Goal: Task Accomplishment & Management: Manage account settings

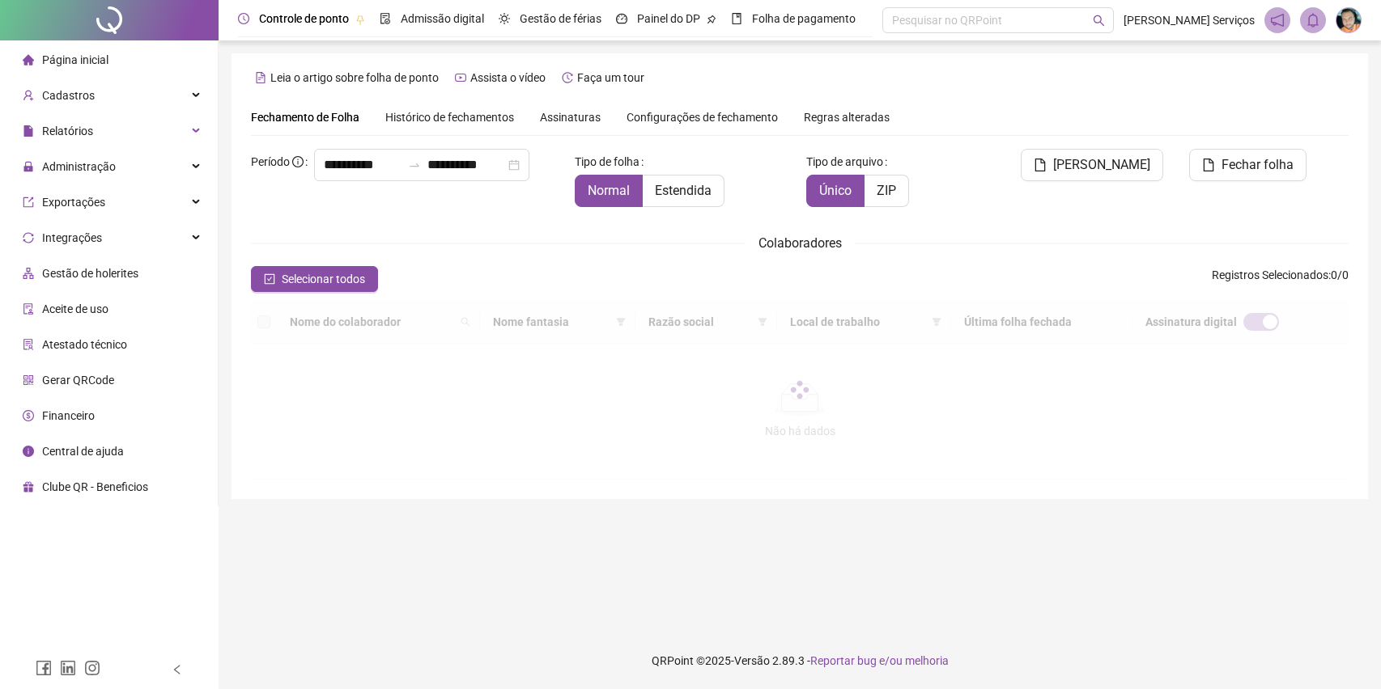
type input "**********"
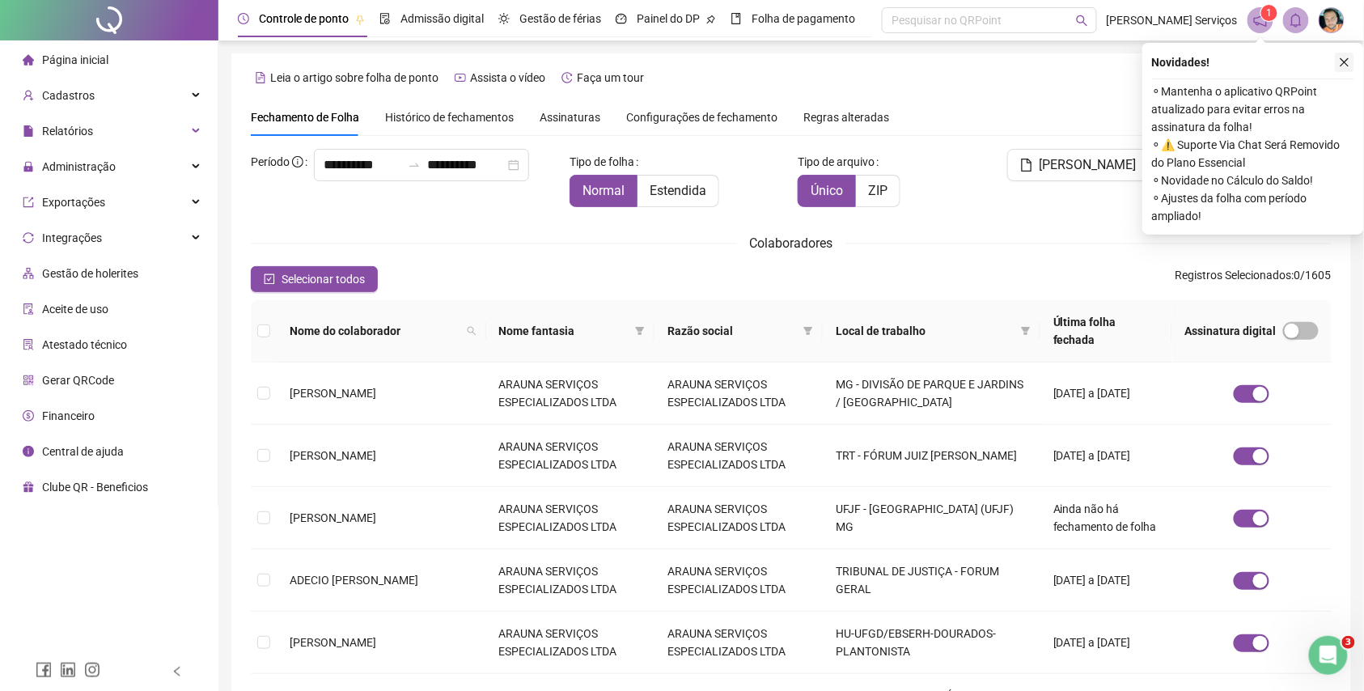
click at [1350, 66] on icon "close" at bounding box center [1344, 62] width 11 height 11
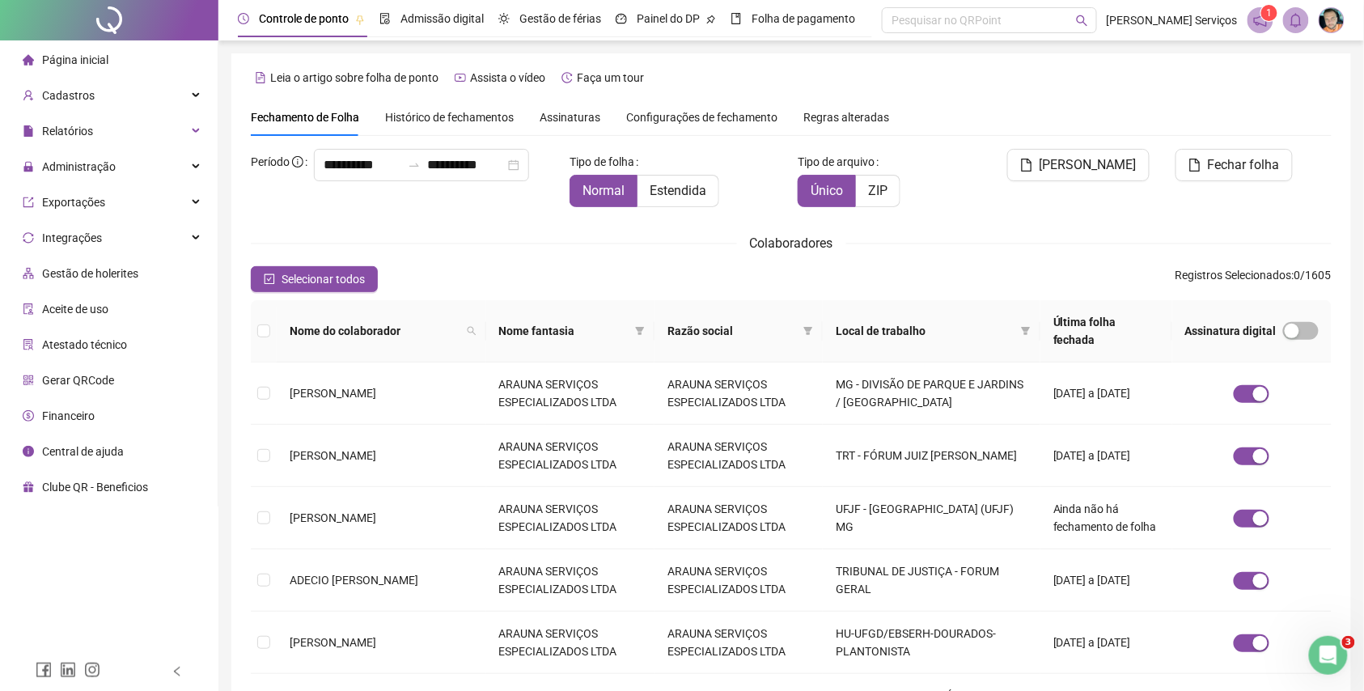
drag, startPoint x: 189, startPoint y: 163, endPoint x: 236, endPoint y: 194, distance: 57.2
click at [189, 163] on div "Administração" at bounding box center [108, 167] width 211 height 32
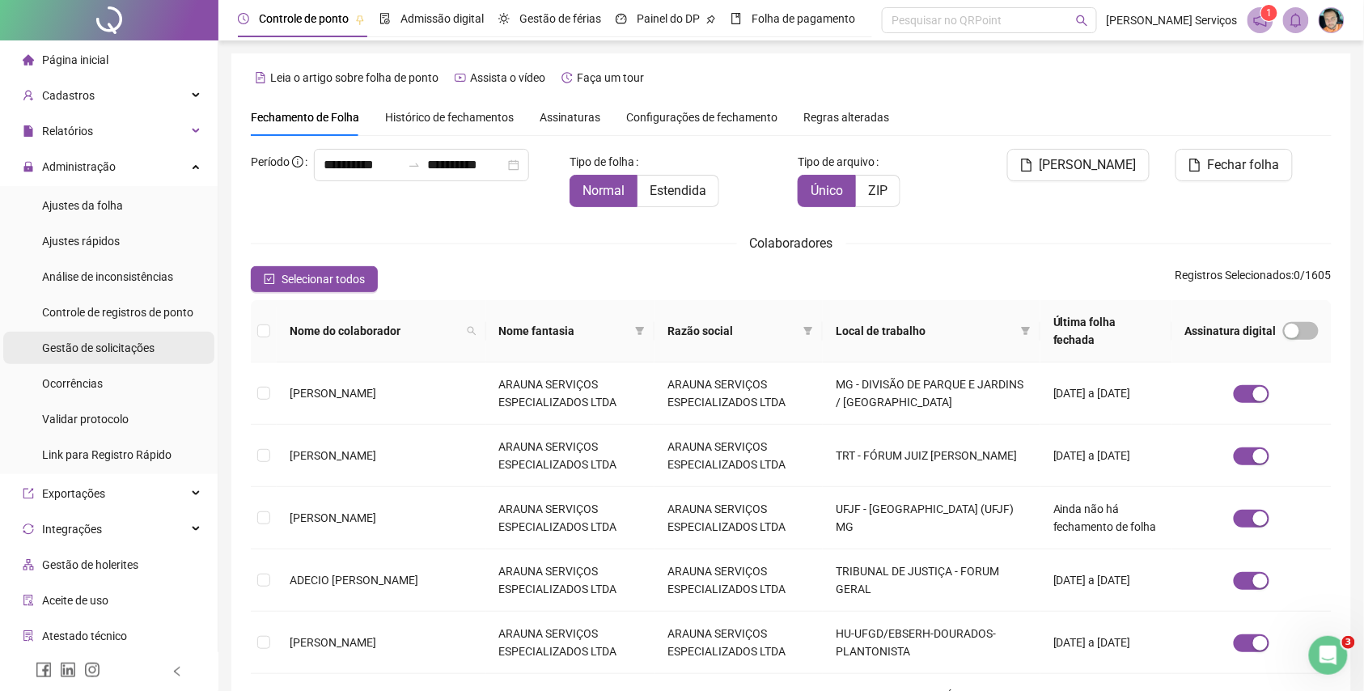
click at [142, 337] on div "Gestão de solicitações" at bounding box center [98, 348] width 112 height 32
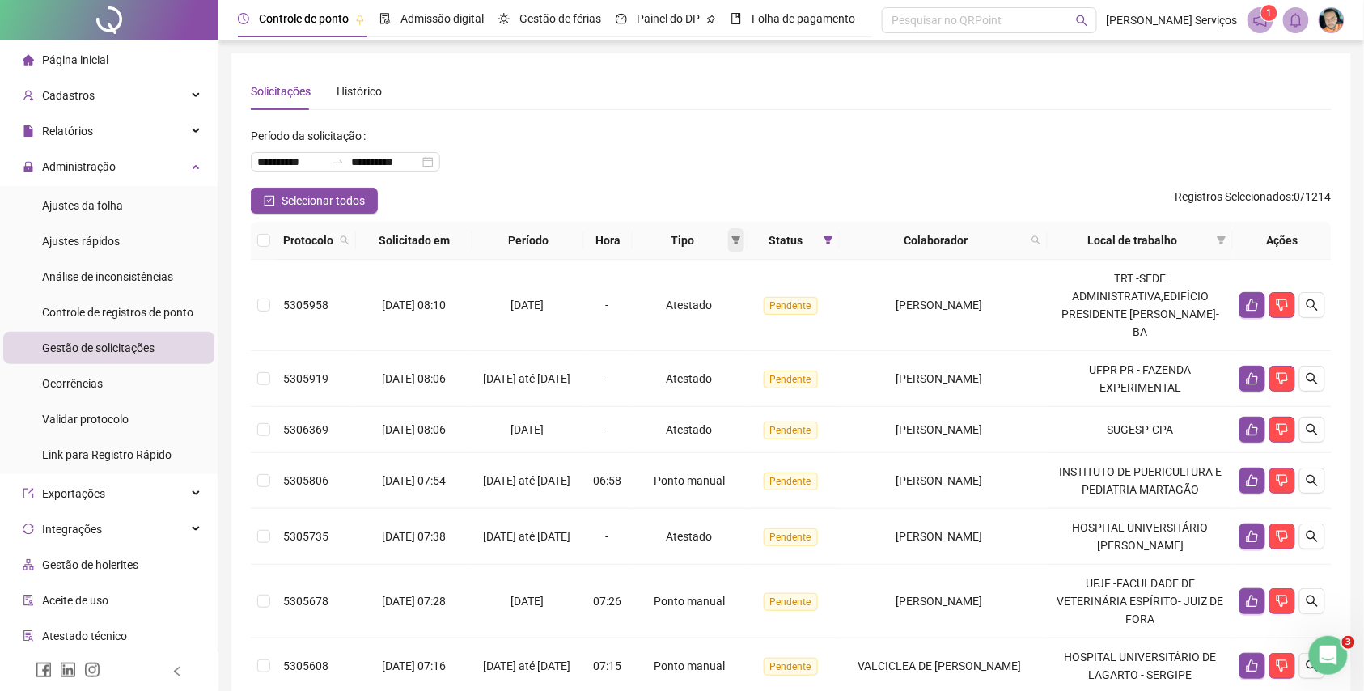
click at [740, 244] on icon "filter" at bounding box center [737, 240] width 10 height 10
click at [710, 277] on span "Ponto manual" at bounding box center [700, 271] width 71 height 13
click at [730, 348] on span "OK" at bounding box center [728, 356] width 15 height 18
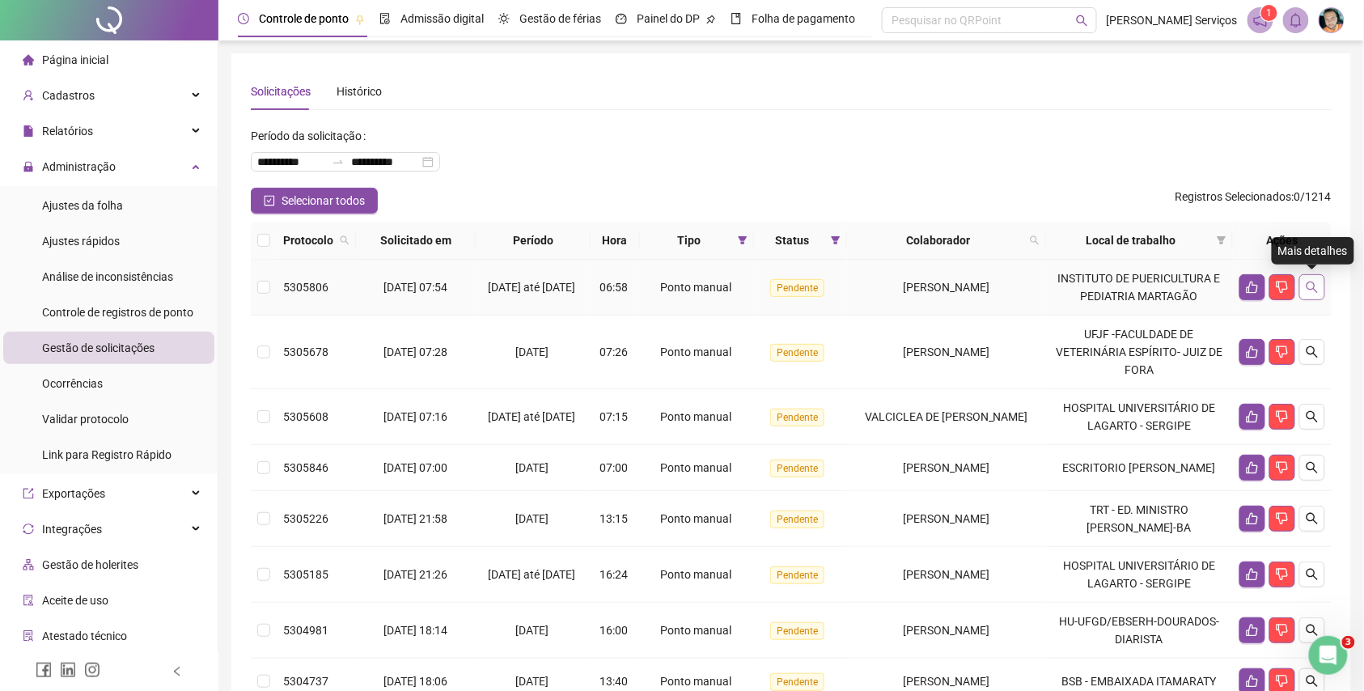
click at [1316, 288] on icon "search" at bounding box center [1312, 287] width 13 height 13
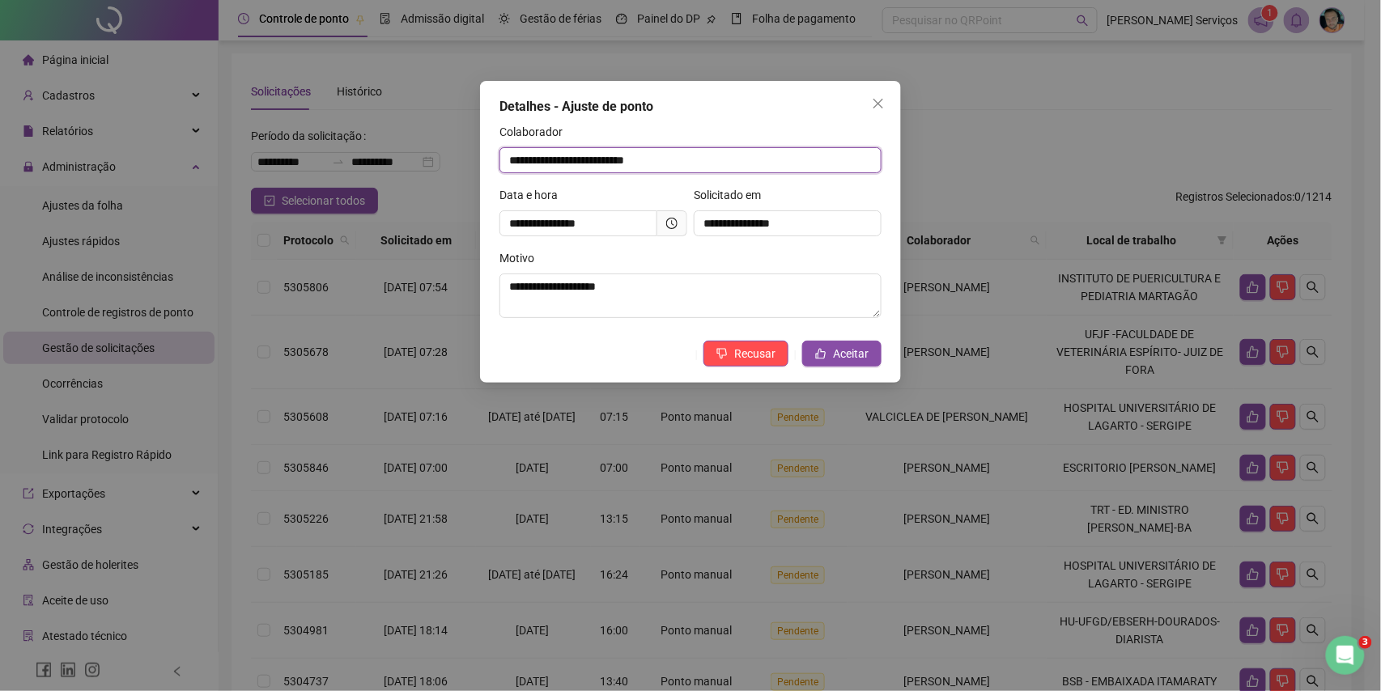
drag, startPoint x: 728, startPoint y: 146, endPoint x: 202, endPoint y: 138, distance: 526.9
click at [204, 134] on div "**********" at bounding box center [690, 345] width 1381 height 691
click at [811, 354] on button "Aceitar" at bounding box center [841, 354] width 79 height 26
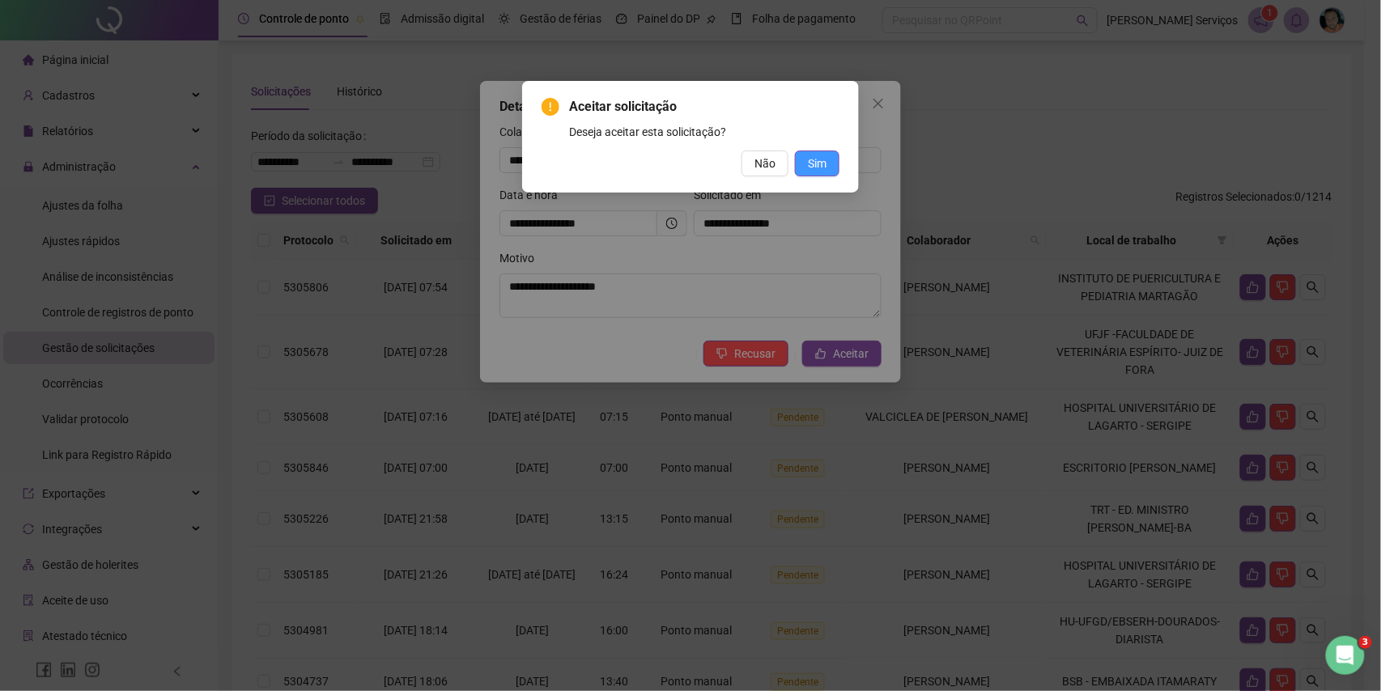
click at [833, 155] on button "Sim" at bounding box center [817, 164] width 45 height 26
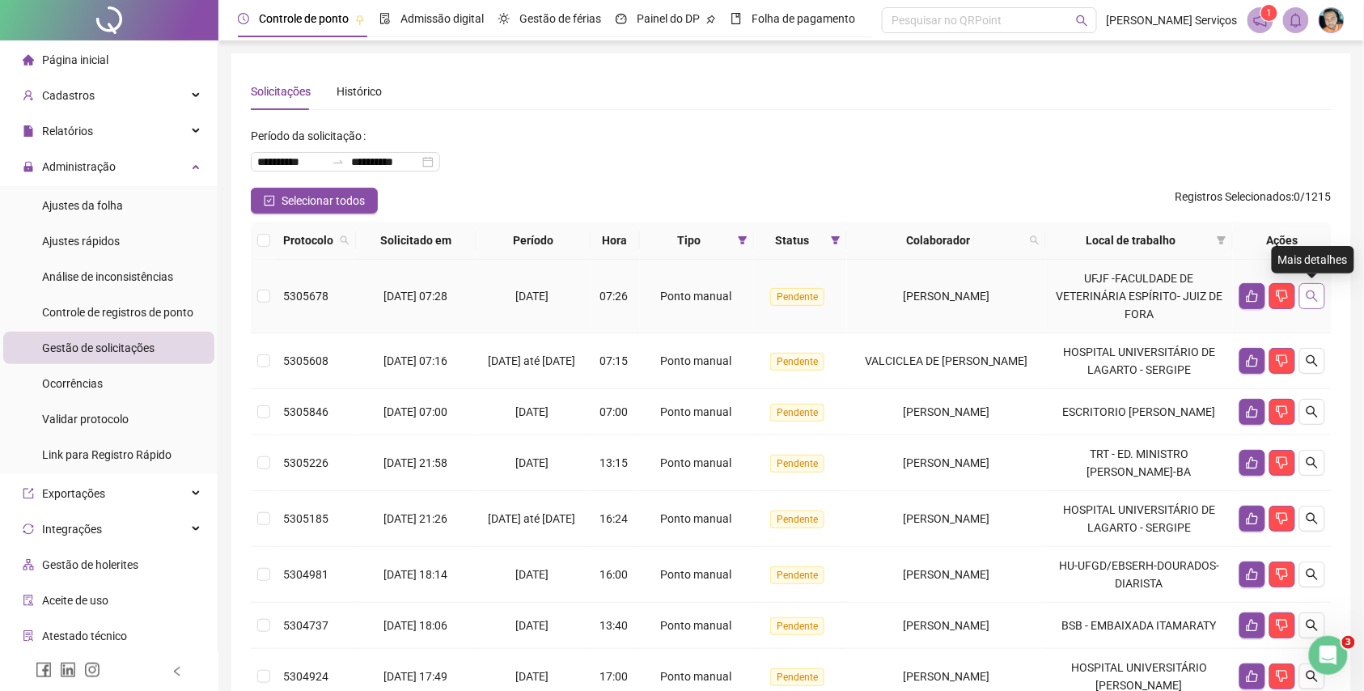
click at [1321, 301] on button "button" at bounding box center [1313, 296] width 26 height 26
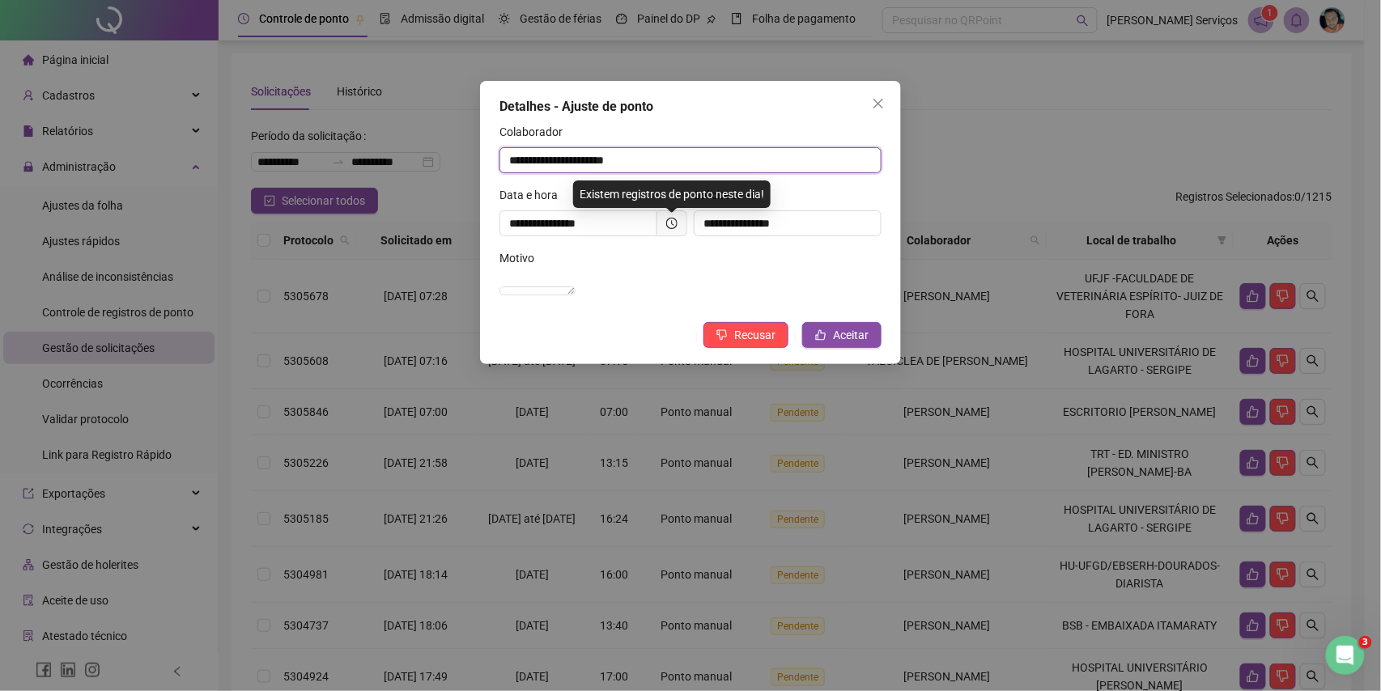
drag, startPoint x: 711, startPoint y: 162, endPoint x: 502, endPoint y: 156, distance: 208.9
click at [502, 156] on input "**********" at bounding box center [690, 160] width 382 height 26
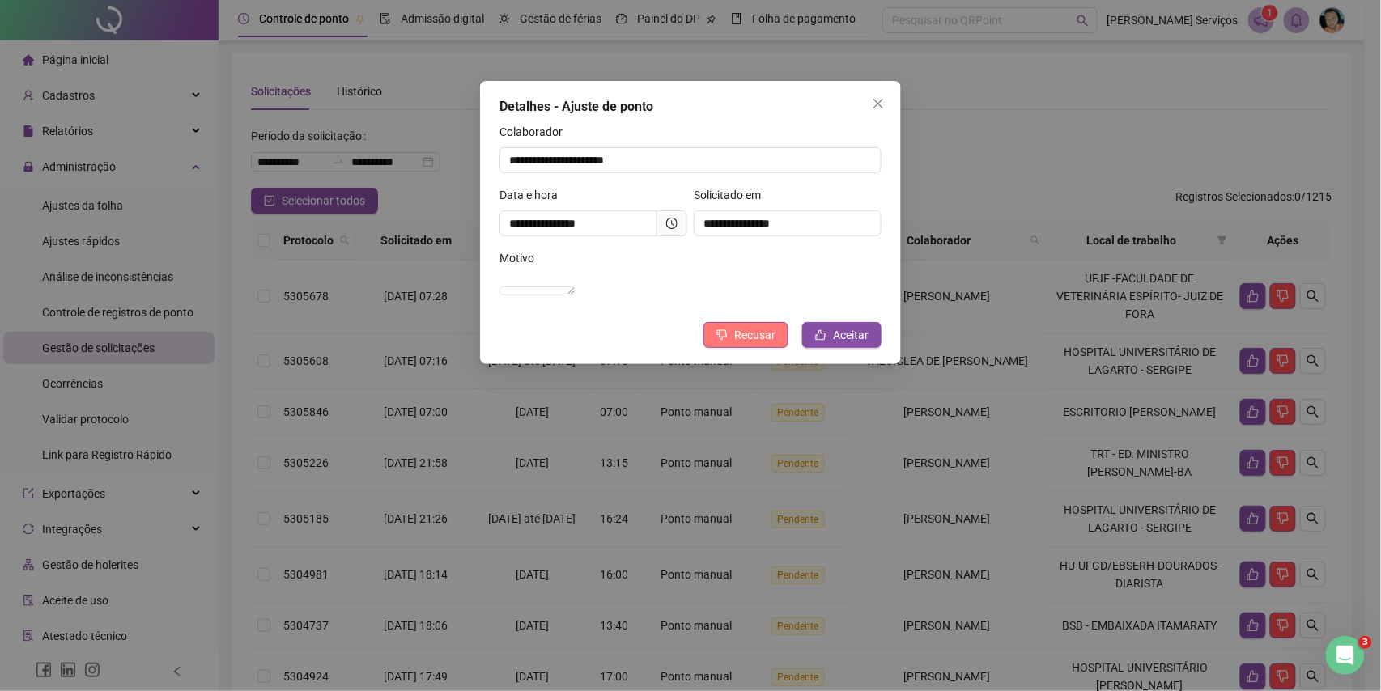
click at [770, 344] on span "Recusar" at bounding box center [754, 335] width 41 height 18
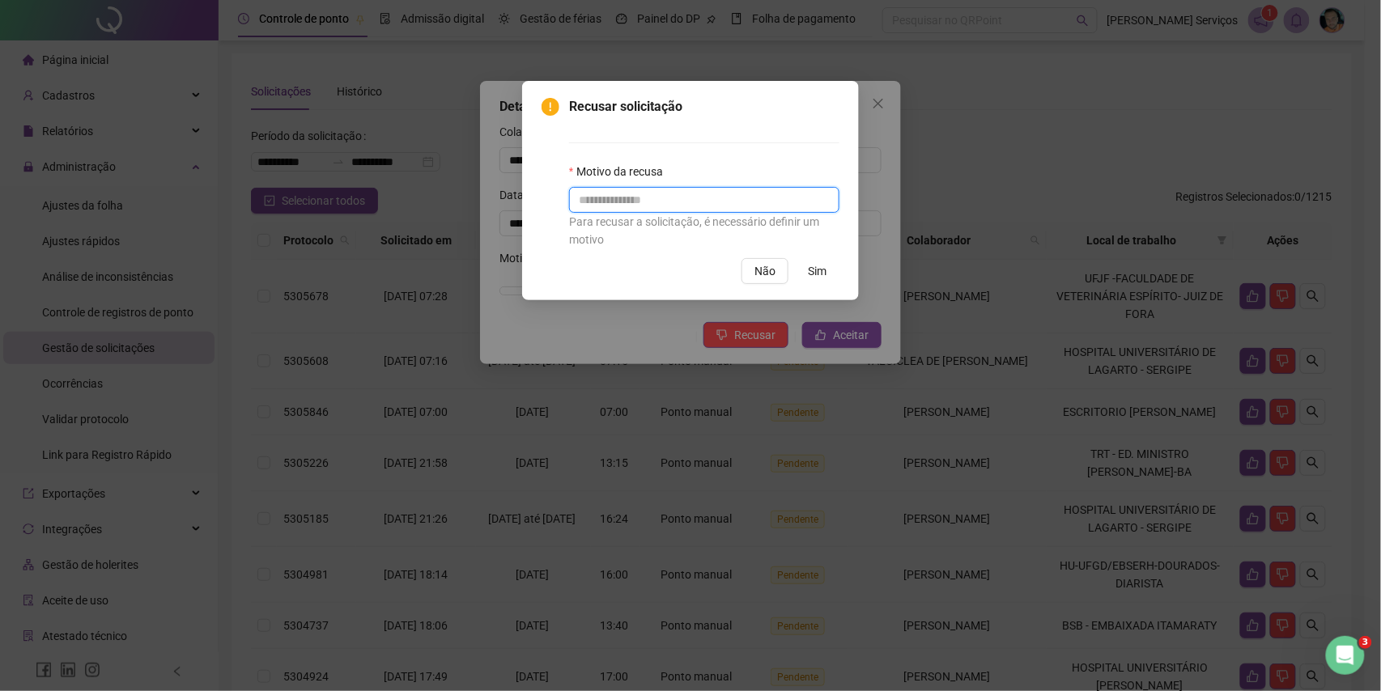
click at [740, 202] on input "text" at bounding box center [704, 200] width 270 height 26
type input "*"
click at [821, 269] on span "Sim" at bounding box center [817, 271] width 19 height 18
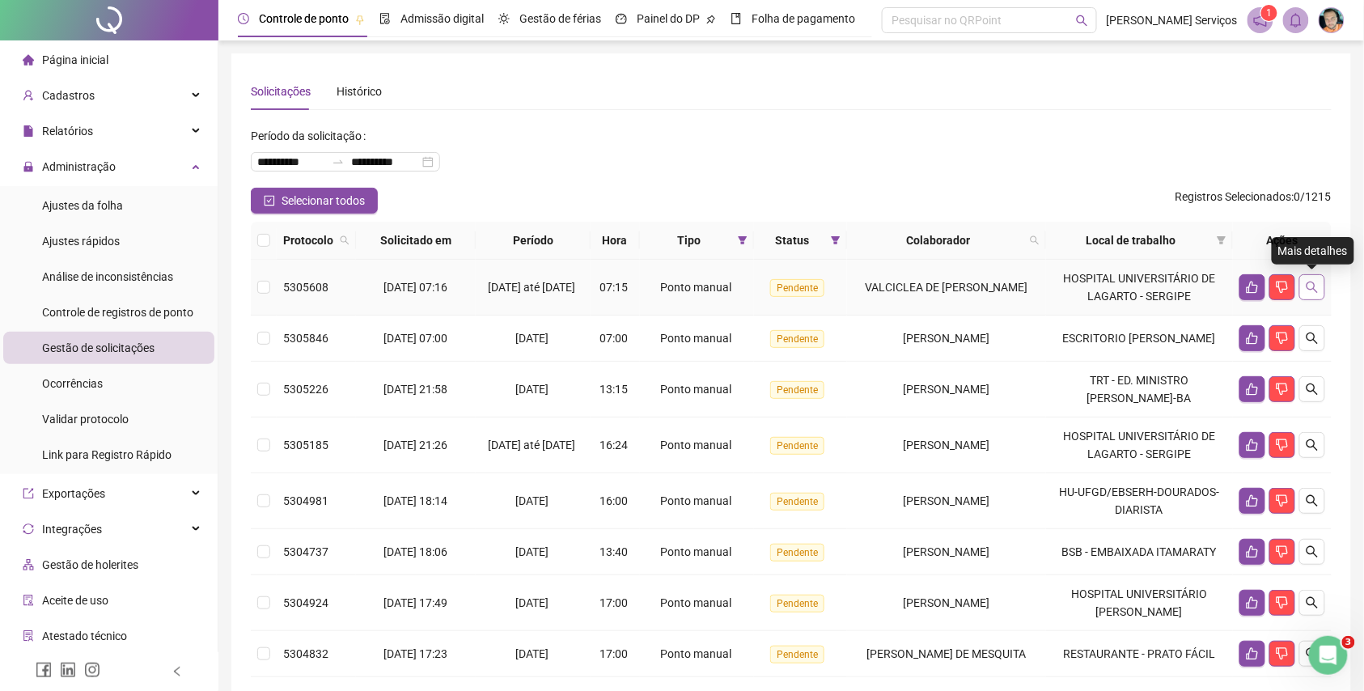
click at [1322, 288] on button "button" at bounding box center [1313, 287] width 26 height 26
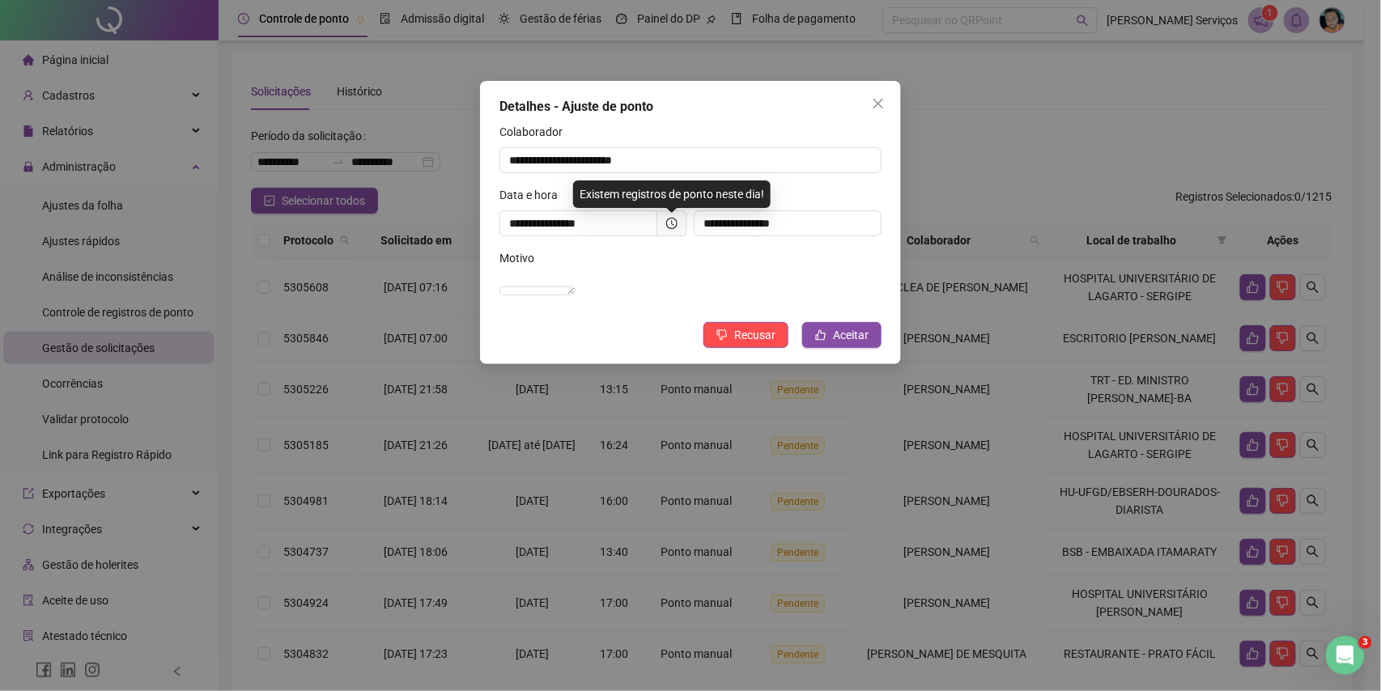
drag, startPoint x: 167, startPoint y: 159, endPoint x: 346, endPoint y: 168, distance: 179.9
click at [124, 168] on div "**********" at bounding box center [690, 345] width 1381 height 691
drag, startPoint x: 698, startPoint y: 159, endPoint x: 2, endPoint y: 152, distance: 696.0
click at [0, 151] on div "**********" at bounding box center [690, 345] width 1381 height 691
click at [752, 342] on button "Recusar" at bounding box center [745, 335] width 85 height 26
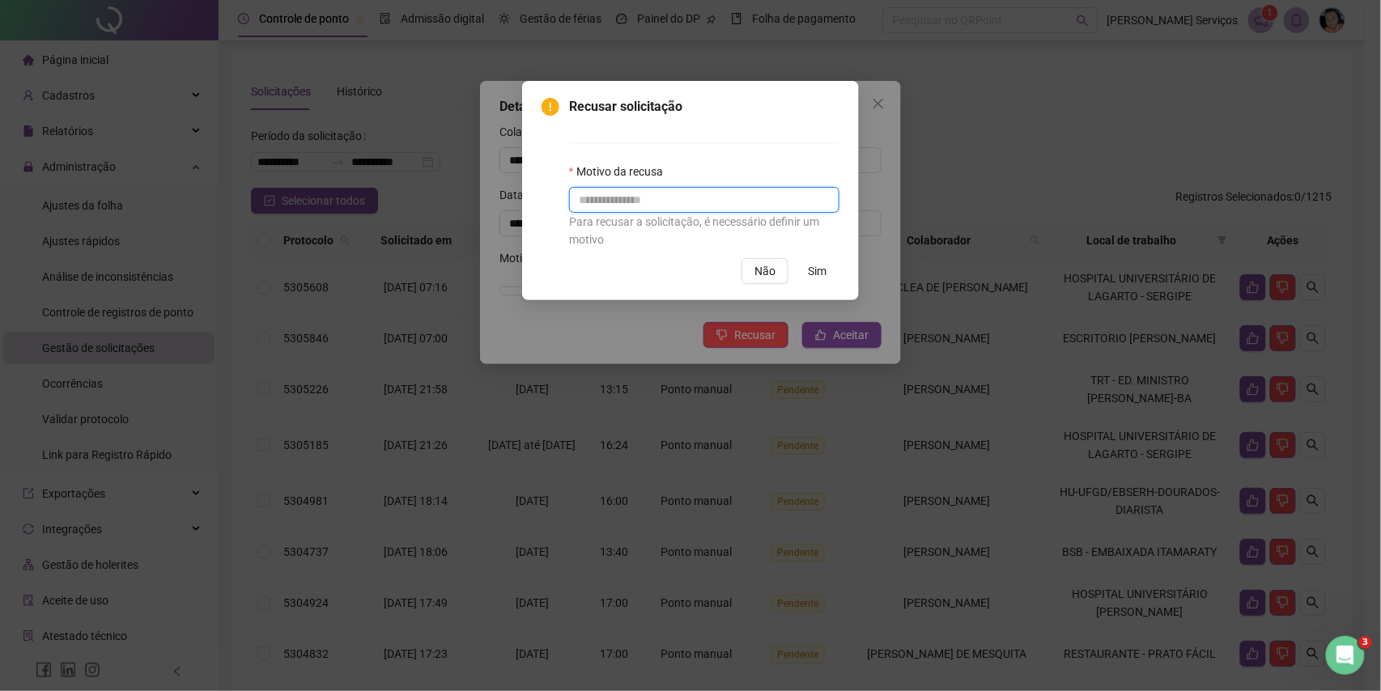
click at [758, 189] on input "text" at bounding box center [704, 200] width 270 height 26
type input "*"
click at [833, 275] on button "Sim" at bounding box center [817, 271] width 45 height 26
click at [804, 270] on button "Sim" at bounding box center [817, 271] width 45 height 26
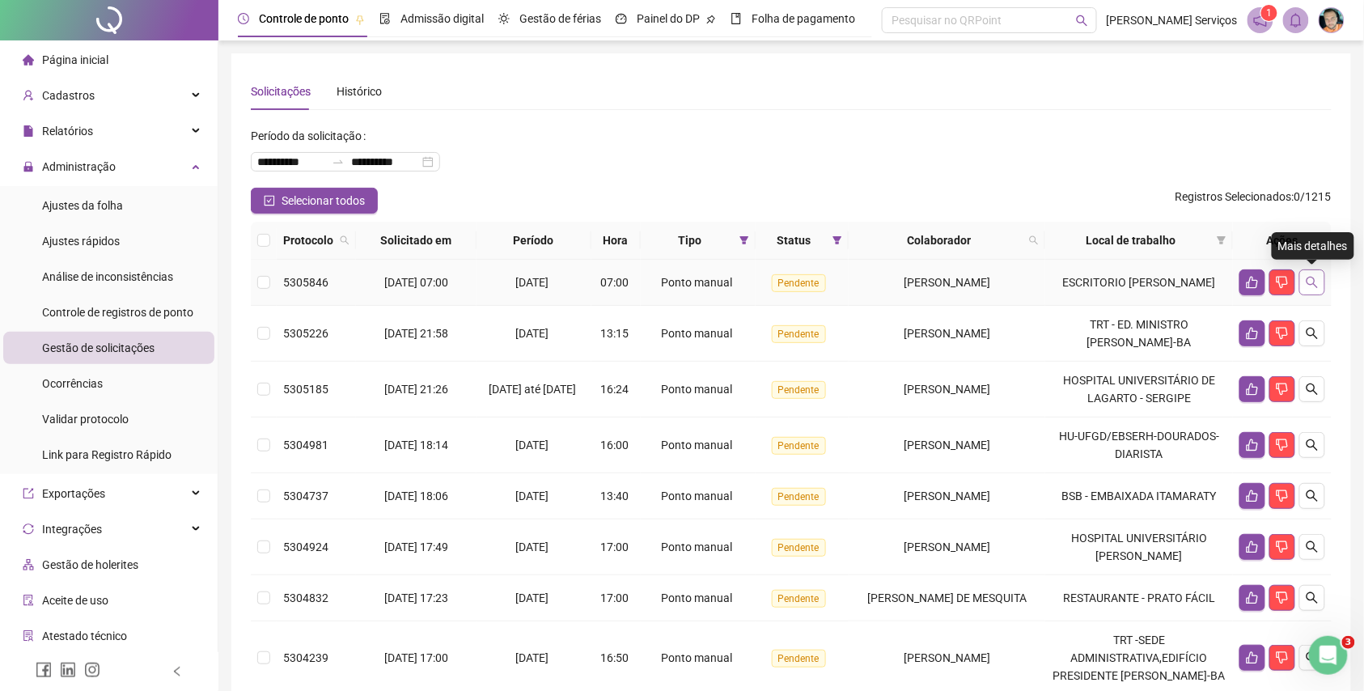
click at [1311, 283] on icon "search" at bounding box center [1312, 282] width 13 height 13
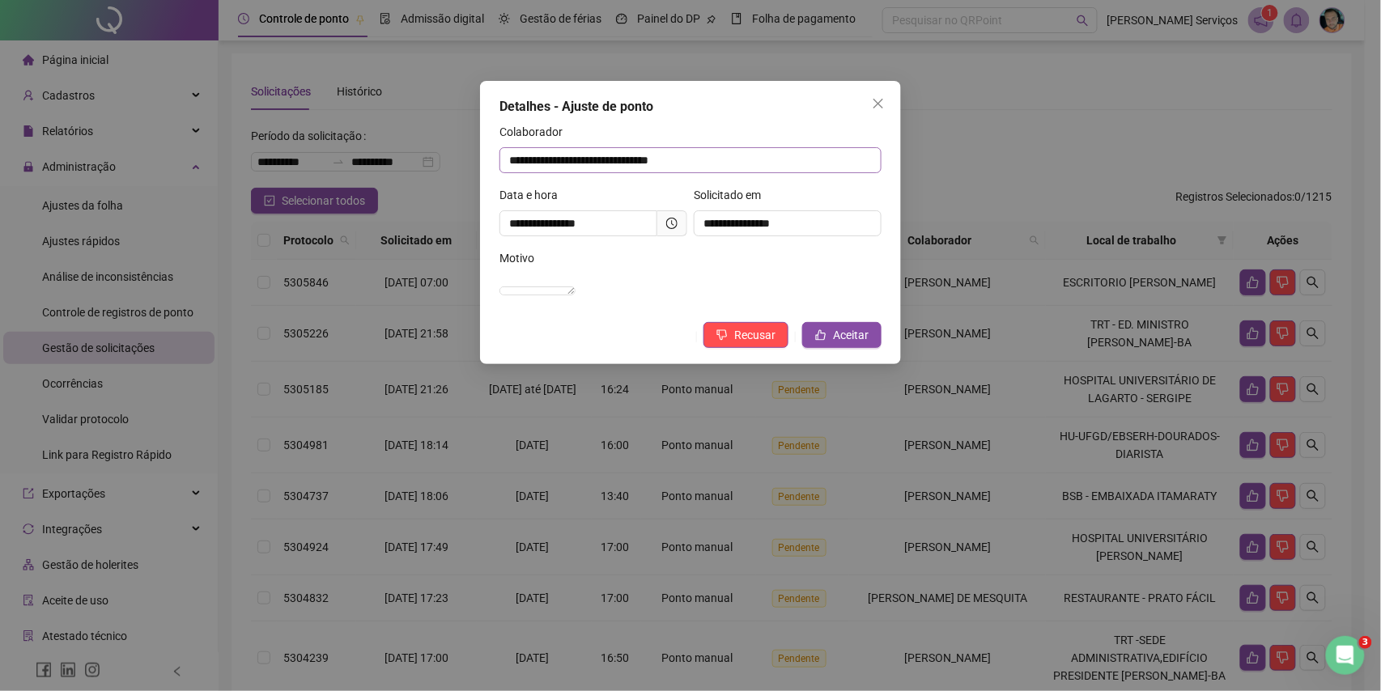
drag, startPoint x: 748, startPoint y: 139, endPoint x: 720, endPoint y: 162, distance: 35.6
click at [609, 154] on div "**********" at bounding box center [690, 148] width 382 height 50
drag, startPoint x: 762, startPoint y: 156, endPoint x: 397, endPoint y: 149, distance: 365.9
click at [397, 149] on div "**********" at bounding box center [690, 345] width 1381 height 691
click at [829, 348] on button "Aceitar" at bounding box center [841, 335] width 79 height 26
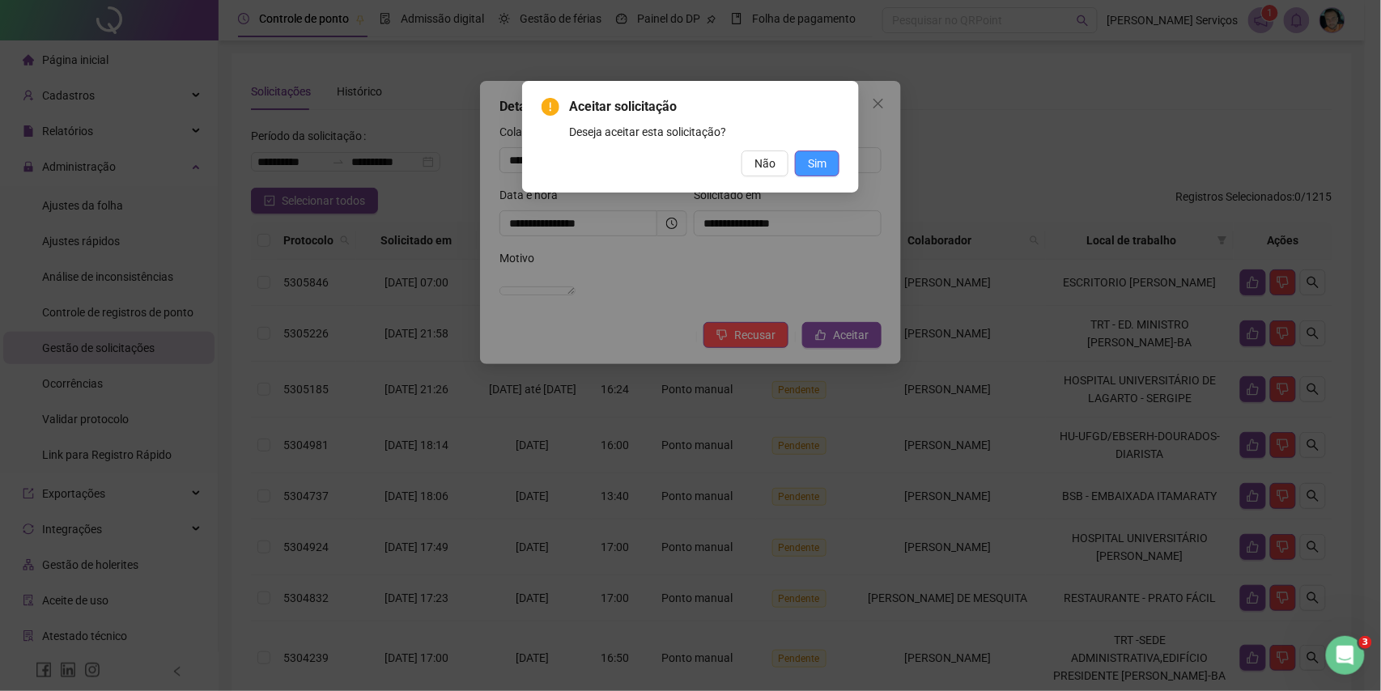
click at [823, 163] on span "Sim" at bounding box center [817, 164] width 19 height 18
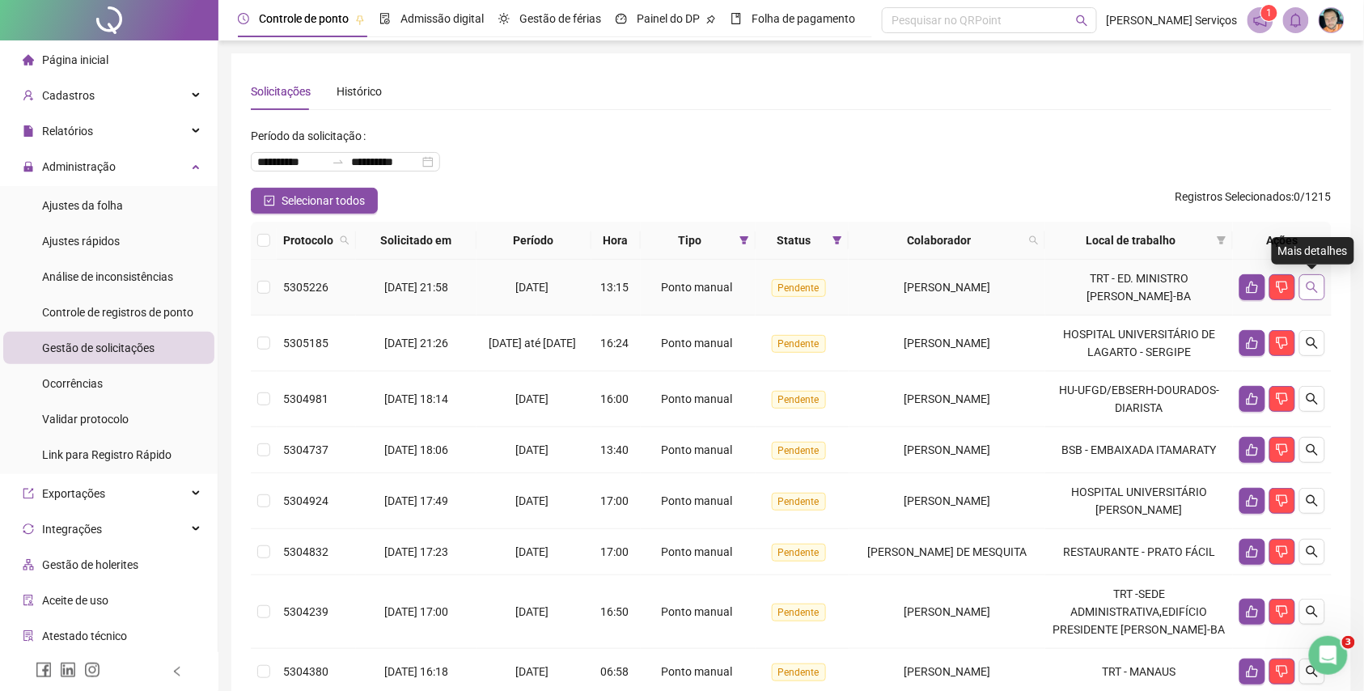
click at [1306, 282] on icon "search" at bounding box center [1312, 287] width 13 height 13
click at [1312, 299] on button "button" at bounding box center [1313, 287] width 26 height 26
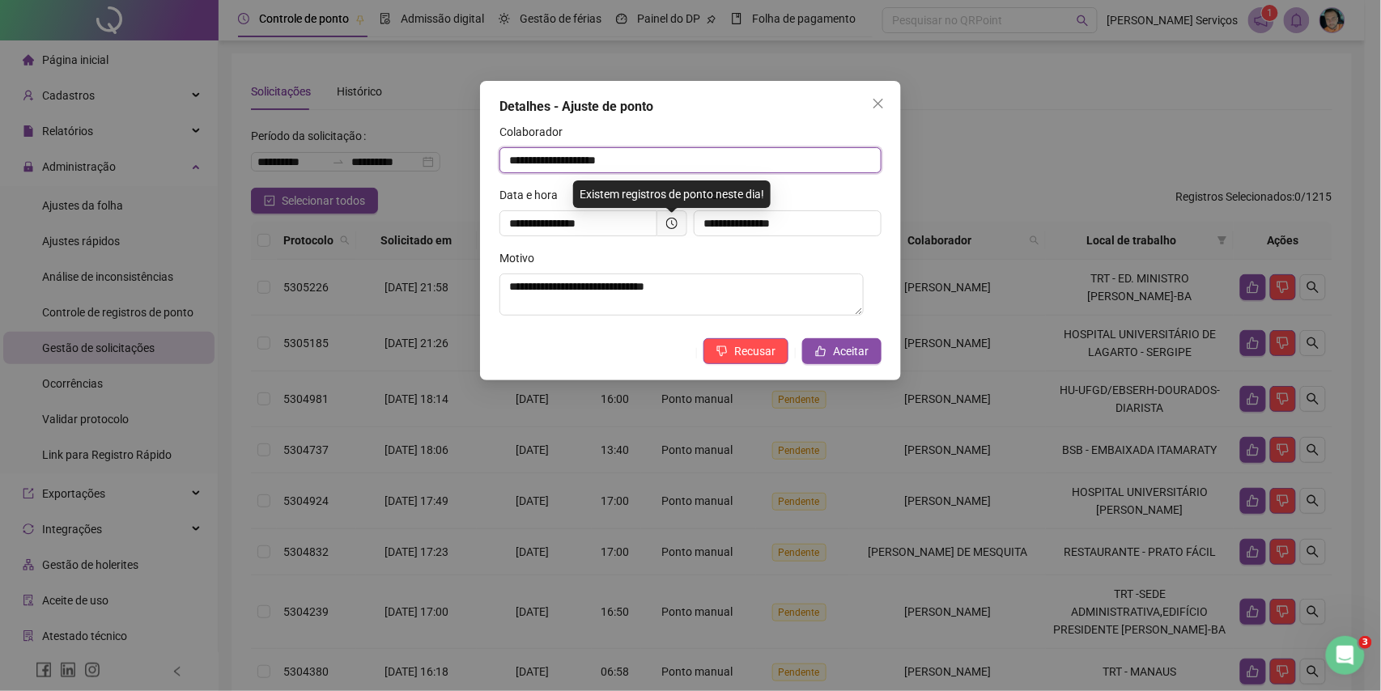
drag, startPoint x: 460, startPoint y: 117, endPoint x: 393, endPoint y: 112, distance: 67.3
click at [393, 112] on div "**********" at bounding box center [690, 345] width 1381 height 691
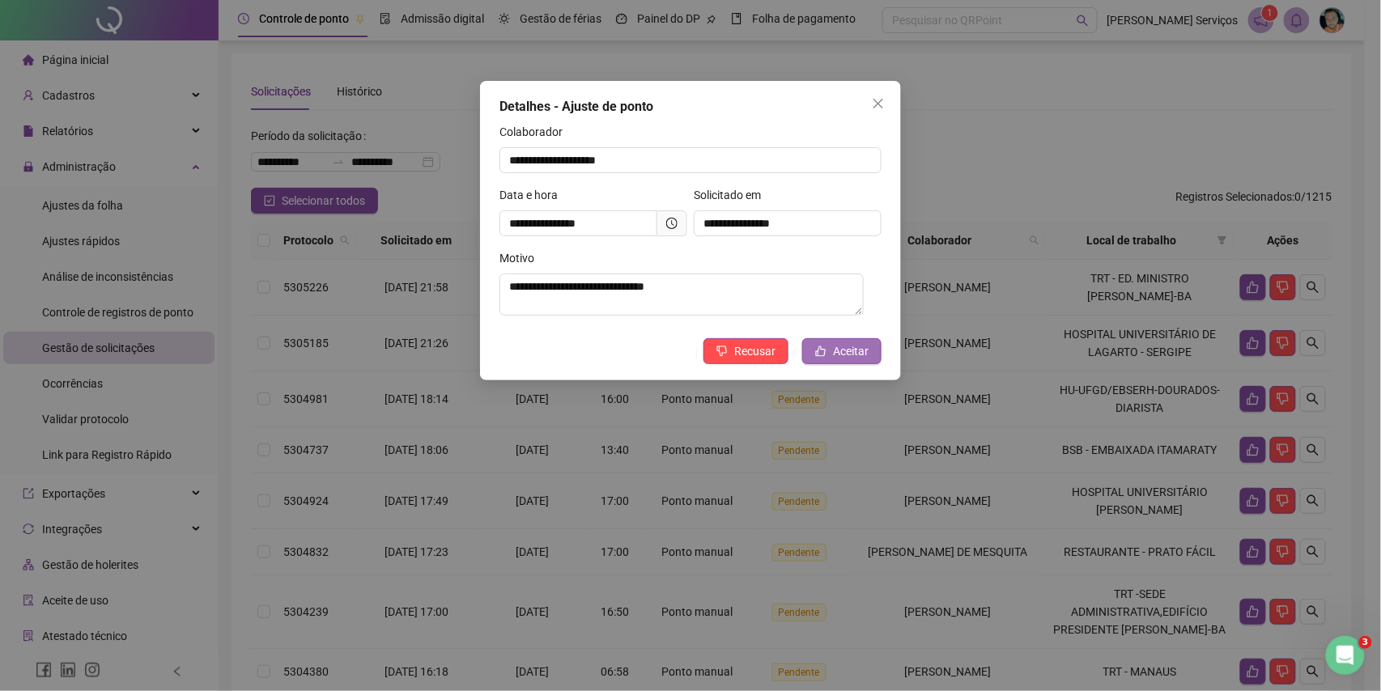
click at [851, 358] on span "Aceitar" at bounding box center [851, 351] width 36 height 18
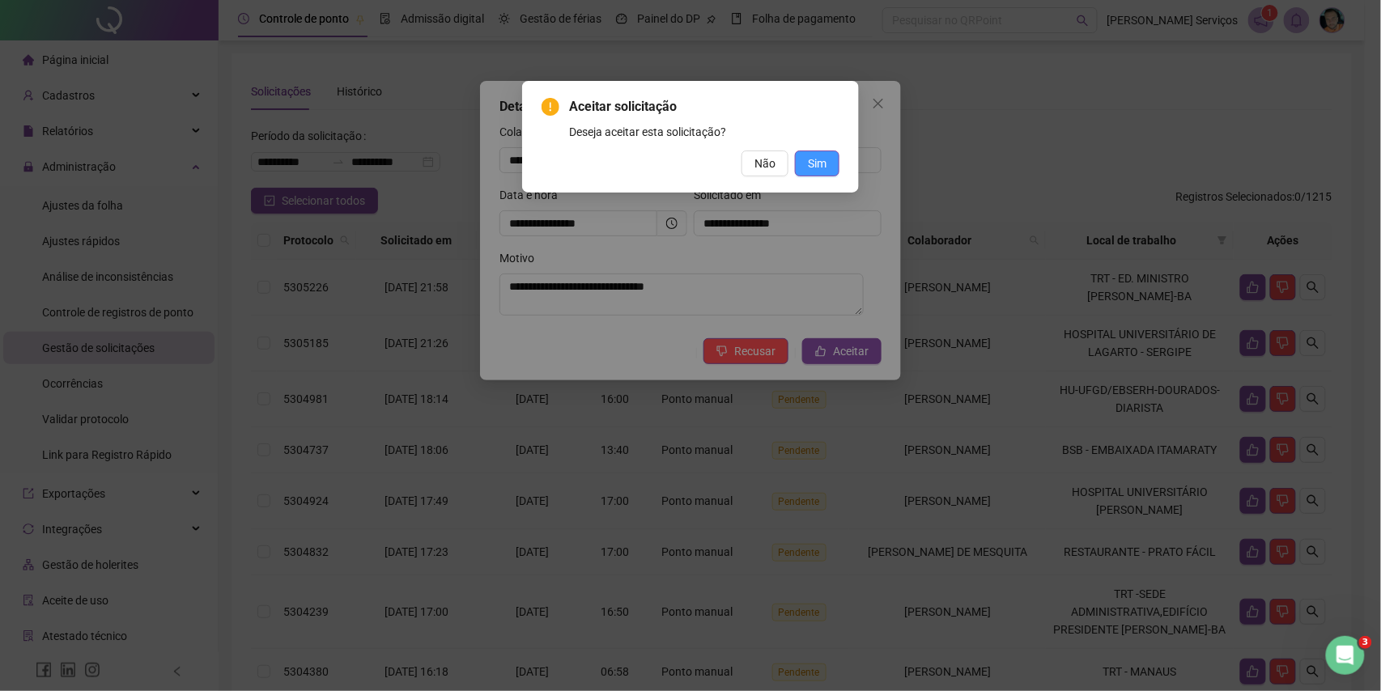
click at [824, 160] on span "Sim" at bounding box center [817, 164] width 19 height 18
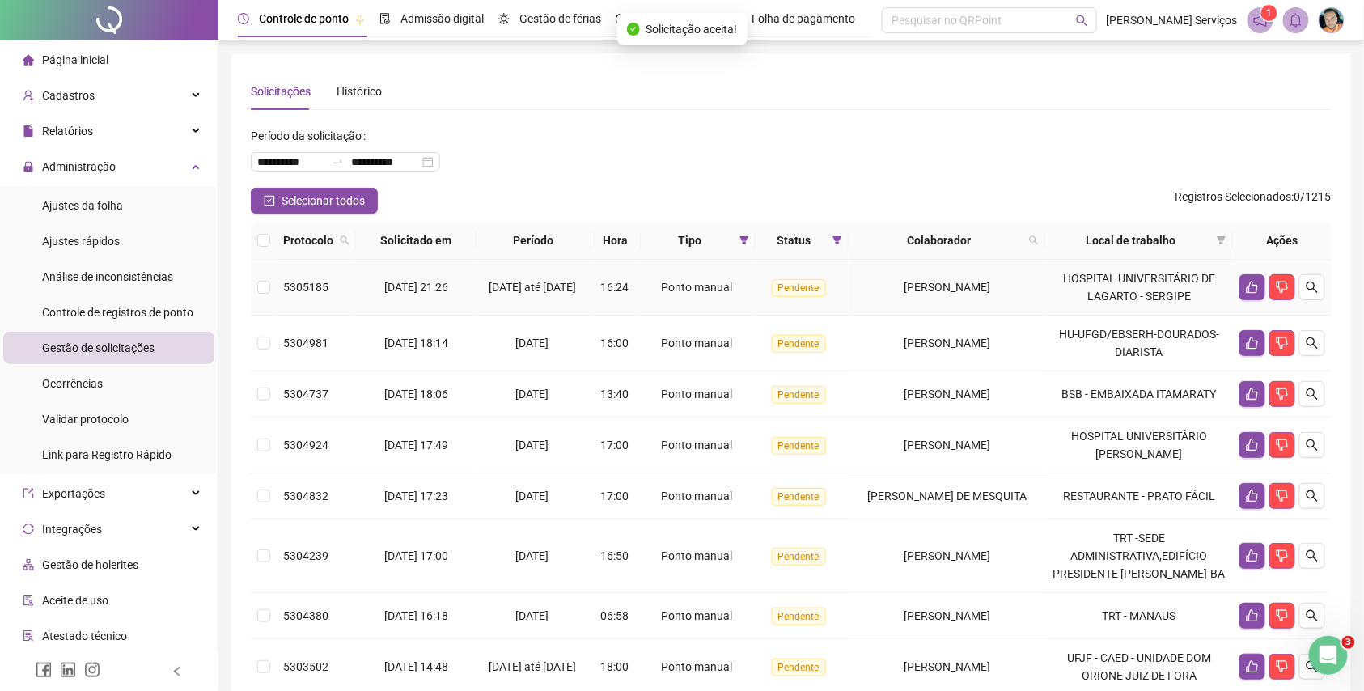
click at [1312, 291] on icon "search" at bounding box center [1312, 287] width 13 height 13
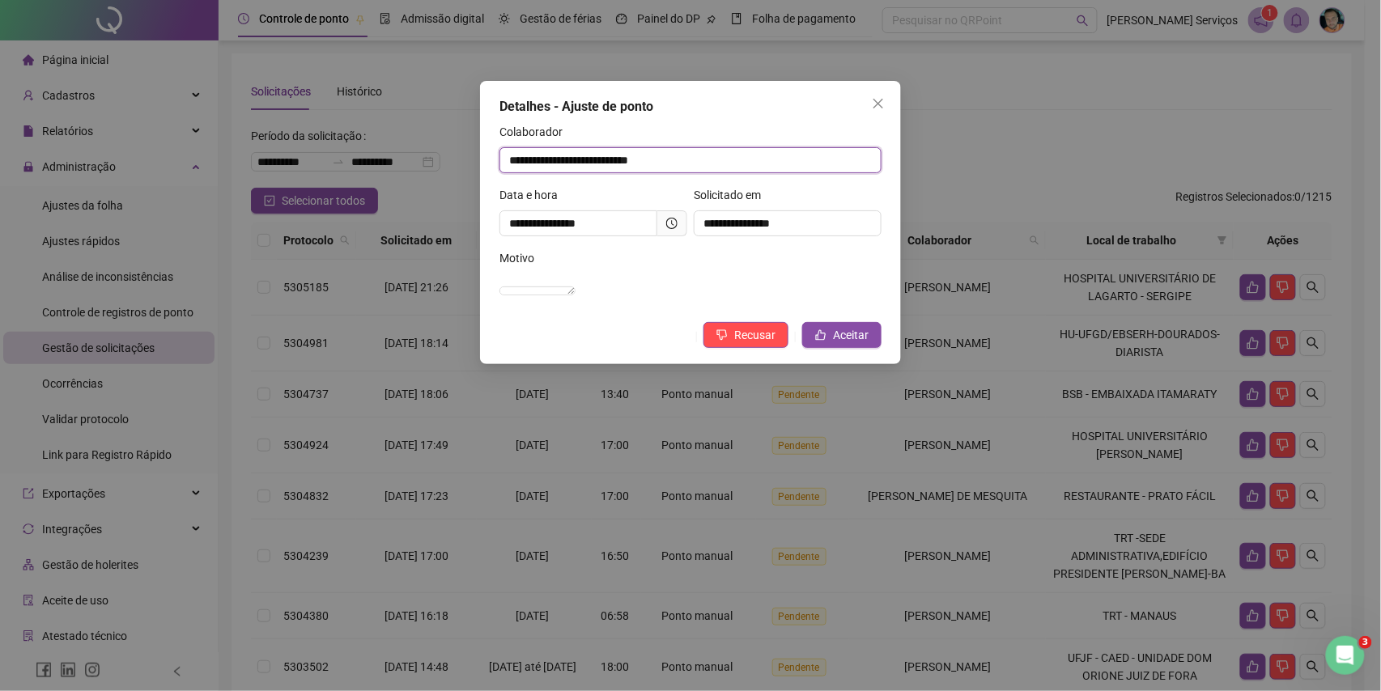
drag, startPoint x: 741, startPoint y: 163, endPoint x: 250, endPoint y: 153, distance: 491.3
click at [250, 153] on div "**********" at bounding box center [690, 345] width 1381 height 691
click at [884, 363] on div "**********" at bounding box center [690, 222] width 421 height 283
click at [864, 344] on span "Aceitar" at bounding box center [851, 335] width 36 height 18
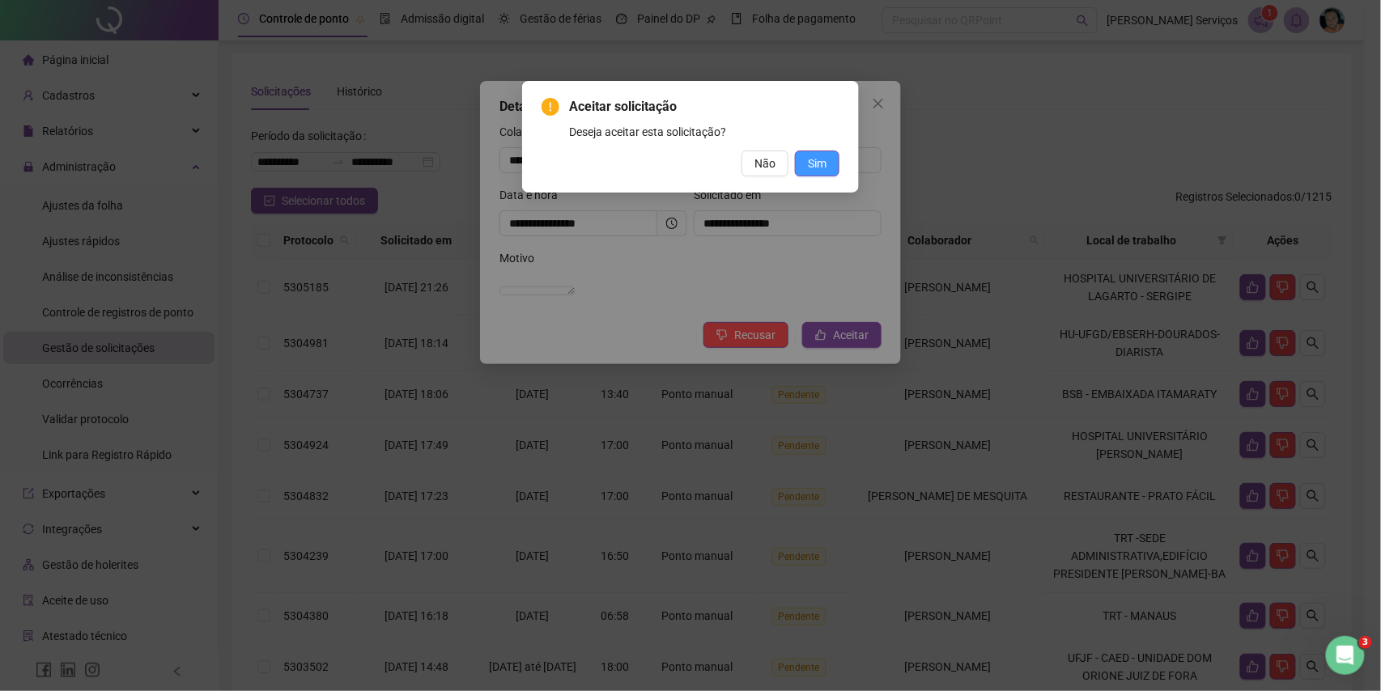
click at [812, 166] on span "Sim" at bounding box center [817, 164] width 19 height 18
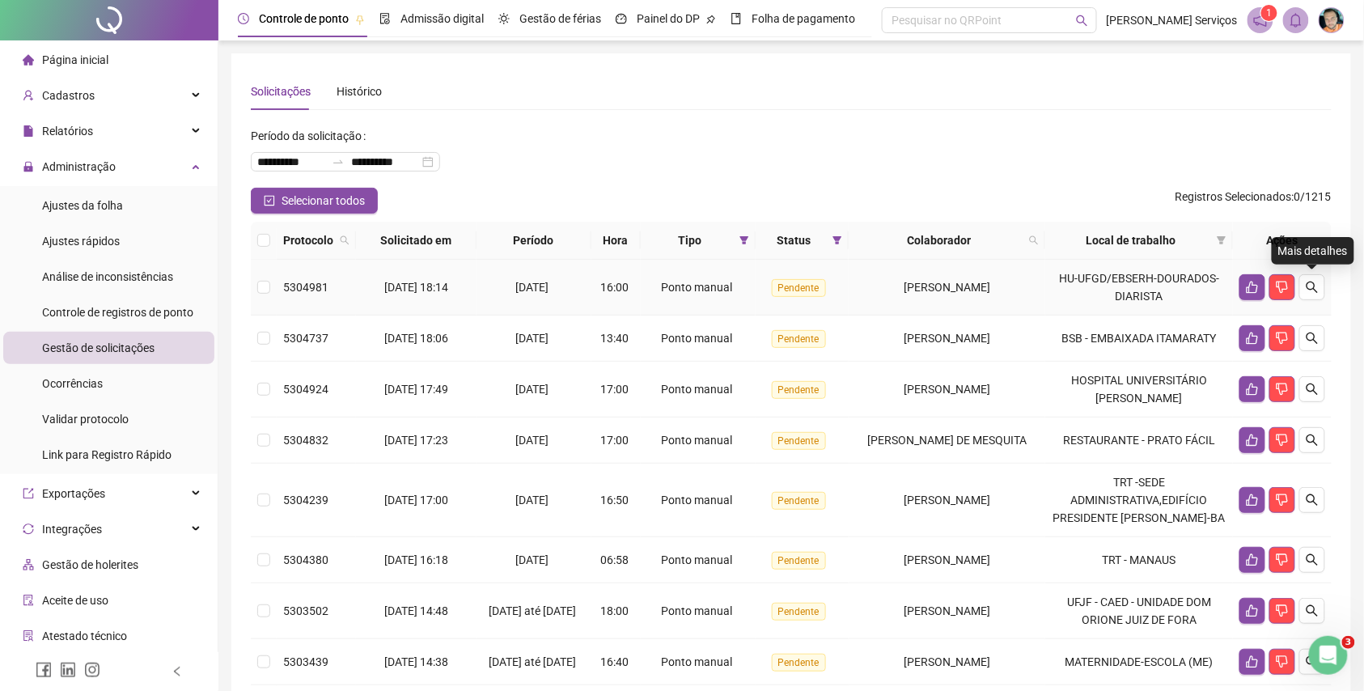
click at [1318, 293] on icon "search" at bounding box center [1312, 287] width 13 height 13
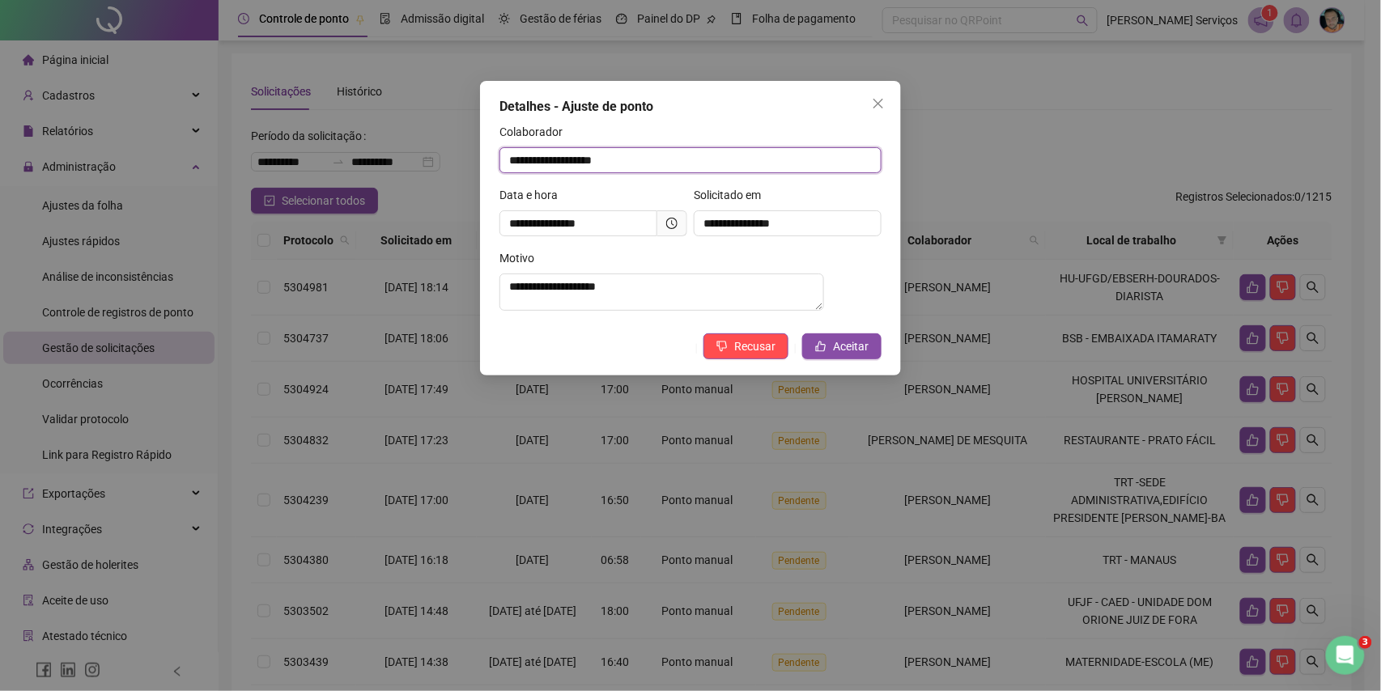
drag, startPoint x: 651, startPoint y: 157, endPoint x: 463, endPoint y: 153, distance: 187.8
click at [463, 153] on div "**********" at bounding box center [690, 345] width 1381 height 691
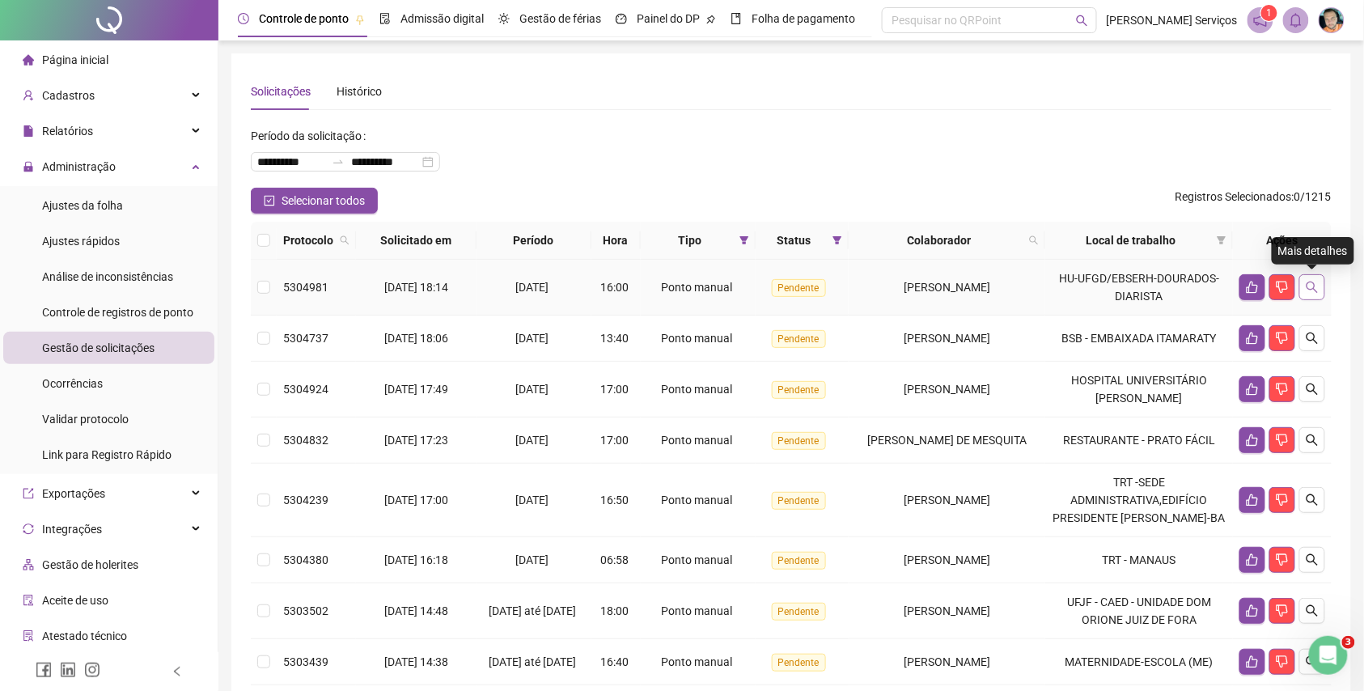
click at [1315, 286] on icon "search" at bounding box center [1312, 287] width 11 height 11
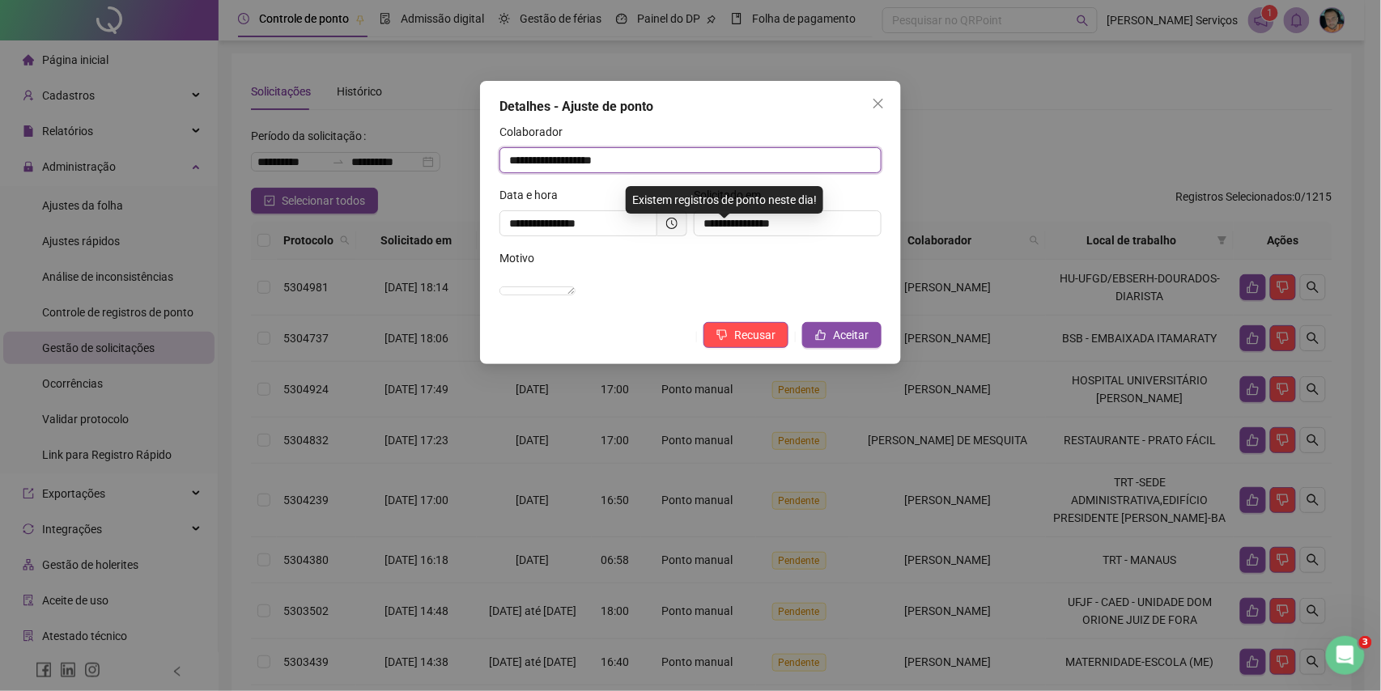
drag, startPoint x: 667, startPoint y: 159, endPoint x: 531, endPoint y: 175, distance: 136.8
click at [385, 152] on div "**********" at bounding box center [690, 345] width 1381 height 691
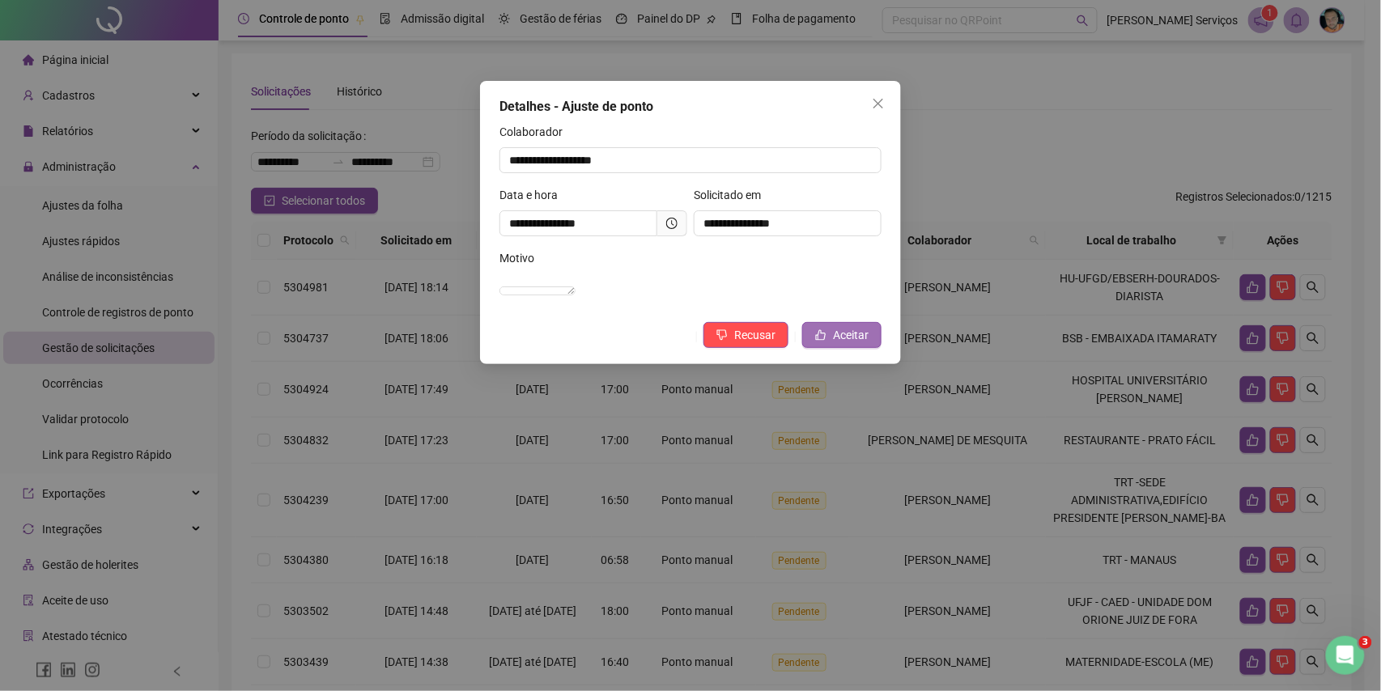
click at [829, 348] on button "Aceitar" at bounding box center [841, 335] width 79 height 26
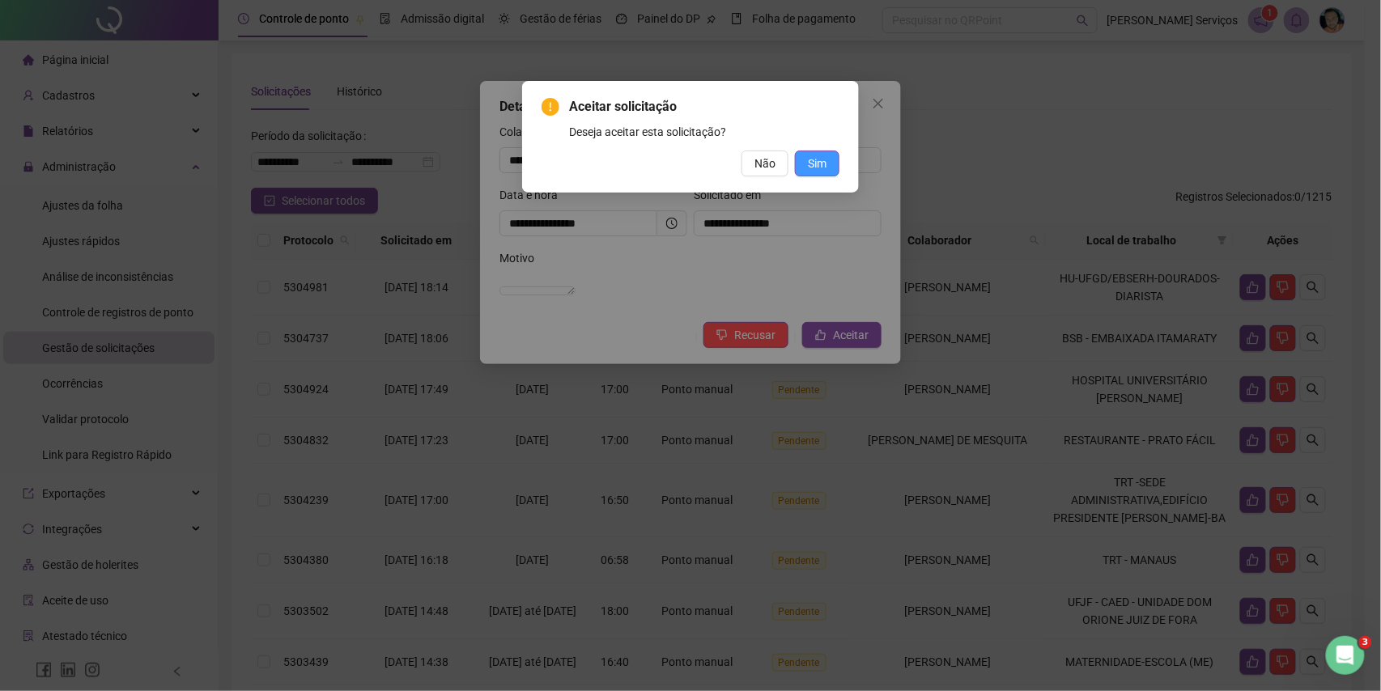
click at [814, 162] on span "Sim" at bounding box center [817, 164] width 19 height 18
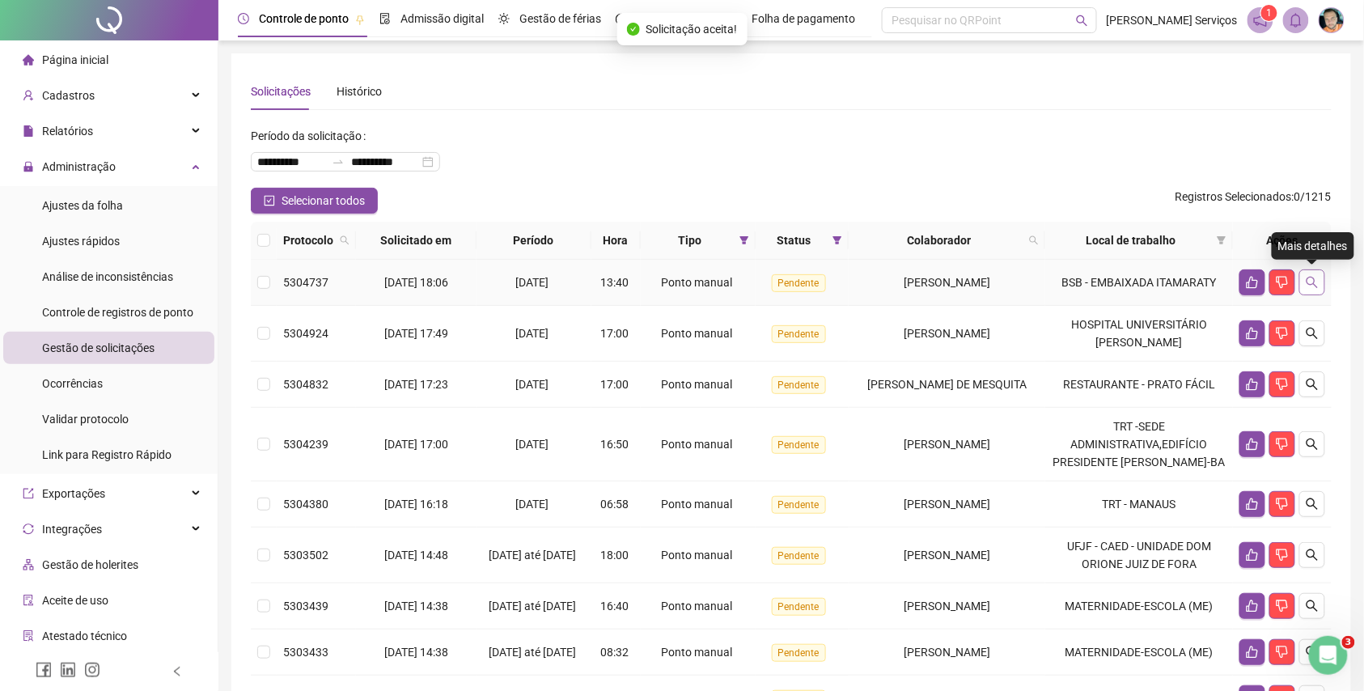
click at [1308, 282] on icon "search" at bounding box center [1312, 282] width 11 height 11
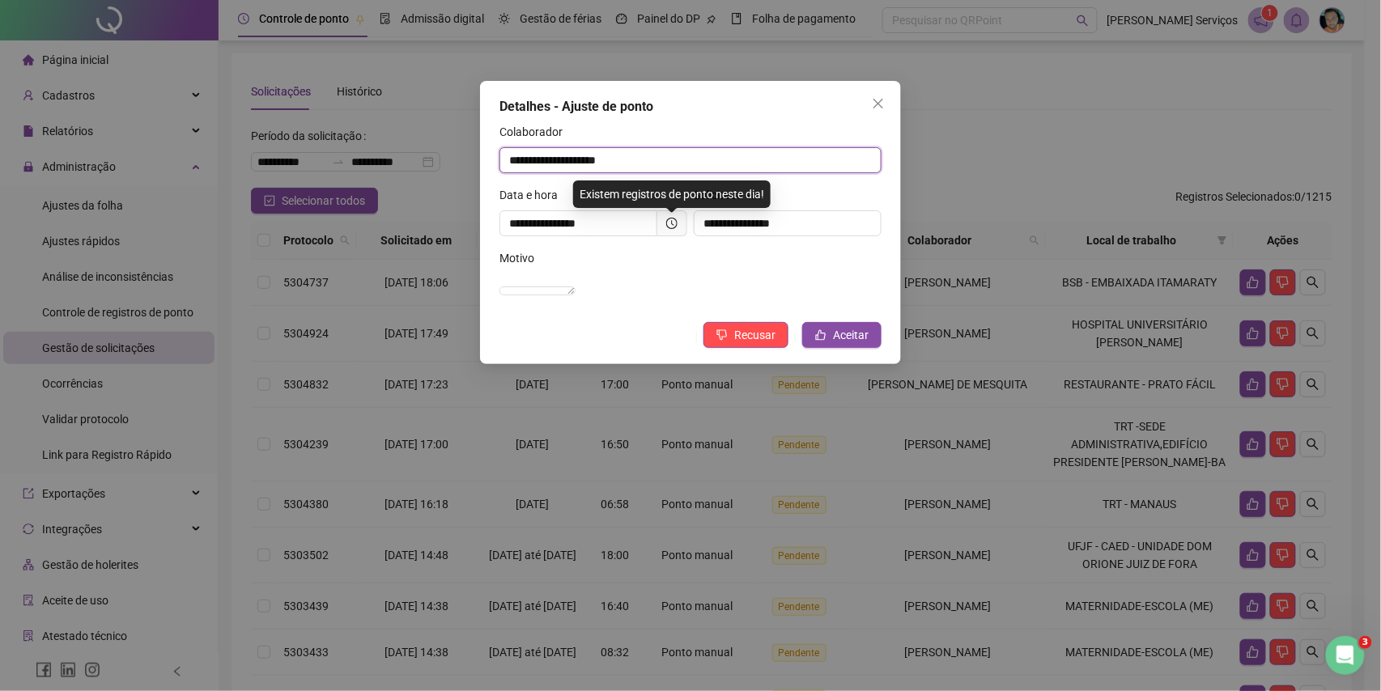
drag, startPoint x: 743, startPoint y: 156, endPoint x: 465, endPoint y: 166, distance: 278.6
click at [465, 166] on div "**********" at bounding box center [690, 345] width 1381 height 691
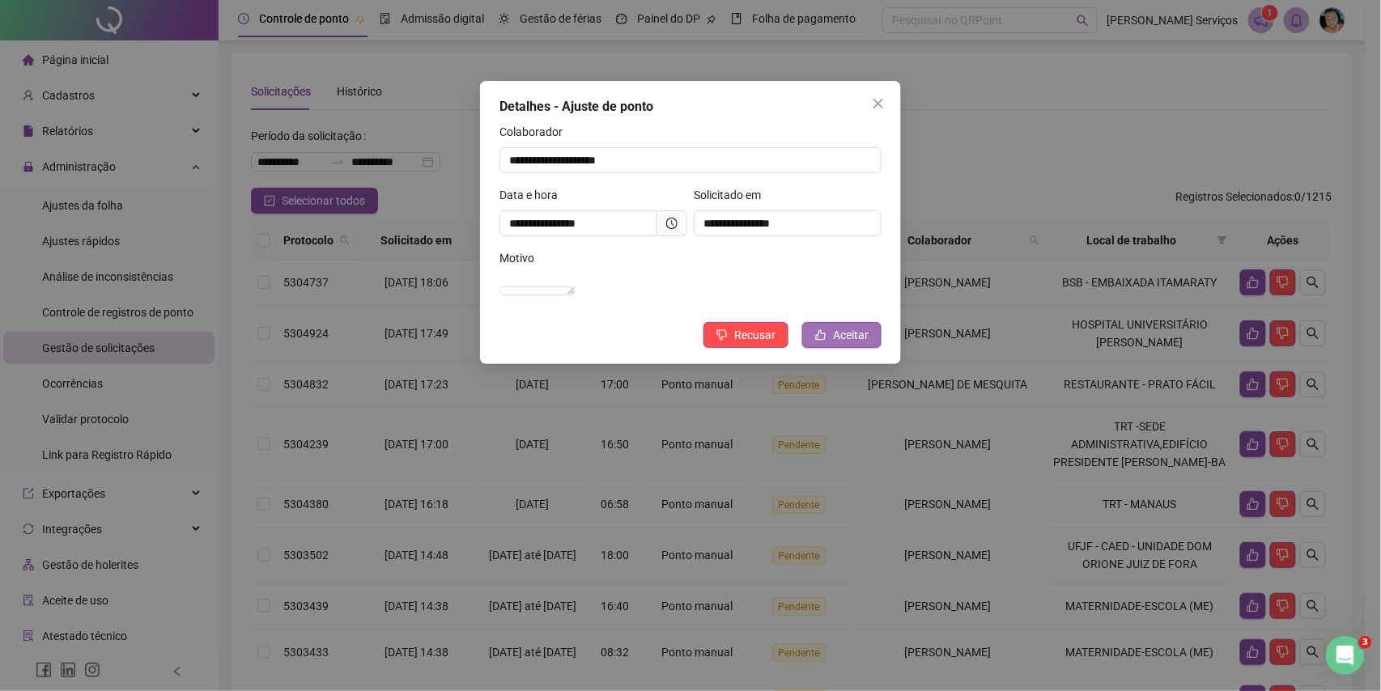
click at [861, 344] on span "Aceitar" at bounding box center [851, 335] width 36 height 18
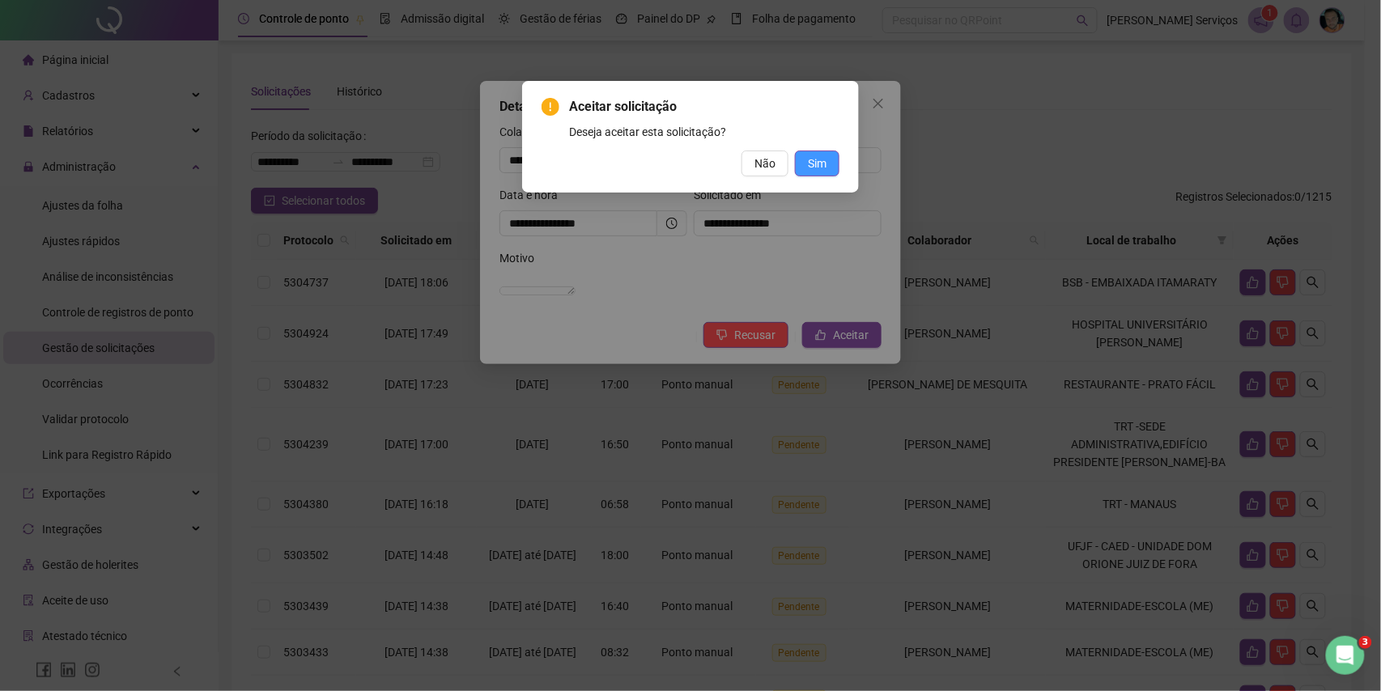
click at [823, 166] on span "Sim" at bounding box center [817, 164] width 19 height 18
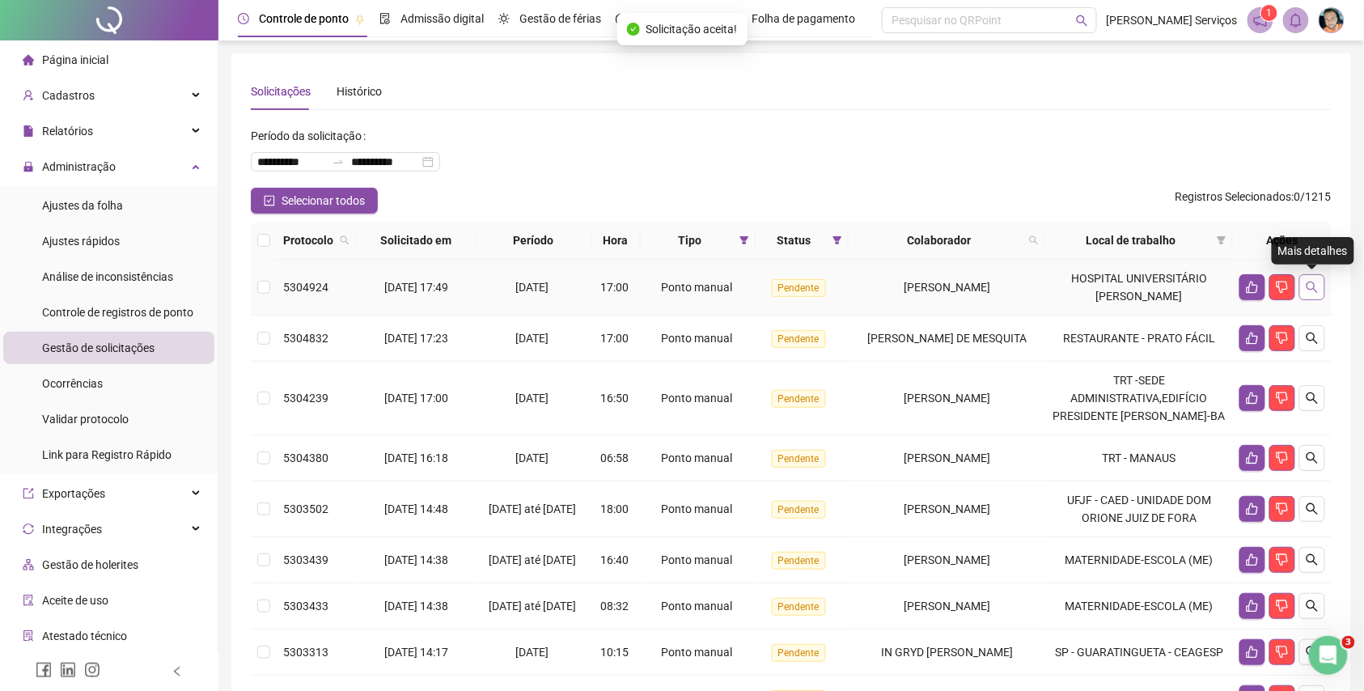
click at [1313, 295] on button "button" at bounding box center [1313, 287] width 26 height 26
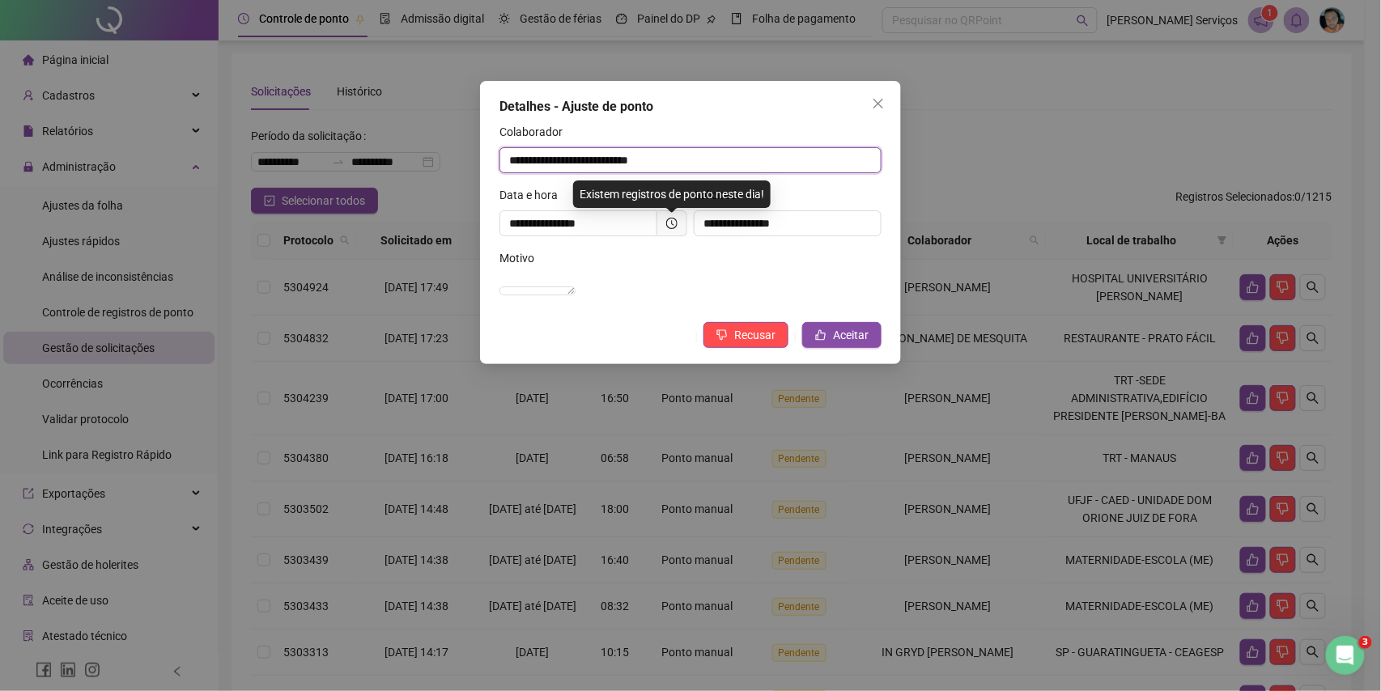
drag, startPoint x: 697, startPoint y: 166, endPoint x: 471, endPoint y: 168, distance: 225.8
click at [471, 168] on div "**********" at bounding box center [690, 345] width 1381 height 691
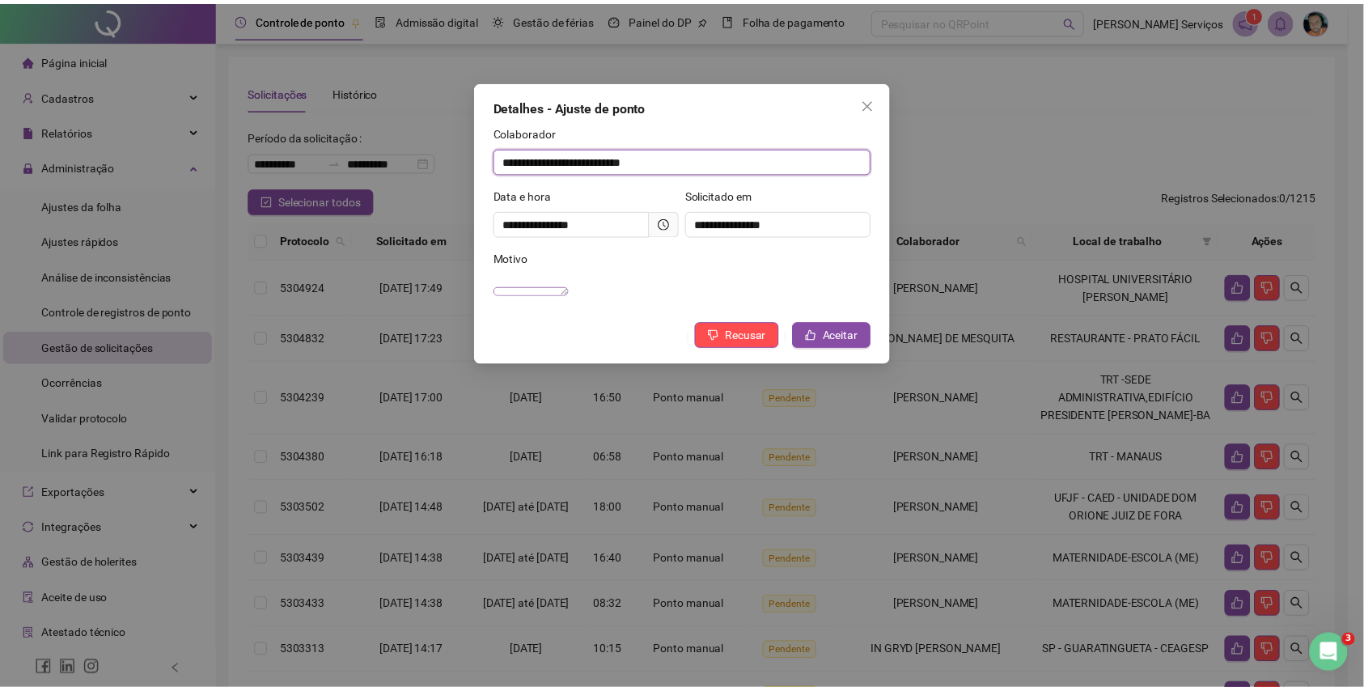
scroll to position [17, 0]
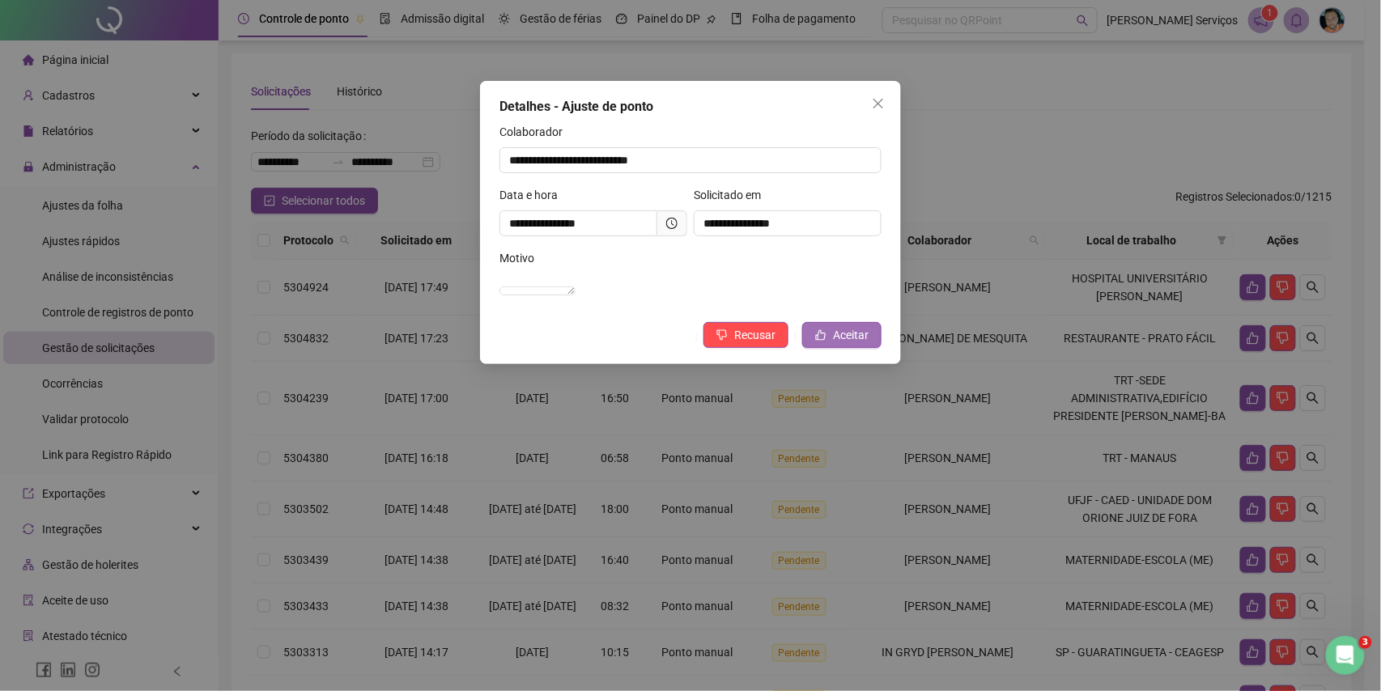
click at [822, 341] on icon "like" at bounding box center [820, 334] width 11 height 11
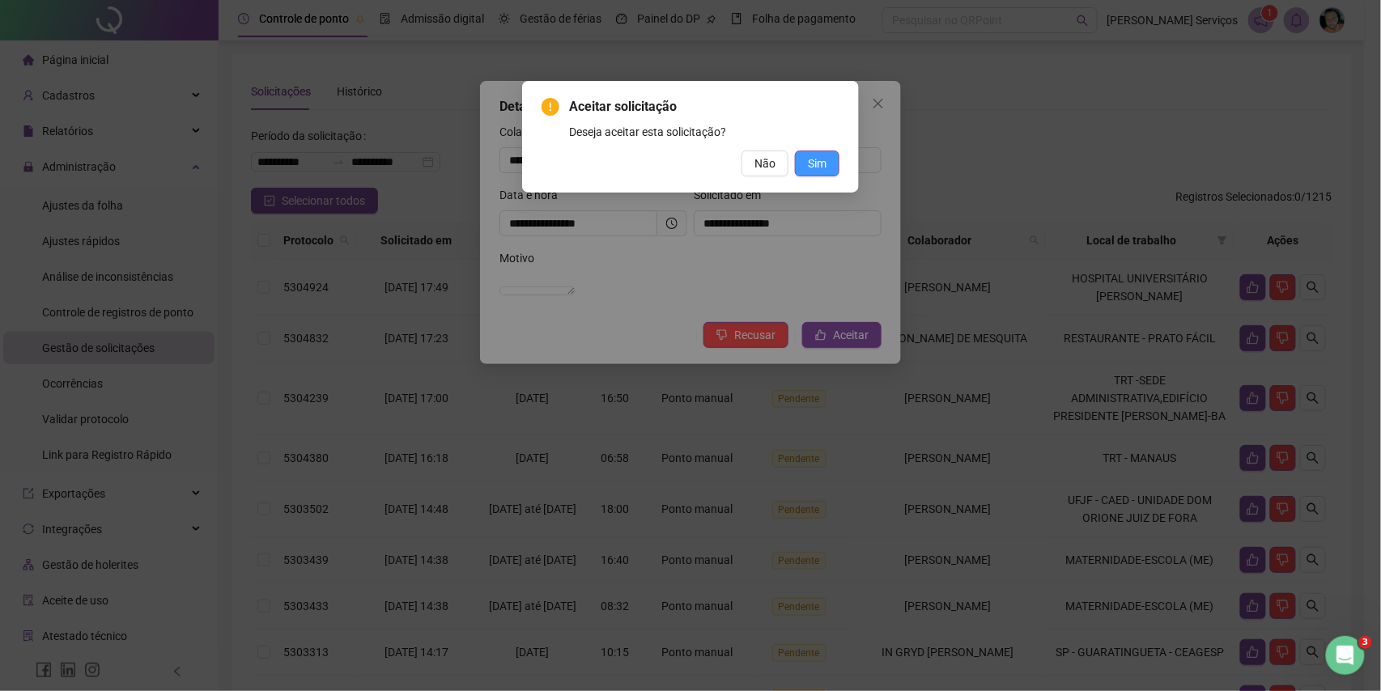
click at [801, 168] on button "Sim" at bounding box center [817, 164] width 45 height 26
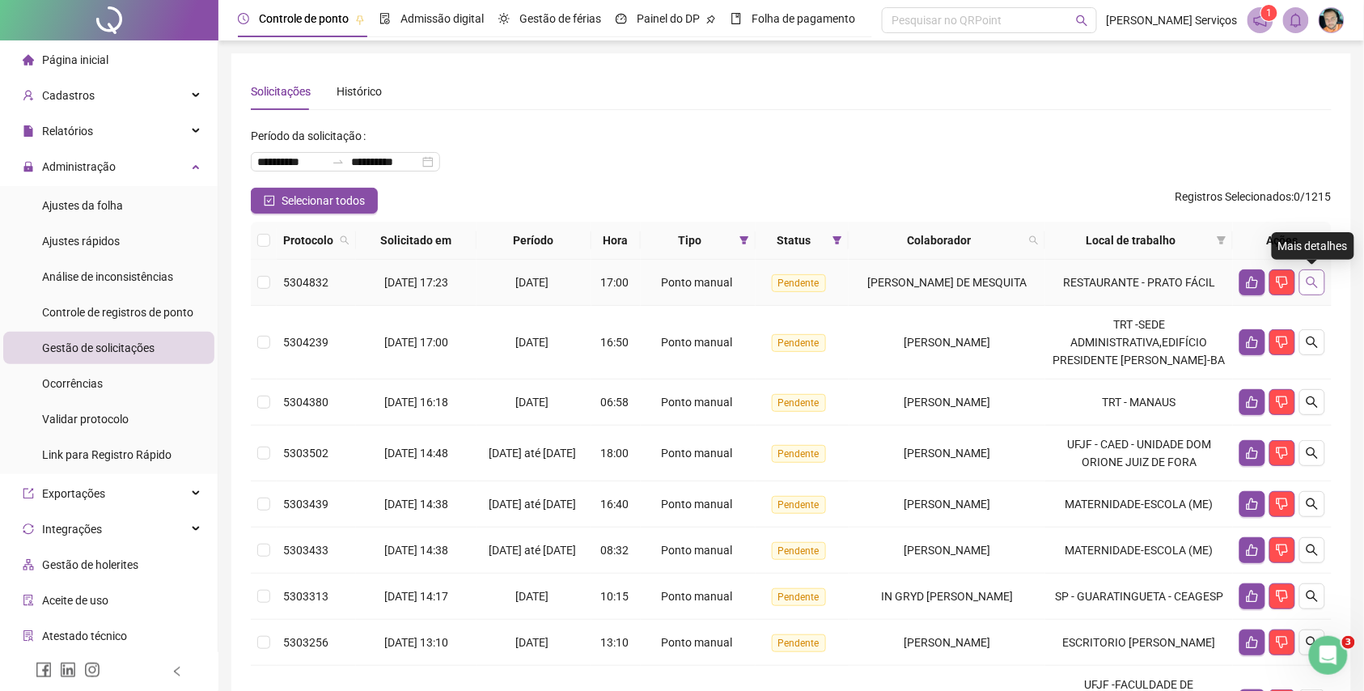
click at [1318, 279] on icon "search" at bounding box center [1312, 282] width 13 height 13
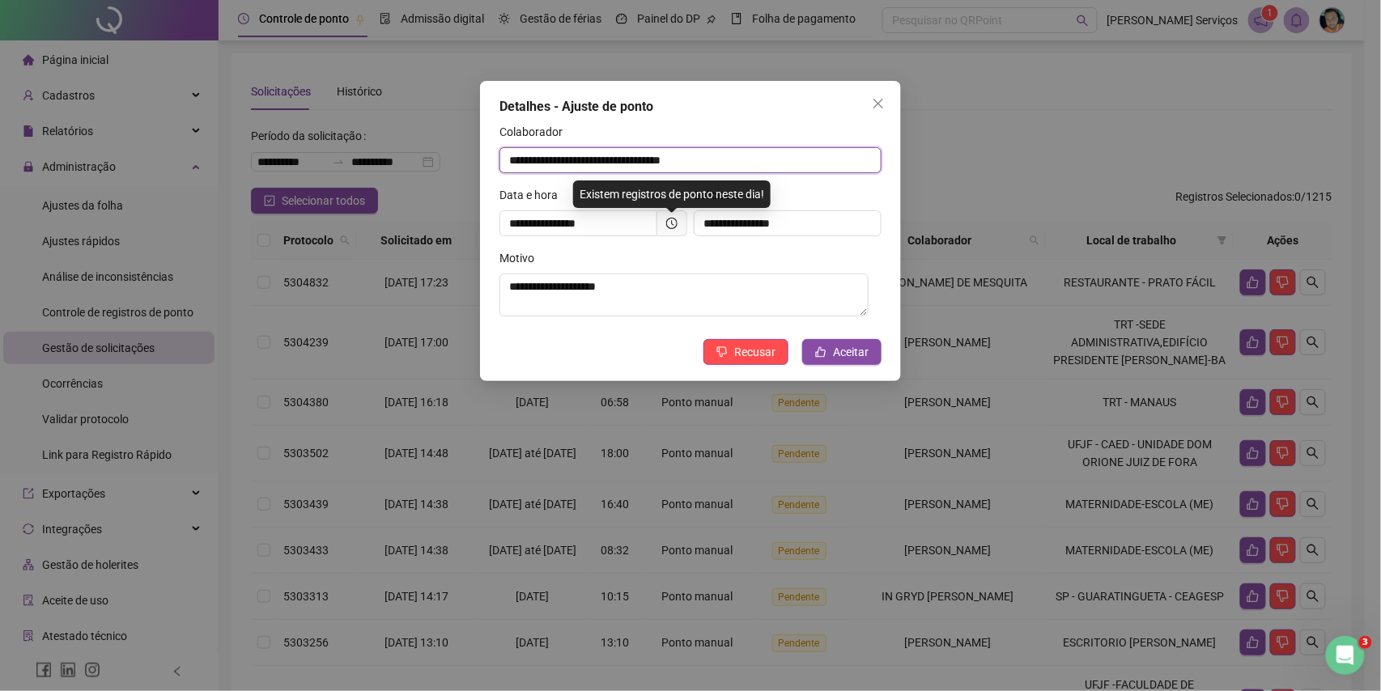
drag, startPoint x: 759, startPoint y: 155, endPoint x: 503, endPoint y: 155, distance: 256.5
click at [503, 155] on input "**********" at bounding box center [690, 160] width 382 height 26
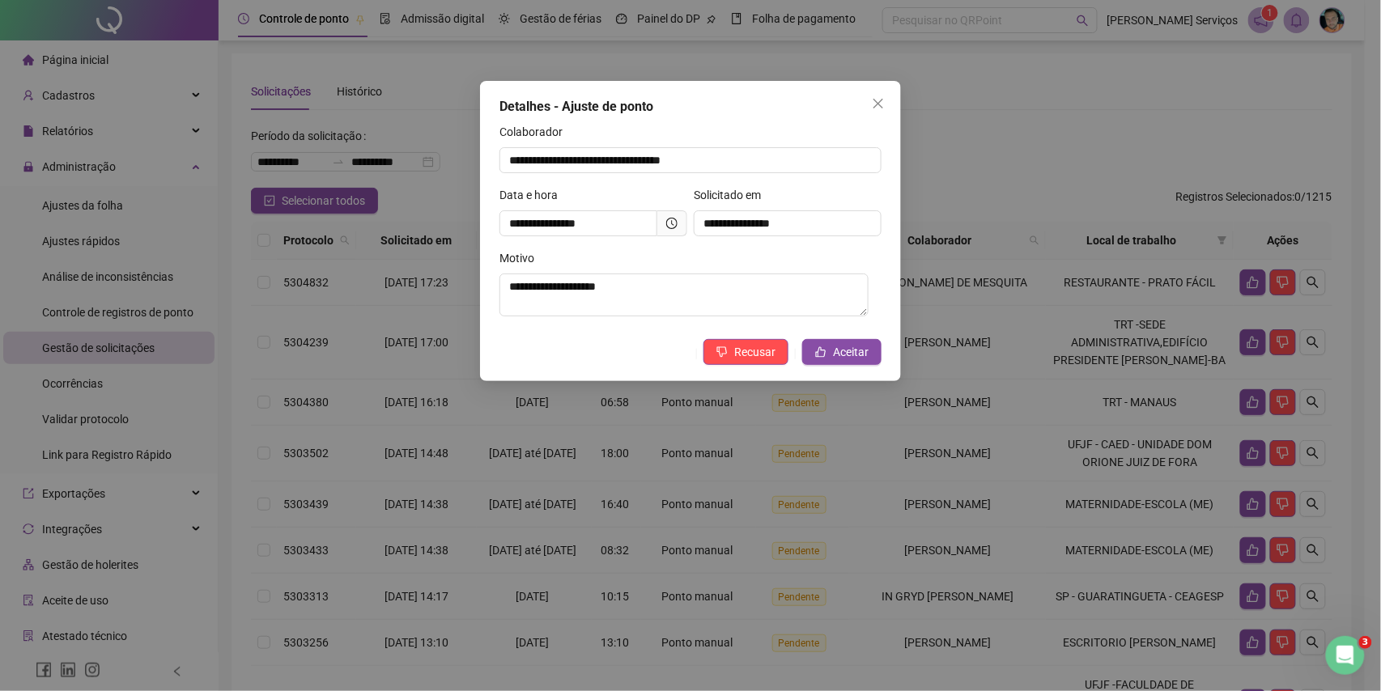
click at [848, 337] on div "**********" at bounding box center [690, 231] width 421 height 300
click at [821, 363] on button "Aceitar" at bounding box center [841, 352] width 79 height 26
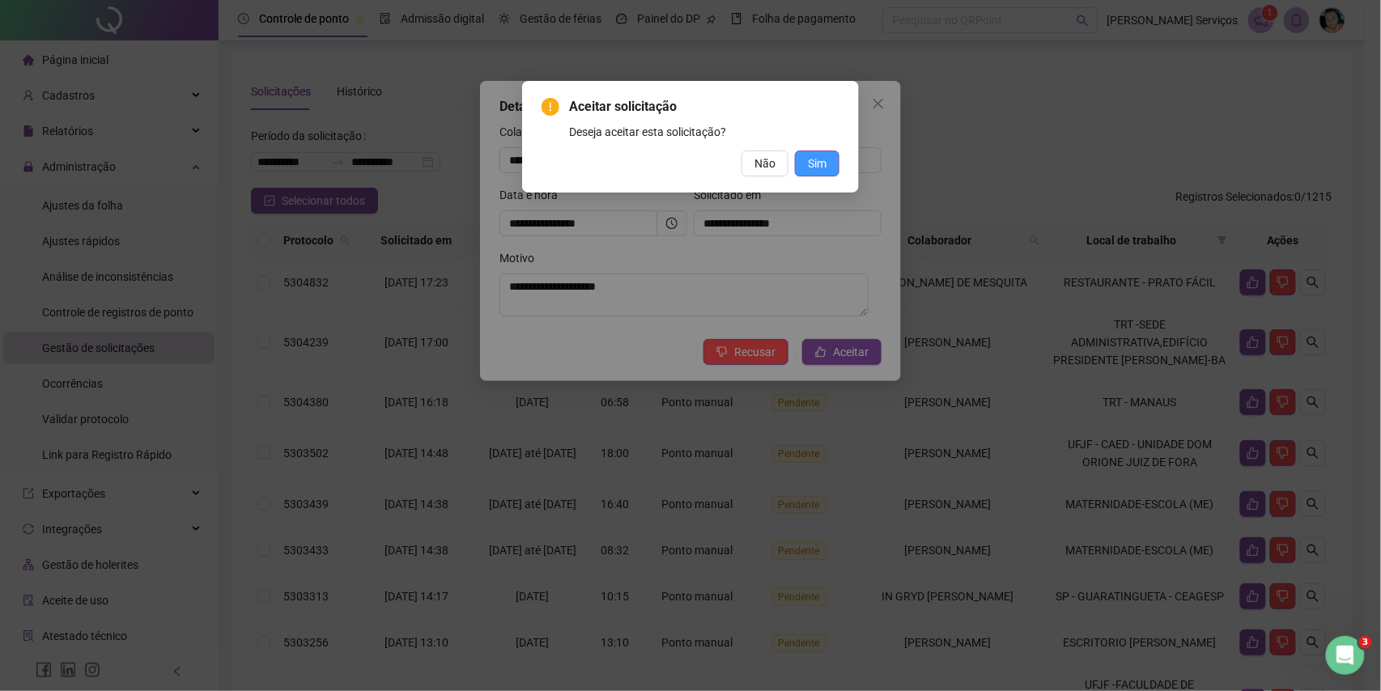
click at [826, 166] on button "Sim" at bounding box center [817, 164] width 45 height 26
click at [822, 168] on span "Sim" at bounding box center [817, 164] width 19 height 18
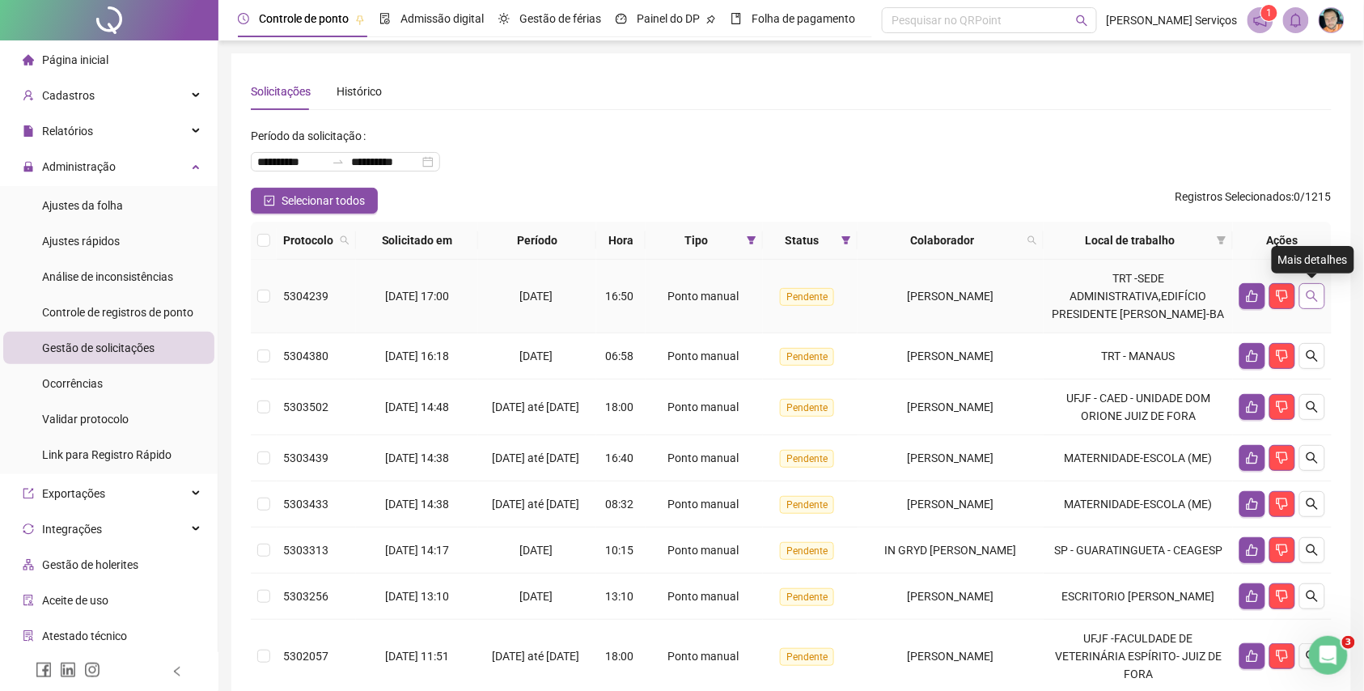
click at [1312, 298] on icon "search" at bounding box center [1312, 296] width 13 height 13
click at [1313, 291] on icon "search" at bounding box center [1312, 296] width 11 height 11
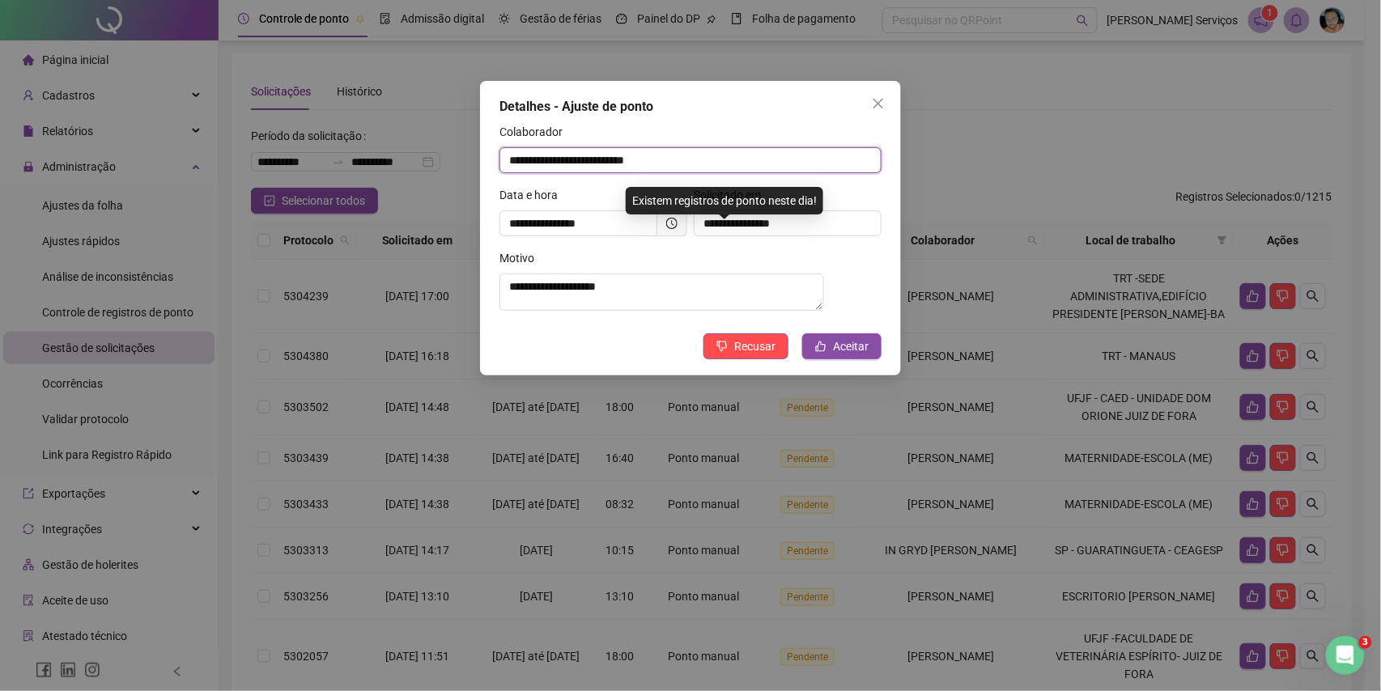
drag, startPoint x: 687, startPoint y: 159, endPoint x: 503, endPoint y: 160, distance: 183.7
click at [503, 160] on input "**********" at bounding box center [690, 160] width 382 height 26
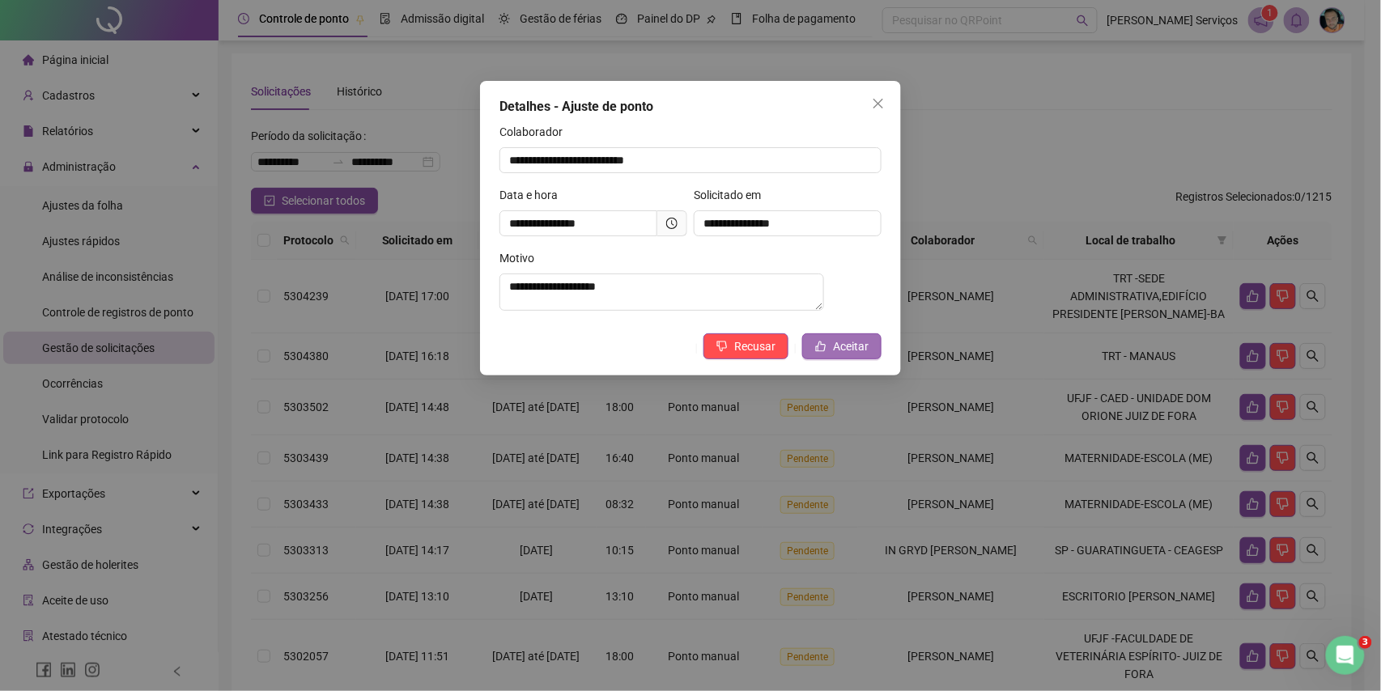
click at [859, 341] on button "Aceitar" at bounding box center [841, 346] width 79 height 26
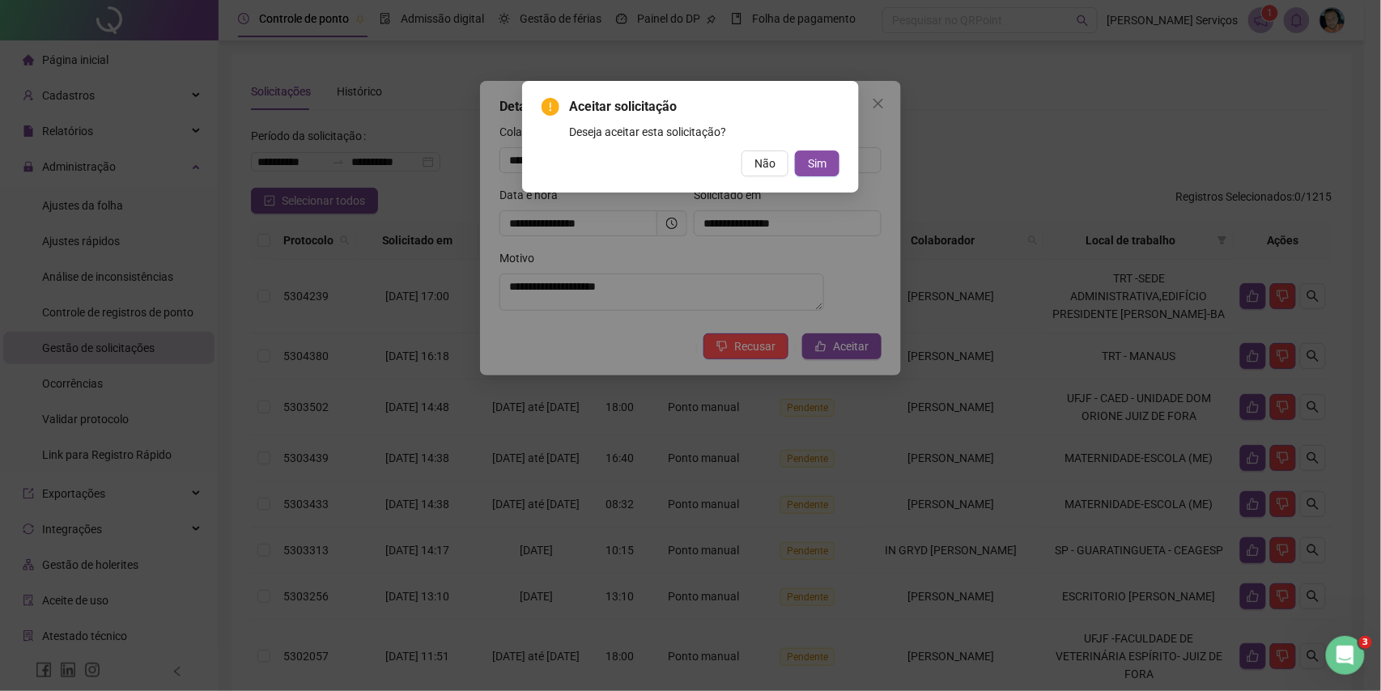
drag, startPoint x: 825, startPoint y: 156, endPoint x: 855, endPoint y: 217, distance: 67.3
click at [829, 157] on button "Sim" at bounding box center [817, 164] width 45 height 26
click at [827, 169] on button "Sim" at bounding box center [817, 164] width 45 height 26
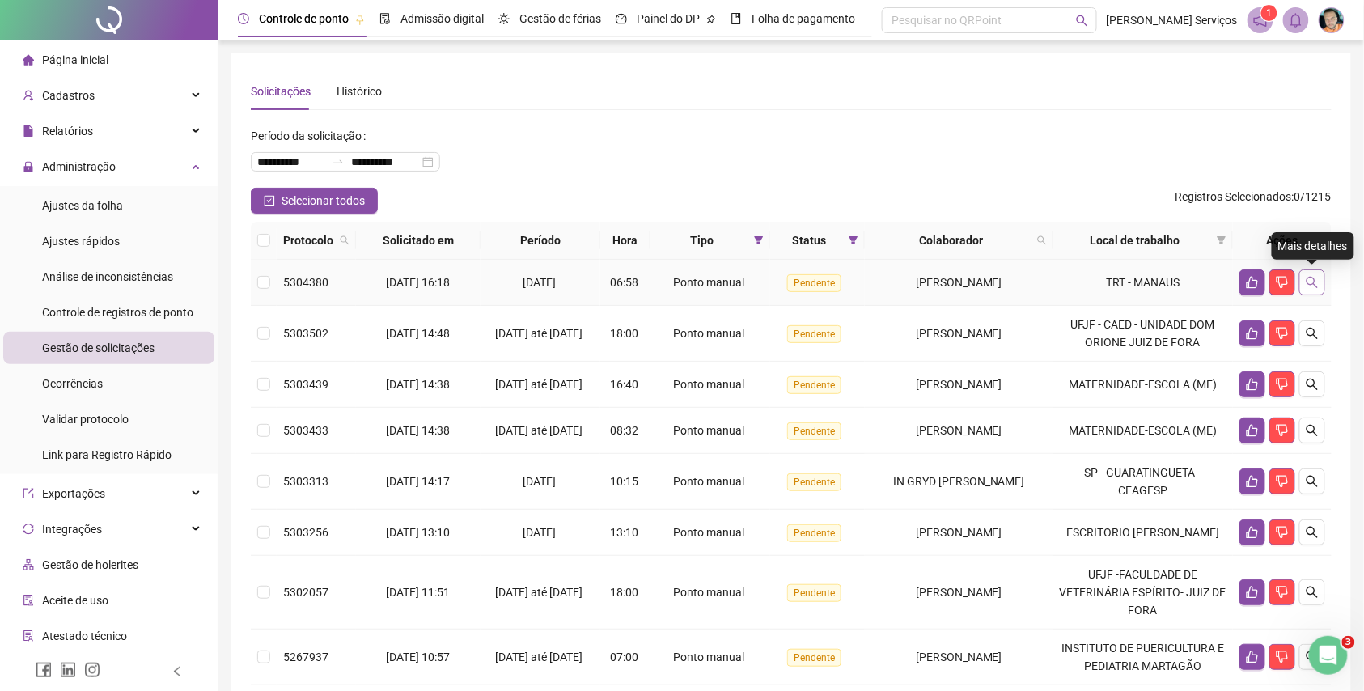
click at [1317, 283] on icon "search" at bounding box center [1312, 282] width 13 height 13
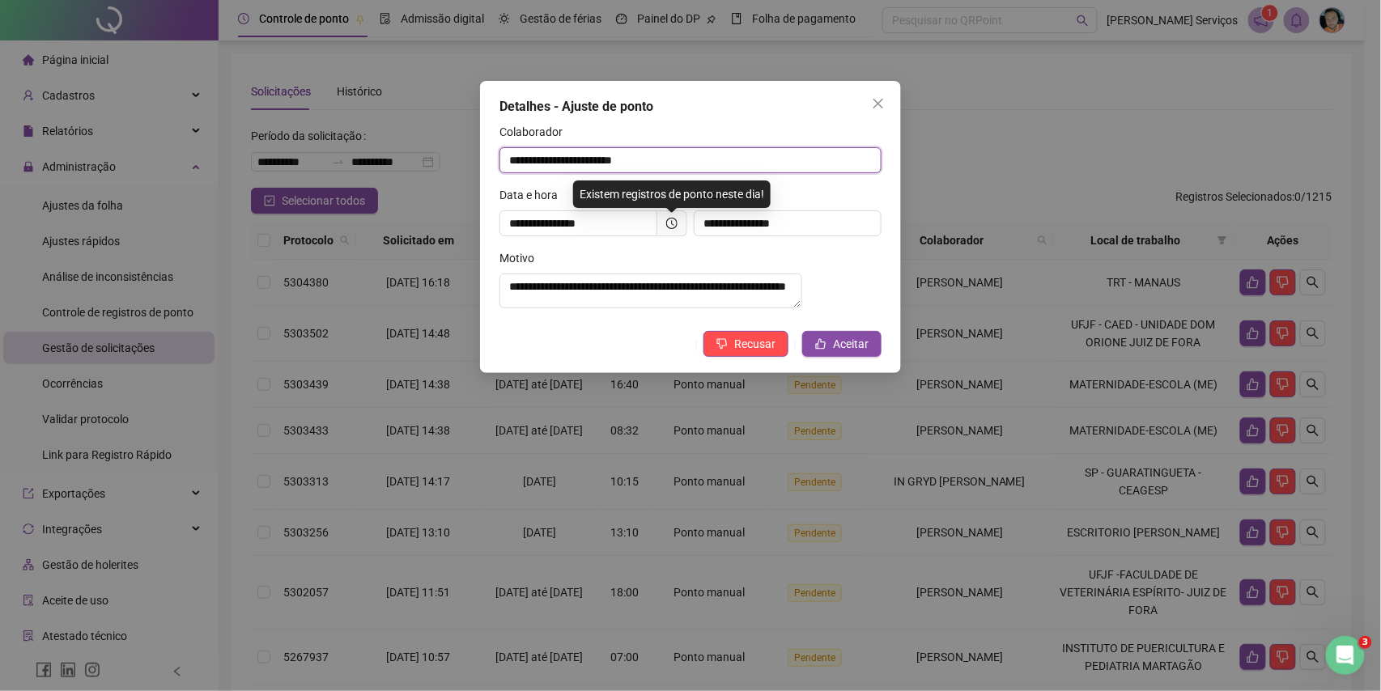
drag, startPoint x: 729, startPoint y: 157, endPoint x: 484, endPoint y: 166, distance: 245.4
click at [484, 166] on div "**********" at bounding box center [690, 227] width 421 height 292
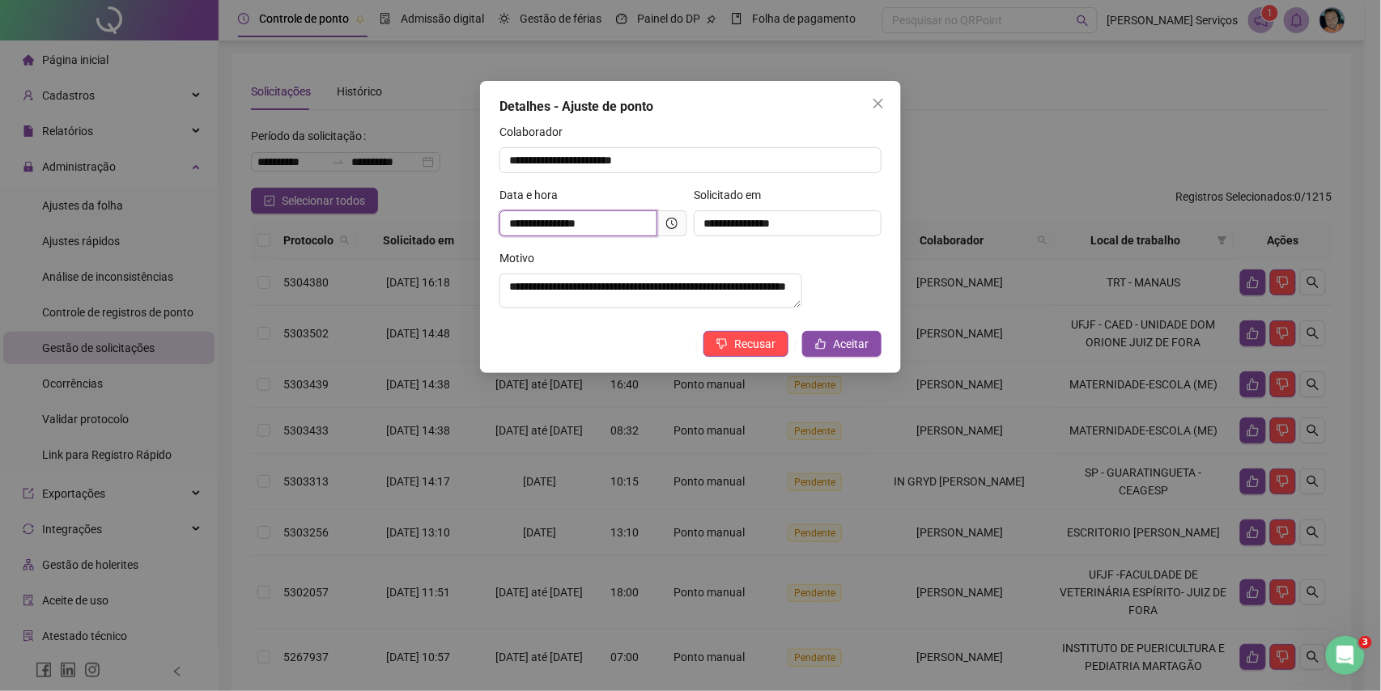
drag, startPoint x: 525, startPoint y: 223, endPoint x: 496, endPoint y: 225, distance: 29.2
click at [496, 225] on div "**********" at bounding box center [593, 217] width 194 height 63
click at [749, 353] on span "Recusar" at bounding box center [754, 344] width 41 height 18
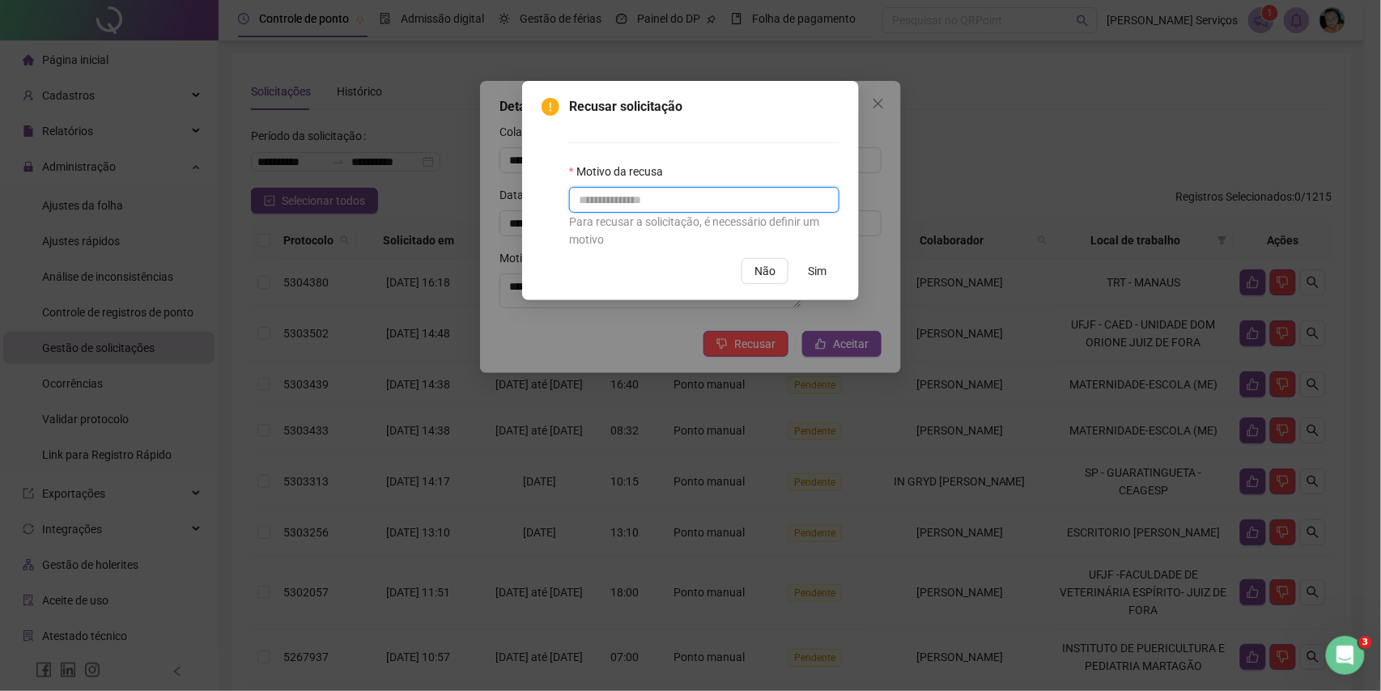
click at [762, 207] on input "text" at bounding box center [704, 200] width 270 height 26
type input "*"
click at [826, 278] on button "Sim" at bounding box center [817, 271] width 45 height 26
click at [826, 275] on button "Sim" at bounding box center [817, 271] width 45 height 26
click at [836, 272] on button "Sim" at bounding box center [817, 271] width 45 height 26
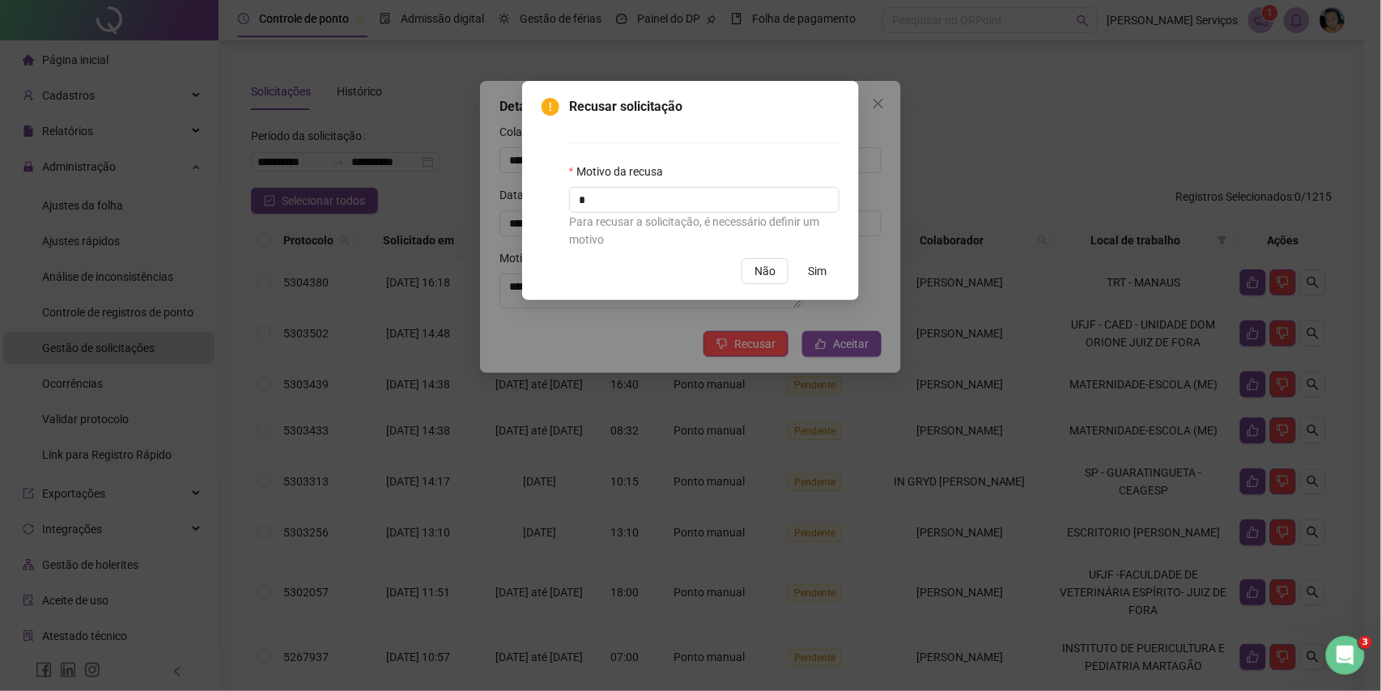
click at [832, 272] on button "Sim" at bounding box center [817, 271] width 45 height 26
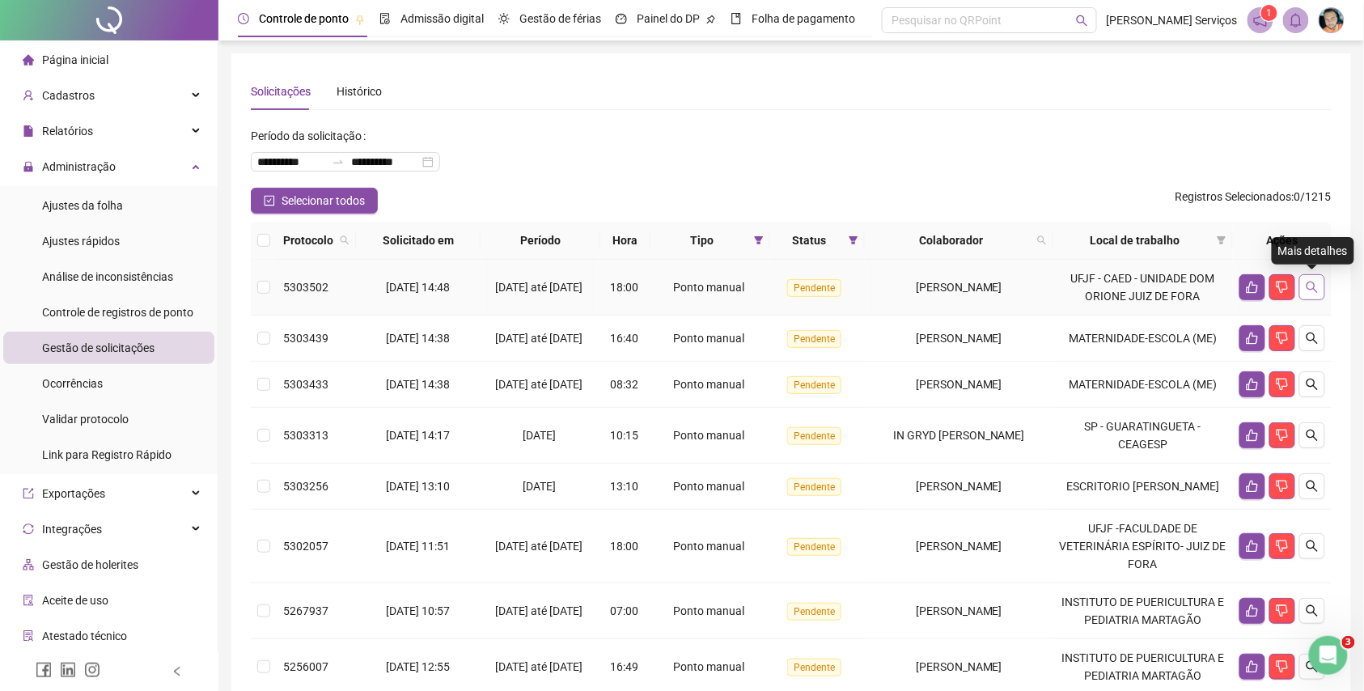
click at [1306, 289] on icon "search" at bounding box center [1312, 287] width 13 height 13
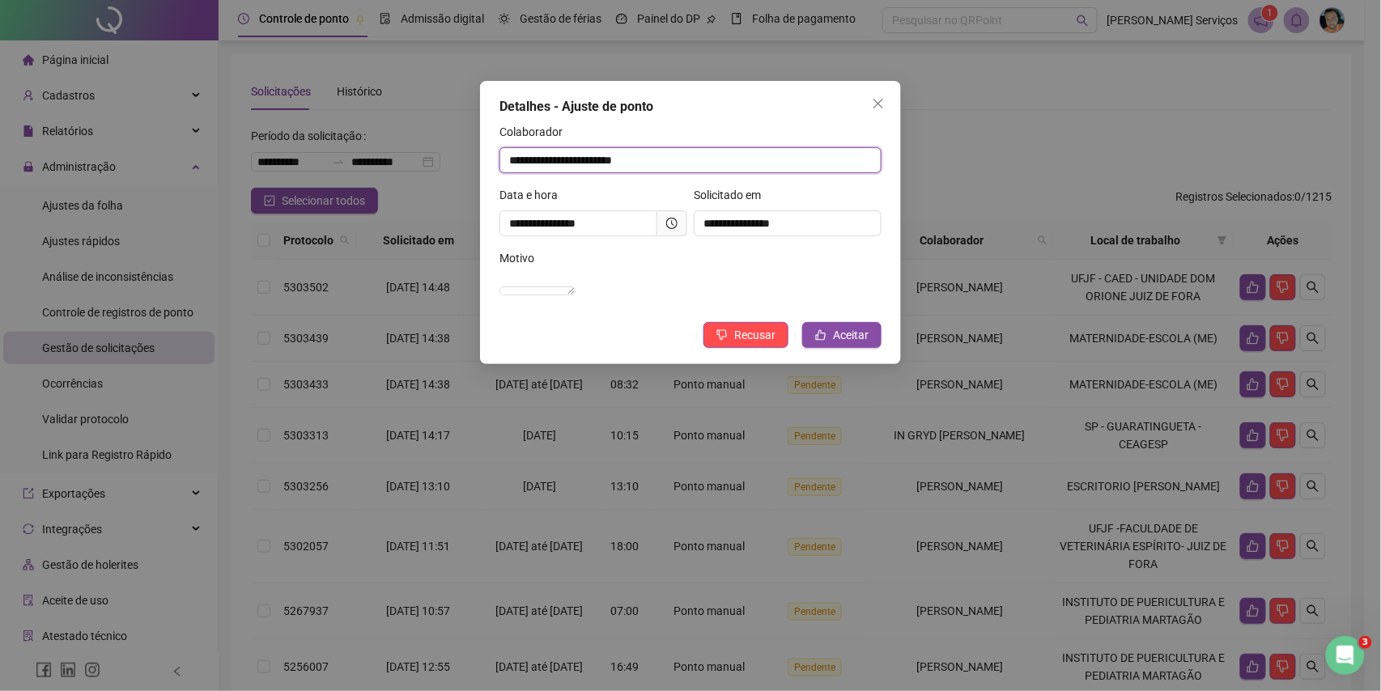
drag, startPoint x: 671, startPoint y: 163, endPoint x: 490, endPoint y: 185, distance: 181.8
click at [490, 185] on div "**********" at bounding box center [690, 222] width 421 height 283
click at [842, 344] on span "Aceitar" at bounding box center [851, 335] width 36 height 18
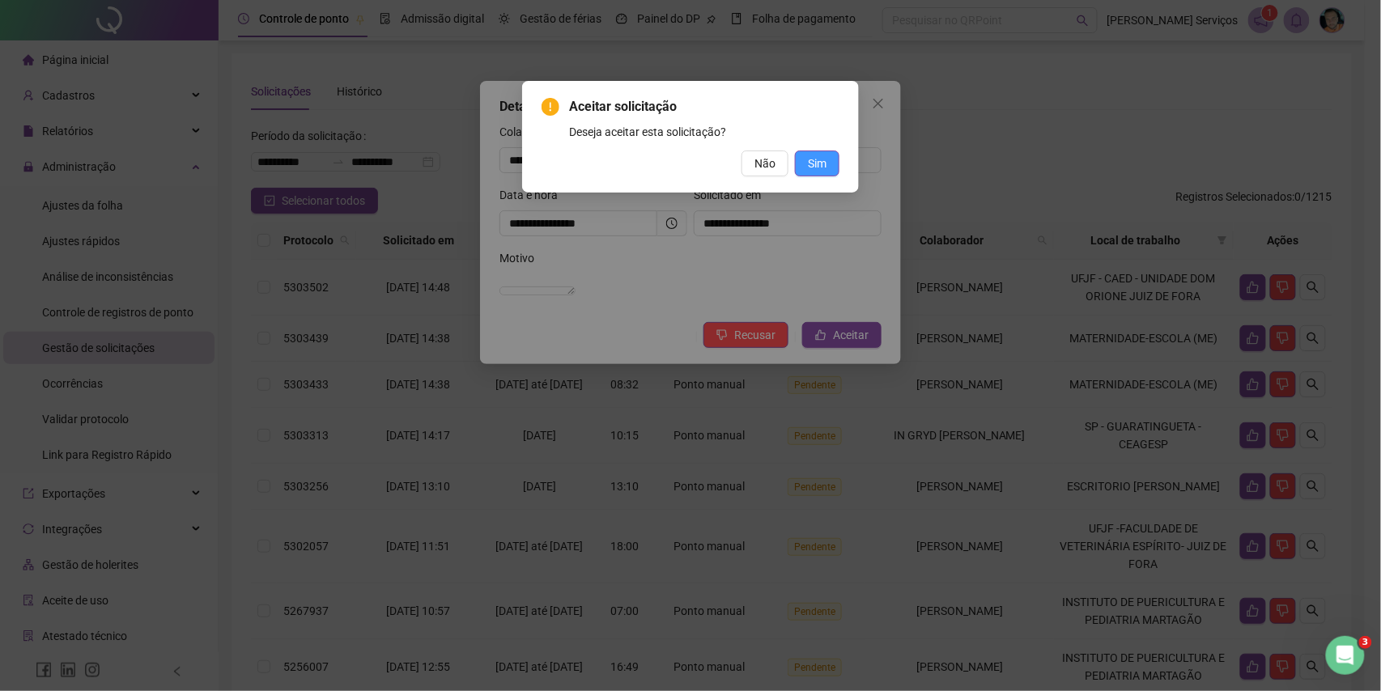
click at [825, 159] on span "Sim" at bounding box center [817, 164] width 19 height 18
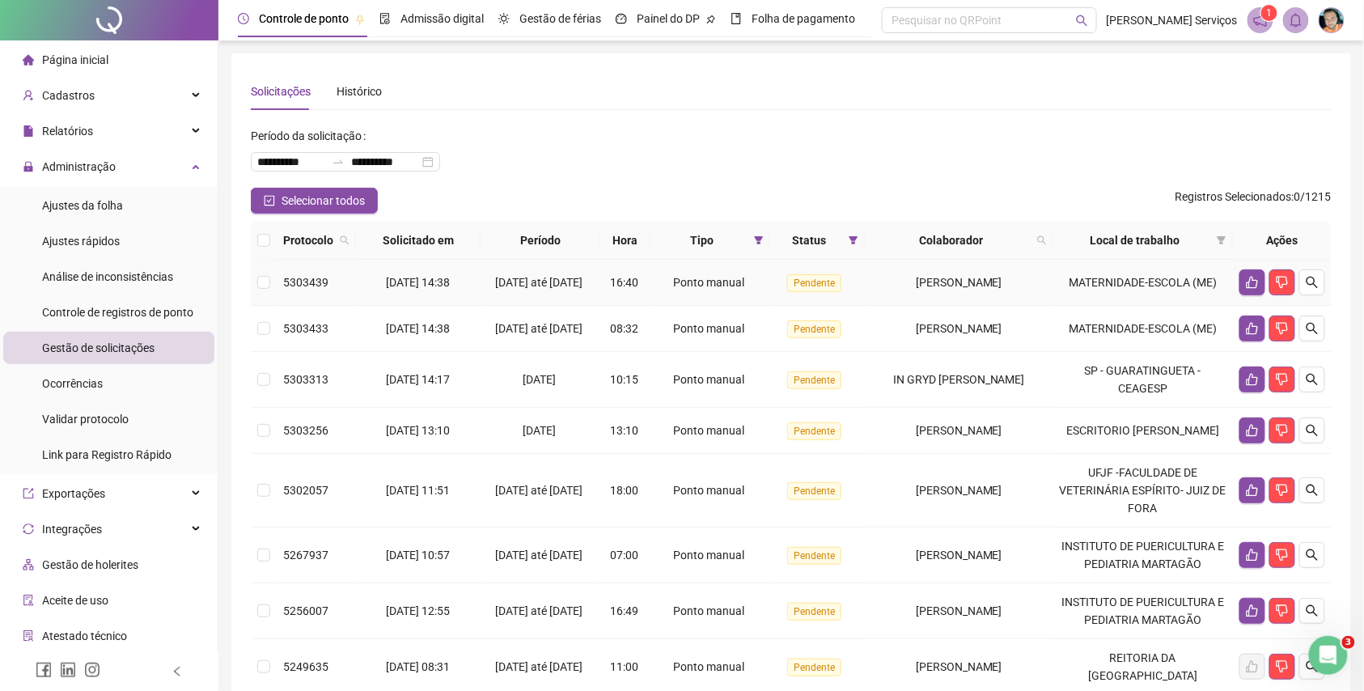
click at [1327, 296] on td at bounding box center [1282, 283] width 99 height 46
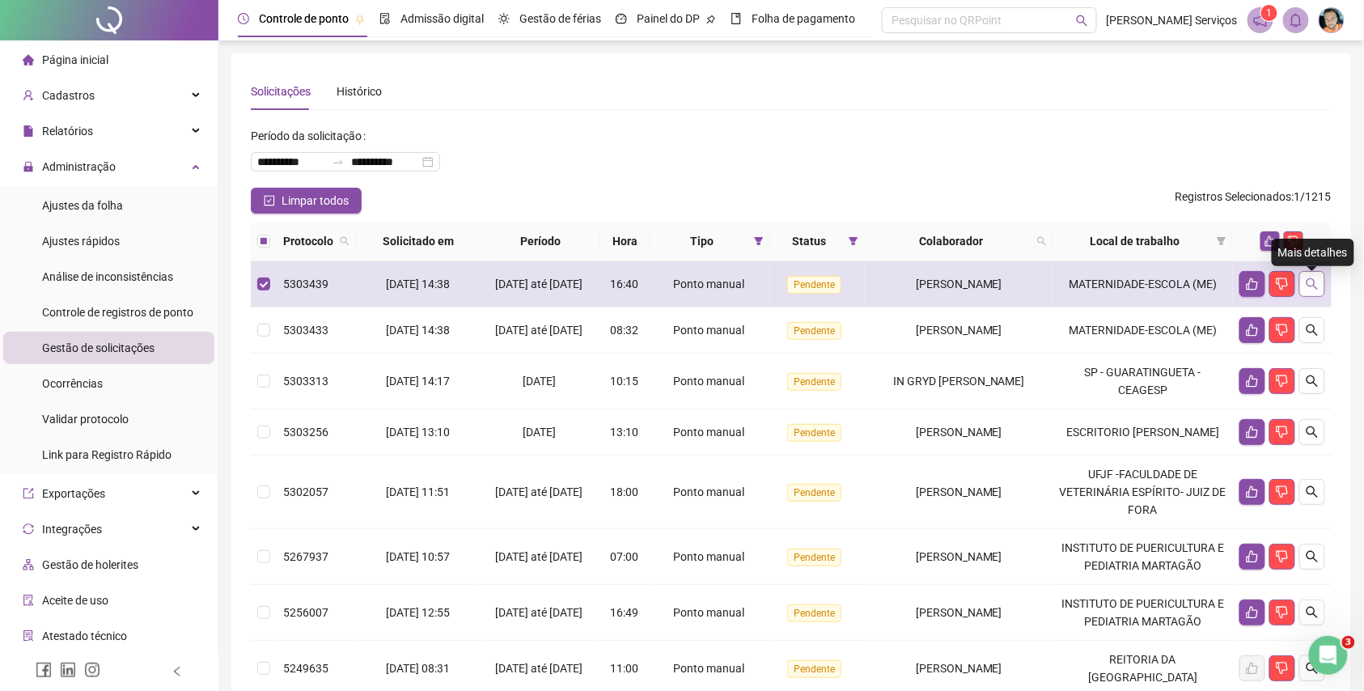
click at [1315, 280] on button "button" at bounding box center [1313, 284] width 26 height 26
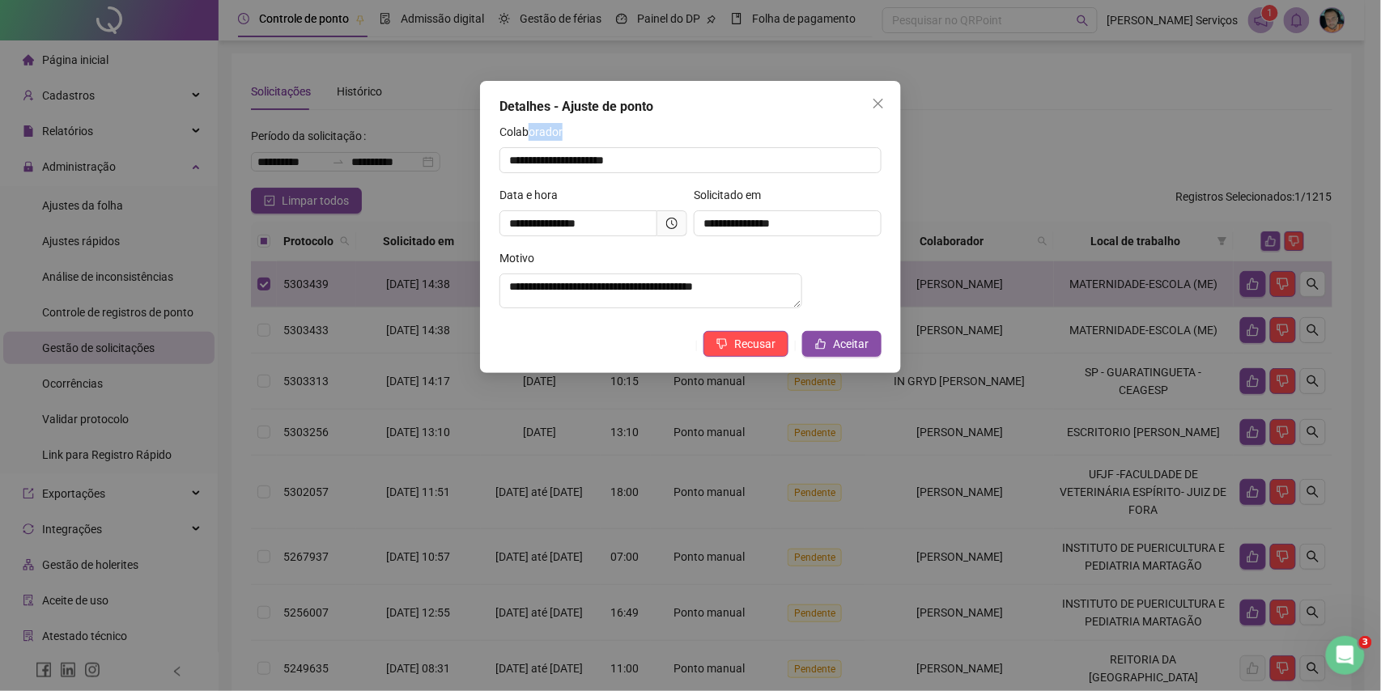
drag, startPoint x: 659, startPoint y: 139, endPoint x: 414, endPoint y: 205, distance: 253.0
click at [402, 181] on div "**********" at bounding box center [690, 345] width 1381 height 691
drag, startPoint x: 704, startPoint y: 156, endPoint x: 266, endPoint y: 202, distance: 440.2
click at [267, 202] on div "**********" at bounding box center [690, 345] width 1381 height 691
click at [851, 348] on span "Aceitar" at bounding box center [851, 344] width 36 height 18
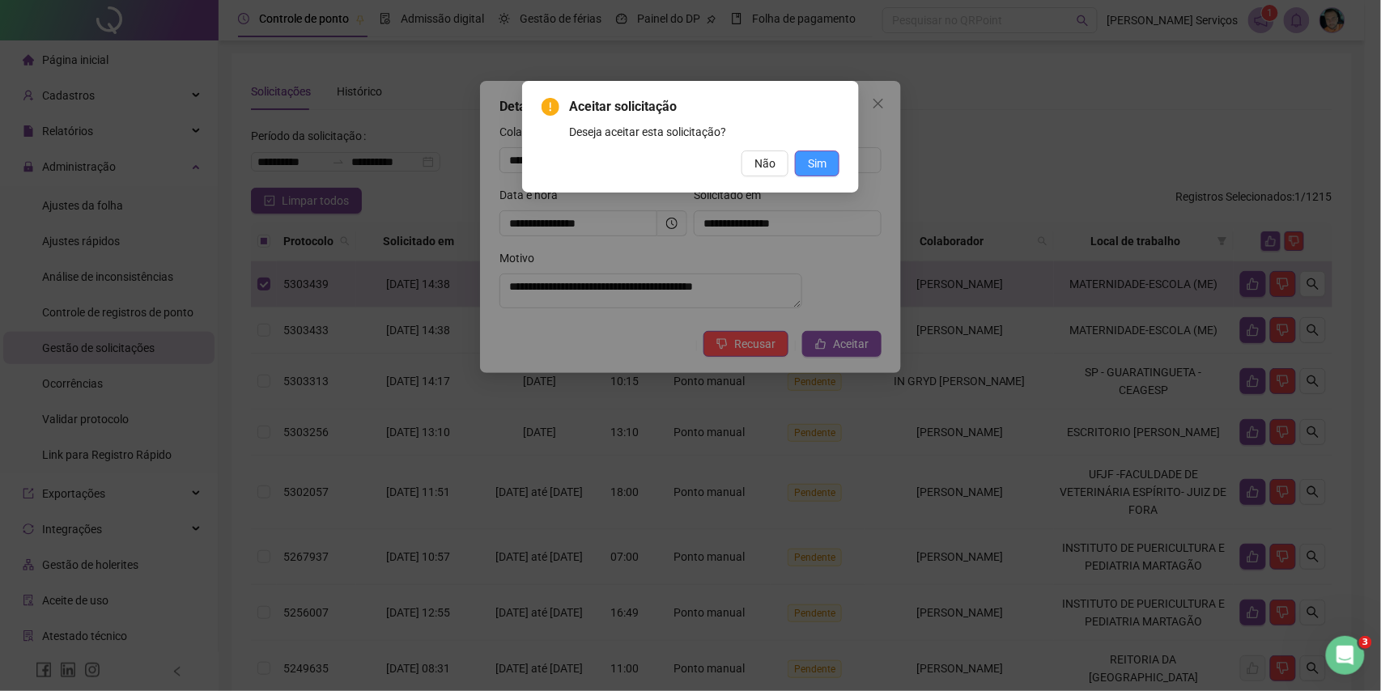
click at [827, 170] on button "Sim" at bounding box center [817, 164] width 45 height 26
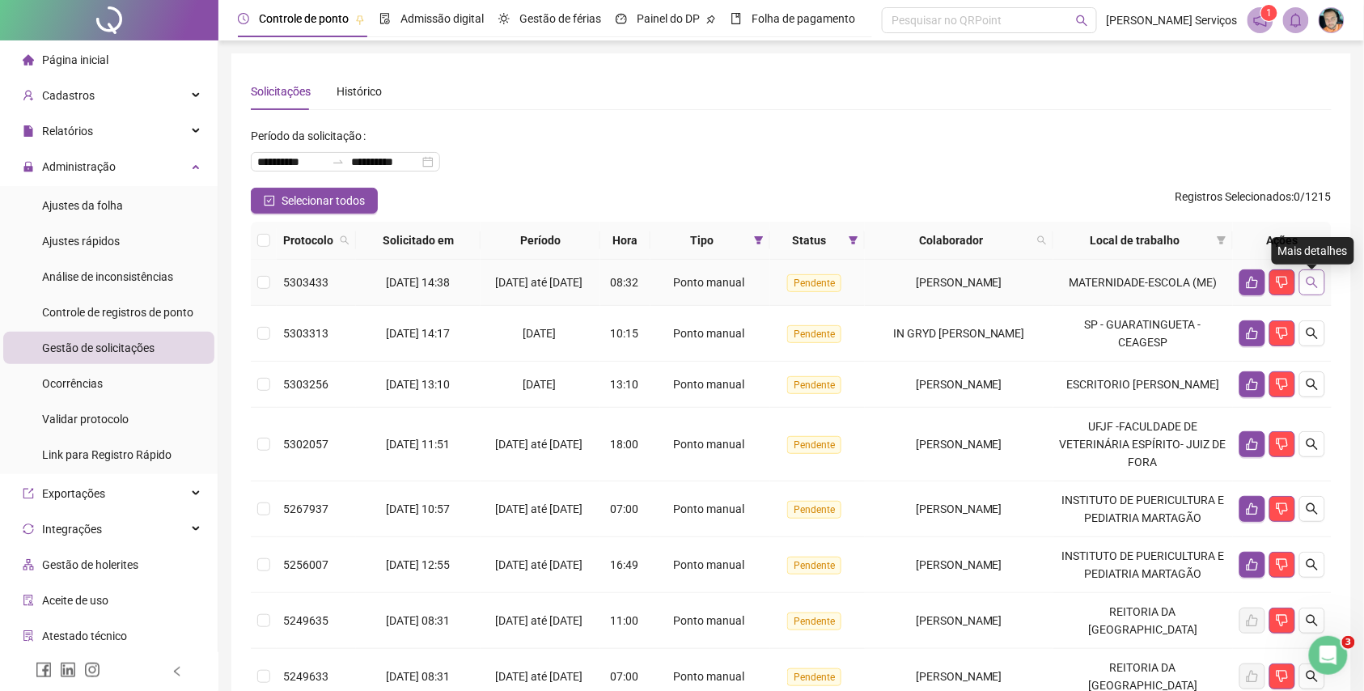
click at [1302, 289] on button "button" at bounding box center [1313, 282] width 26 height 26
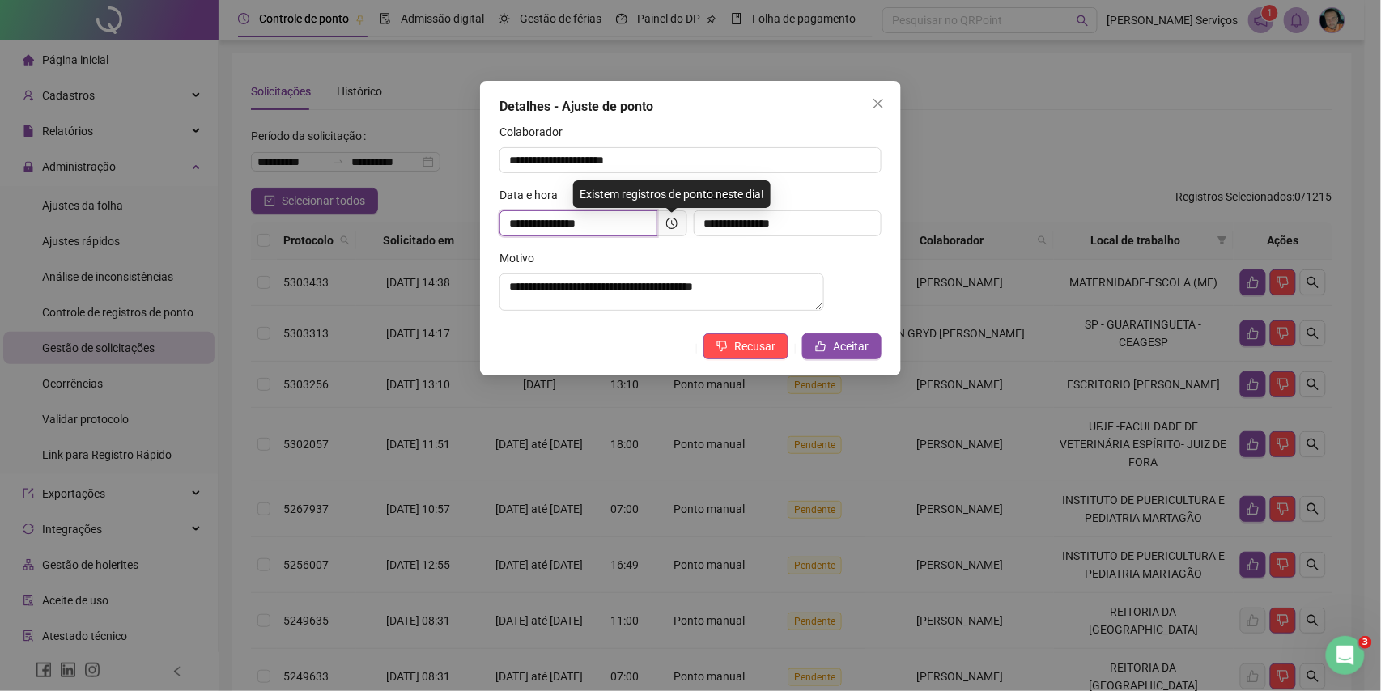
drag, startPoint x: 605, startPoint y: 215, endPoint x: 579, endPoint y: 214, distance: 25.9
click at [579, 214] on input "**********" at bounding box center [578, 223] width 158 height 26
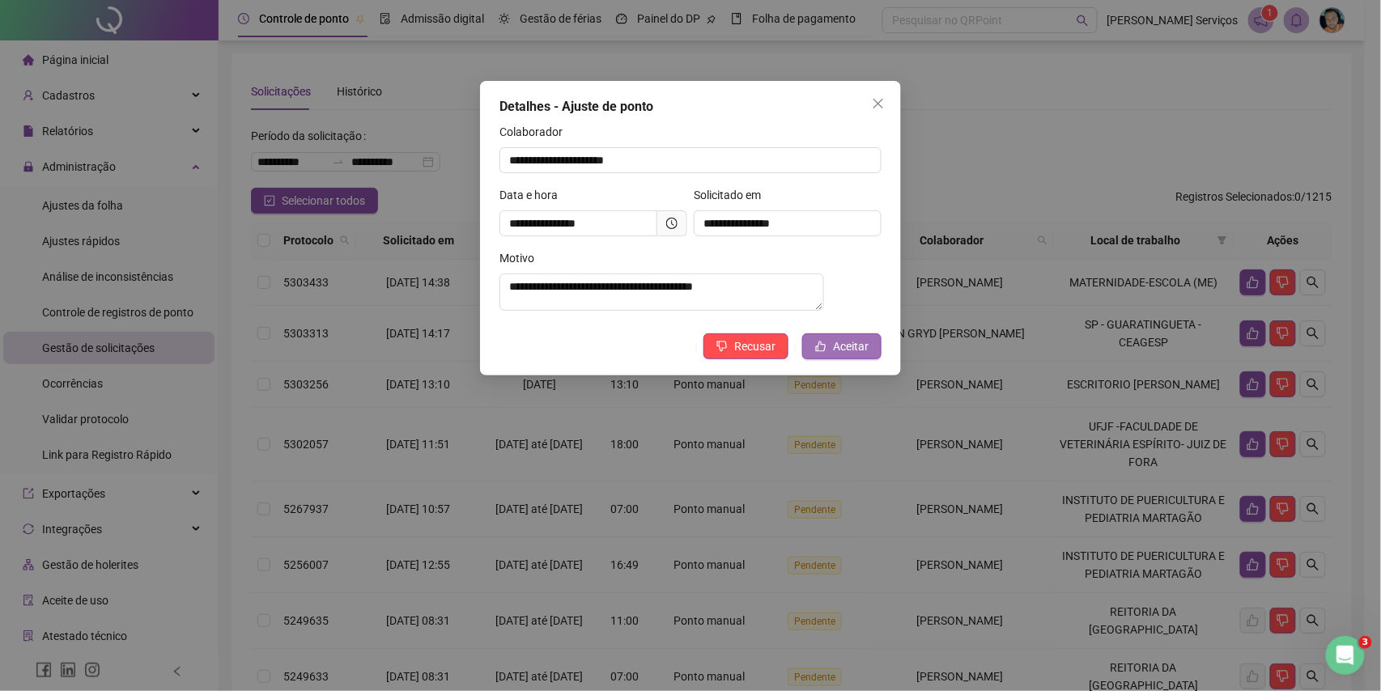
click at [846, 355] on span "Aceitar" at bounding box center [851, 346] width 36 height 18
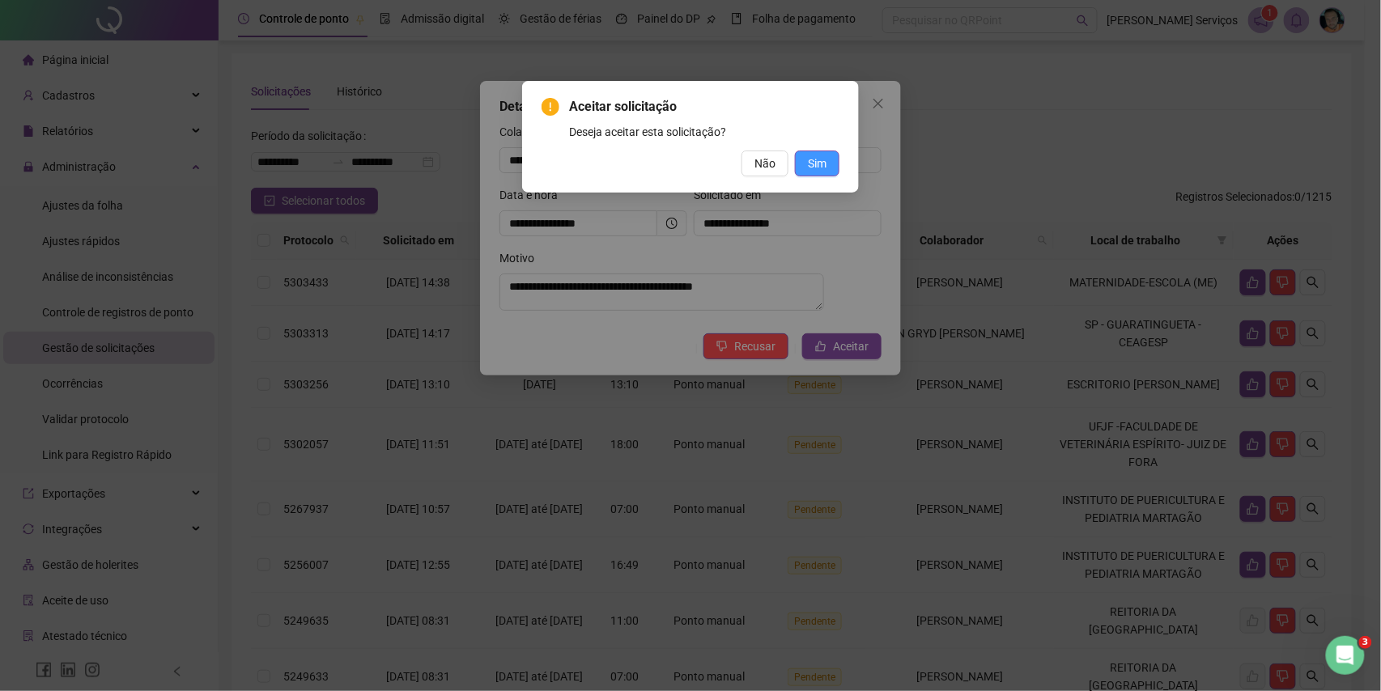
click at [809, 162] on span "Sim" at bounding box center [817, 164] width 19 height 18
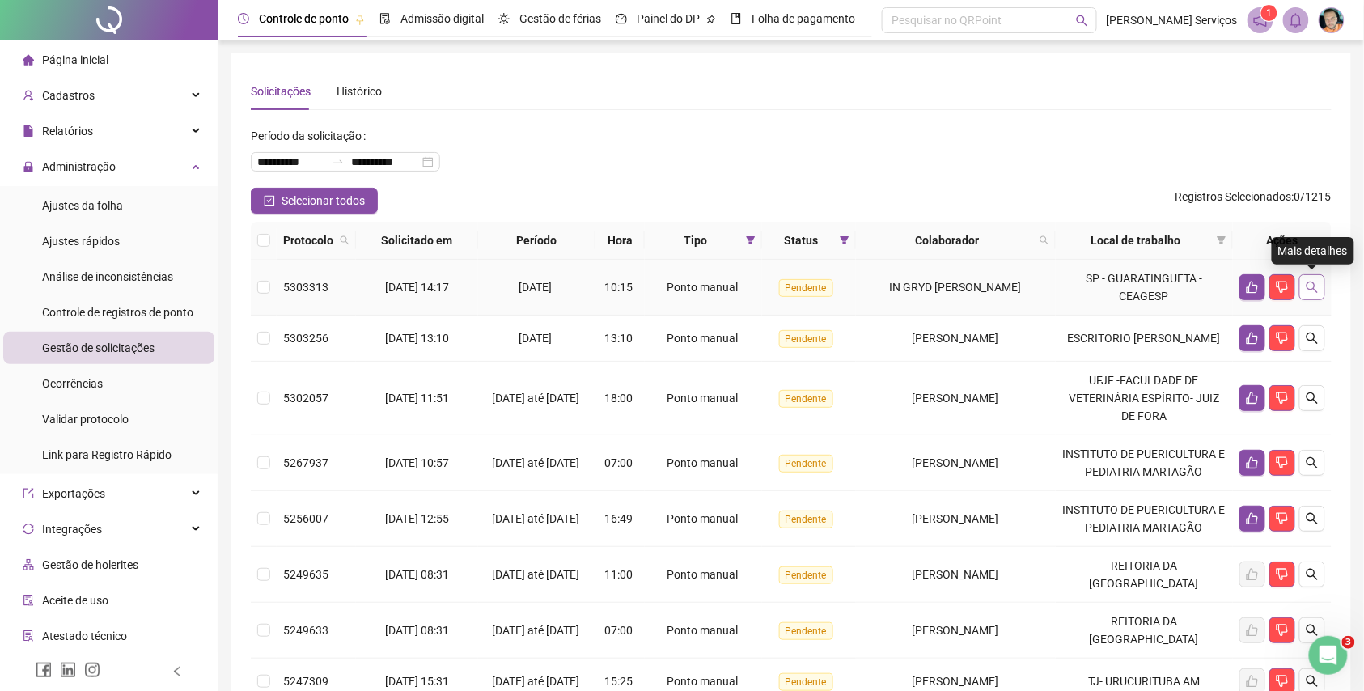
click at [1308, 292] on icon "search" at bounding box center [1312, 287] width 13 height 13
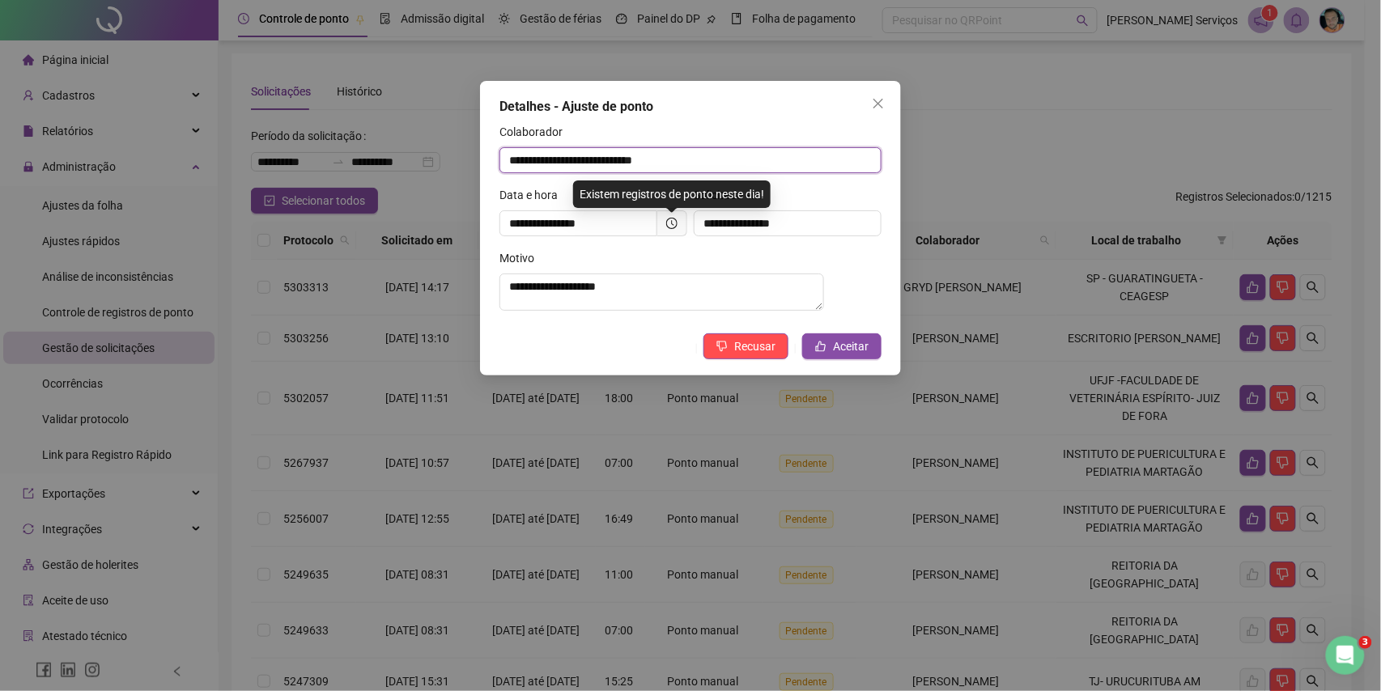
drag, startPoint x: 687, startPoint y: 163, endPoint x: 511, endPoint y: 172, distance: 175.8
click at [511, 172] on input "**********" at bounding box center [690, 160] width 382 height 26
click at [507, 172] on input "**********" at bounding box center [690, 160] width 382 height 26
drag, startPoint x: 710, startPoint y: 155, endPoint x: 437, endPoint y: 159, distance: 272.7
click at [437, 159] on div "**********" at bounding box center [690, 345] width 1381 height 691
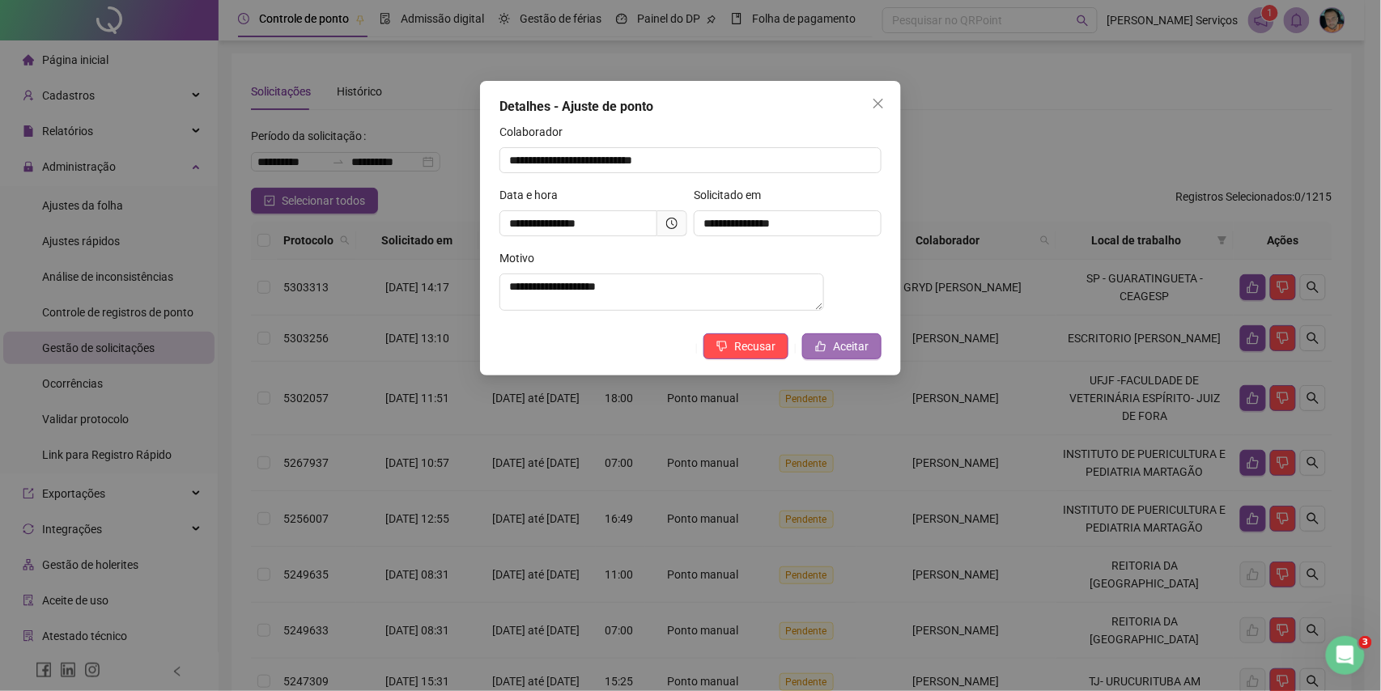
click at [852, 355] on span "Aceitar" at bounding box center [851, 346] width 36 height 18
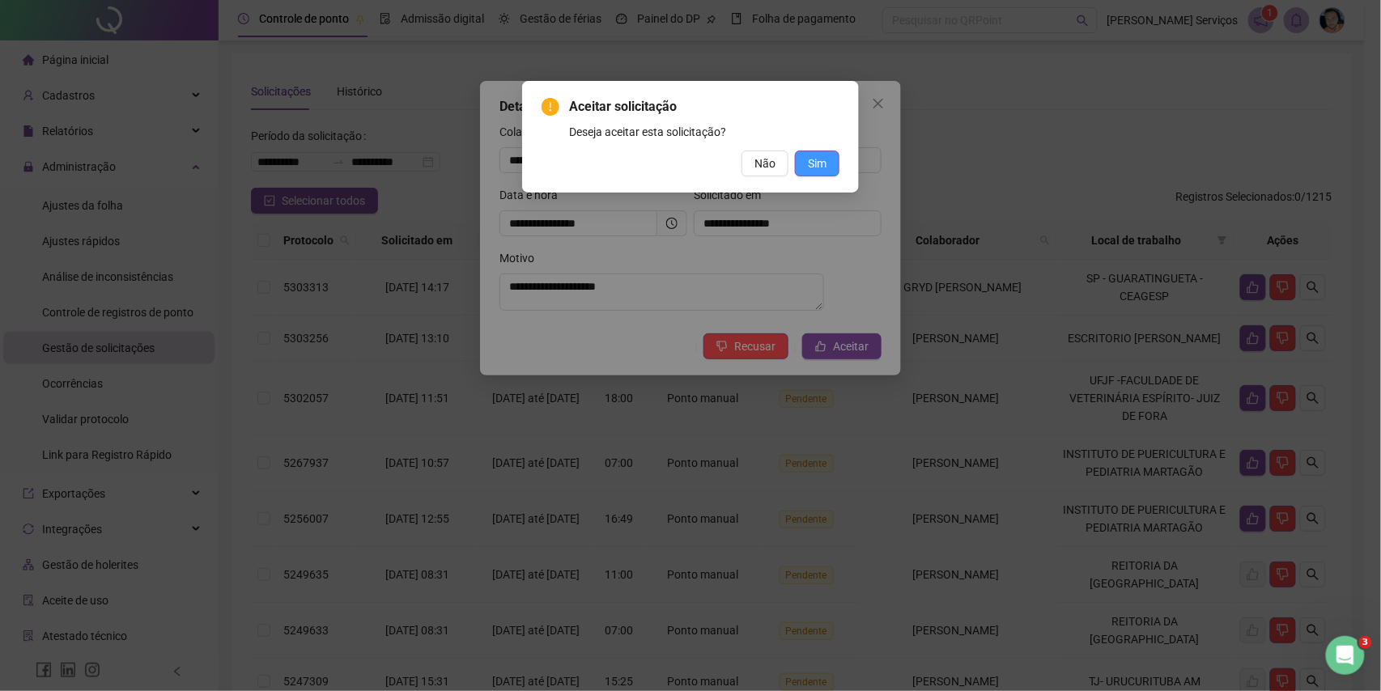
click at [829, 168] on button "Sim" at bounding box center [817, 164] width 45 height 26
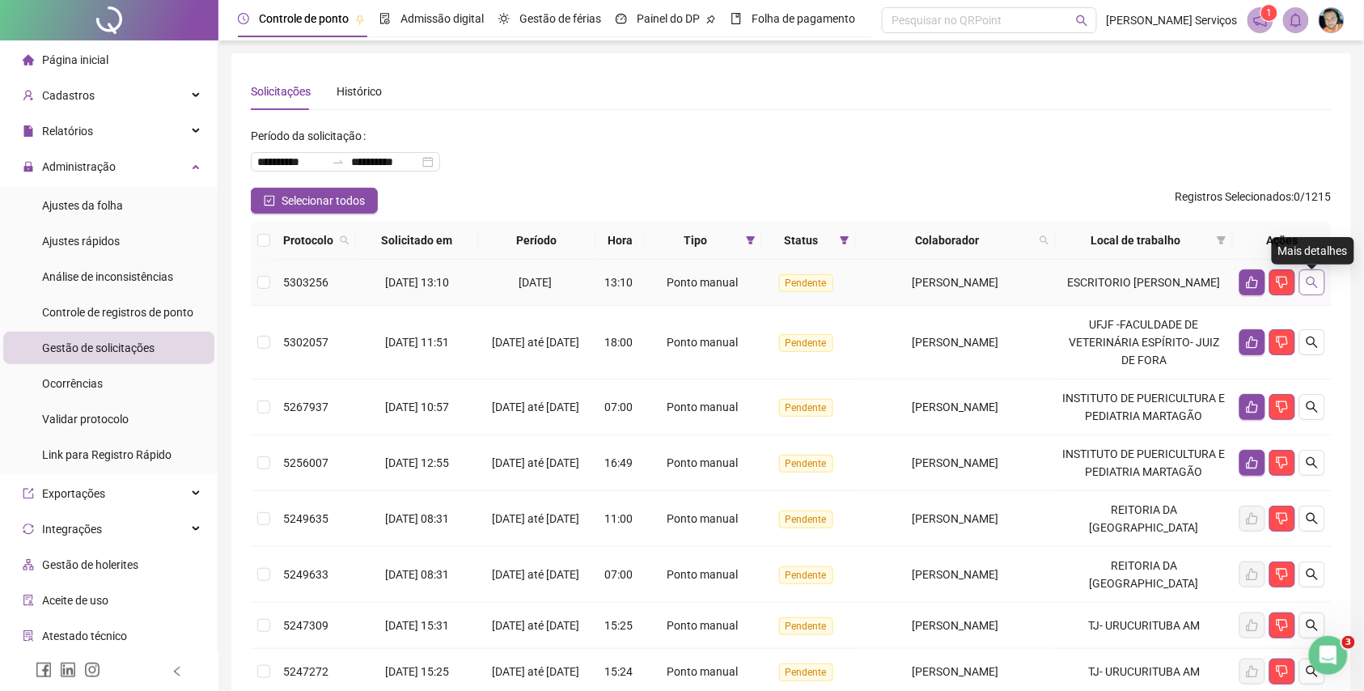
click at [1311, 282] on icon "search" at bounding box center [1312, 282] width 11 height 11
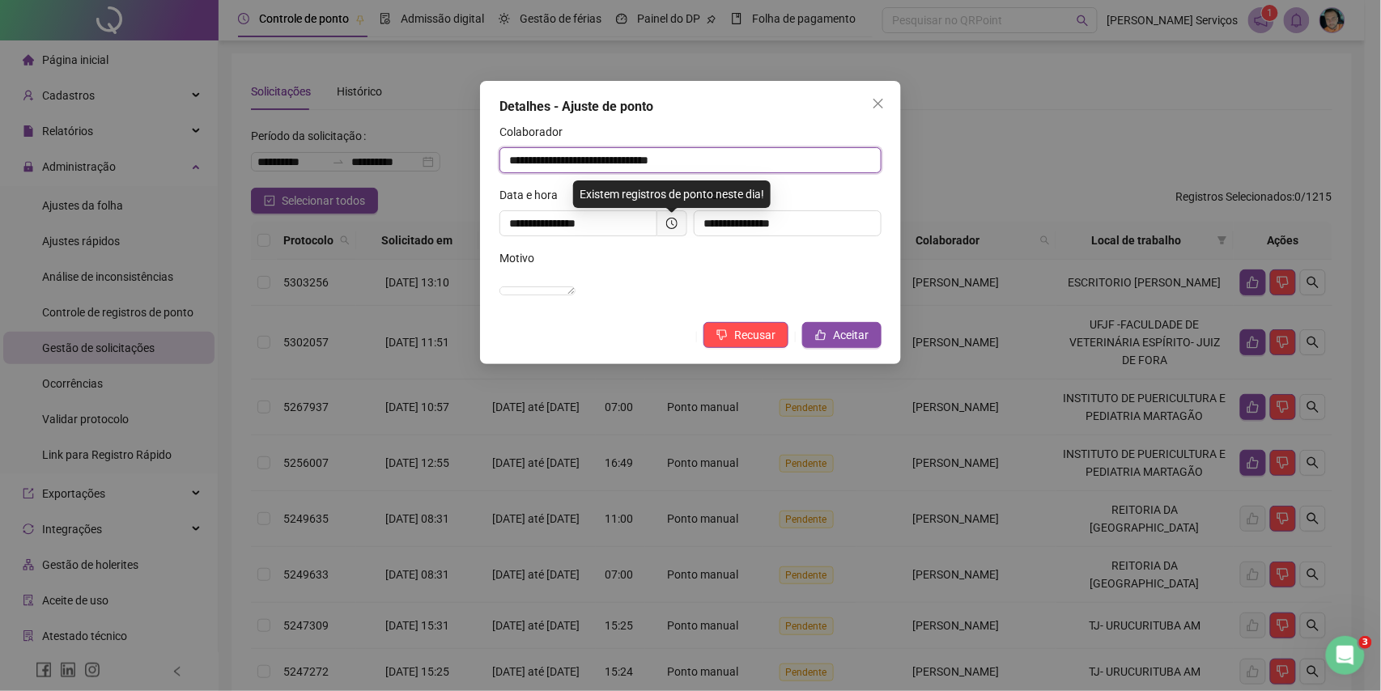
drag, startPoint x: 745, startPoint y: 163, endPoint x: 516, endPoint y: 160, distance: 229.0
click at [516, 160] on input "**********" at bounding box center [690, 160] width 382 height 26
click at [509, 163] on input "**********" at bounding box center [690, 160] width 382 height 26
drag, startPoint x: 749, startPoint y: 163, endPoint x: 428, endPoint y: 159, distance: 321.3
click at [428, 159] on div "**********" at bounding box center [690, 345] width 1381 height 691
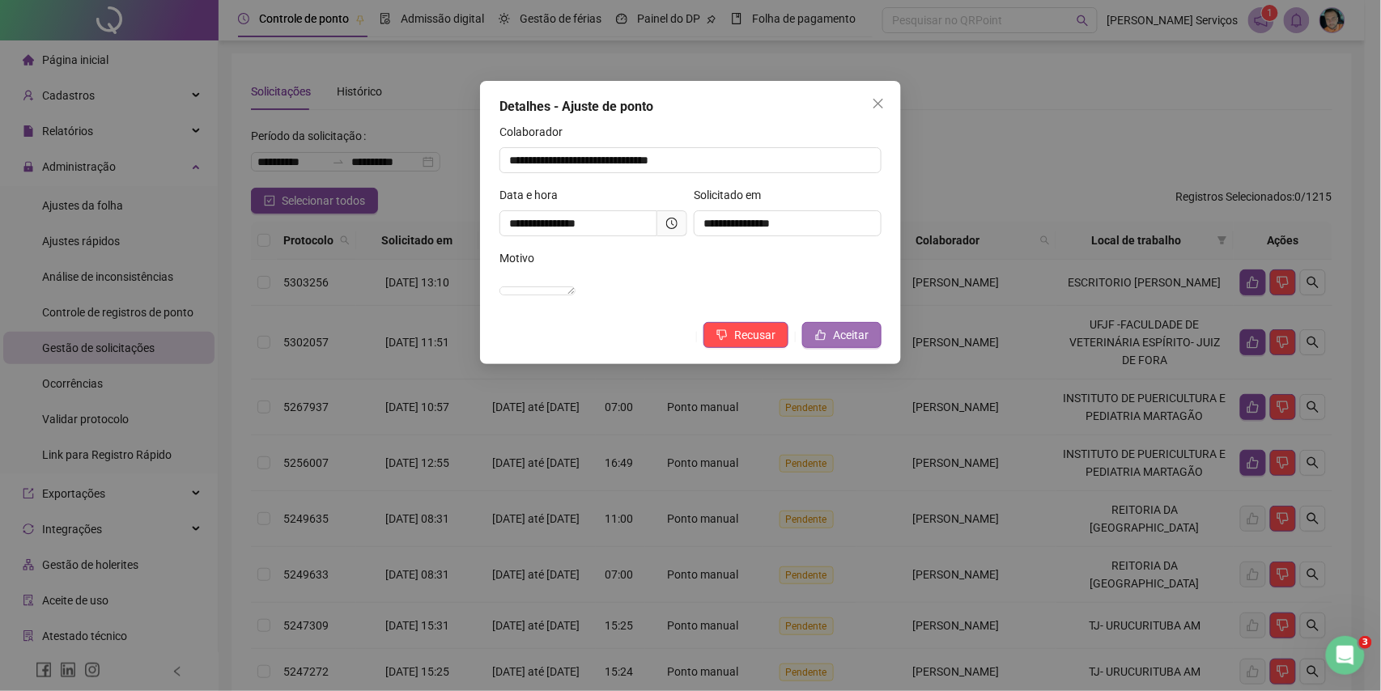
click at [829, 348] on button "Aceitar" at bounding box center [841, 335] width 79 height 26
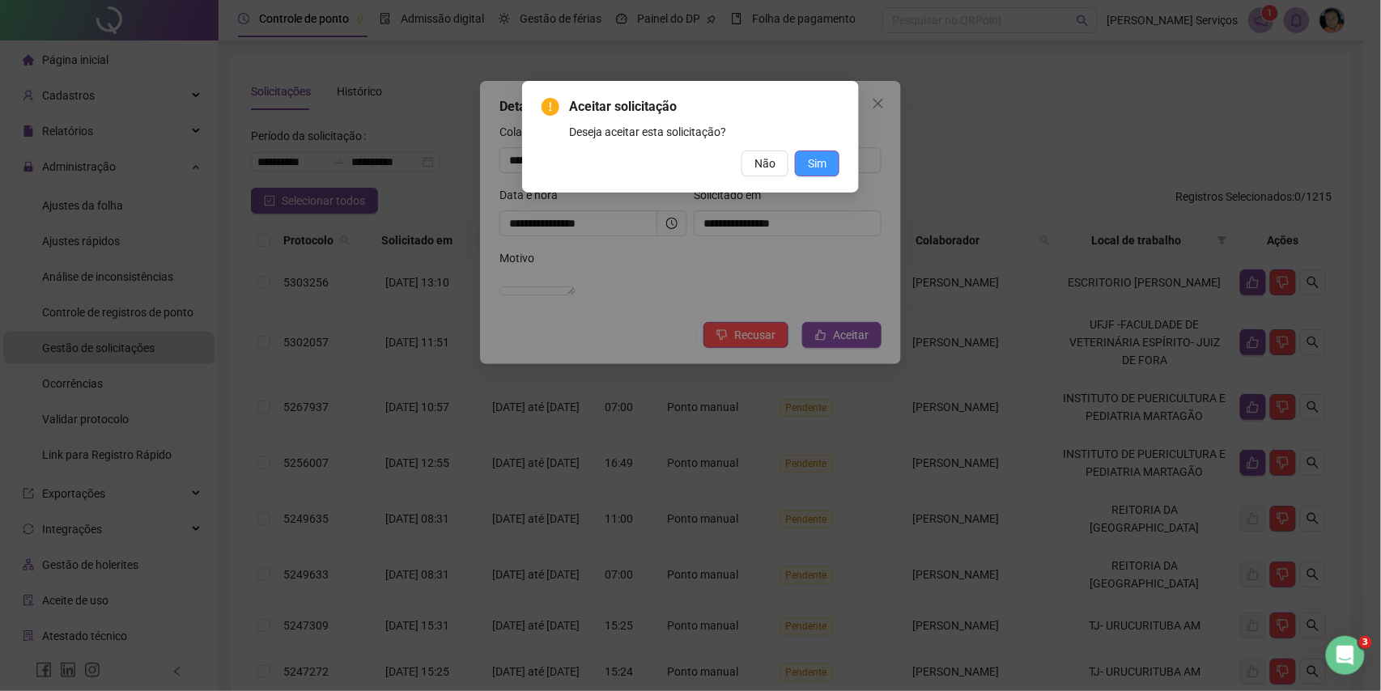
click at [806, 169] on button "Sim" at bounding box center [817, 164] width 45 height 26
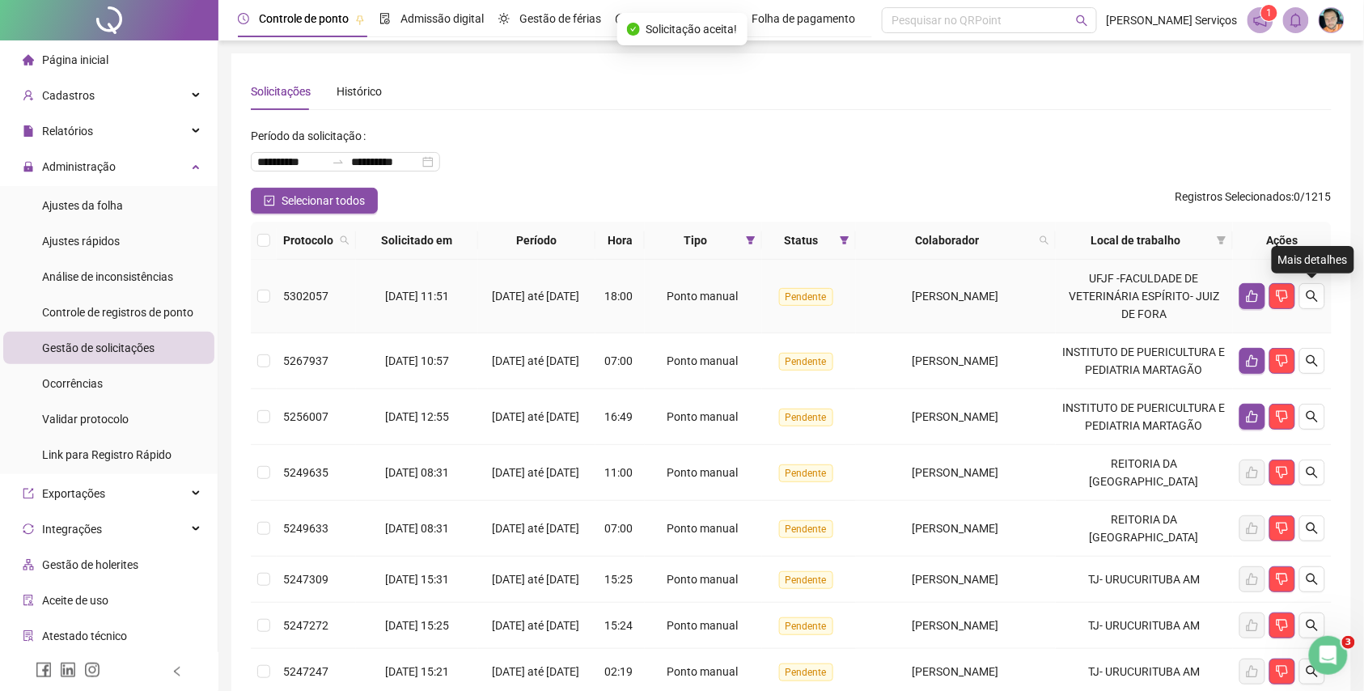
click at [1314, 296] on icon "search" at bounding box center [1312, 296] width 13 height 13
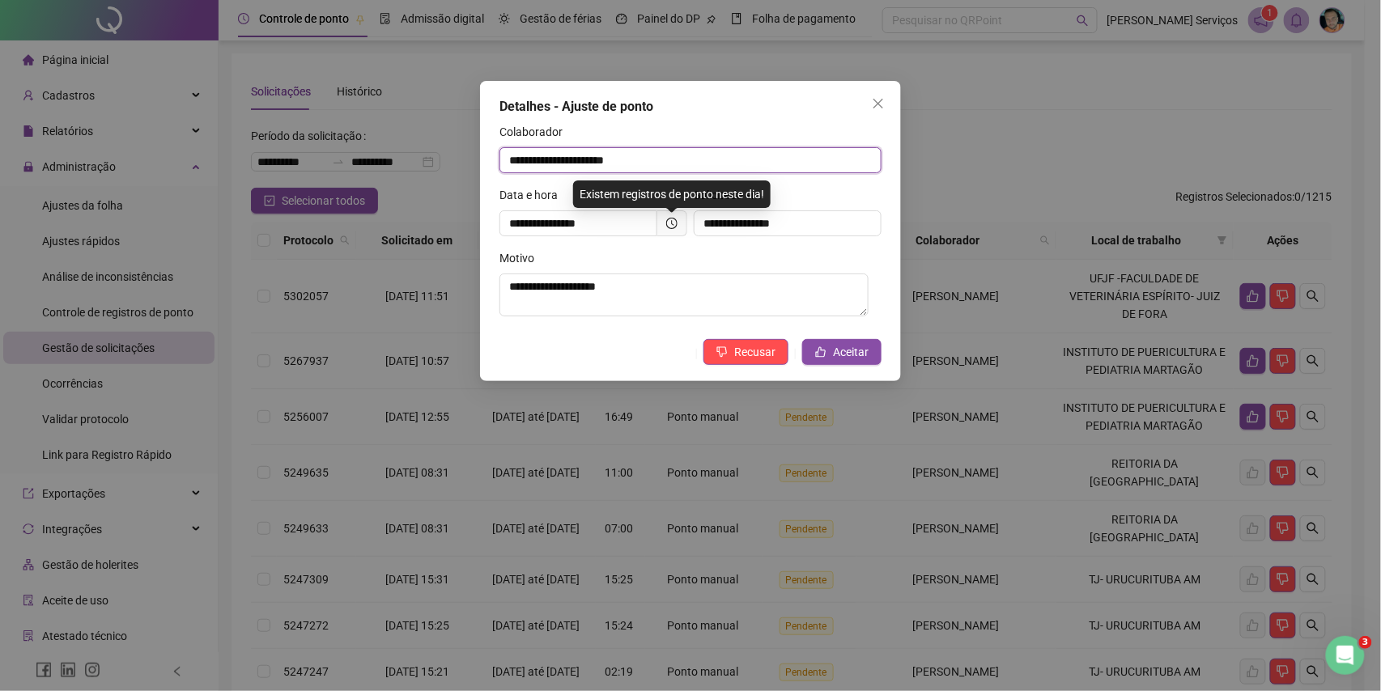
drag, startPoint x: 659, startPoint y: 162, endPoint x: 499, endPoint y: 162, distance: 159.4
click at [499, 162] on input "**********" at bounding box center [690, 160] width 382 height 26
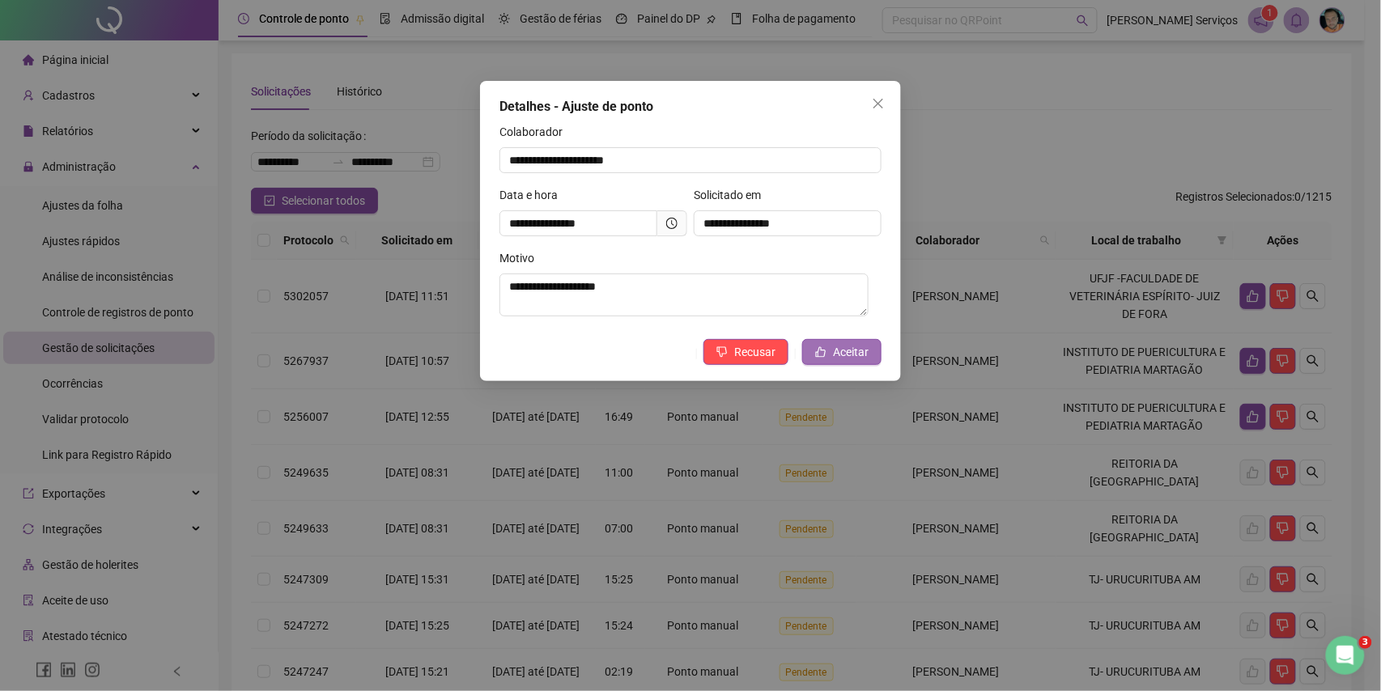
click at [842, 357] on span "Aceitar" at bounding box center [851, 352] width 36 height 18
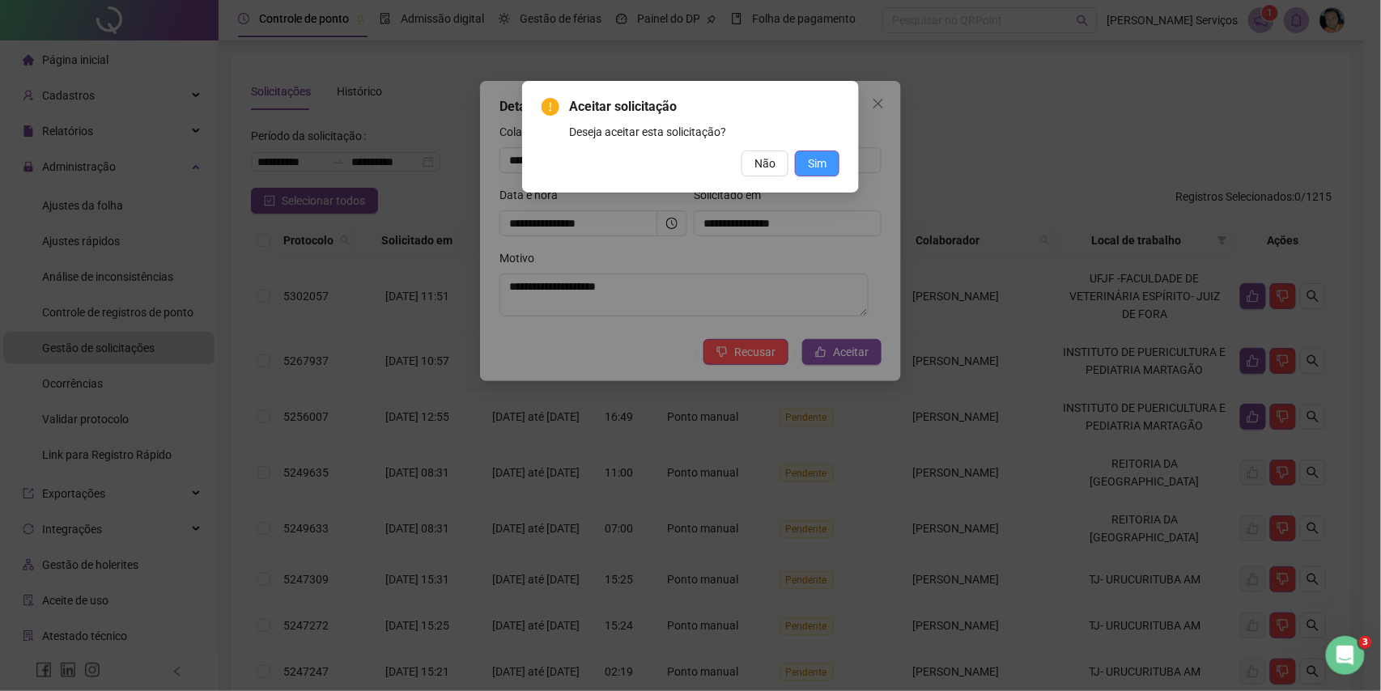
click at [819, 172] on span "Sim" at bounding box center [817, 164] width 19 height 18
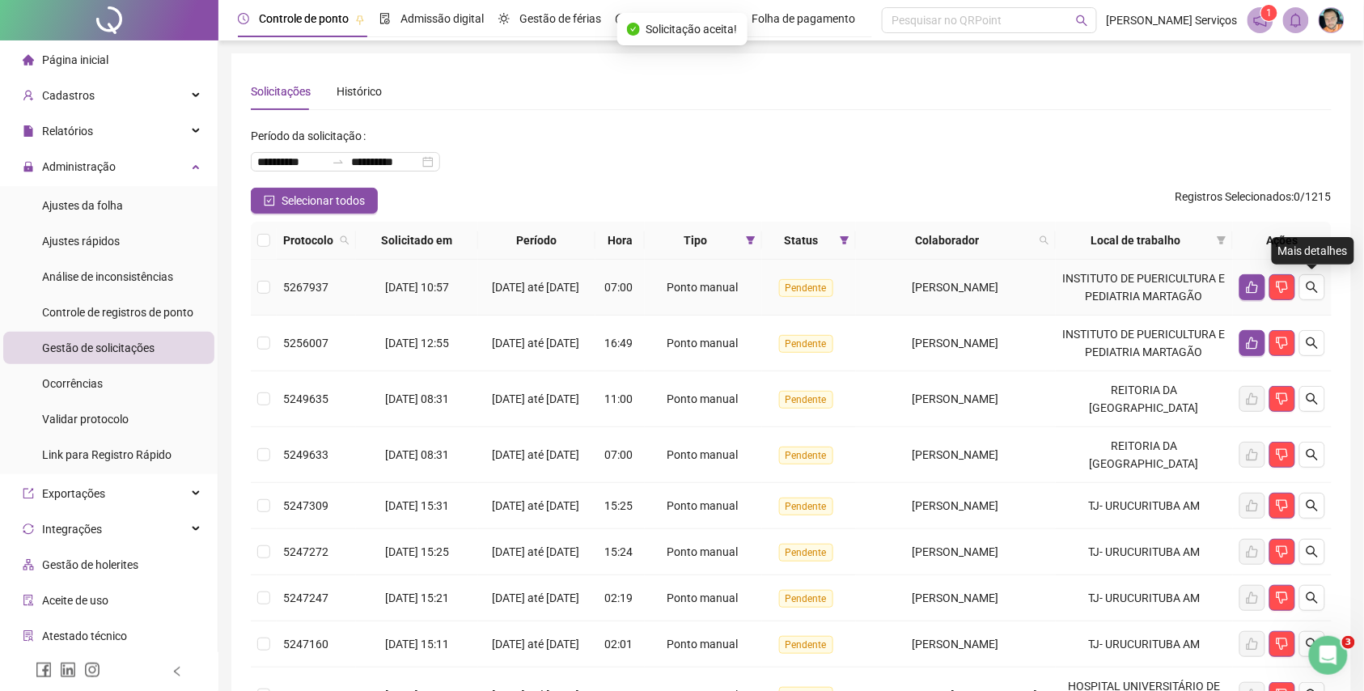
click at [1311, 299] on button "button" at bounding box center [1313, 287] width 26 height 26
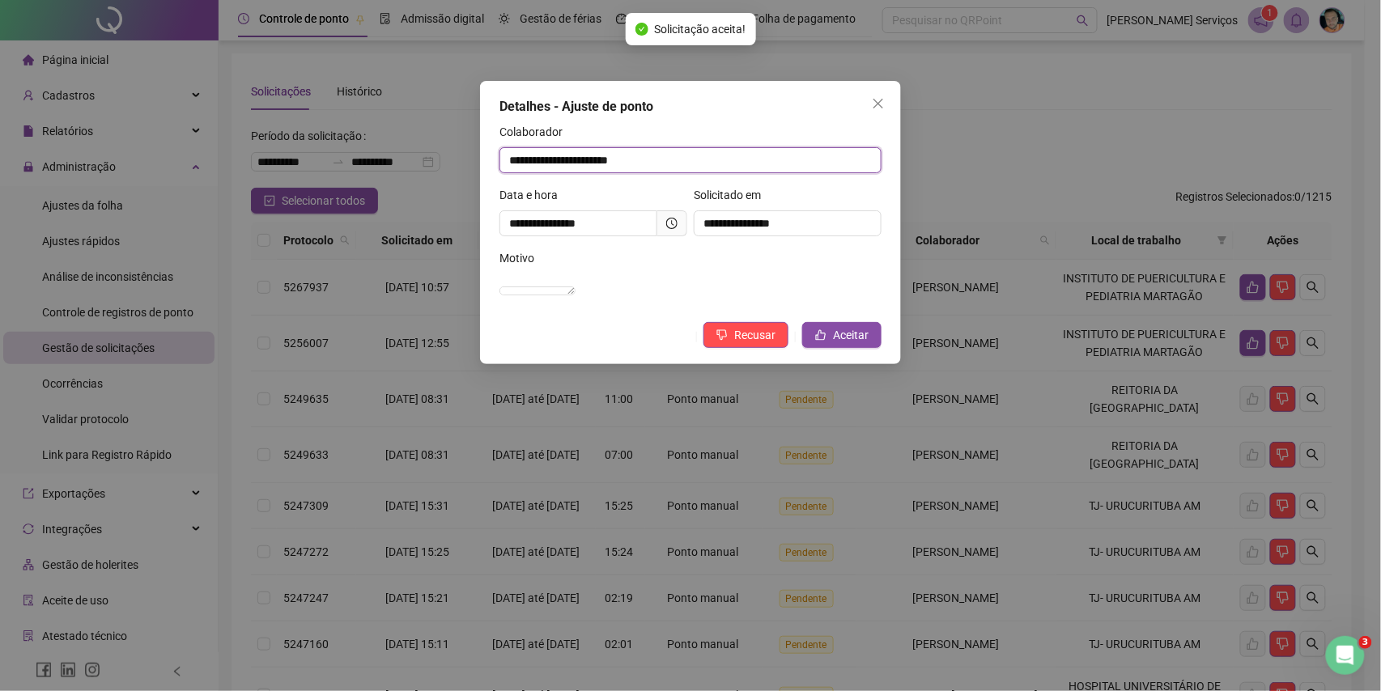
drag, startPoint x: 524, startPoint y: 182, endPoint x: 432, endPoint y: 198, distance: 93.7
click at [434, 198] on div "**********" at bounding box center [690, 345] width 1381 height 691
drag, startPoint x: 537, startPoint y: 223, endPoint x: 515, endPoint y: 233, distance: 23.9
click at [515, 233] on input "**********" at bounding box center [578, 223] width 158 height 26
click at [859, 344] on span "Aceitar" at bounding box center [851, 335] width 36 height 18
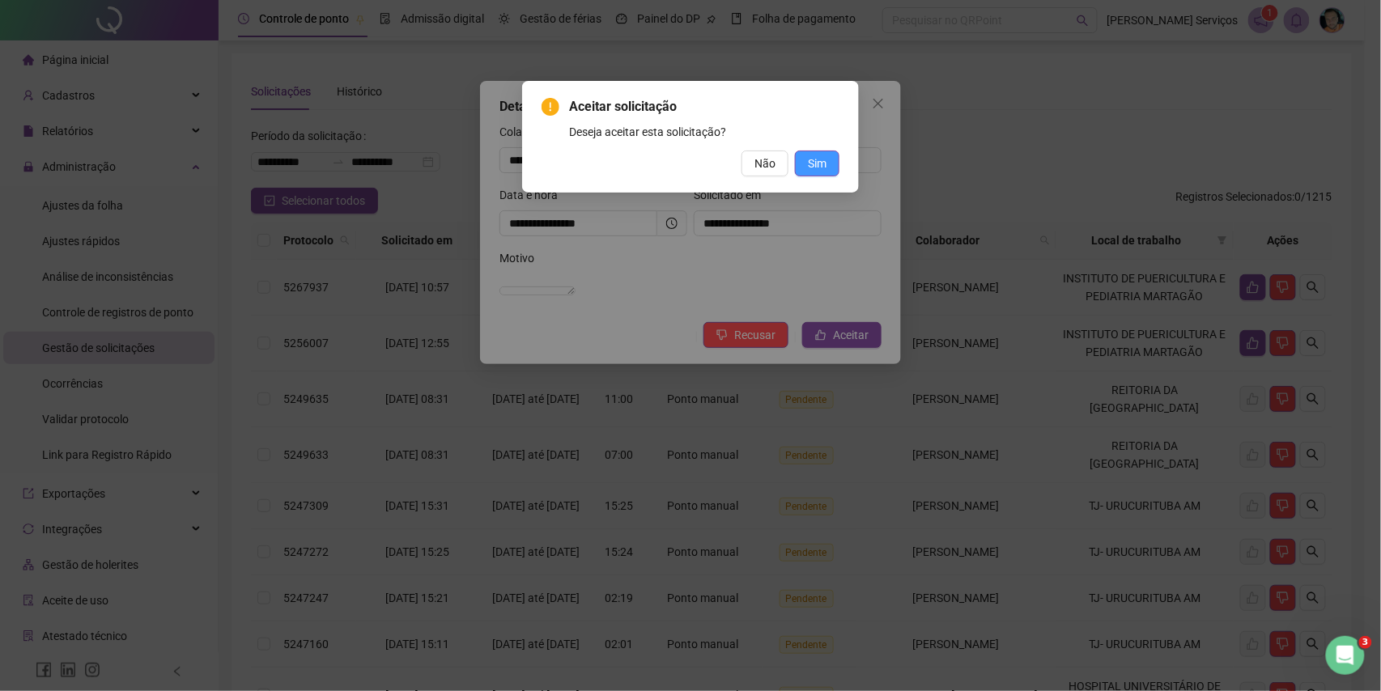
click at [827, 165] on button "Sim" at bounding box center [817, 164] width 45 height 26
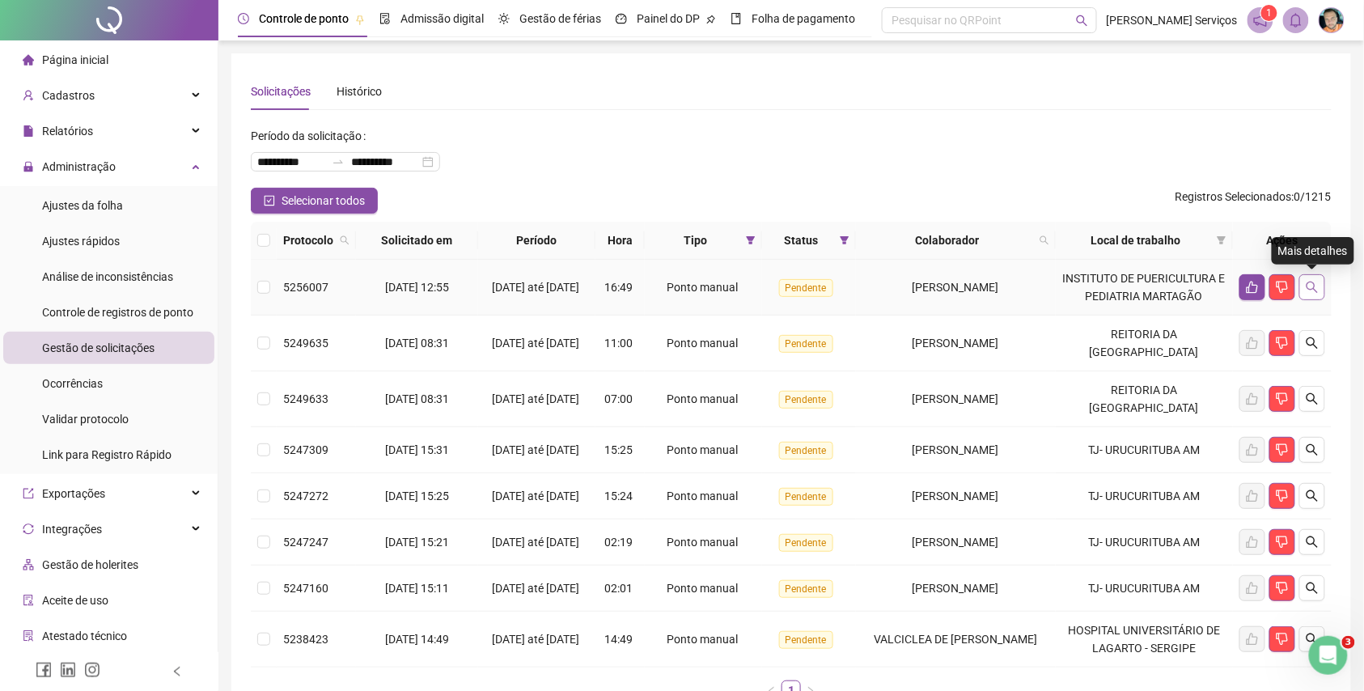
click at [1319, 283] on button "button" at bounding box center [1313, 287] width 26 height 26
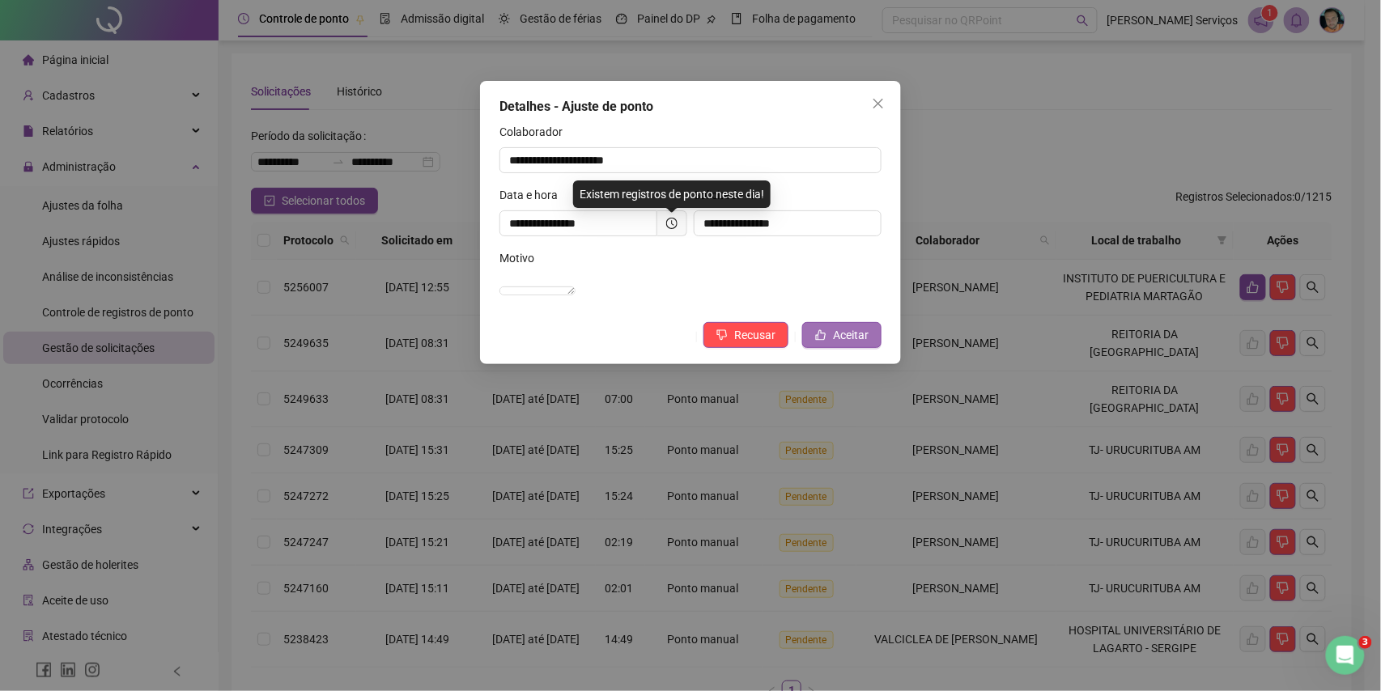
click at [865, 344] on span "Aceitar" at bounding box center [851, 335] width 36 height 18
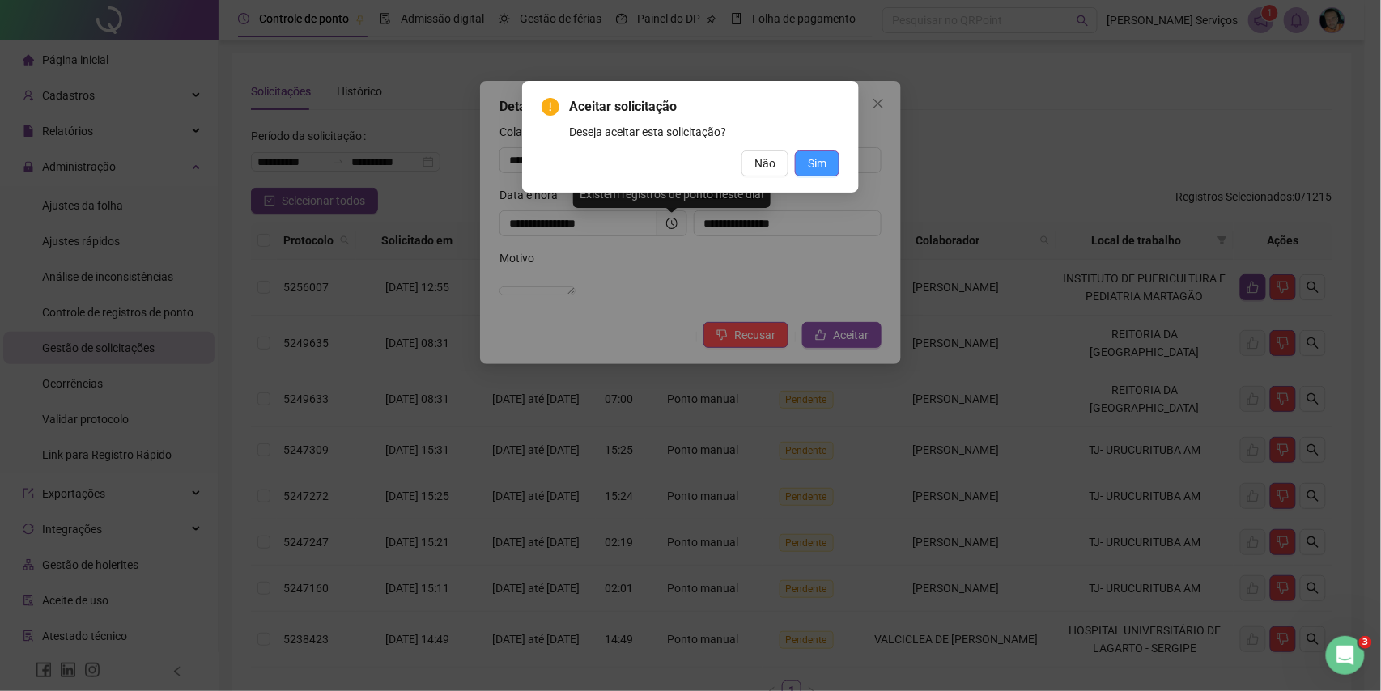
click at [798, 168] on button "Sim" at bounding box center [817, 164] width 45 height 26
click at [825, 162] on span "Sim" at bounding box center [817, 164] width 19 height 18
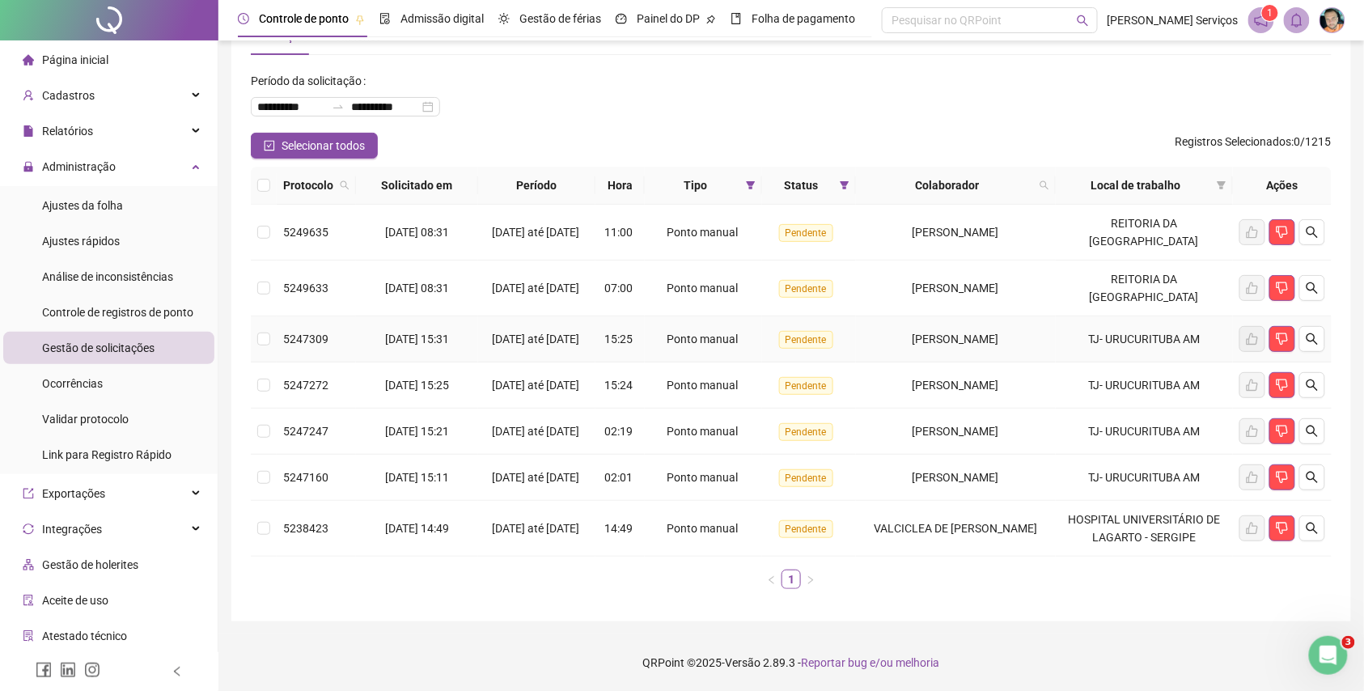
scroll to position [23, 0]
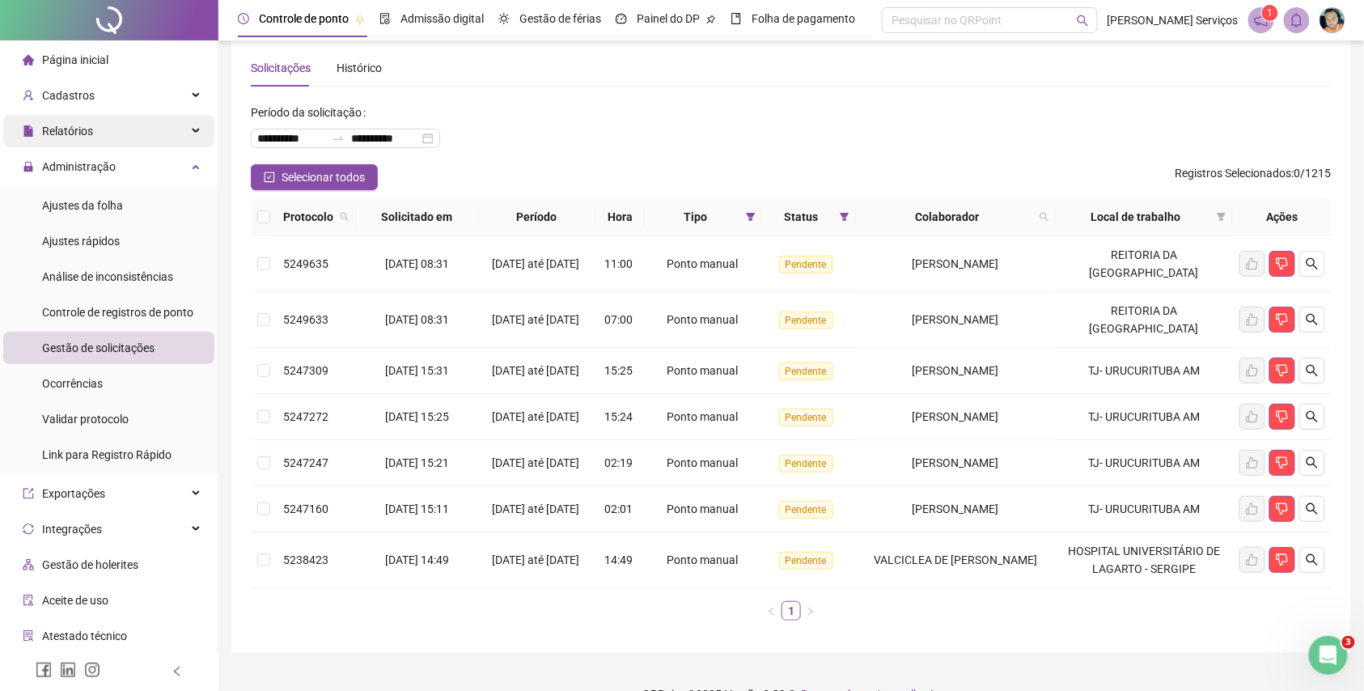
click at [175, 136] on div "Relatórios" at bounding box center [108, 131] width 211 height 32
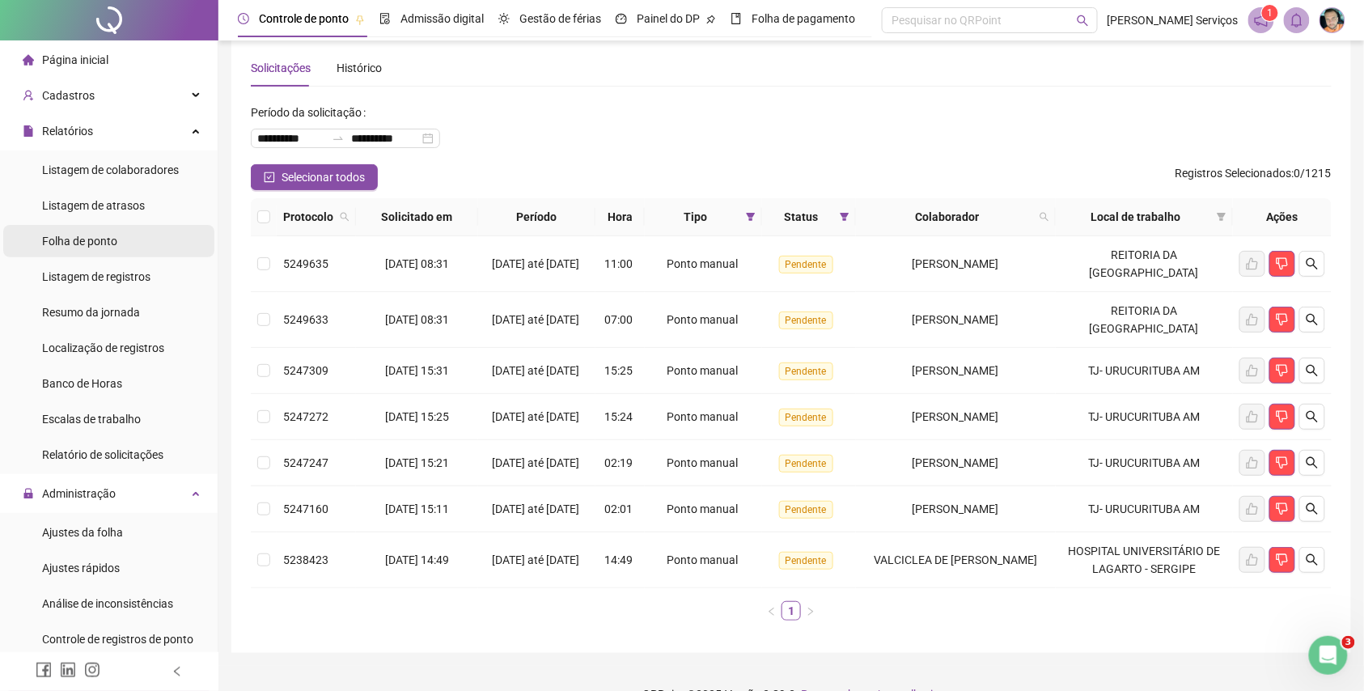
click at [114, 228] on div "Folha de ponto" at bounding box center [79, 241] width 75 height 32
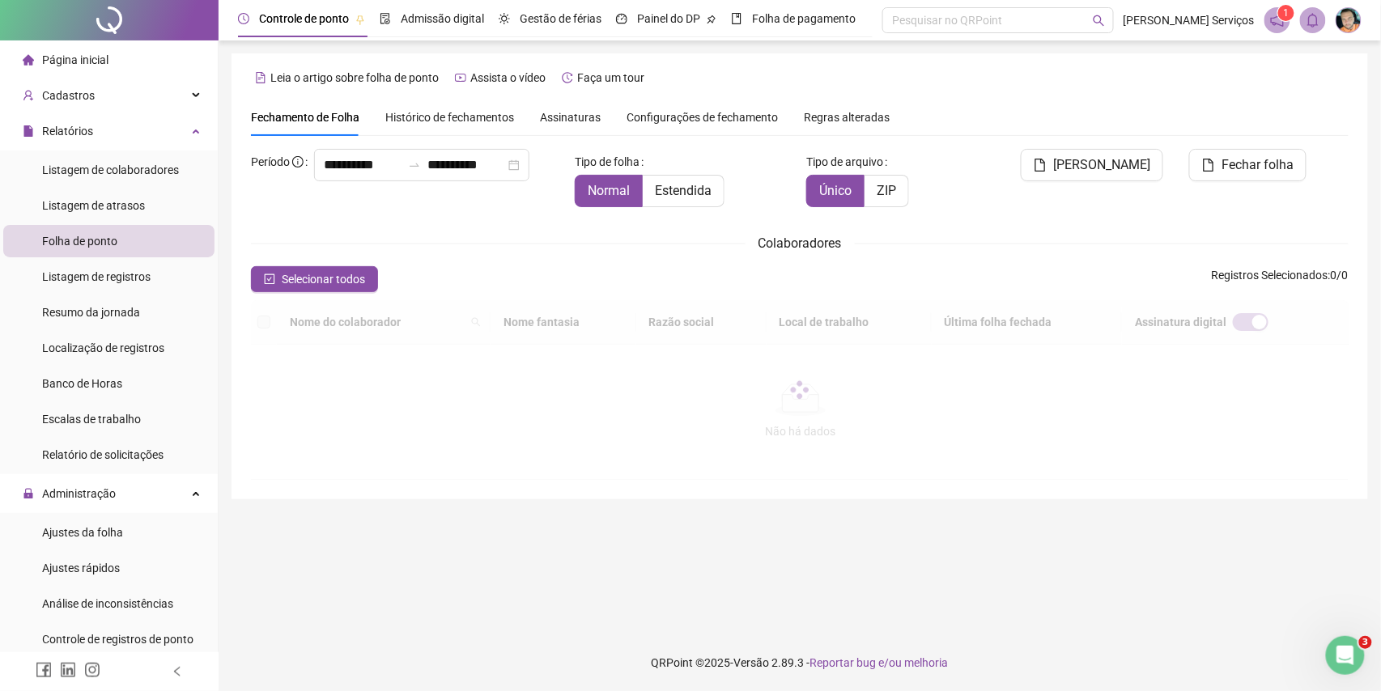
click at [560, 115] on span "Assinaturas" at bounding box center [570, 117] width 61 height 11
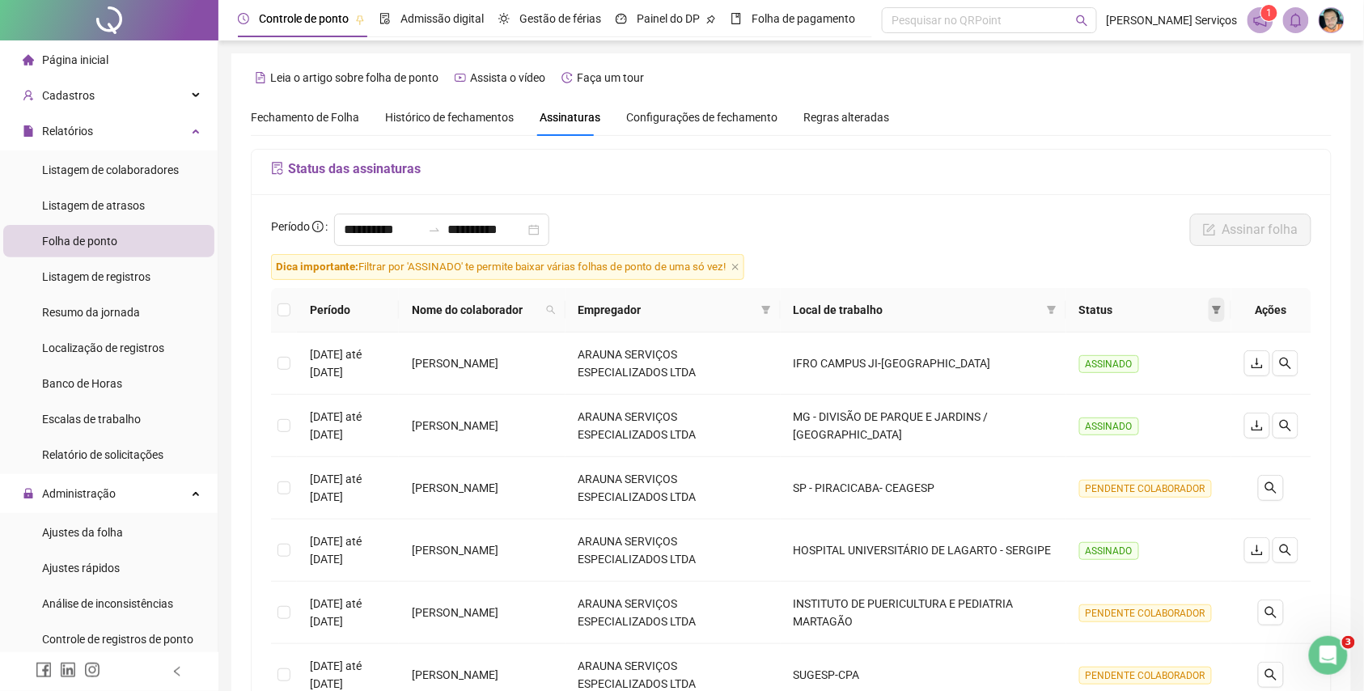
click at [1218, 308] on icon "filter" at bounding box center [1217, 310] width 9 height 8
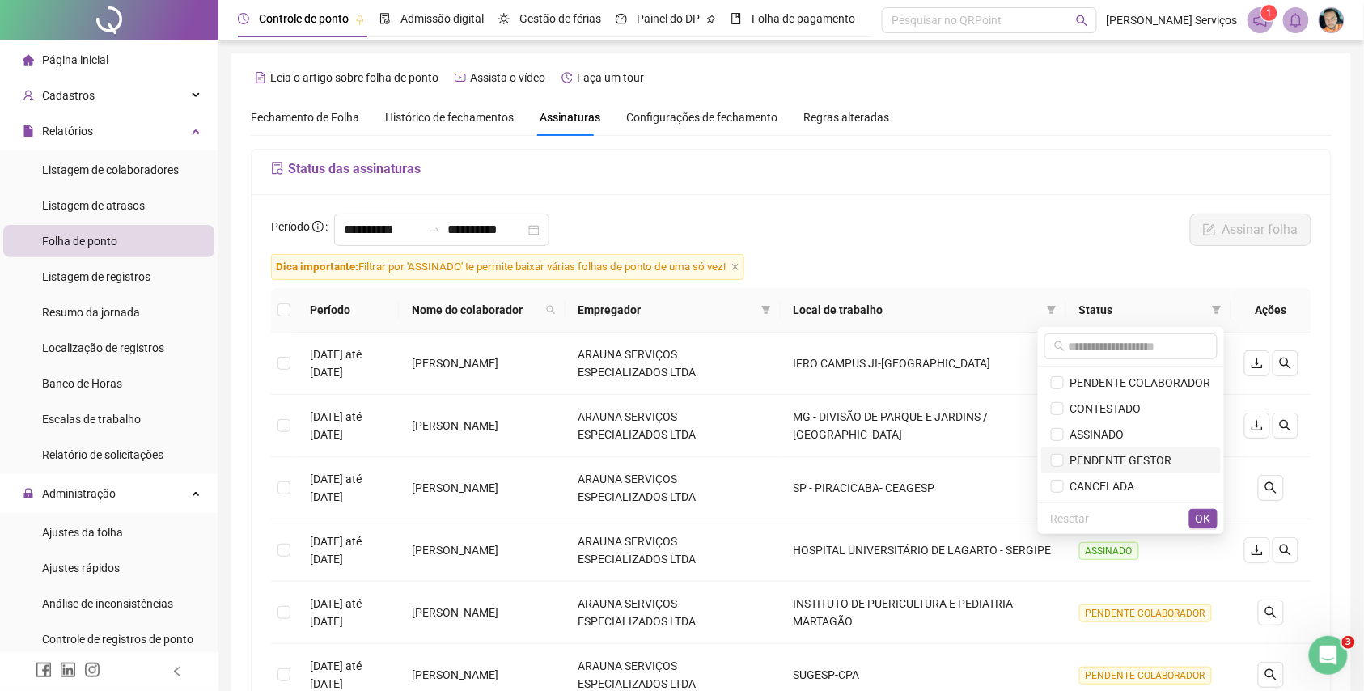
click at [1130, 464] on span "PENDENTE GESTOR" at bounding box center [1118, 460] width 108 height 13
click at [1141, 452] on span "PENDENTE GESTOR" at bounding box center [1131, 461] width 160 height 18
click at [1207, 516] on span "OK" at bounding box center [1203, 519] width 15 height 18
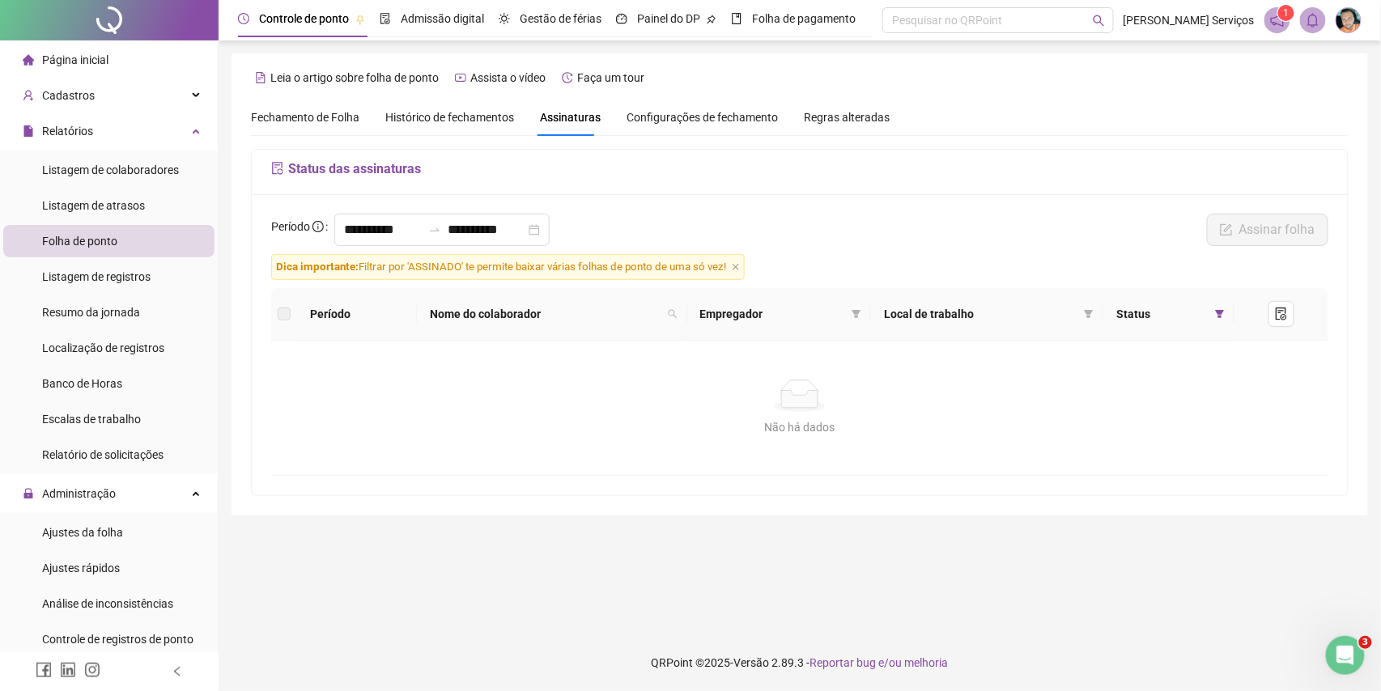
click at [312, 111] on span "Fechamento de Folha" at bounding box center [305, 117] width 108 height 13
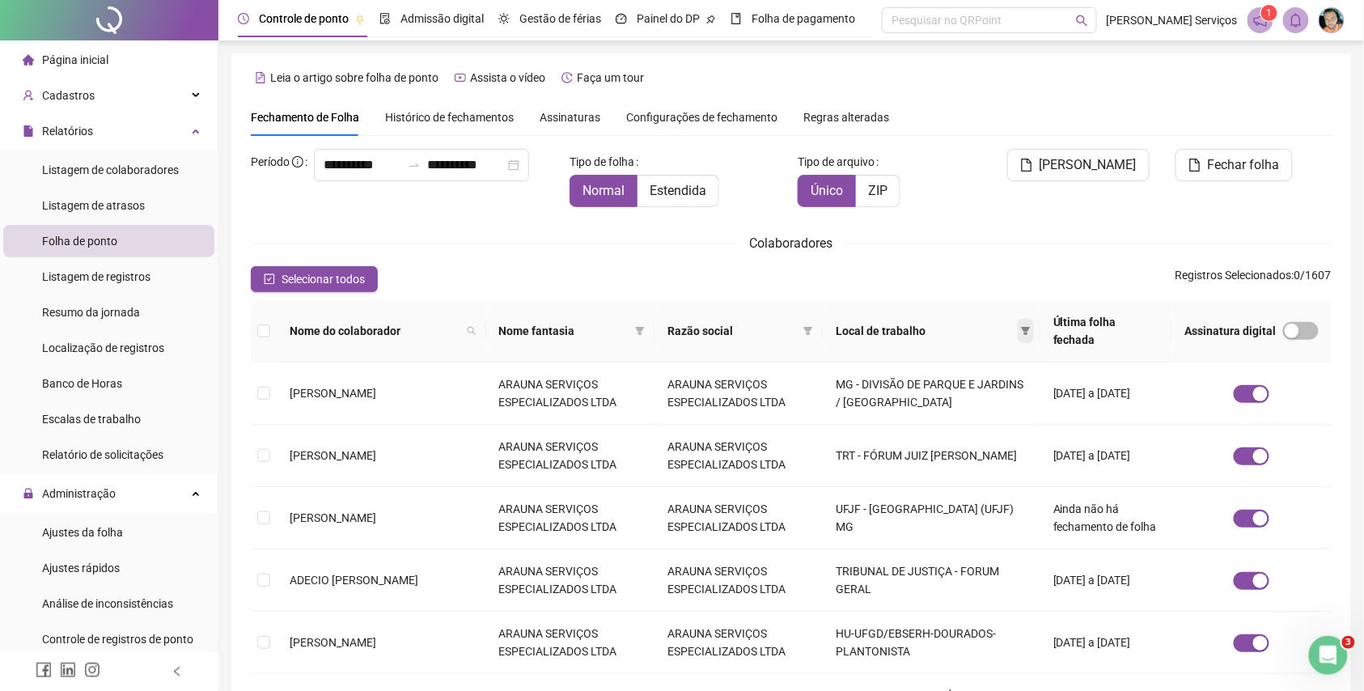
click at [1021, 326] on icon "filter" at bounding box center [1026, 331] width 10 height 10
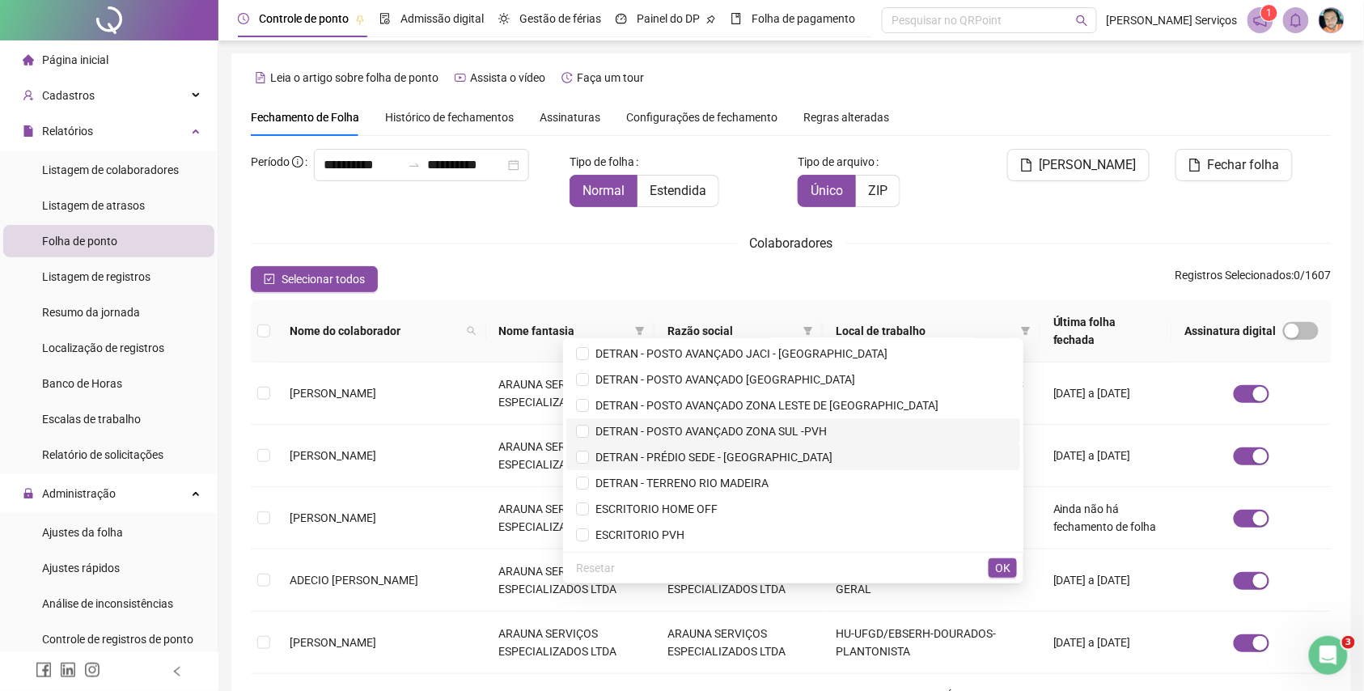
scroll to position [1942, 0]
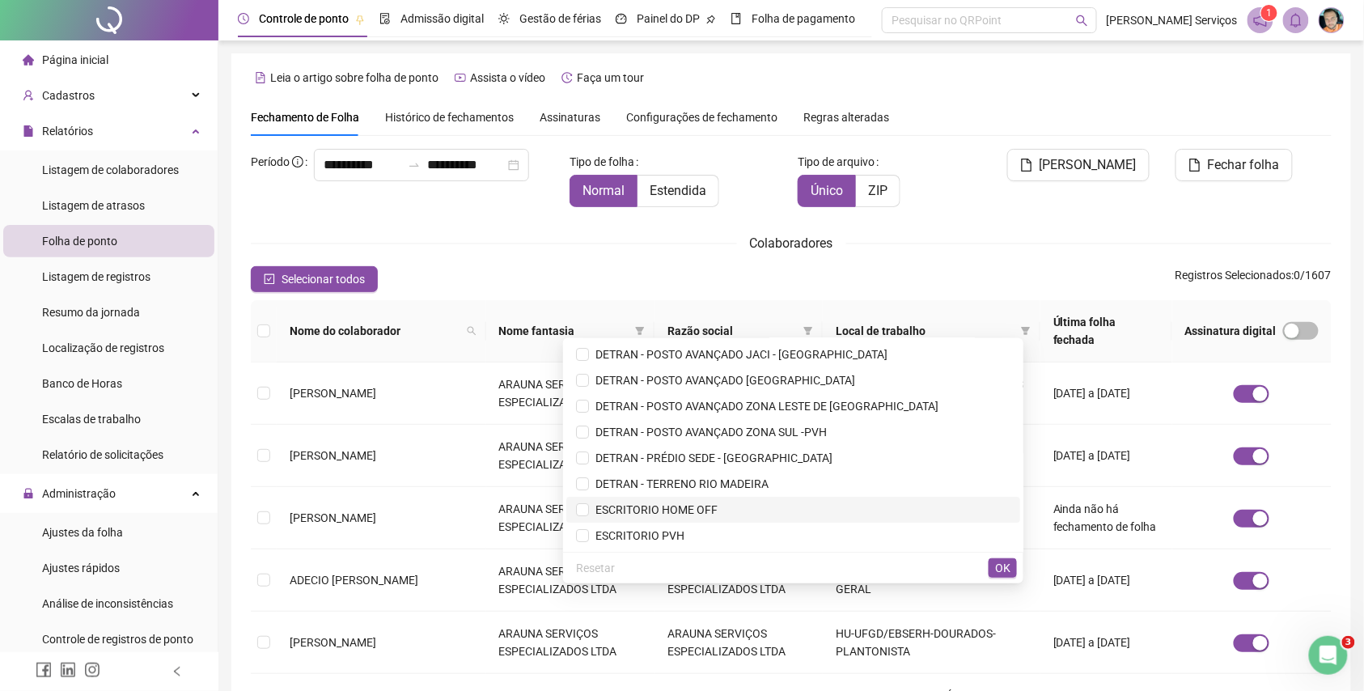
click at [718, 505] on span "ESCRITORIO HOME OFF" at bounding box center [653, 509] width 129 height 13
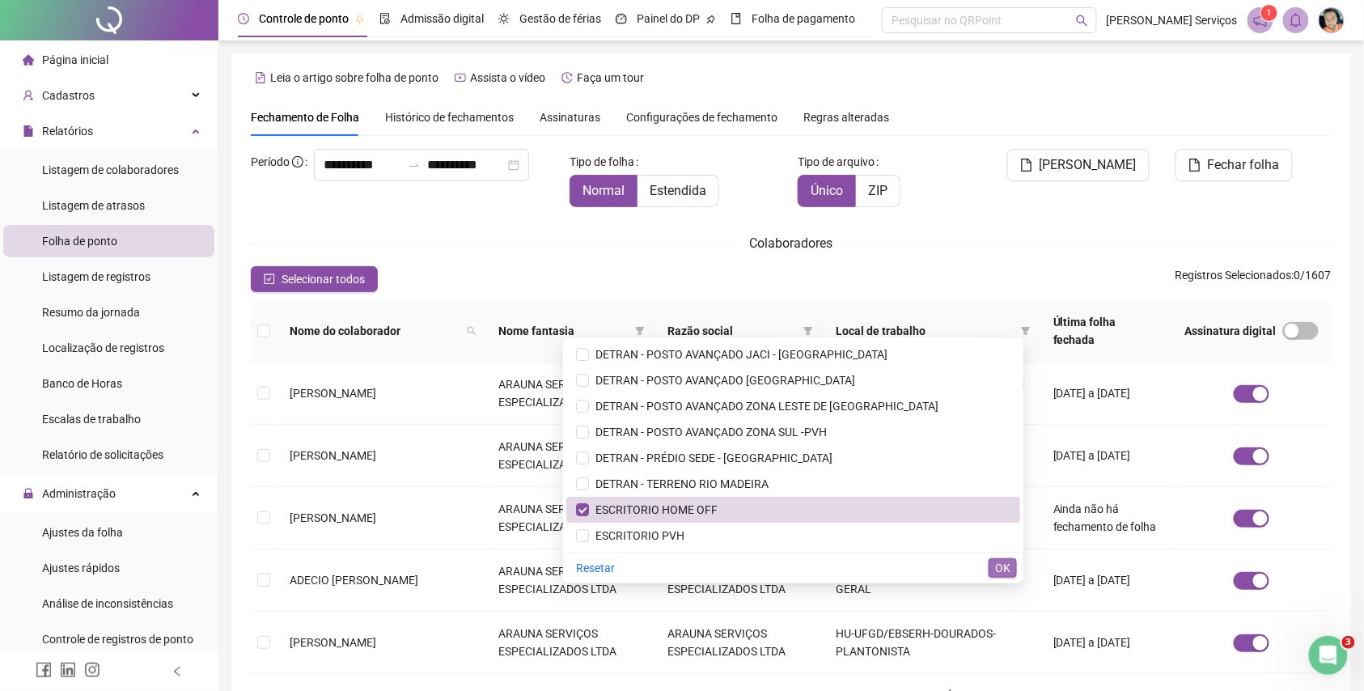
click at [995, 568] on span "OK" at bounding box center [1002, 568] width 15 height 18
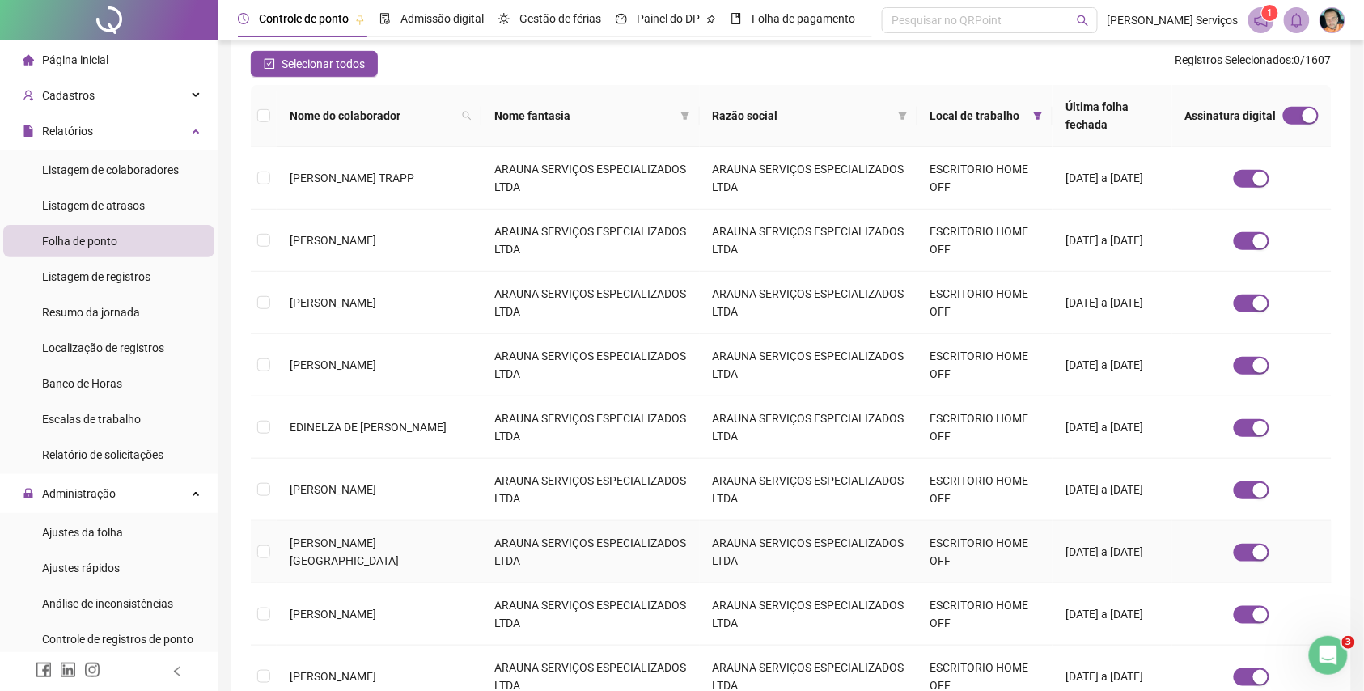
scroll to position [421, 0]
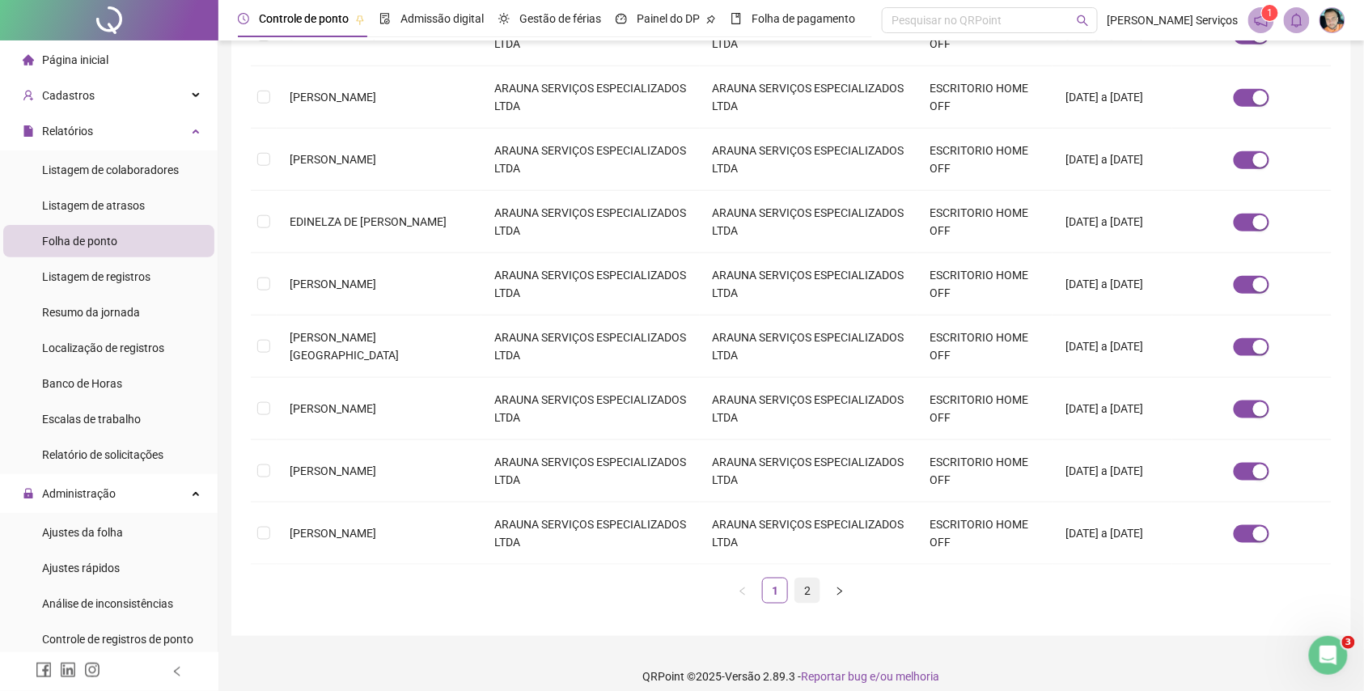
click at [811, 579] on link "2" at bounding box center [807, 591] width 24 height 24
click at [768, 581] on link "1" at bounding box center [775, 591] width 24 height 24
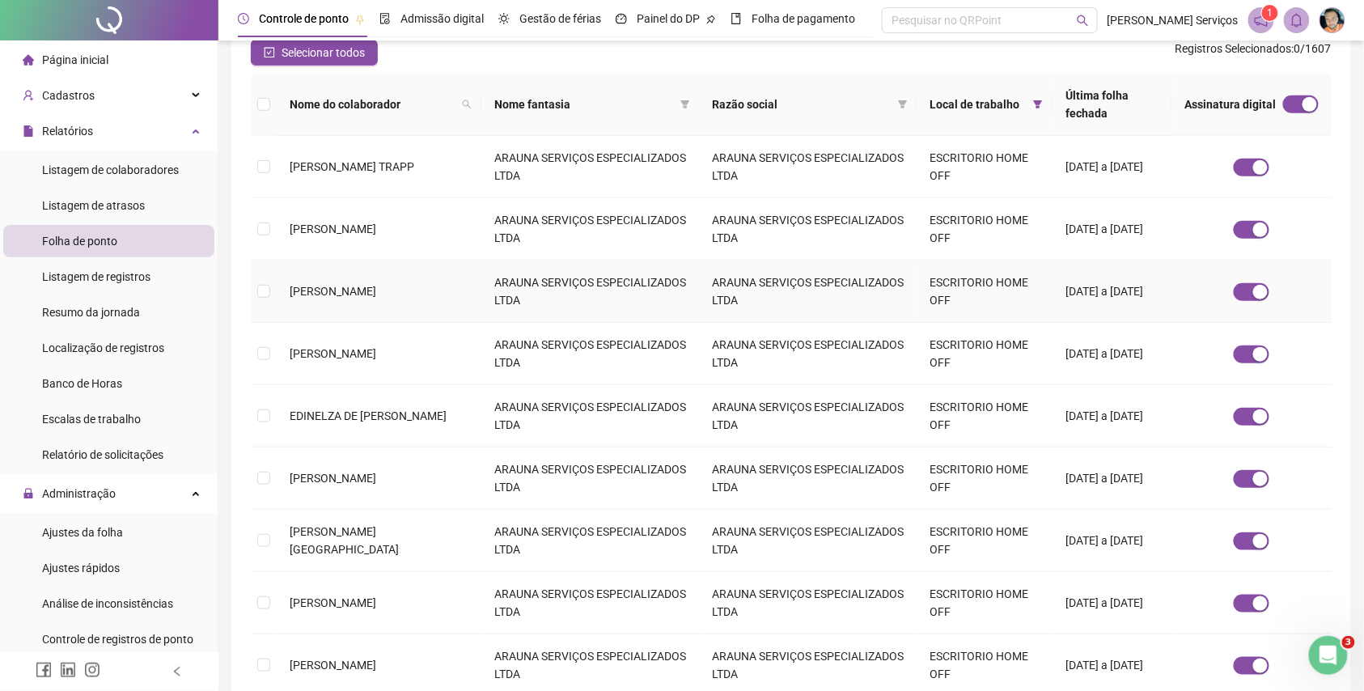
scroll to position [205, 0]
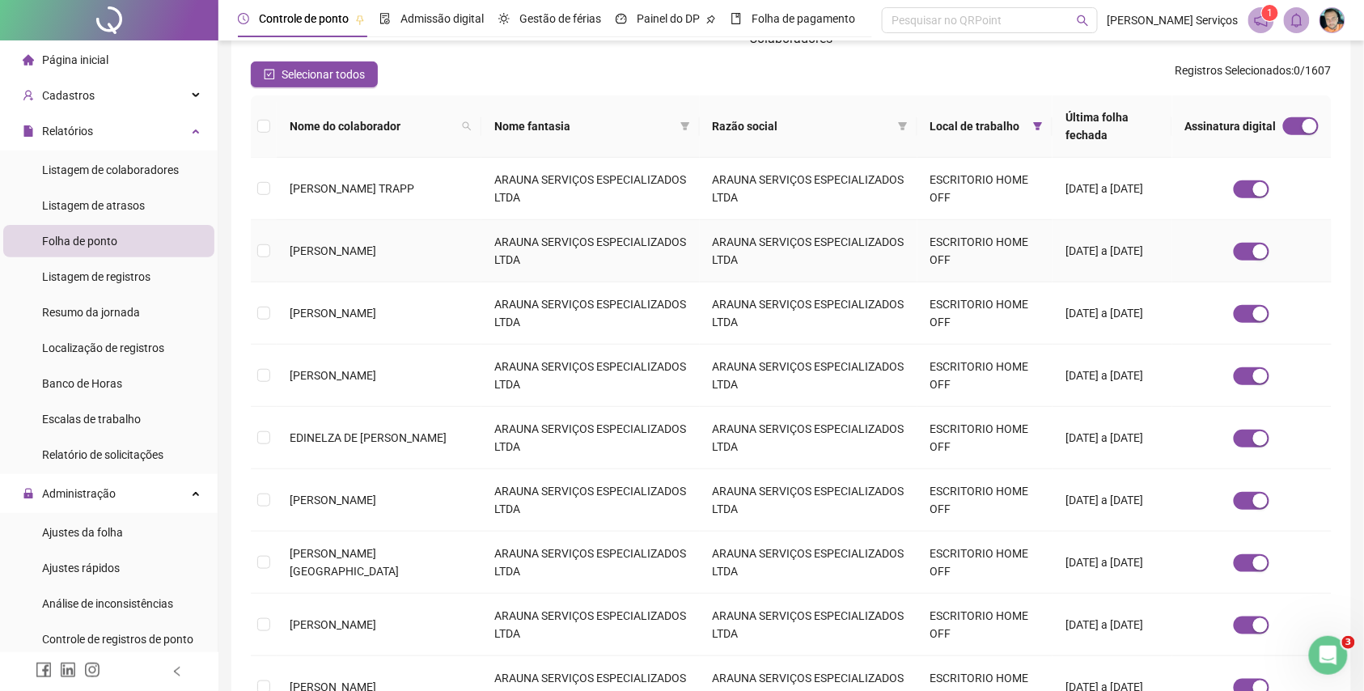
drag, startPoint x: 371, startPoint y: 247, endPoint x: 290, endPoint y: 231, distance: 82.4
click at [290, 231] on td "[PERSON_NAME]" at bounding box center [379, 251] width 205 height 62
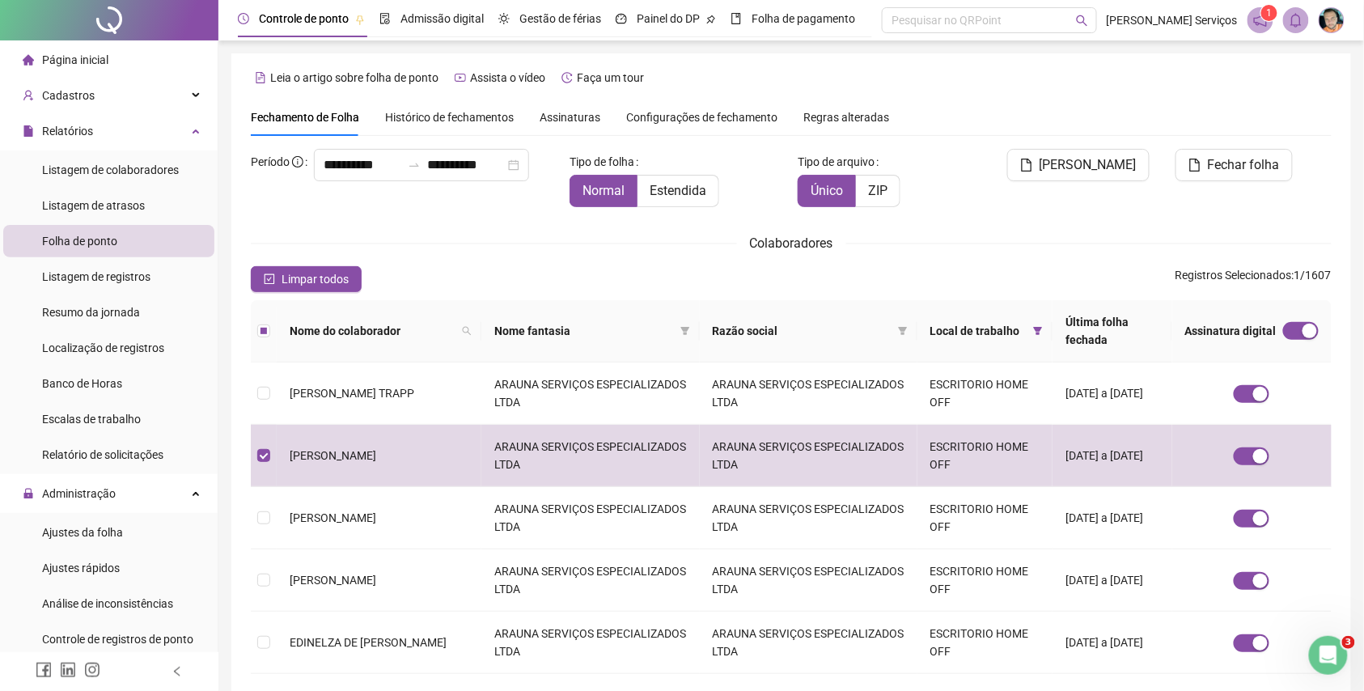
copy span "[PERSON_NAME]"
click at [183, 89] on div "Cadastros" at bounding box center [108, 95] width 211 height 32
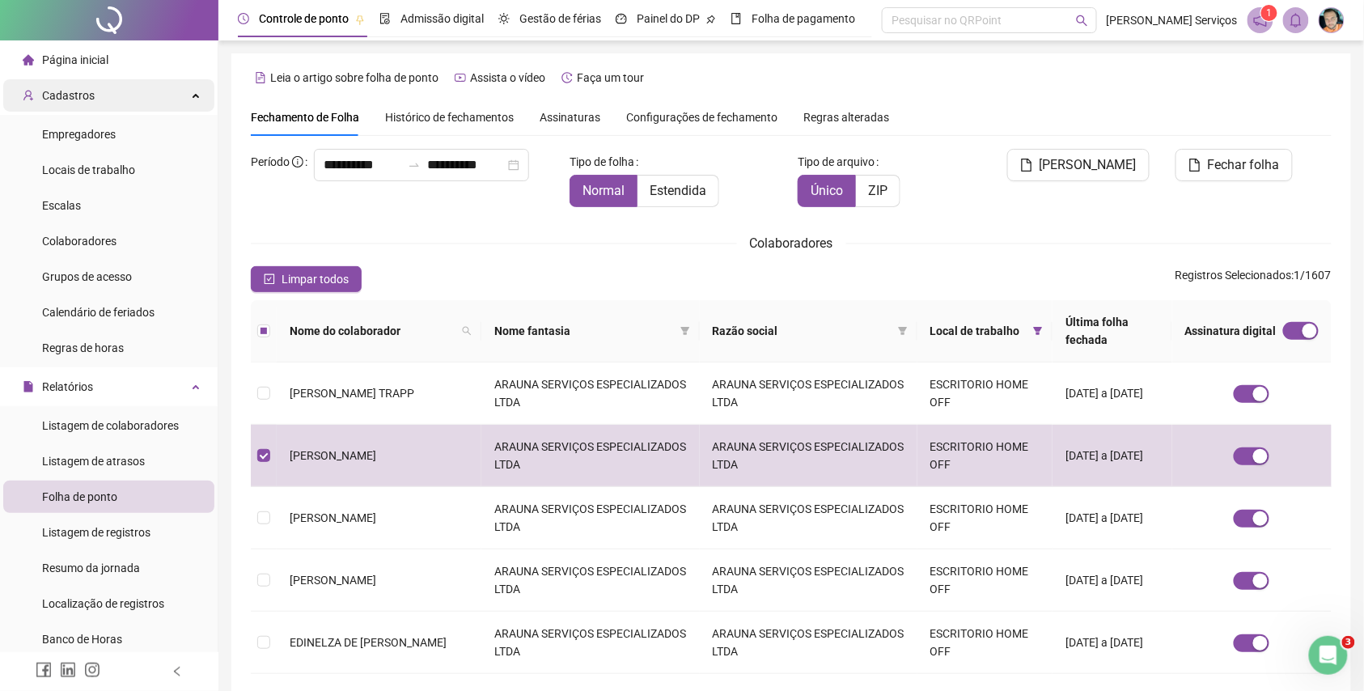
click at [180, 89] on div "Cadastros" at bounding box center [108, 95] width 211 height 32
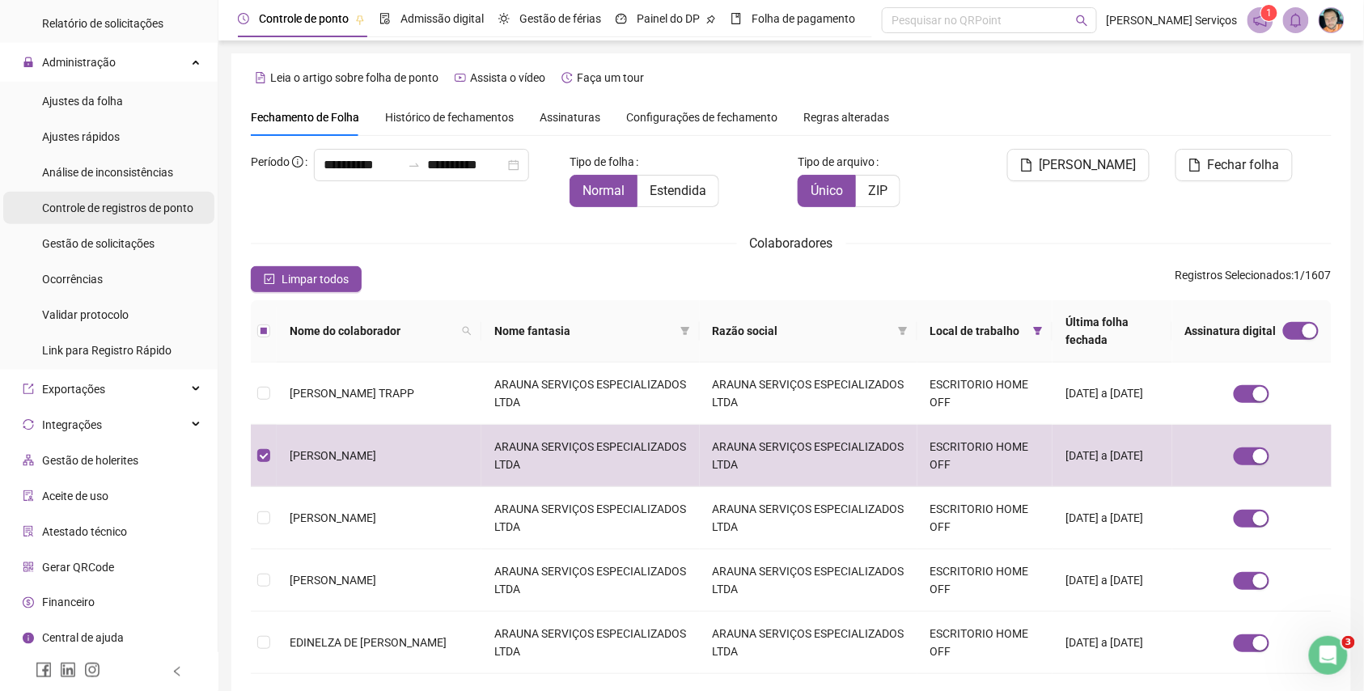
scroll to position [434, 0]
click at [152, 235] on span "Gestão de solicitações" at bounding box center [98, 241] width 112 height 13
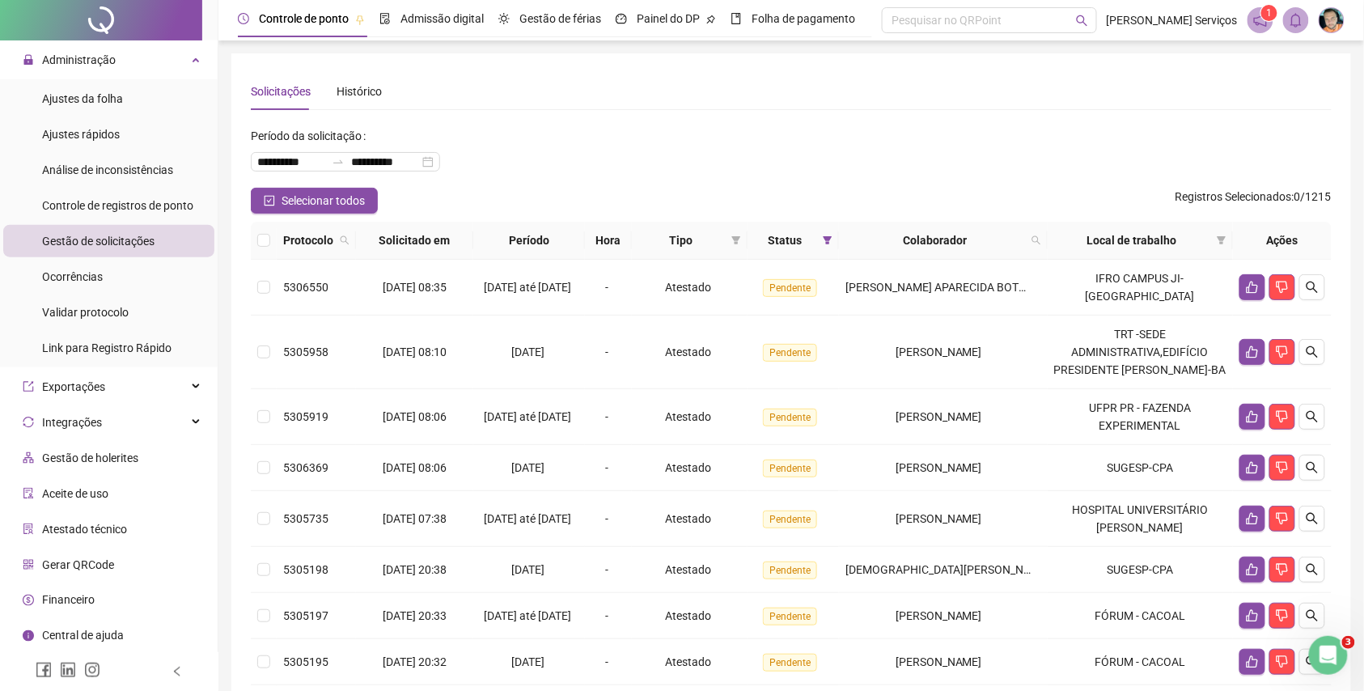
click at [725, 240] on span "Tipo" at bounding box center [682, 240] width 87 height 18
click at [740, 238] on icon "filter" at bounding box center [736, 240] width 9 height 8
click at [726, 273] on span "Ponto manual" at bounding box center [699, 271] width 71 height 13
click at [738, 350] on button "OK" at bounding box center [728, 355] width 28 height 19
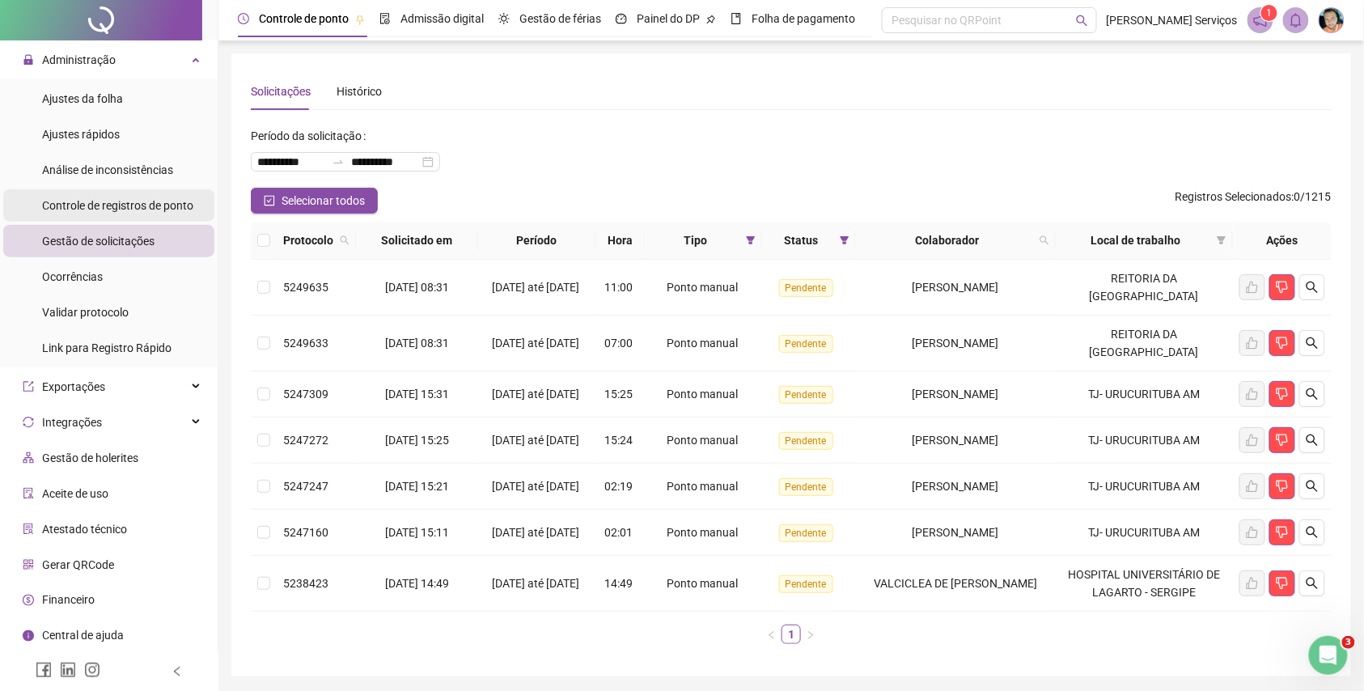
click at [129, 201] on span "Controle de registros de ponto" at bounding box center [117, 205] width 151 height 13
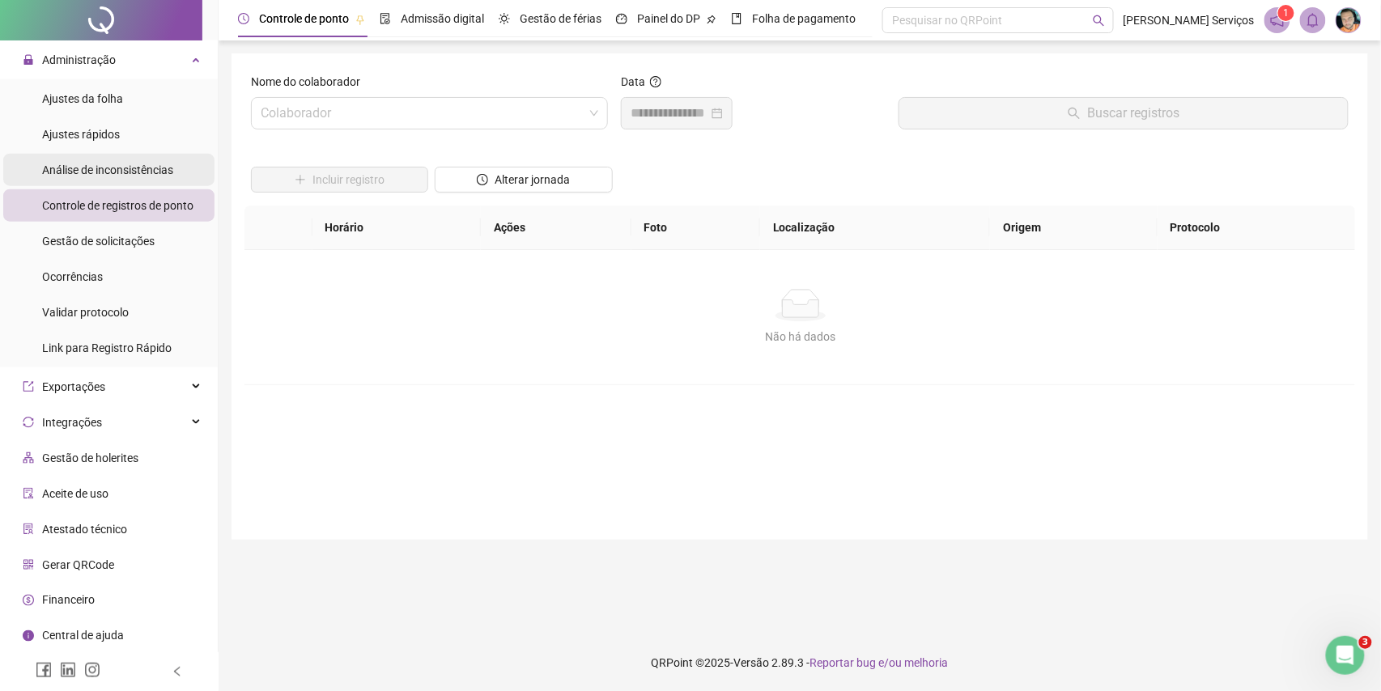
click at [86, 157] on div "Análise de inconsistências" at bounding box center [107, 170] width 131 height 32
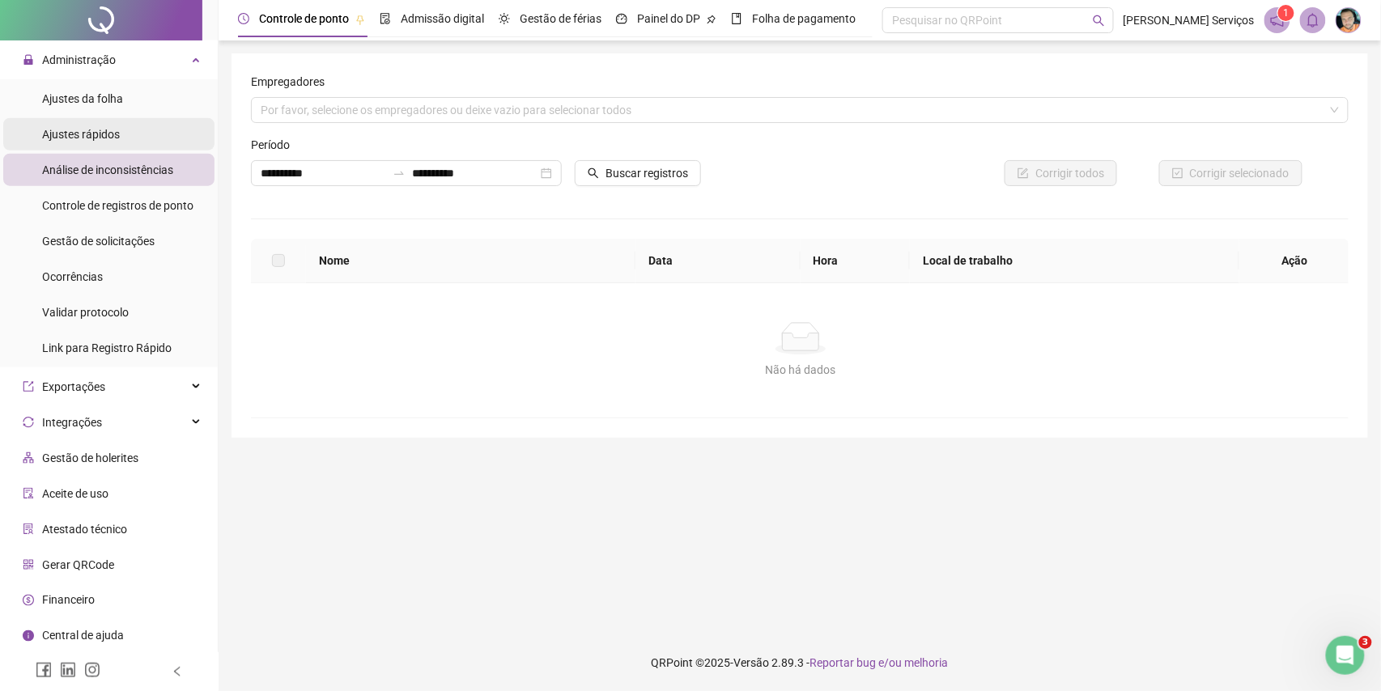
click at [86, 134] on span "Ajustes rápidos" at bounding box center [81, 134] width 78 height 13
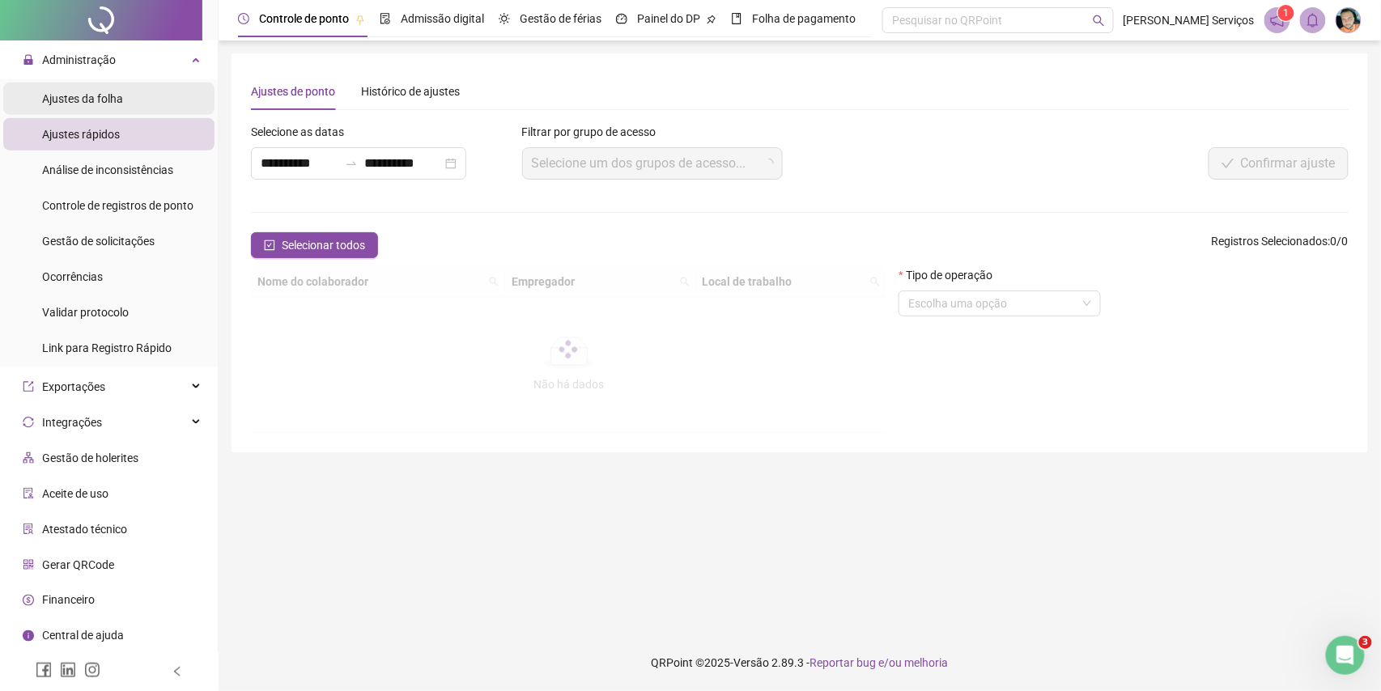
click at [104, 105] on span "Ajustes da folha" at bounding box center [82, 98] width 81 height 13
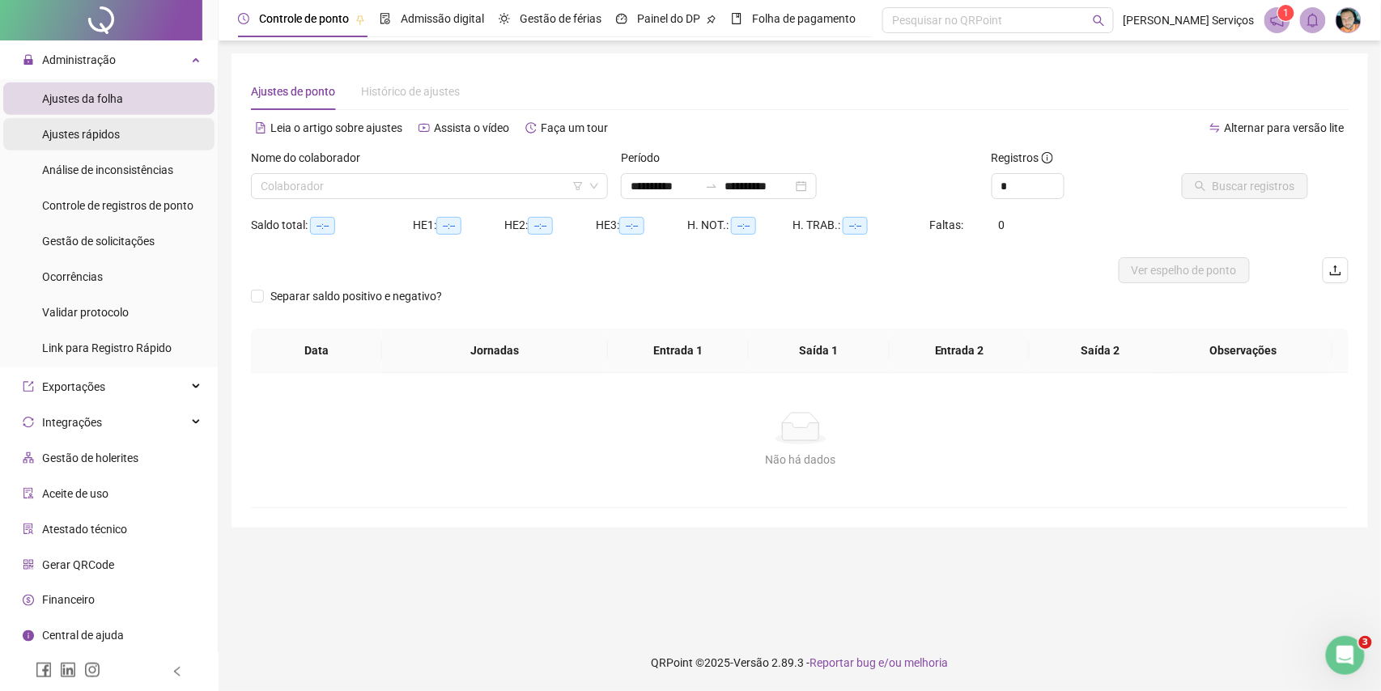
click at [98, 138] on span "Ajustes rápidos" at bounding box center [81, 134] width 78 height 13
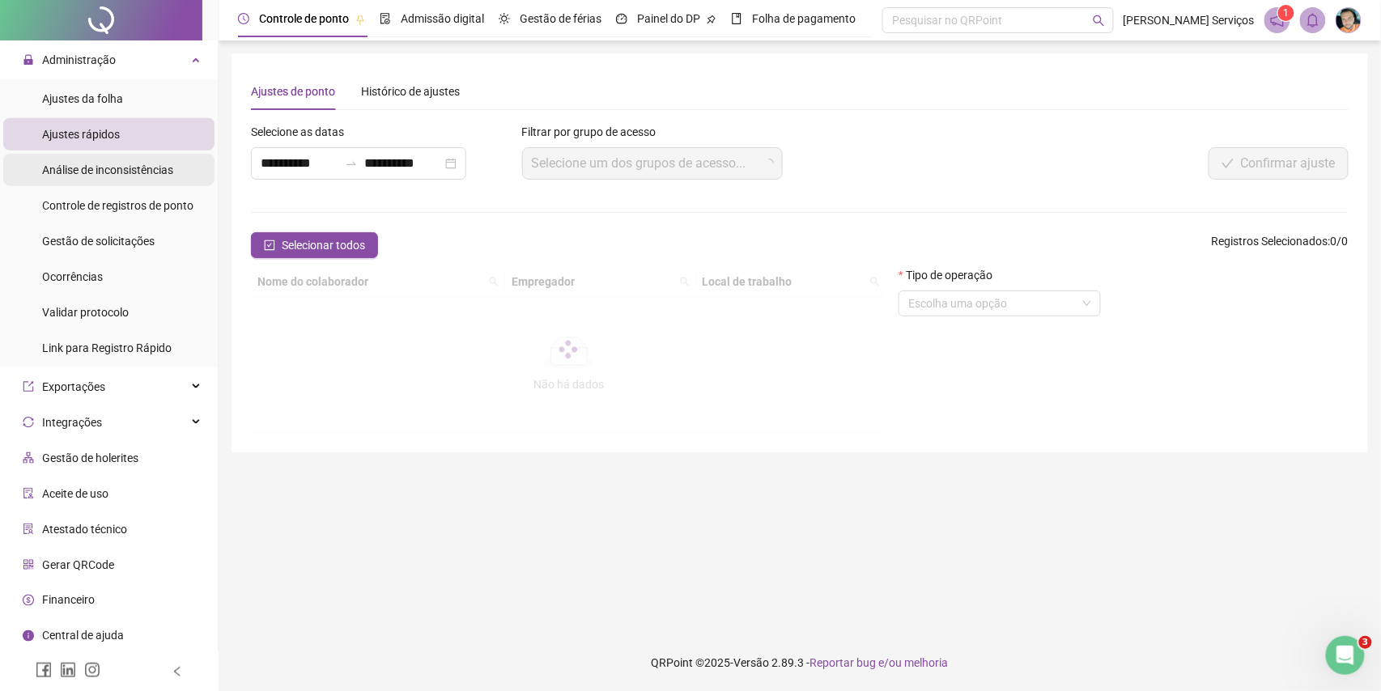
click at [107, 165] on span "Análise de inconsistências" at bounding box center [107, 169] width 131 height 13
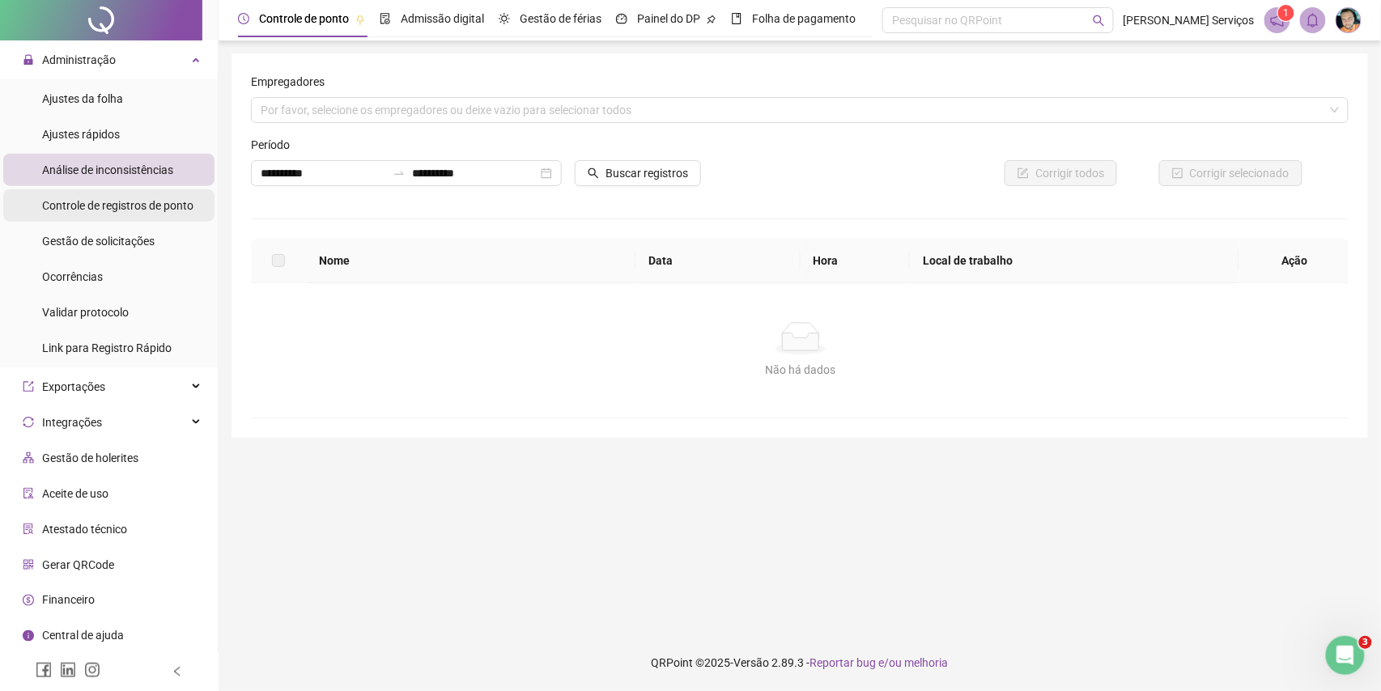
click at [115, 199] on span "Controle de registros de ponto" at bounding box center [117, 205] width 151 height 13
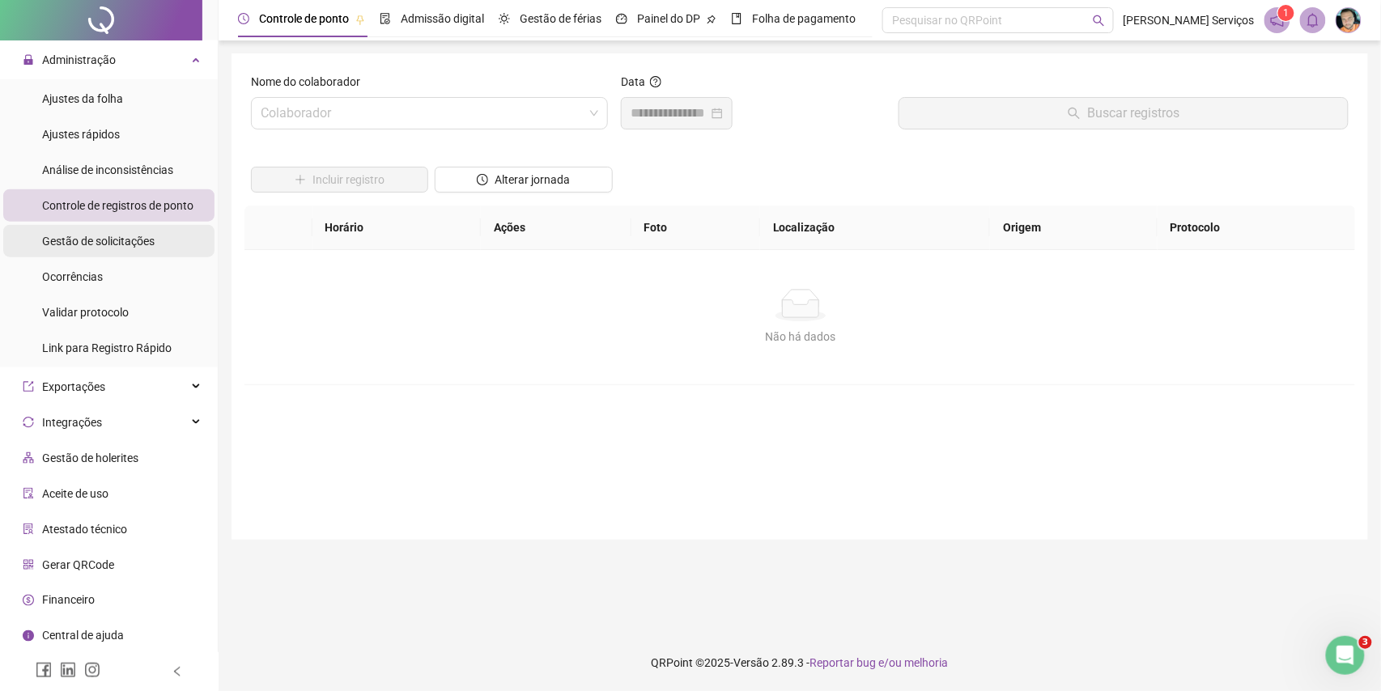
click at [134, 241] on span "Gestão de solicitações" at bounding box center [98, 241] width 112 height 13
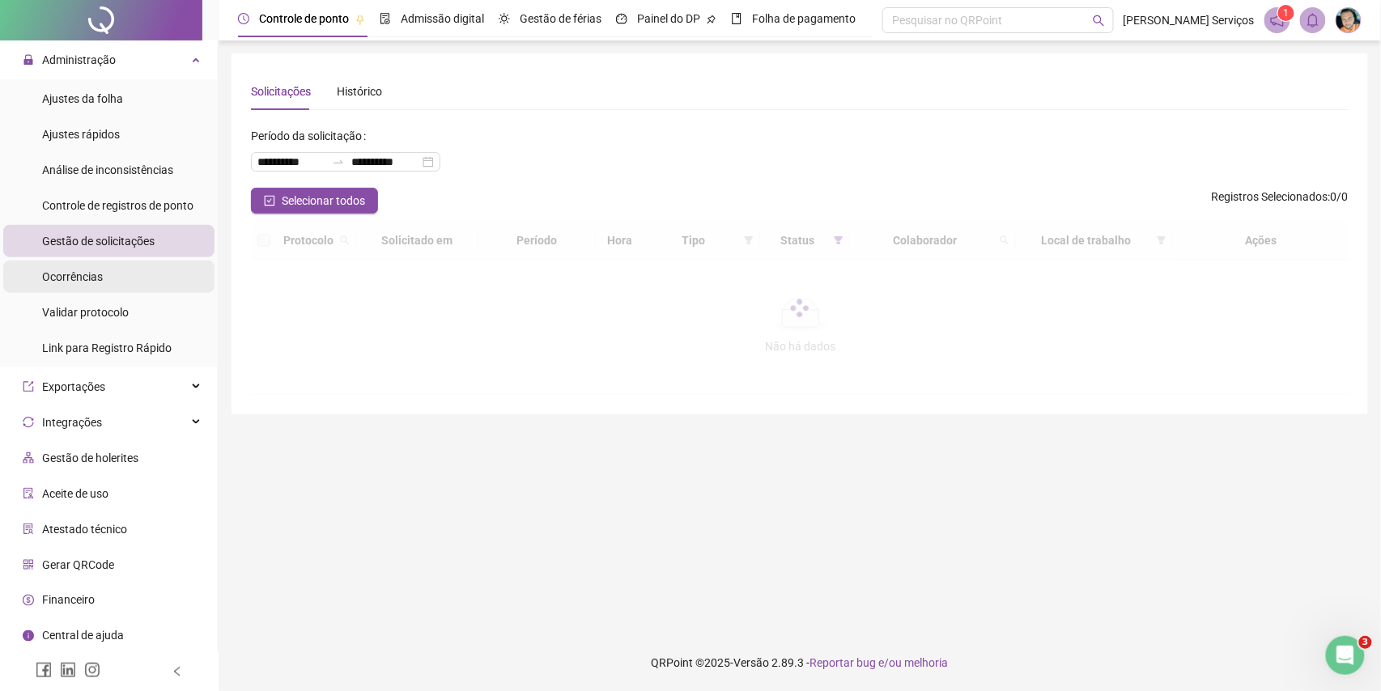
click at [140, 278] on li "Ocorrências" at bounding box center [108, 277] width 211 height 32
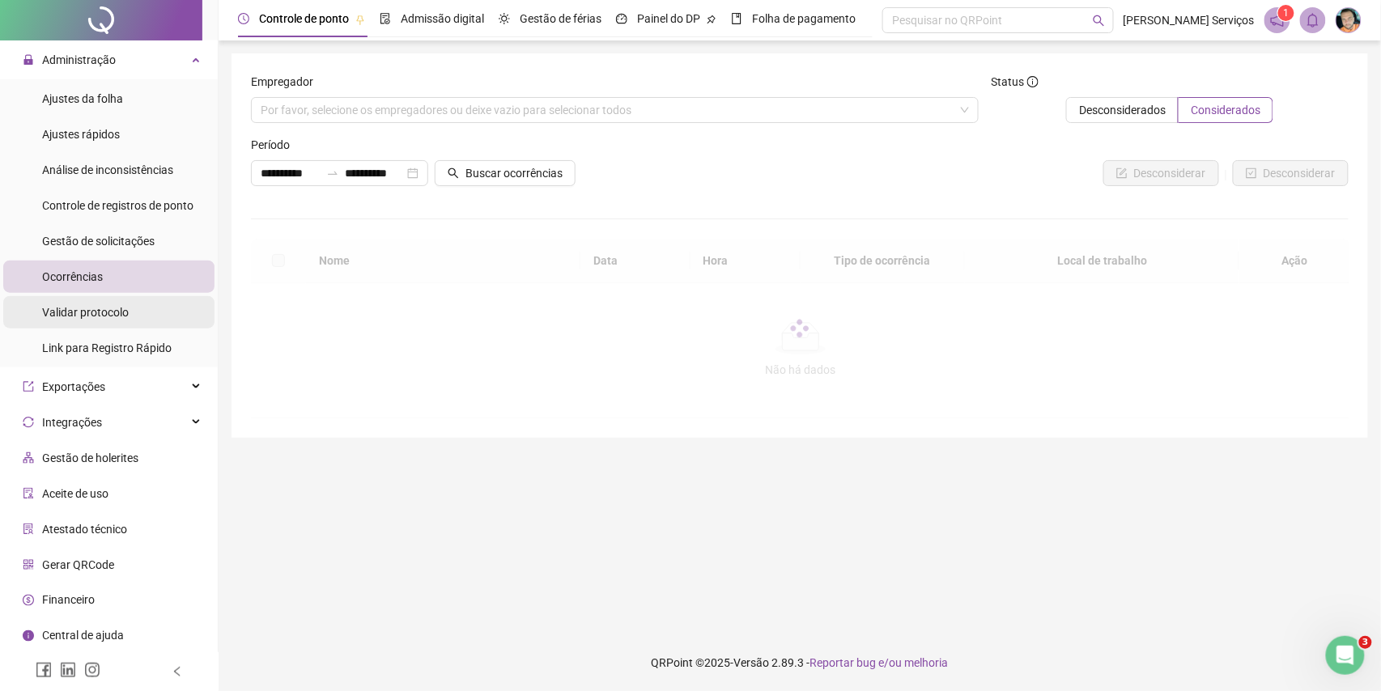
click at [144, 299] on li "Validar protocolo" at bounding box center [108, 312] width 211 height 32
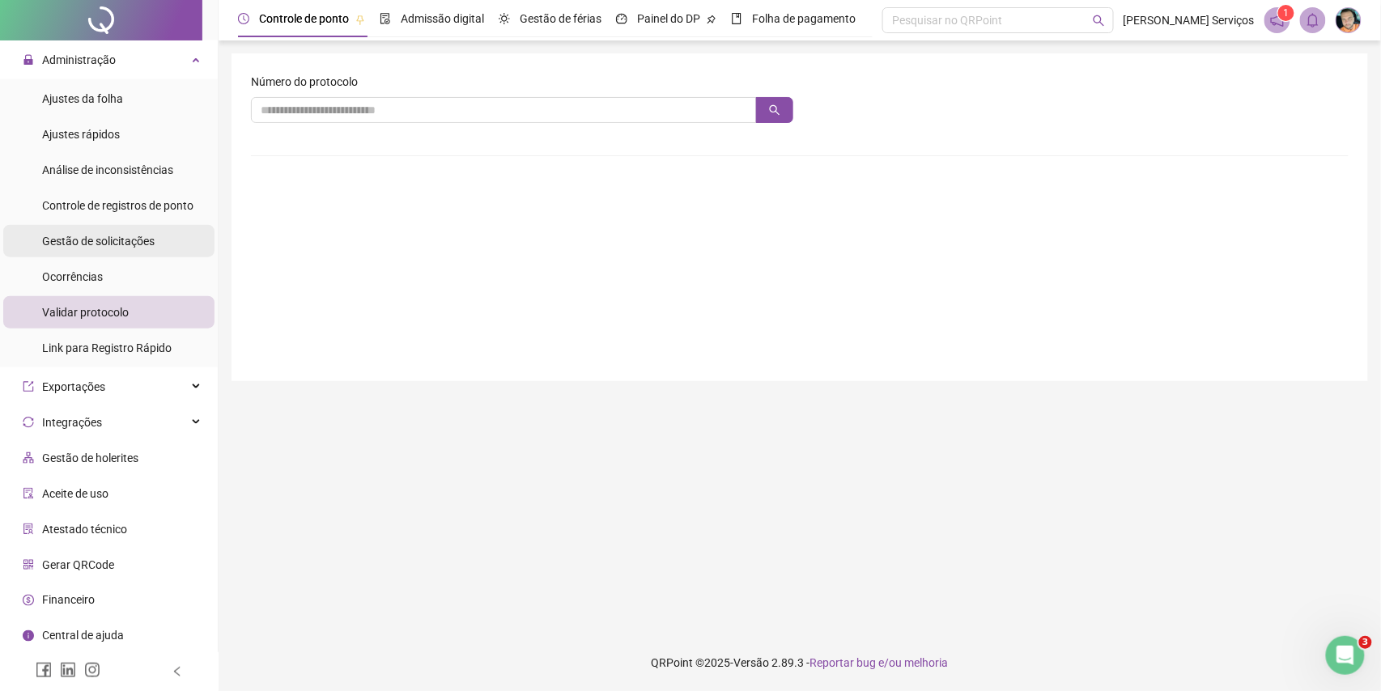
click at [130, 244] on span "Gestão de solicitações" at bounding box center [98, 241] width 112 height 13
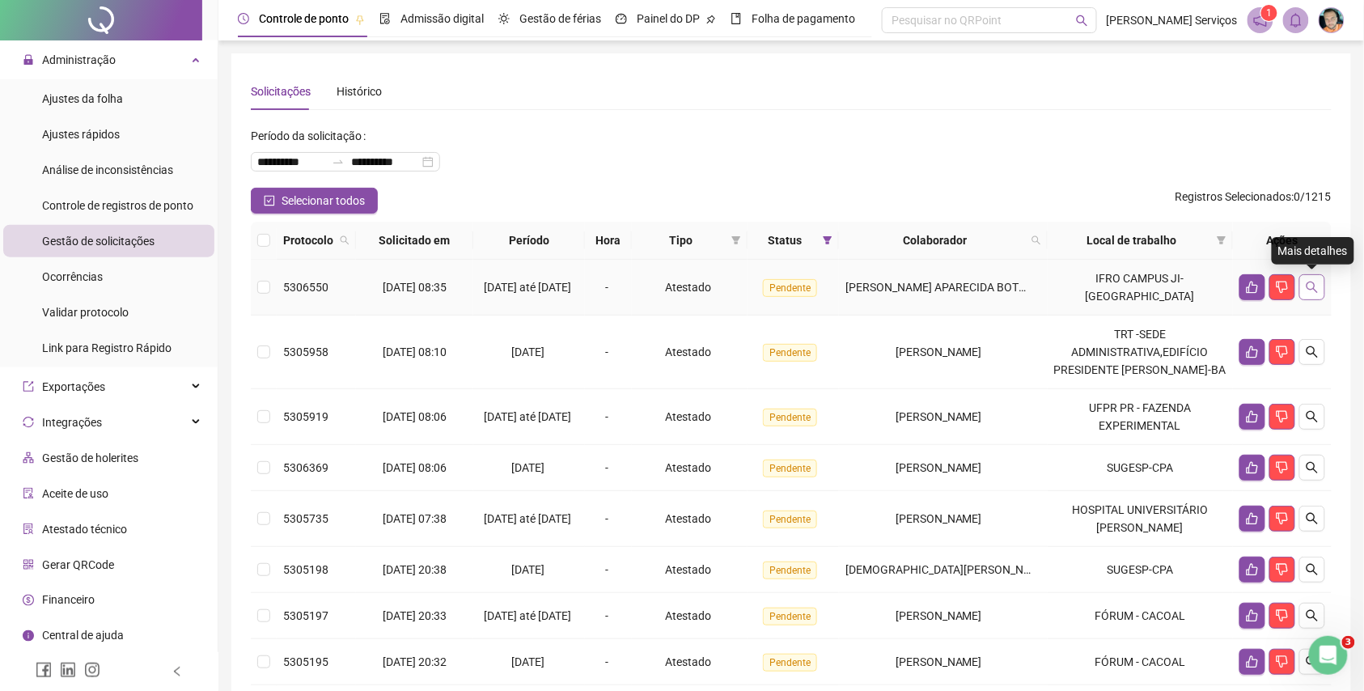
click at [1317, 279] on button "button" at bounding box center [1313, 287] width 26 height 26
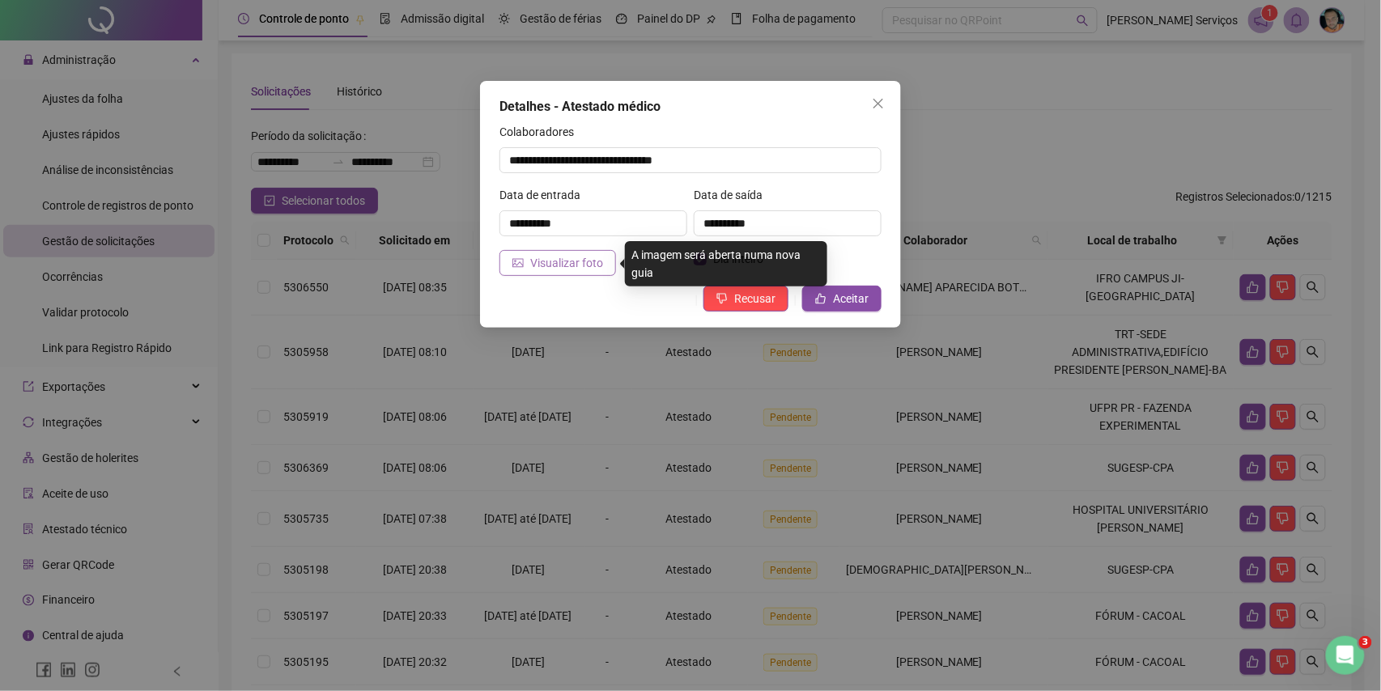
click at [521, 261] on icon "picture" at bounding box center [517, 262] width 11 height 11
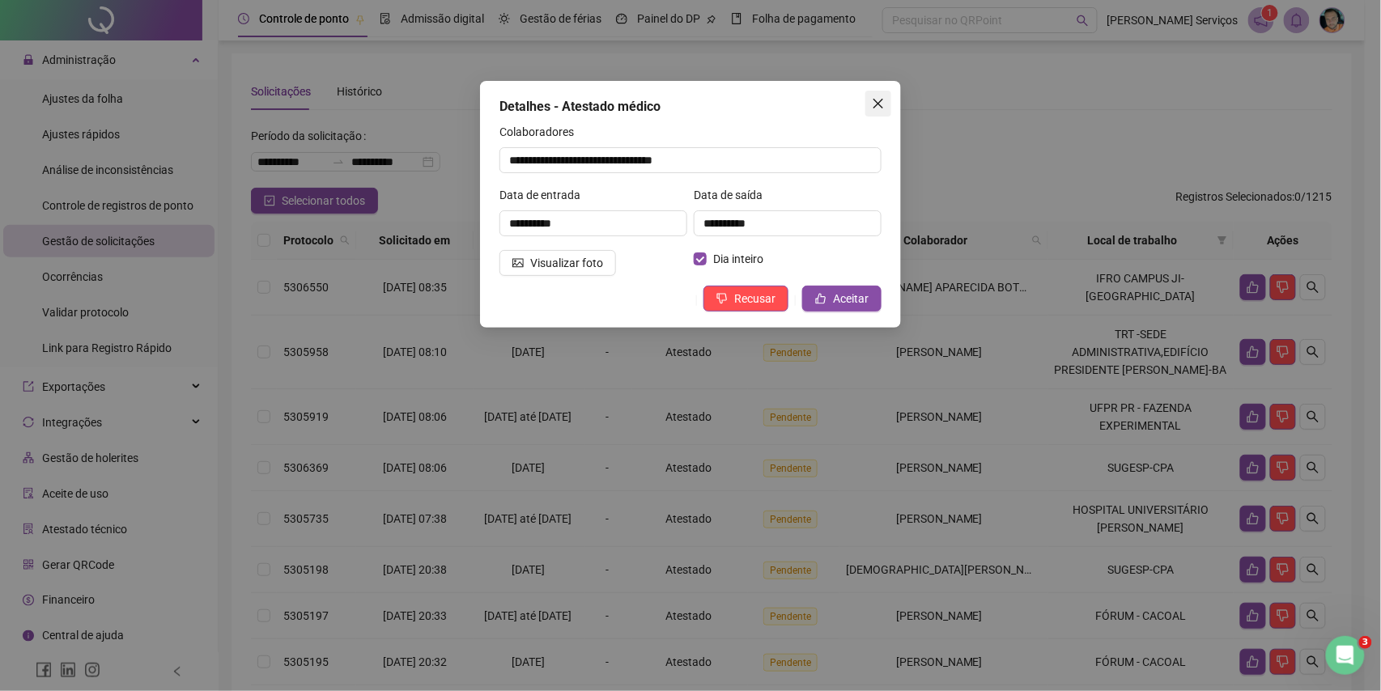
click at [878, 102] on icon "close" at bounding box center [878, 103] width 13 height 13
click at [878, 102] on div "**********" at bounding box center [690, 345] width 1381 height 691
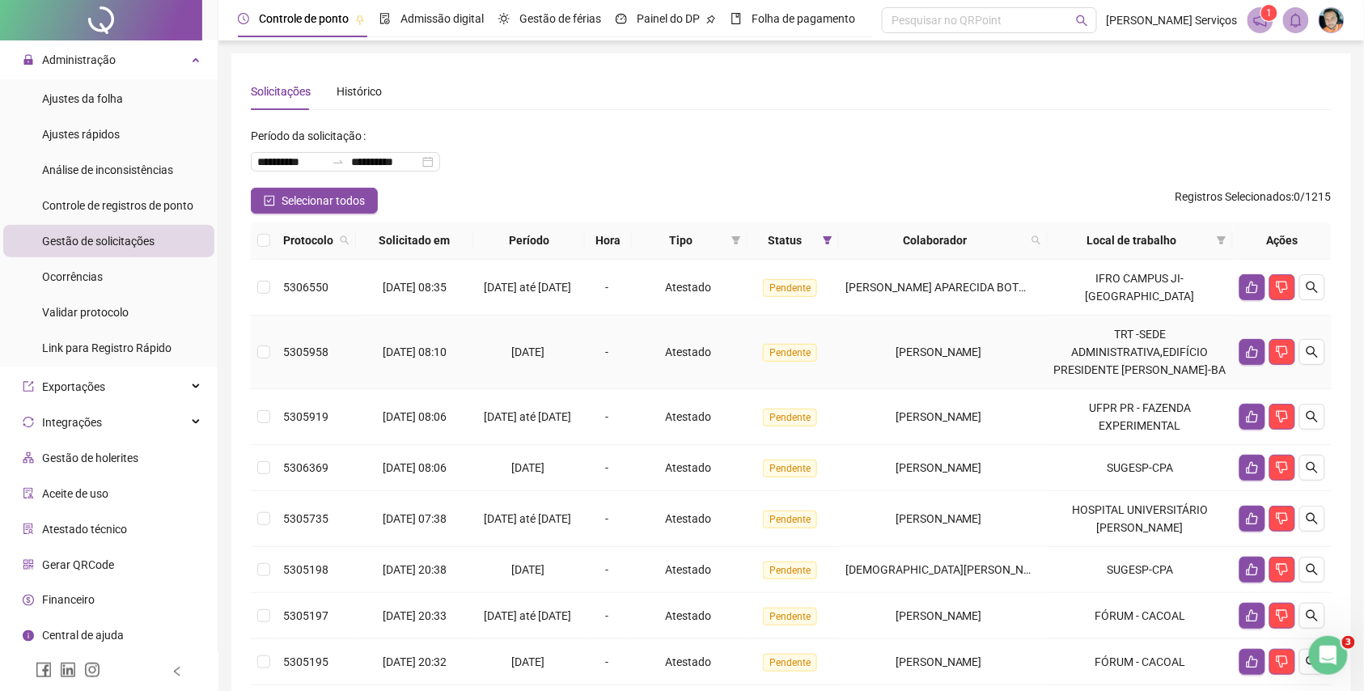
click at [1327, 347] on td at bounding box center [1282, 353] width 99 height 74
click at [1321, 351] on button "button" at bounding box center [1313, 352] width 26 height 26
click at [1325, 350] on button "button" at bounding box center [1313, 352] width 26 height 26
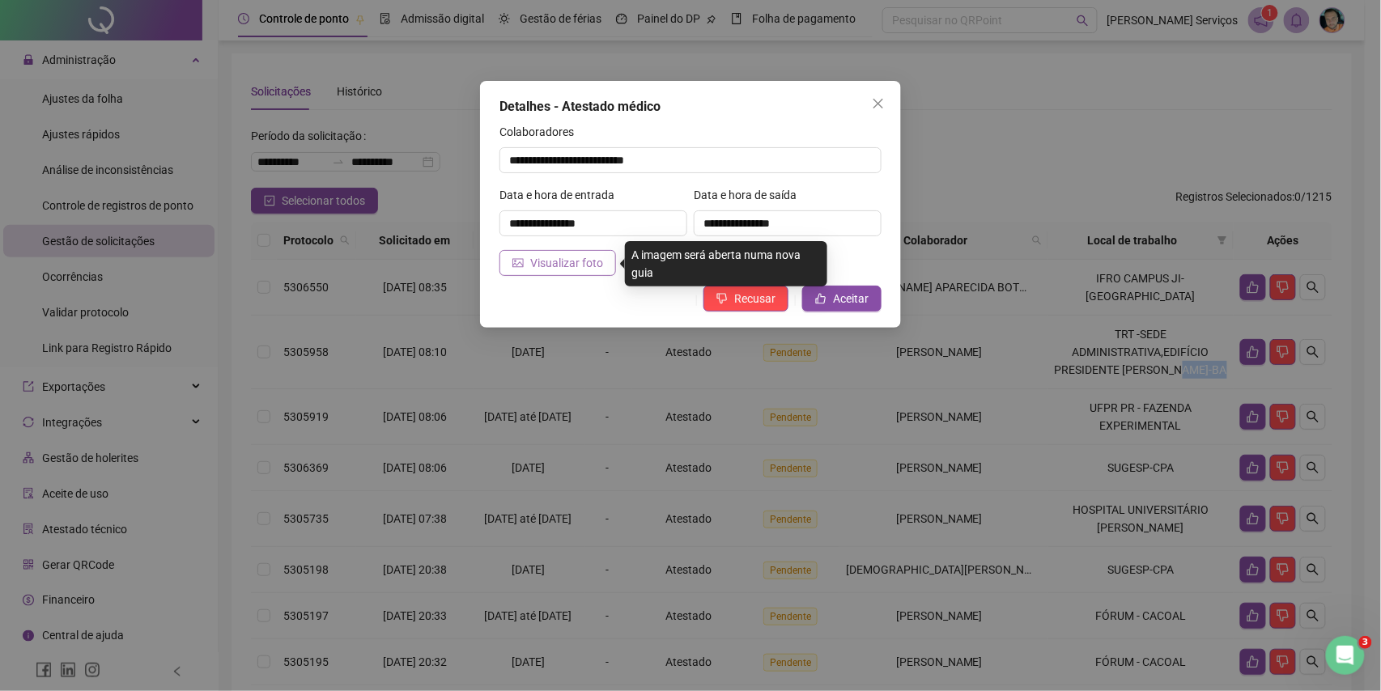
click at [566, 269] on span "Visualizar foto" at bounding box center [566, 263] width 73 height 18
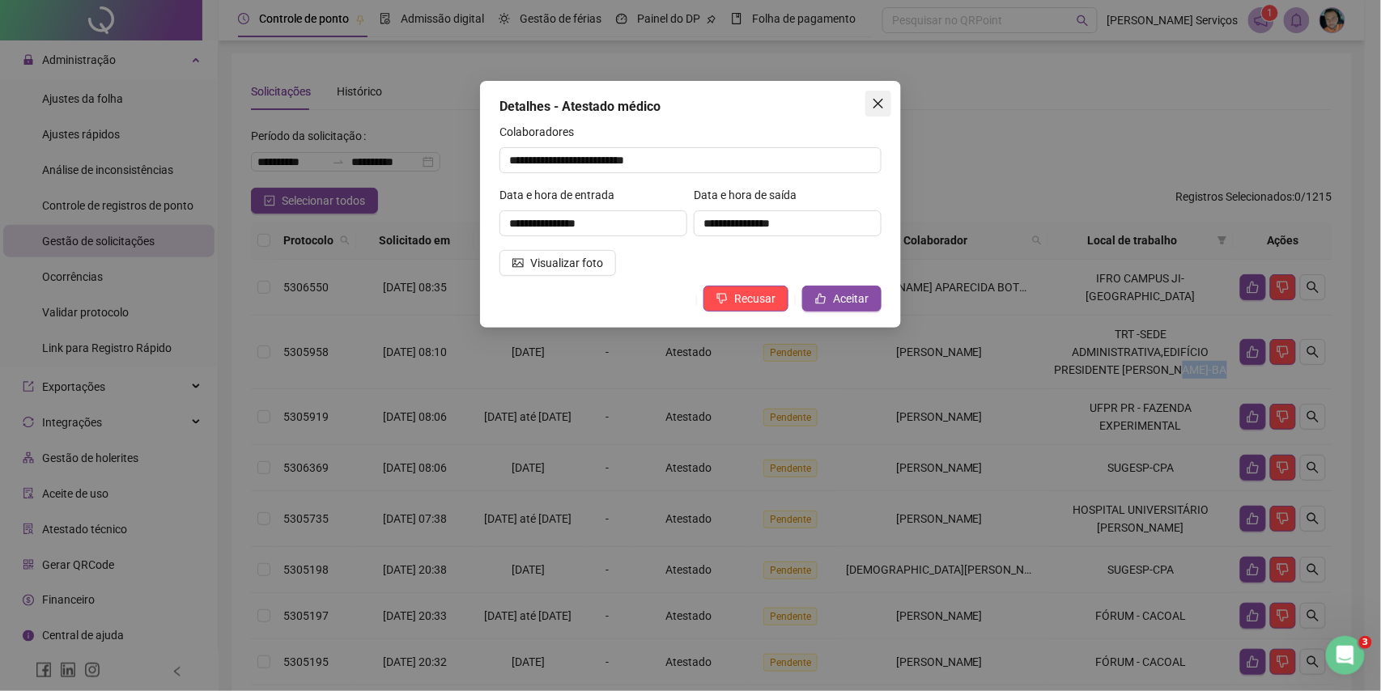
click at [876, 108] on icon "close" at bounding box center [878, 103] width 13 height 13
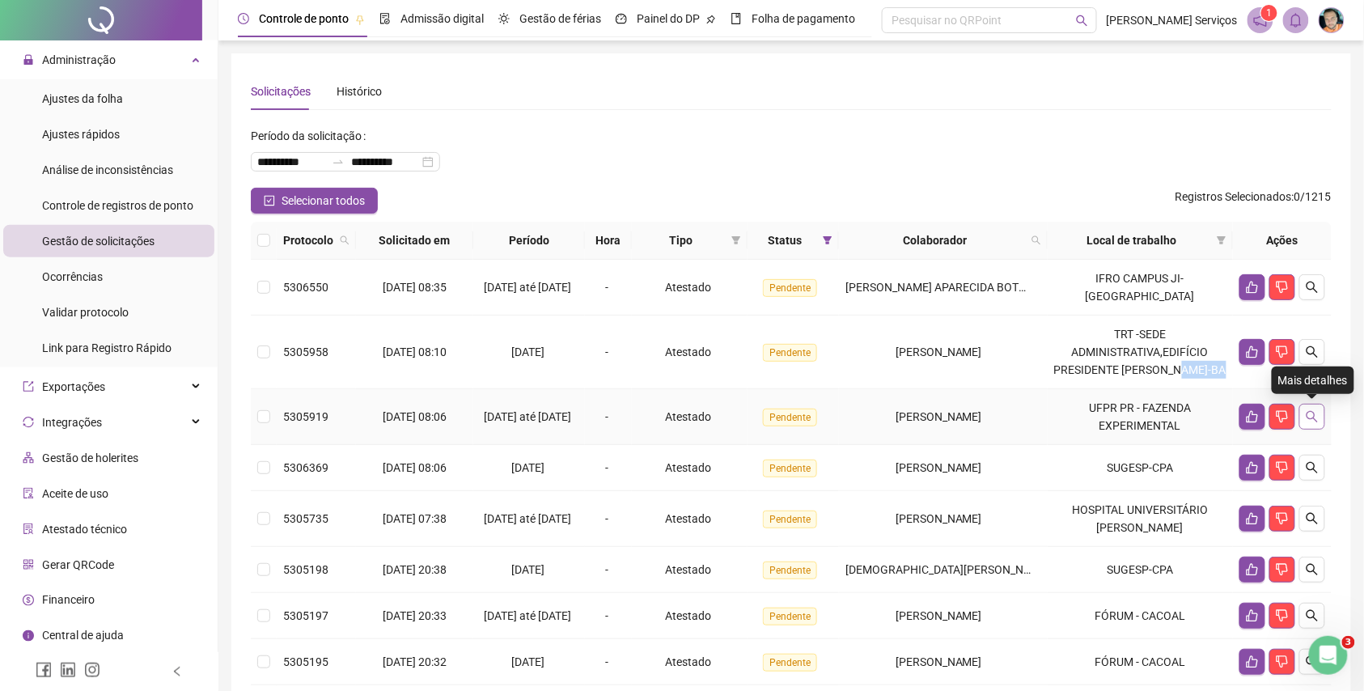
click at [1312, 414] on icon "search" at bounding box center [1312, 416] width 13 height 13
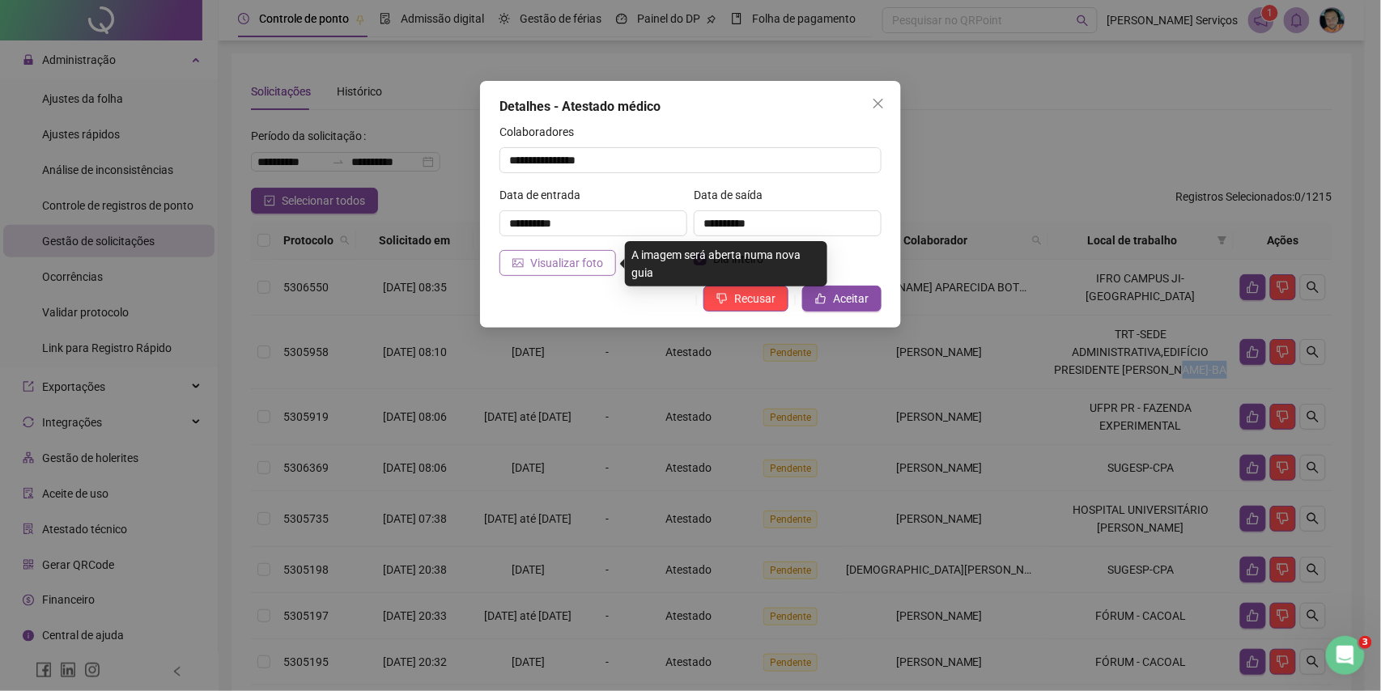
click at [536, 257] on span "Visualizar foto" at bounding box center [566, 263] width 73 height 18
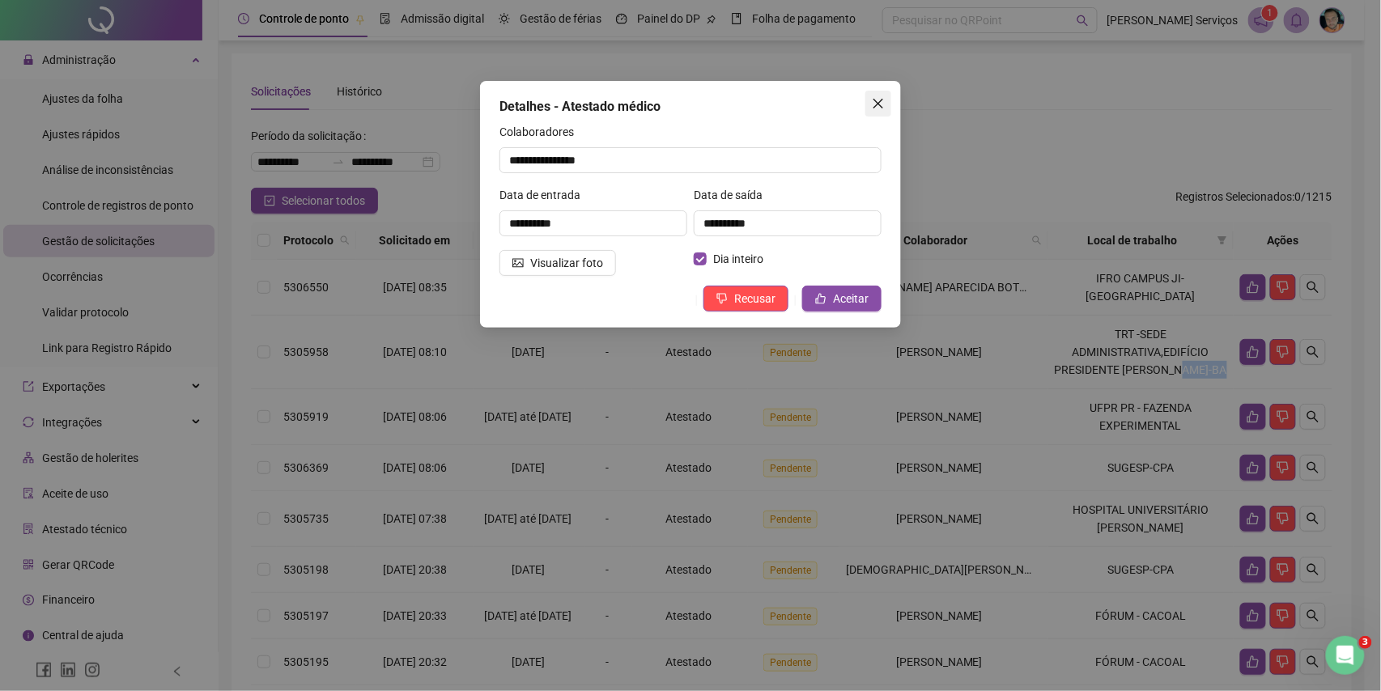
click at [875, 107] on icon "close" at bounding box center [878, 104] width 10 height 10
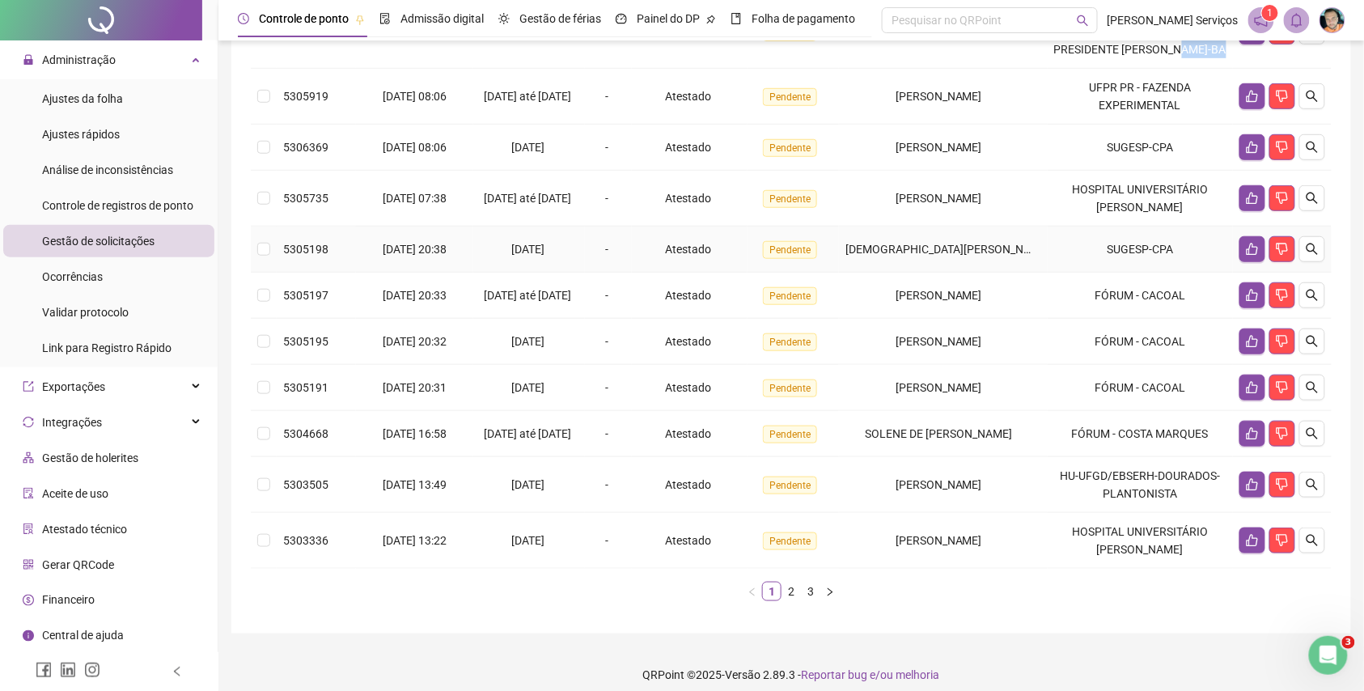
scroll to position [324, 0]
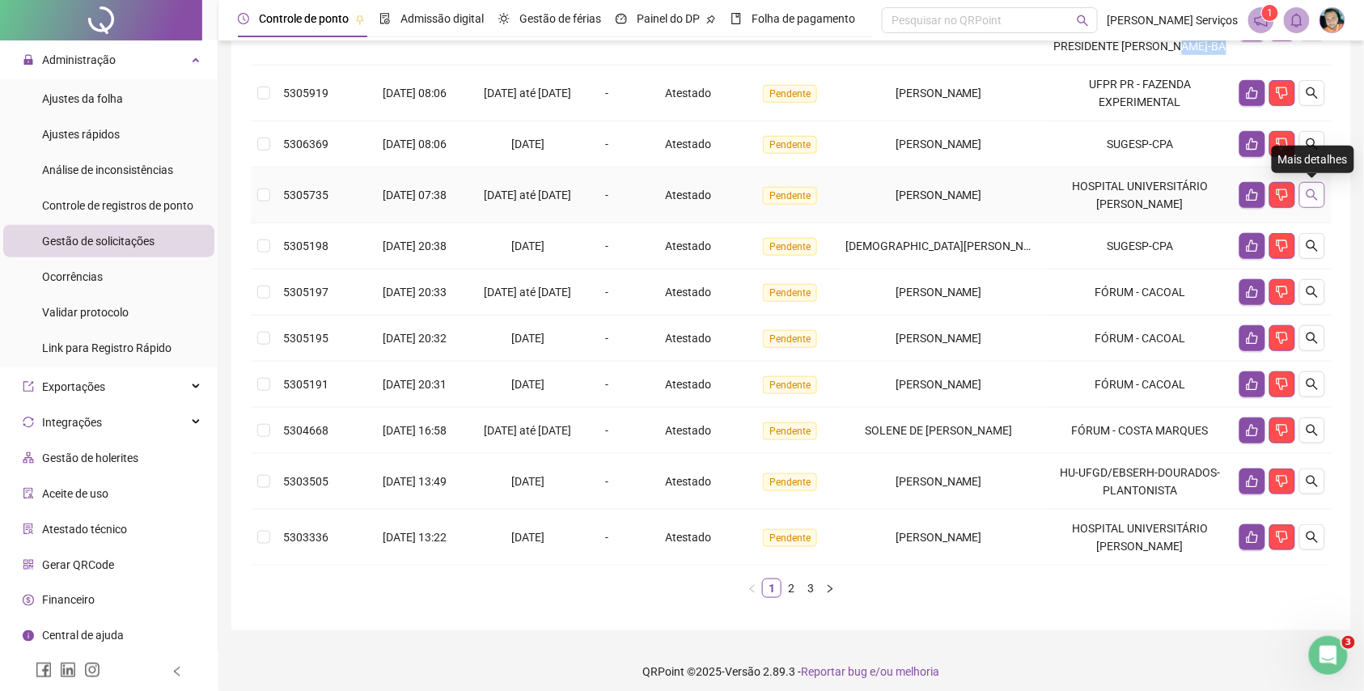
click at [1319, 201] on button "button" at bounding box center [1313, 195] width 26 height 26
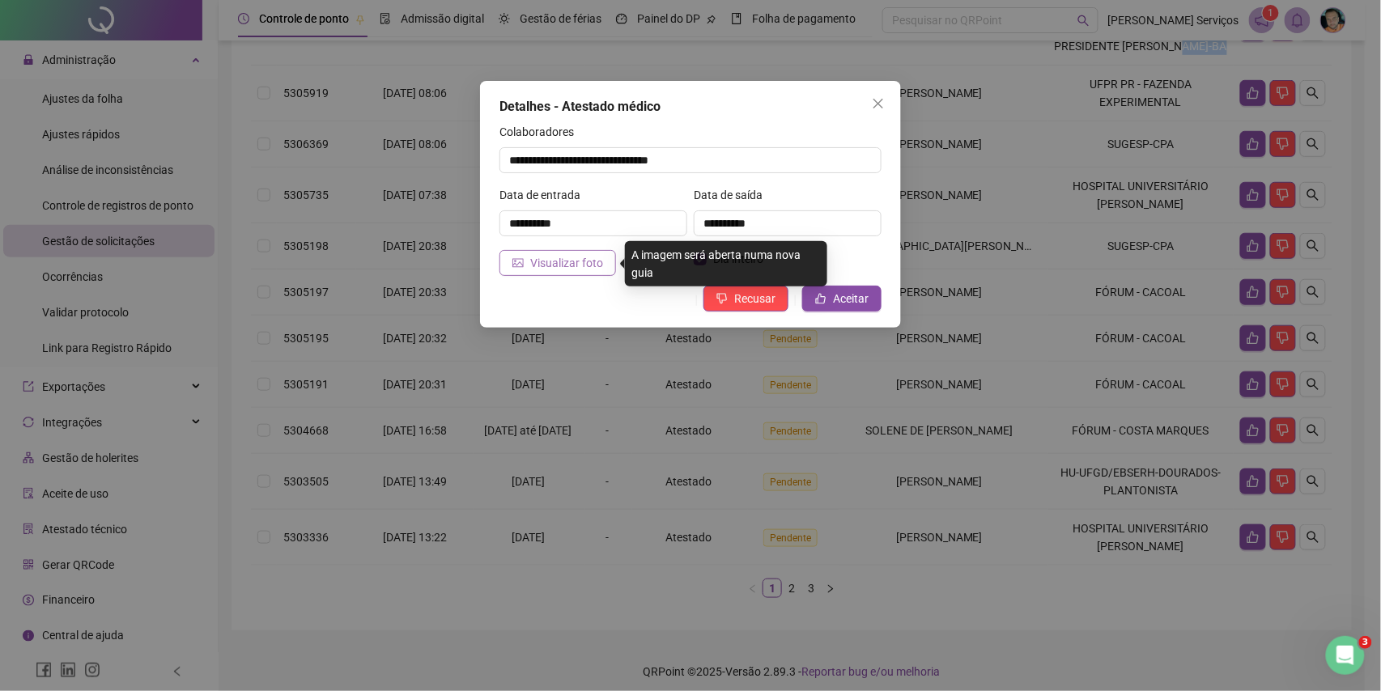
click at [568, 269] on span "Visualizar foto" at bounding box center [566, 263] width 73 height 18
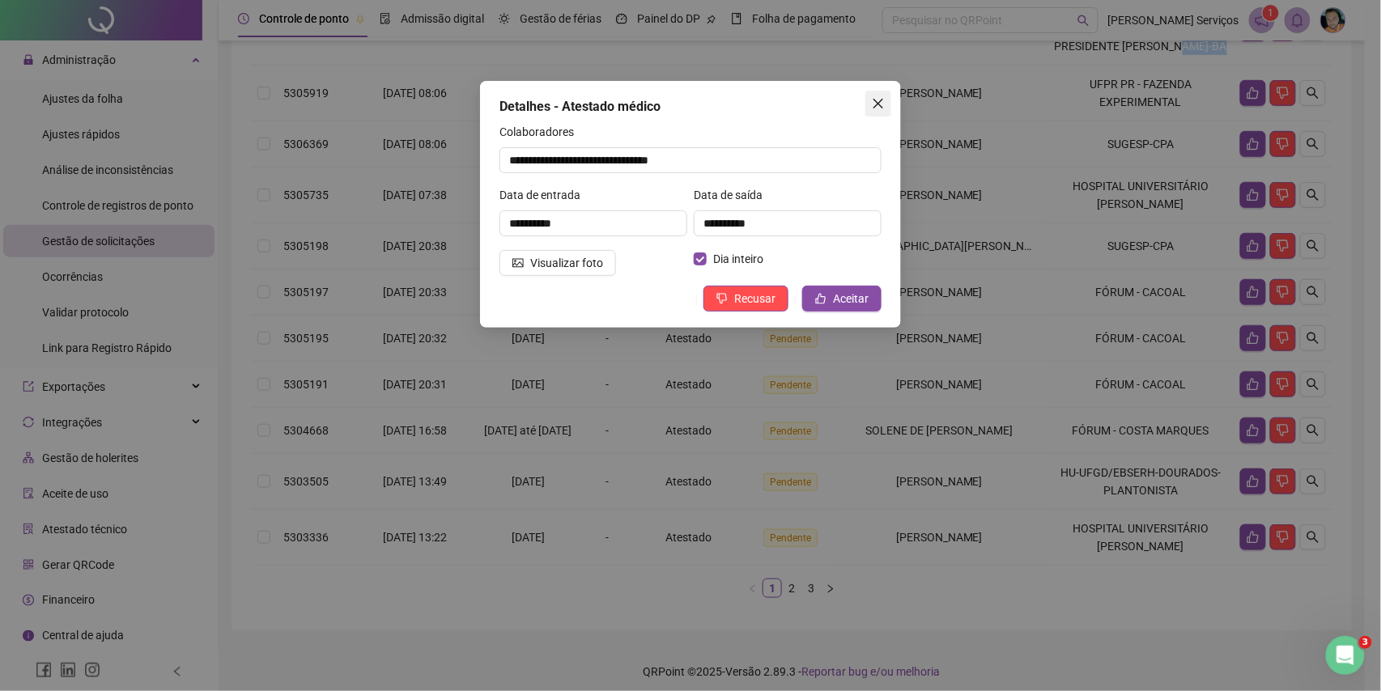
click at [868, 99] on span "Close" at bounding box center [878, 103] width 26 height 13
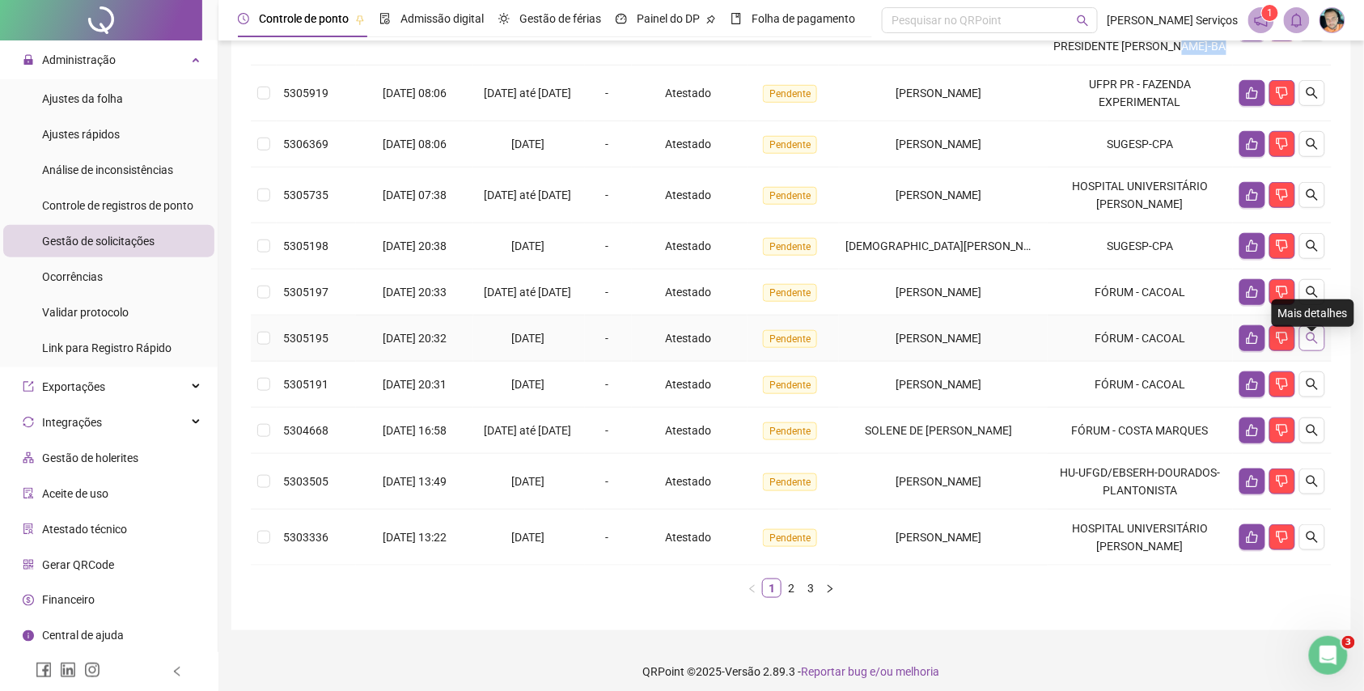
click at [1306, 351] on button "button" at bounding box center [1313, 338] width 26 height 26
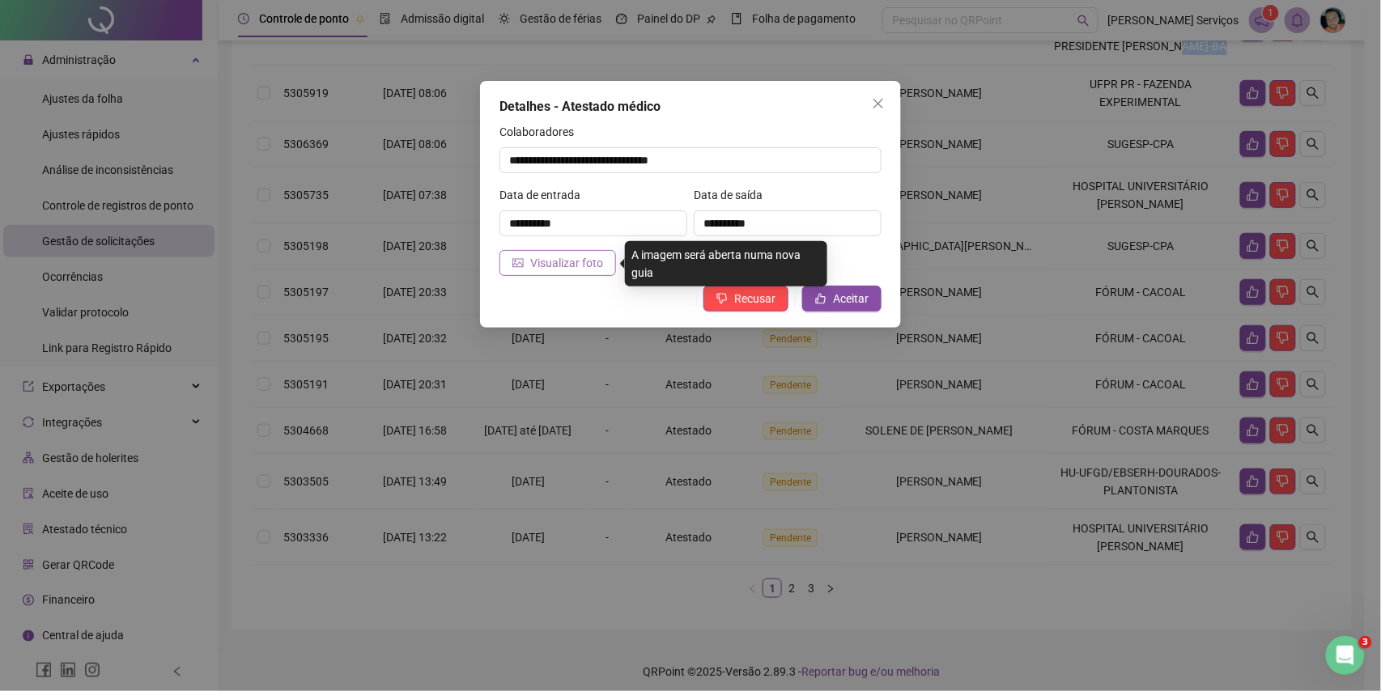
click at [525, 263] on button "Visualizar foto" at bounding box center [557, 263] width 117 height 26
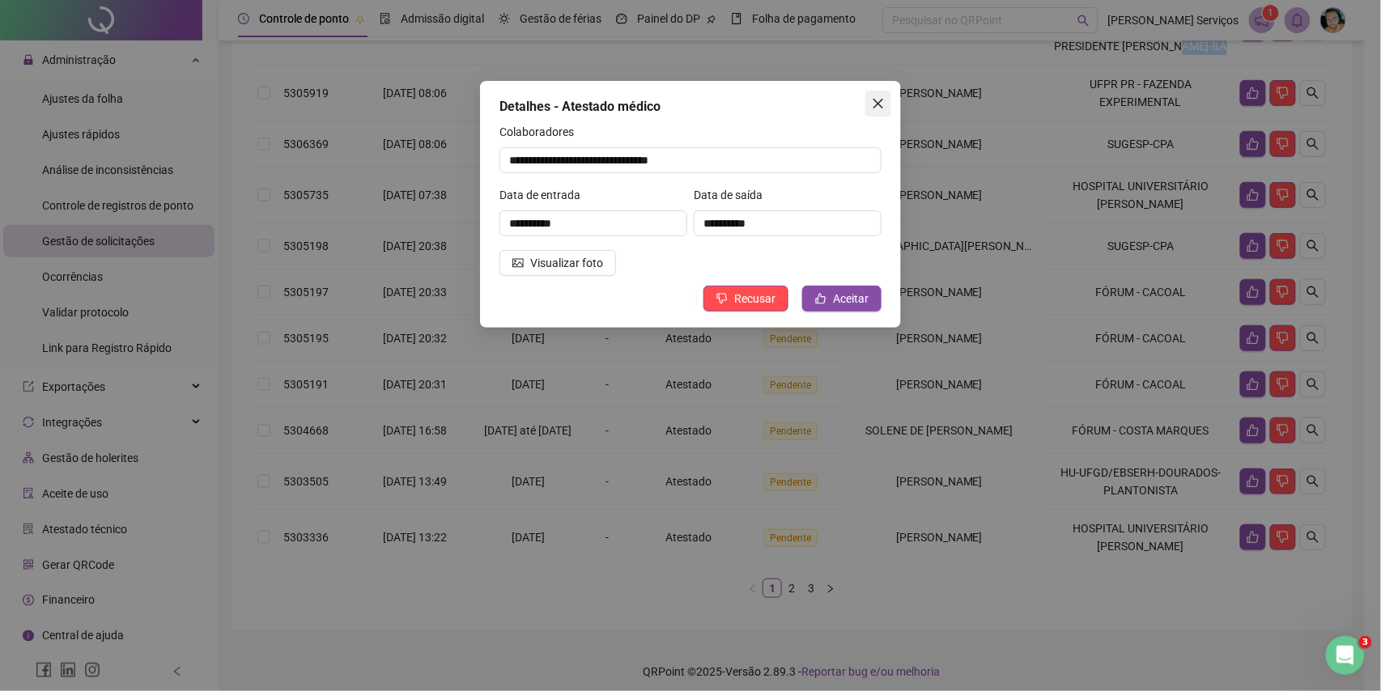
click at [876, 101] on icon "close" at bounding box center [878, 104] width 10 height 10
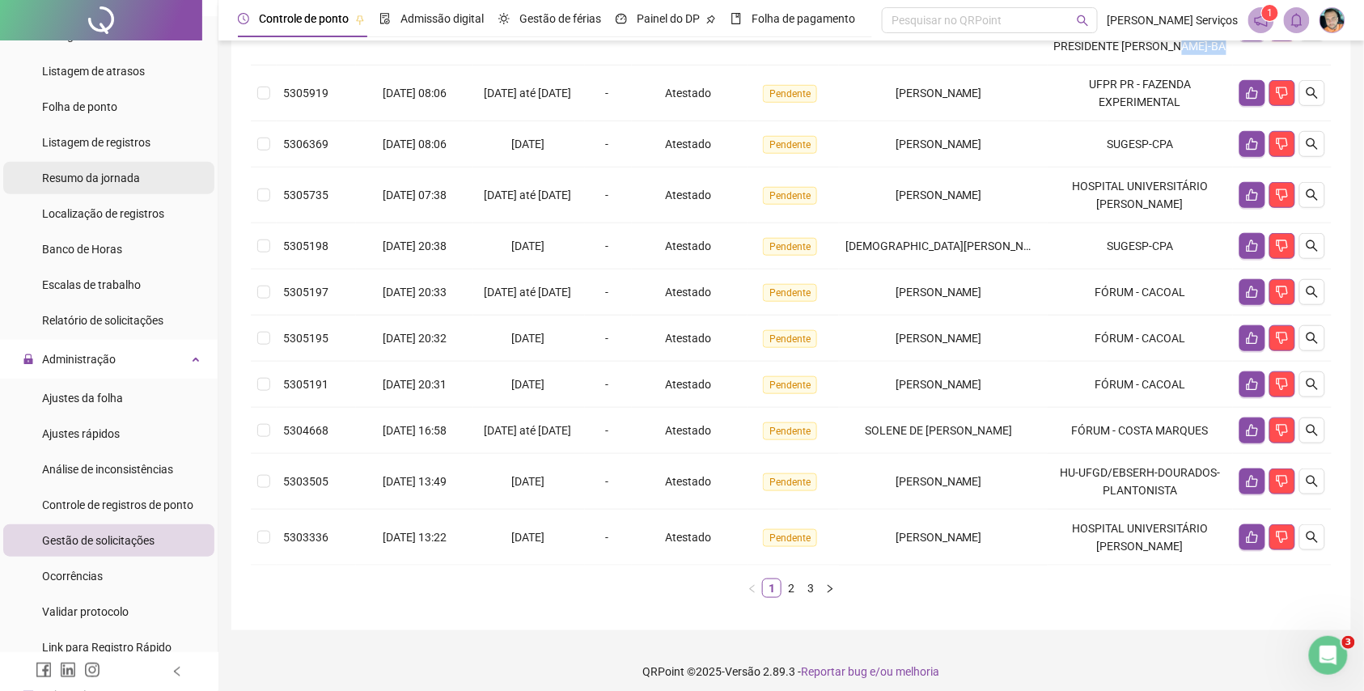
scroll to position [110, 0]
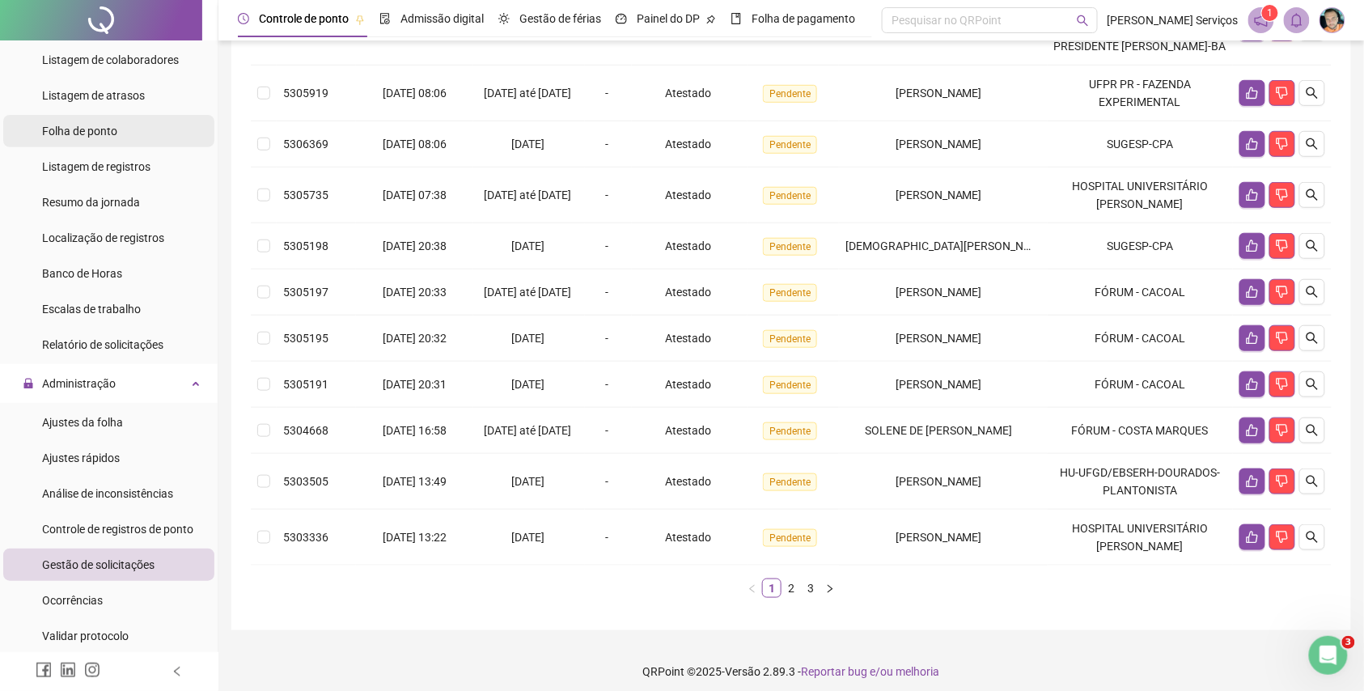
click at [113, 137] on span "Folha de ponto" at bounding box center [79, 131] width 75 height 13
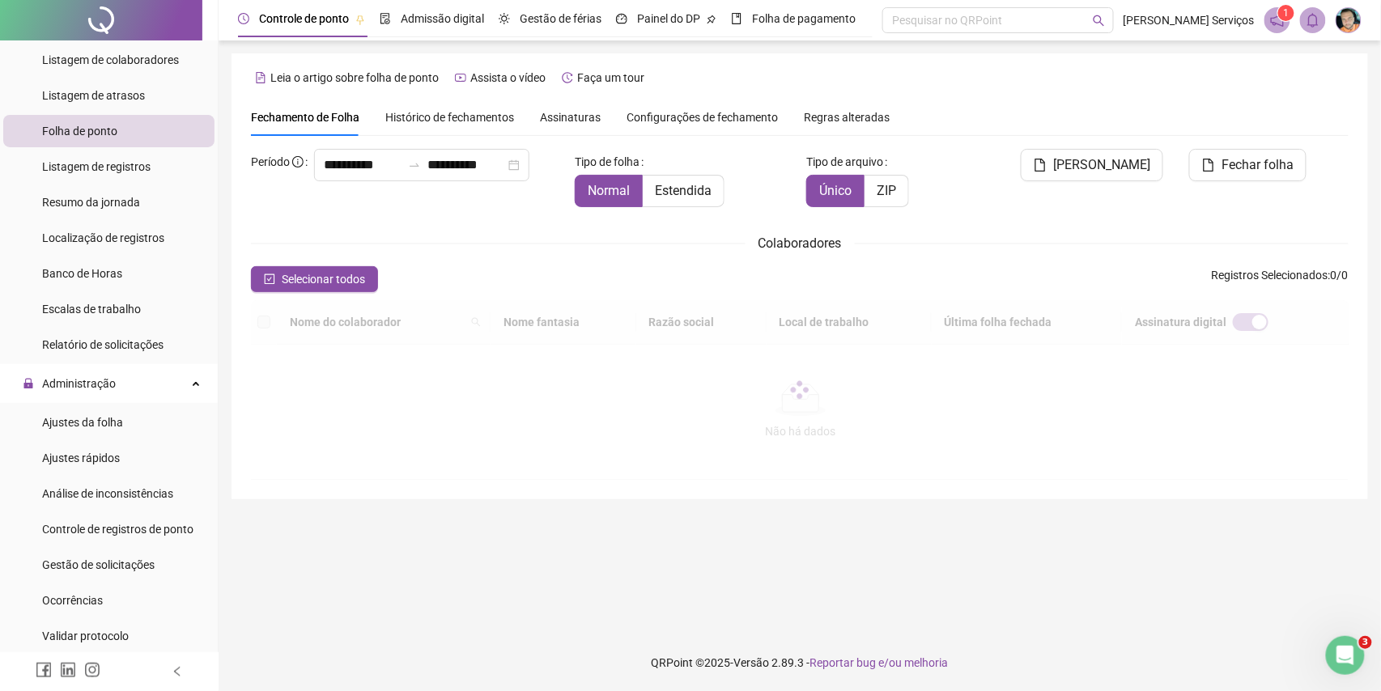
click at [541, 115] on span "Assinaturas" at bounding box center [570, 117] width 61 height 11
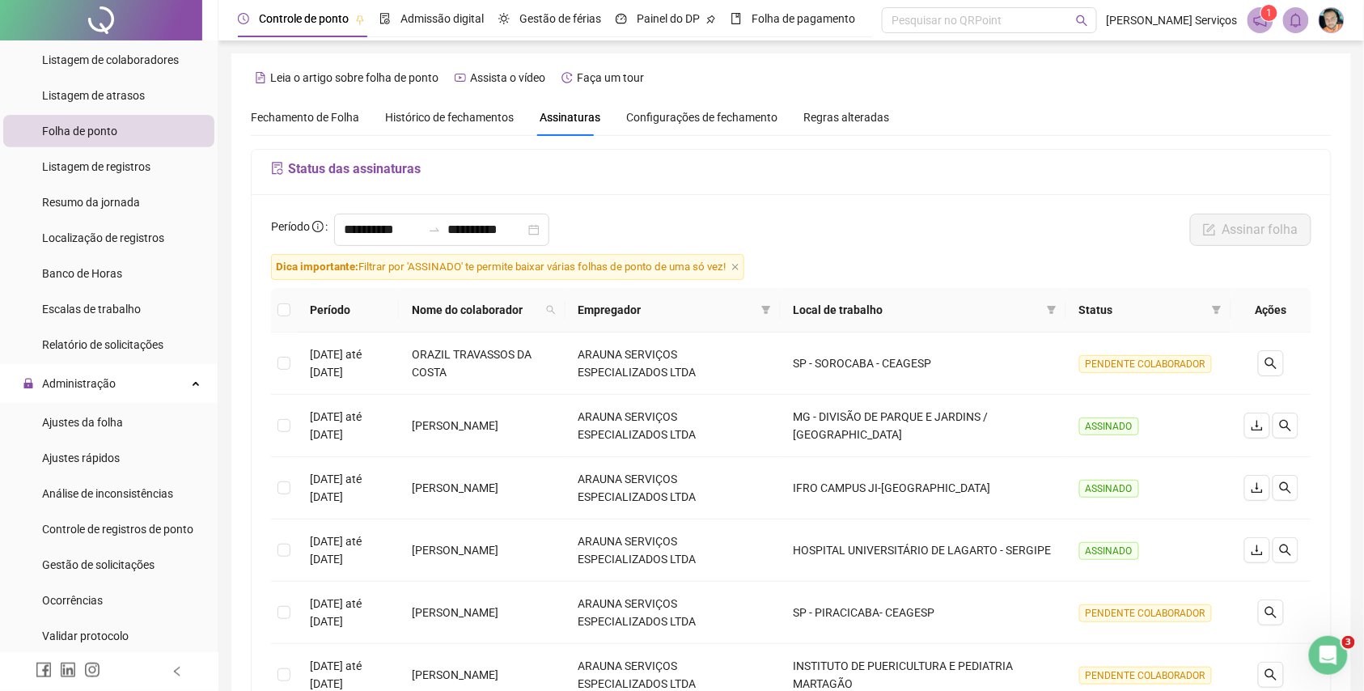
click at [346, 111] on span "Fechamento de Folha" at bounding box center [305, 117] width 108 height 13
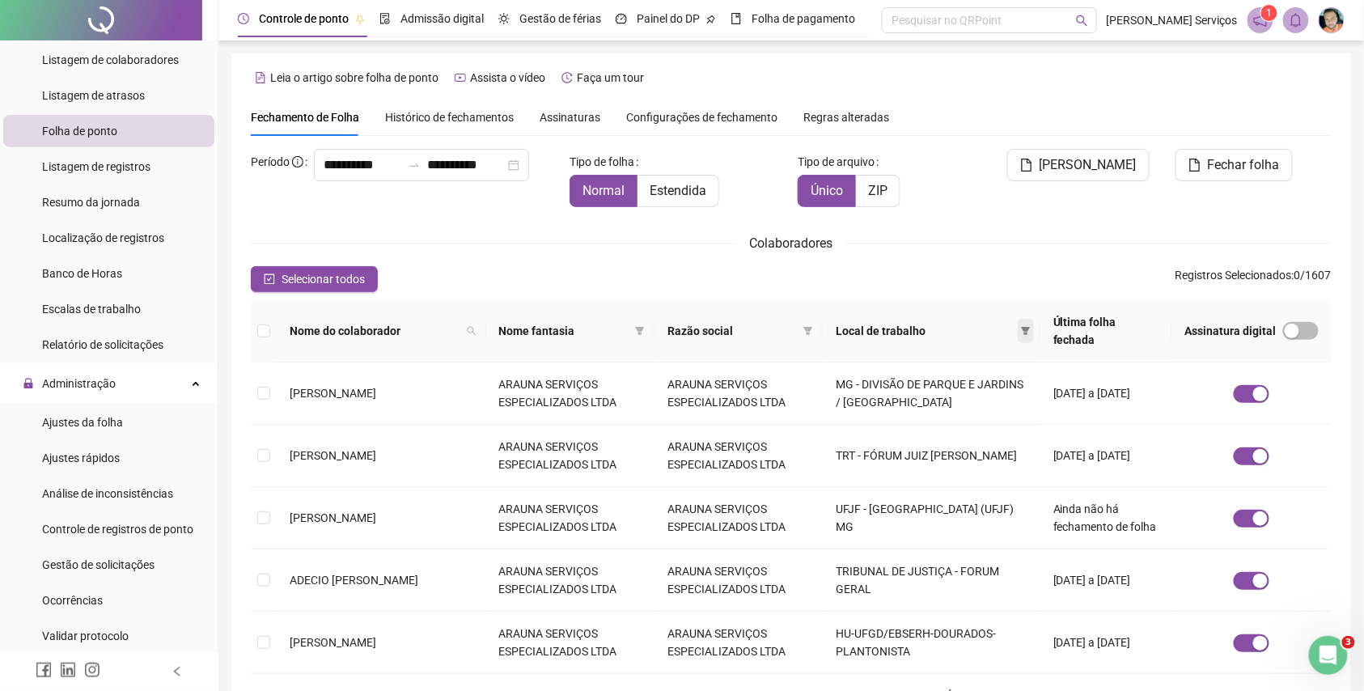
click at [1018, 319] on span at bounding box center [1026, 331] width 16 height 24
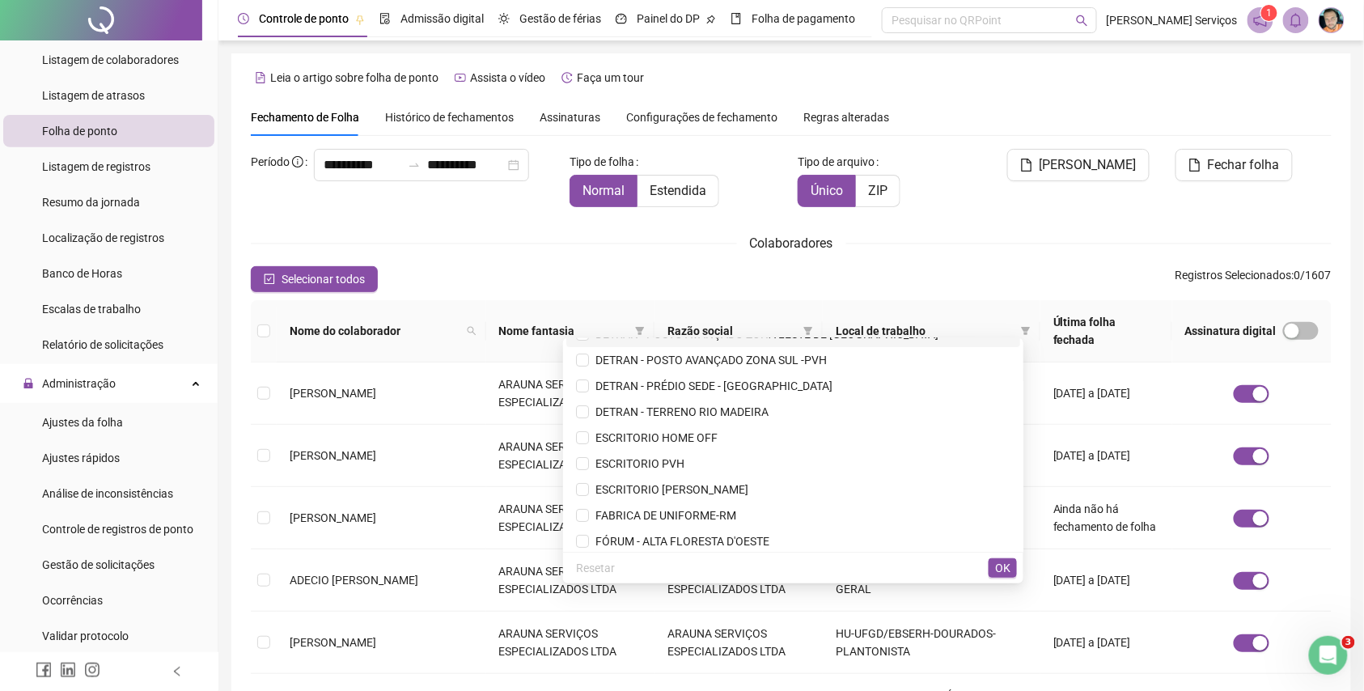
scroll to position [2050, 0]
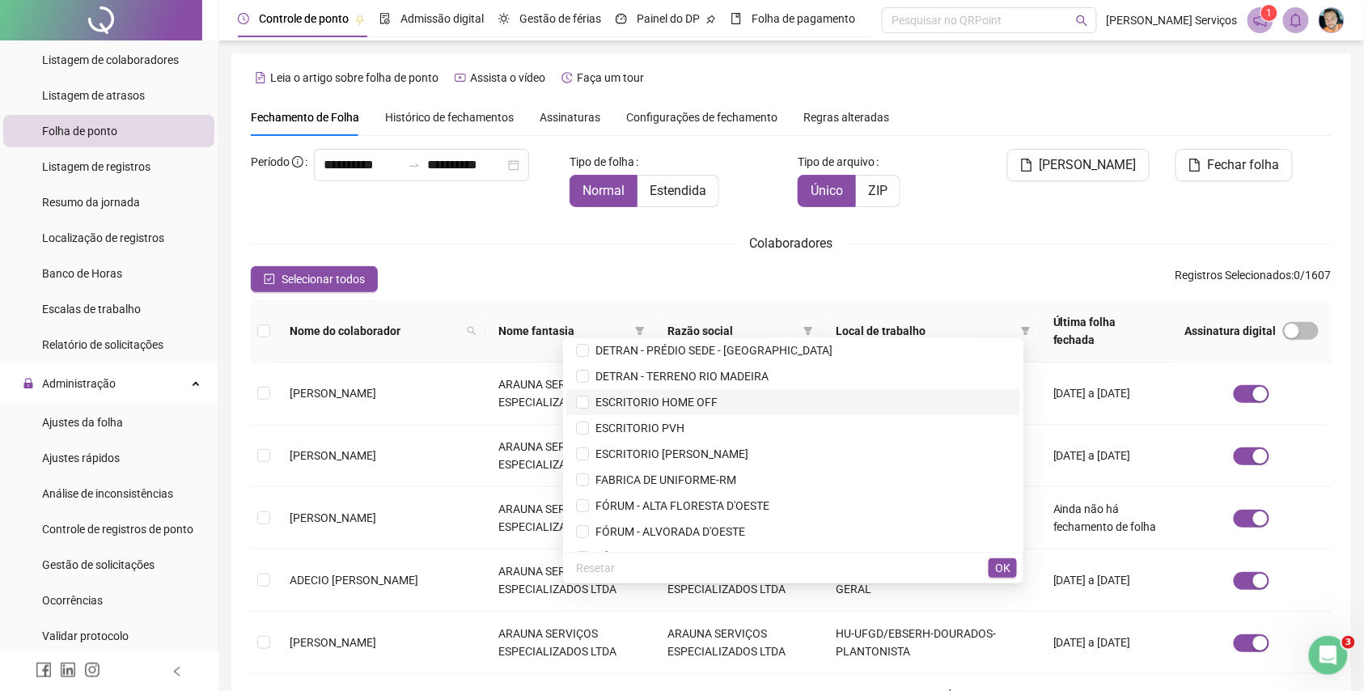
click at [718, 398] on span "ESCRITORIO HOME OFF" at bounding box center [653, 402] width 129 height 13
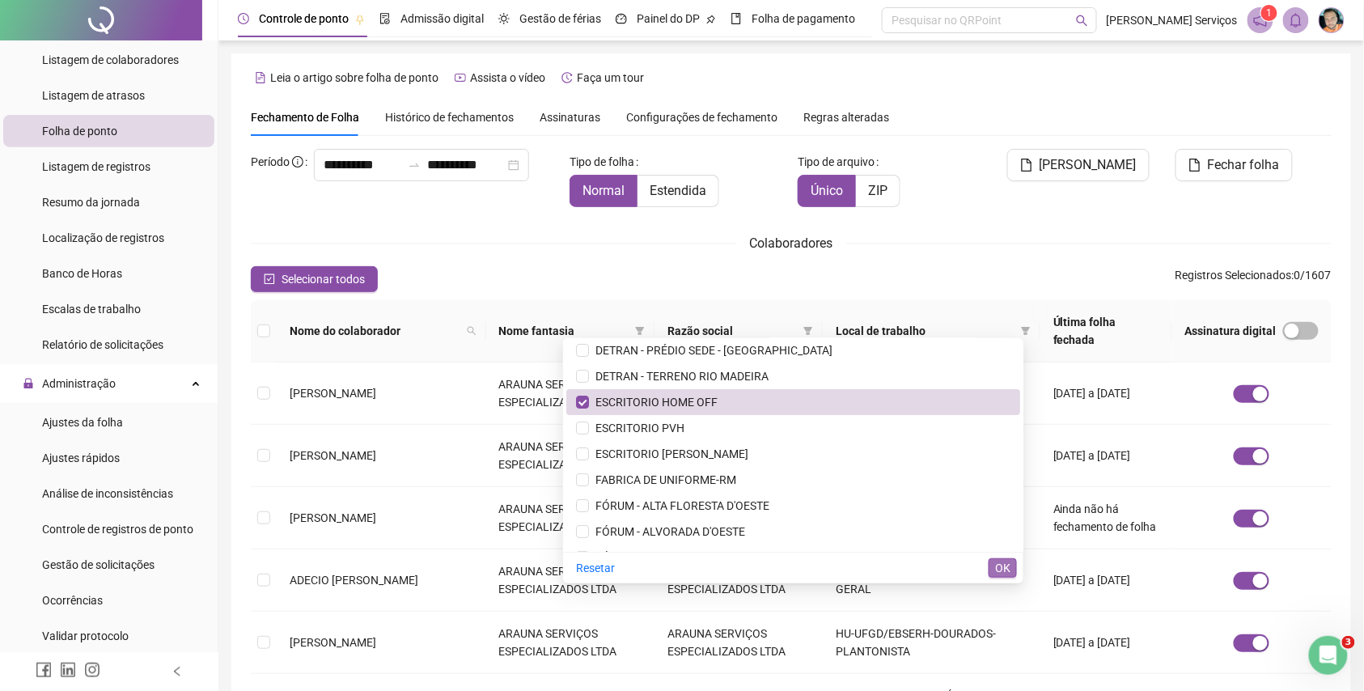
click at [1004, 574] on span "OK" at bounding box center [1002, 568] width 15 height 18
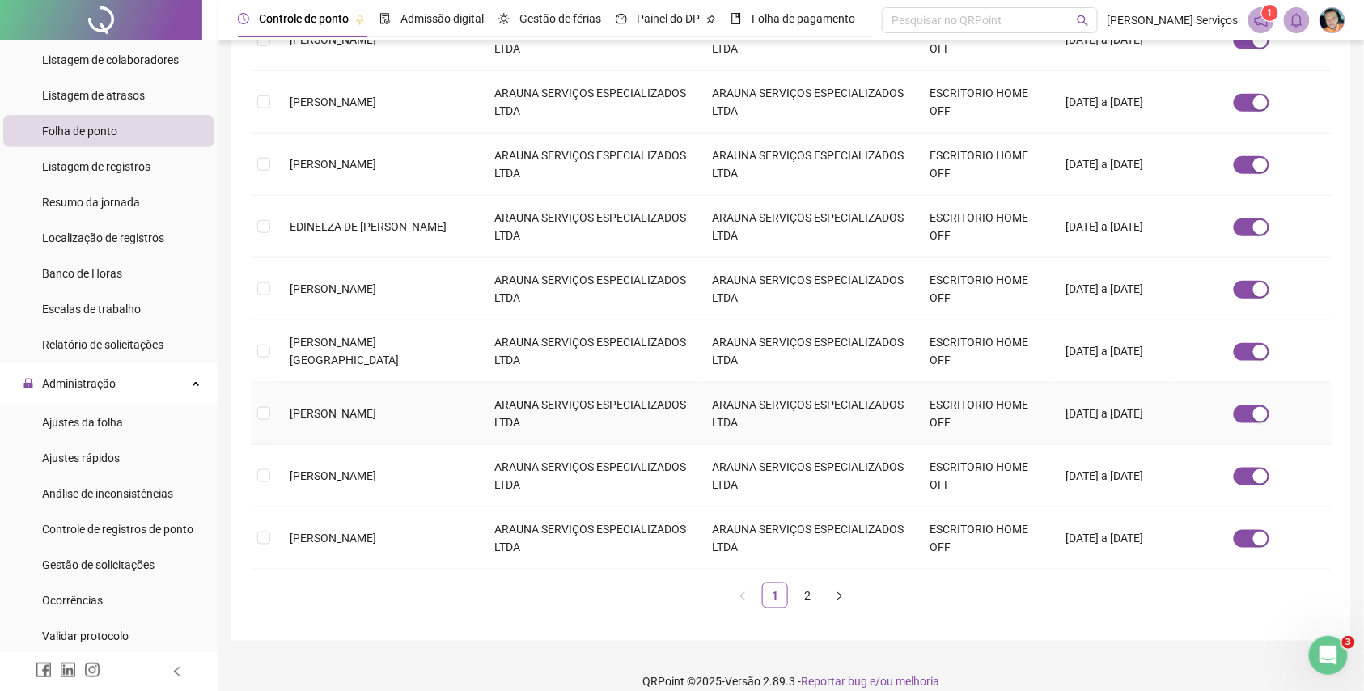
scroll to position [421, 0]
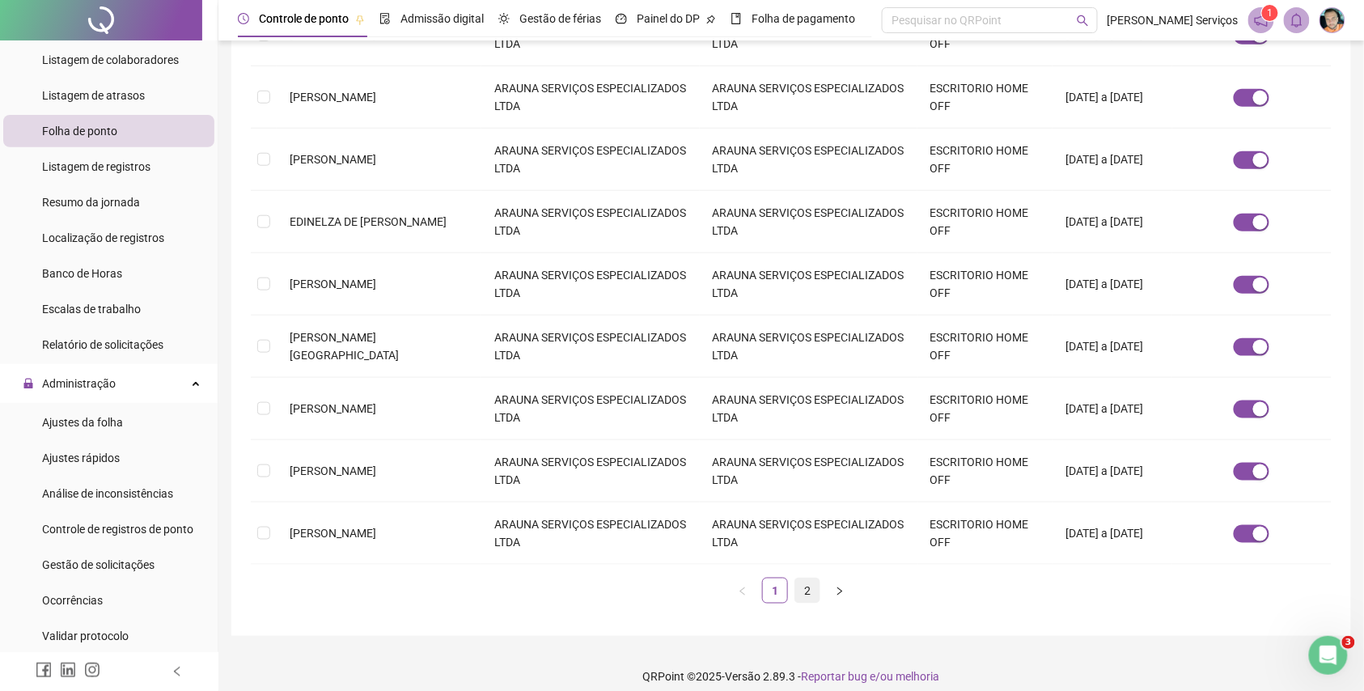
click at [817, 579] on link "2" at bounding box center [807, 591] width 24 height 24
drag, startPoint x: 421, startPoint y: 519, endPoint x: 264, endPoint y: 502, distance: 157.9
click at [264, 503] on tr "[PERSON_NAME] ANDRE ARAUNA SERVIÇOS ESPECIALIZADOS LTDA ARAUNA SERVIÇOS ESPECIA…" at bounding box center [791, 534] width 1081 height 62
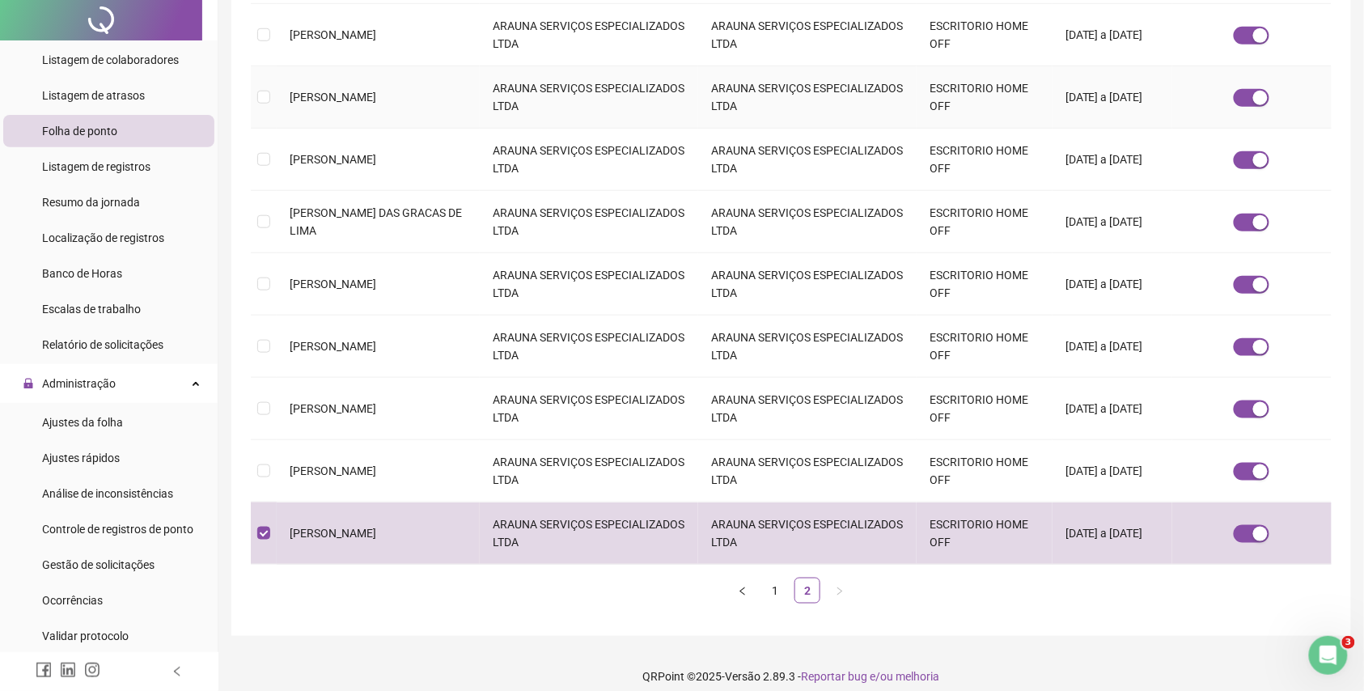
scroll to position [0, 0]
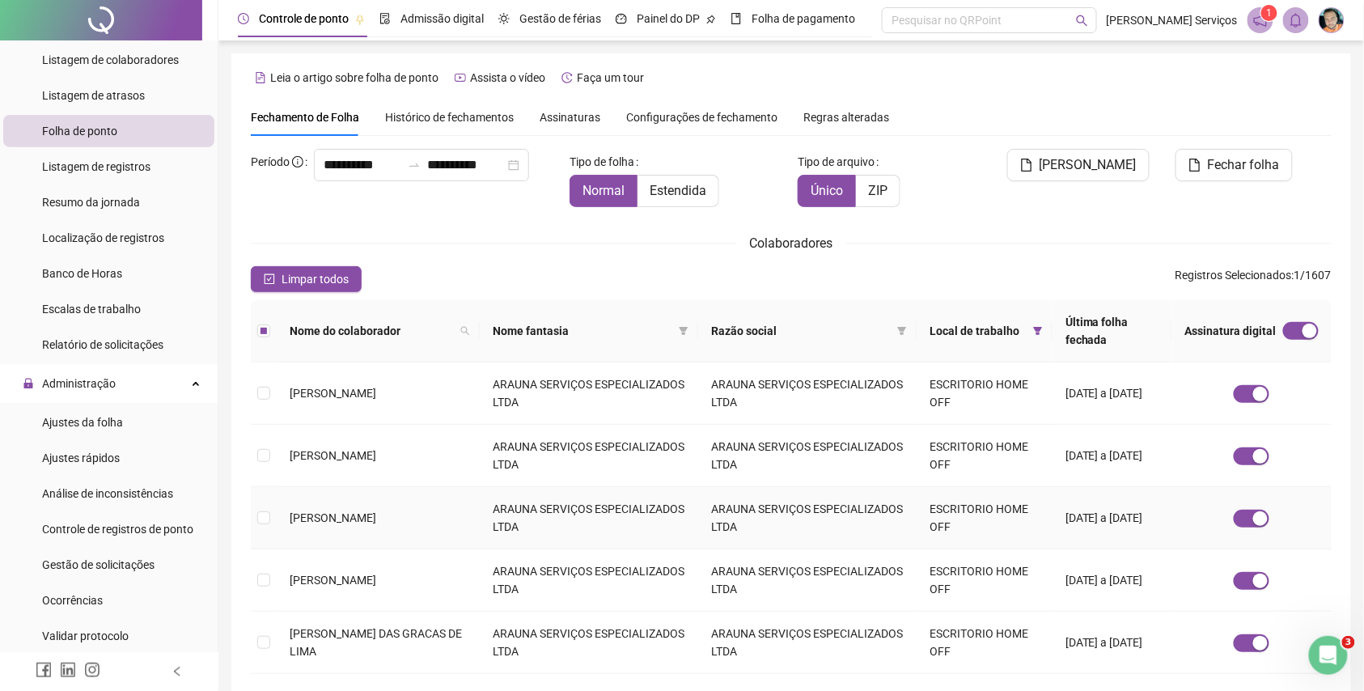
copy tr "[PERSON_NAME]"
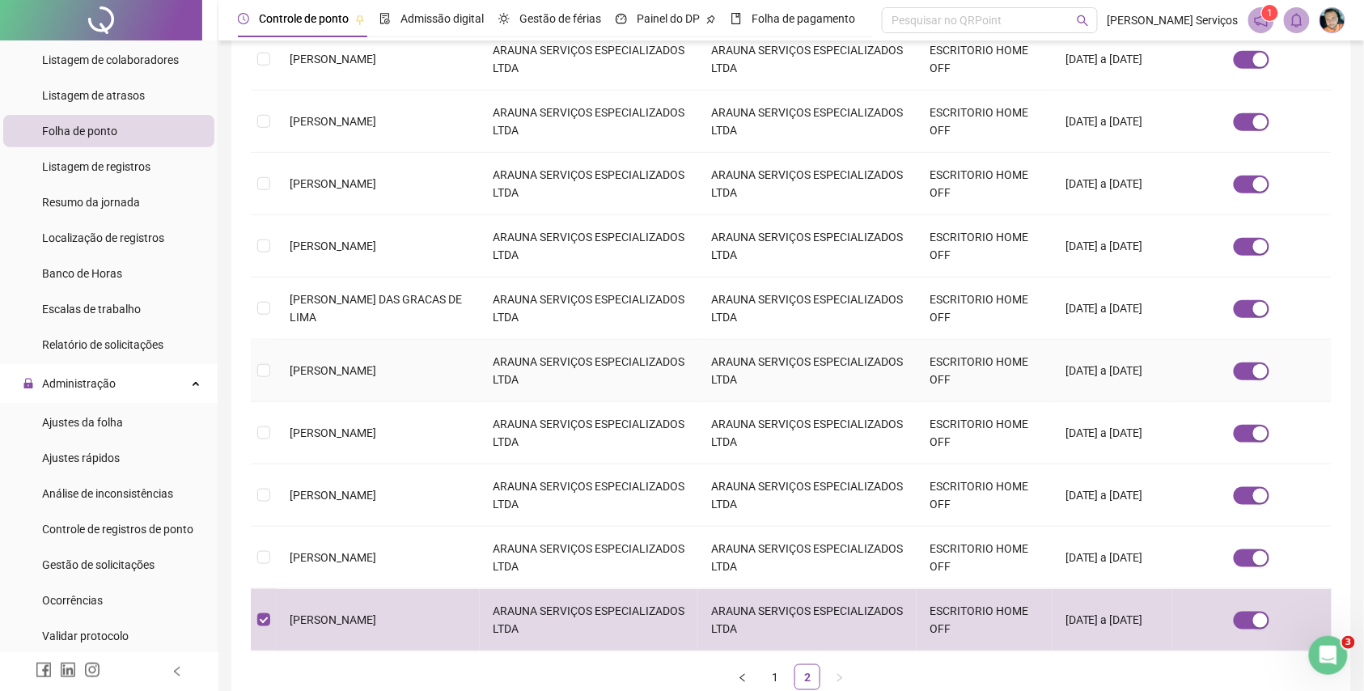
scroll to position [421, 0]
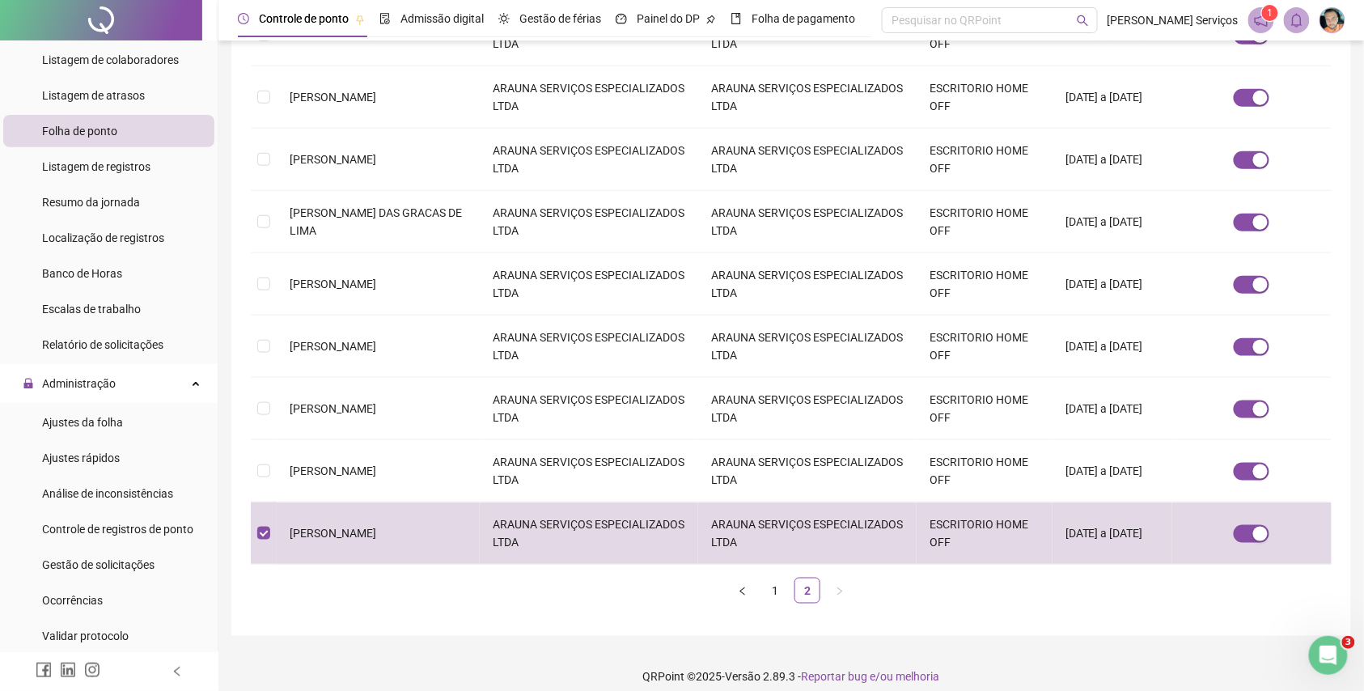
click at [361, 583] on ul "1 2" at bounding box center [791, 591] width 1081 height 26
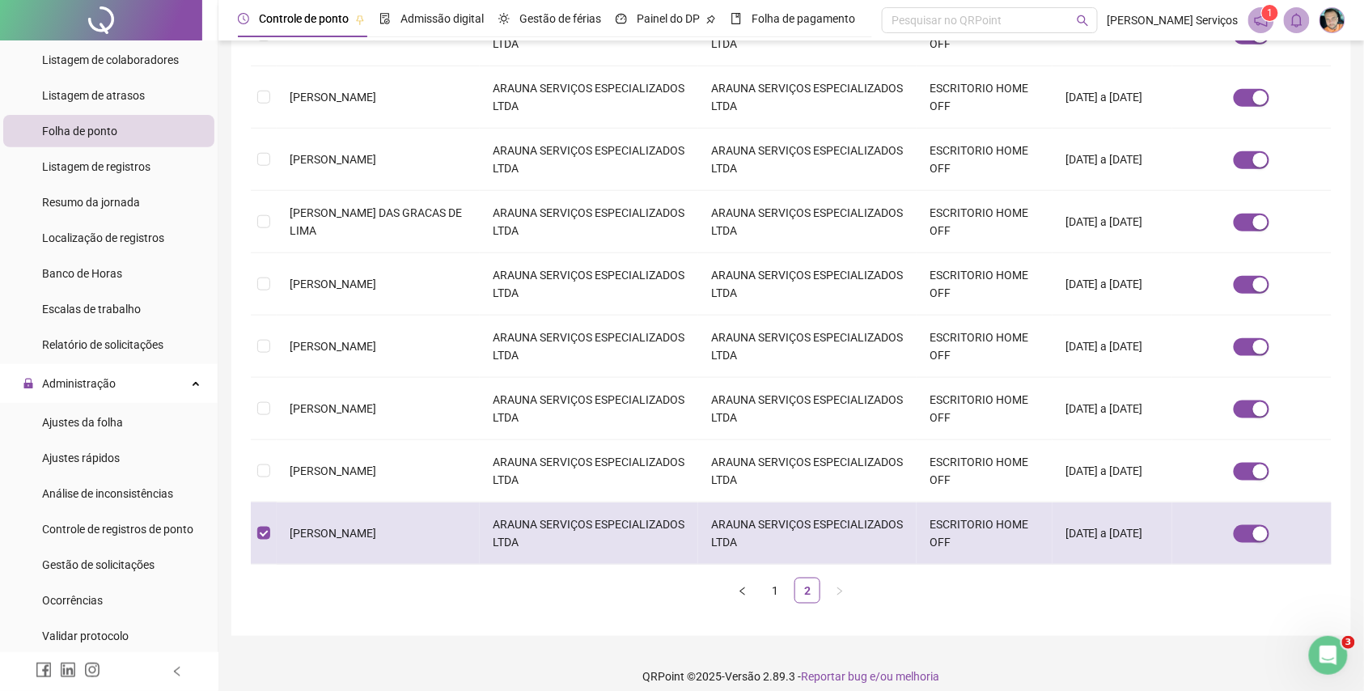
drag, startPoint x: 302, startPoint y: 511, endPoint x: 398, endPoint y: 520, distance: 96.6
click at [376, 527] on span "[PERSON_NAME]" at bounding box center [333, 533] width 87 height 13
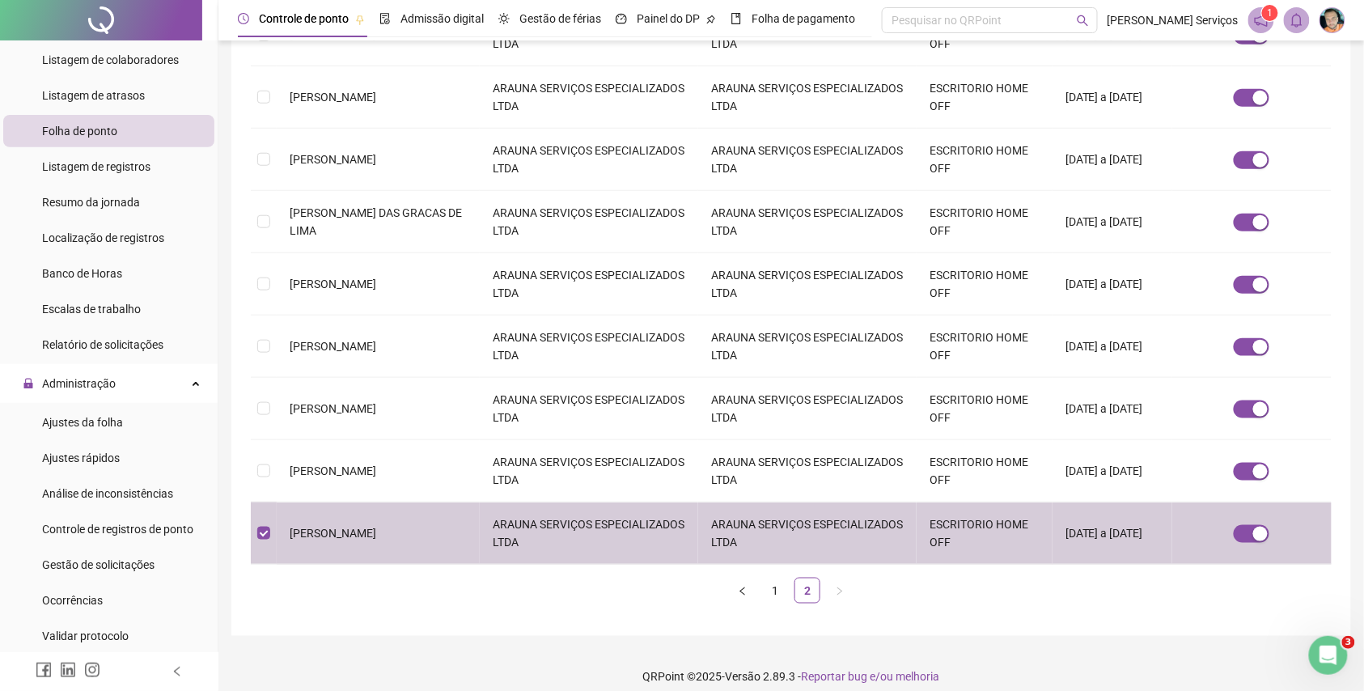
scroll to position [0, 0]
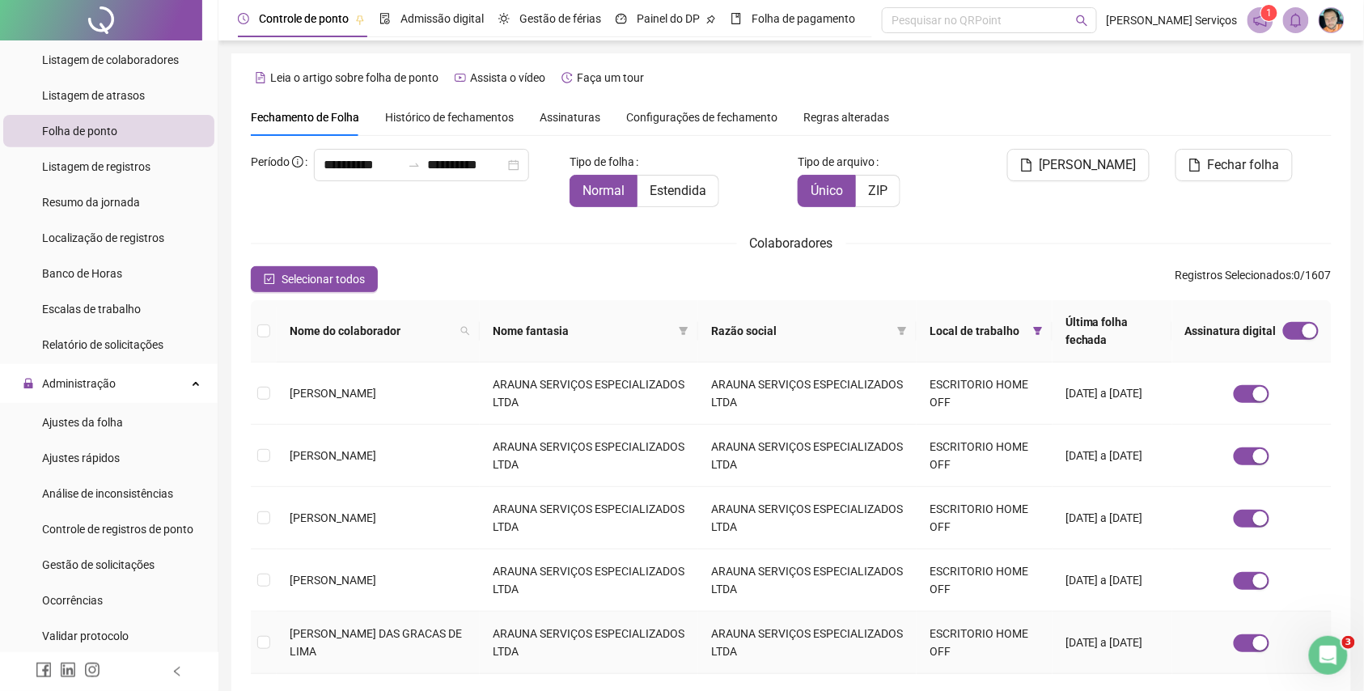
drag, startPoint x: 390, startPoint y: 600, endPoint x: 447, endPoint y: 547, distance: 77.3
click at [432, 573] on tbody "[PERSON_NAME] ARAUNA SERVIÇOS ESPECIALIZADOS LTDA ARAUNA SERVIÇOS ESPECIALIZADO…" at bounding box center [791, 674] width 1081 height 623
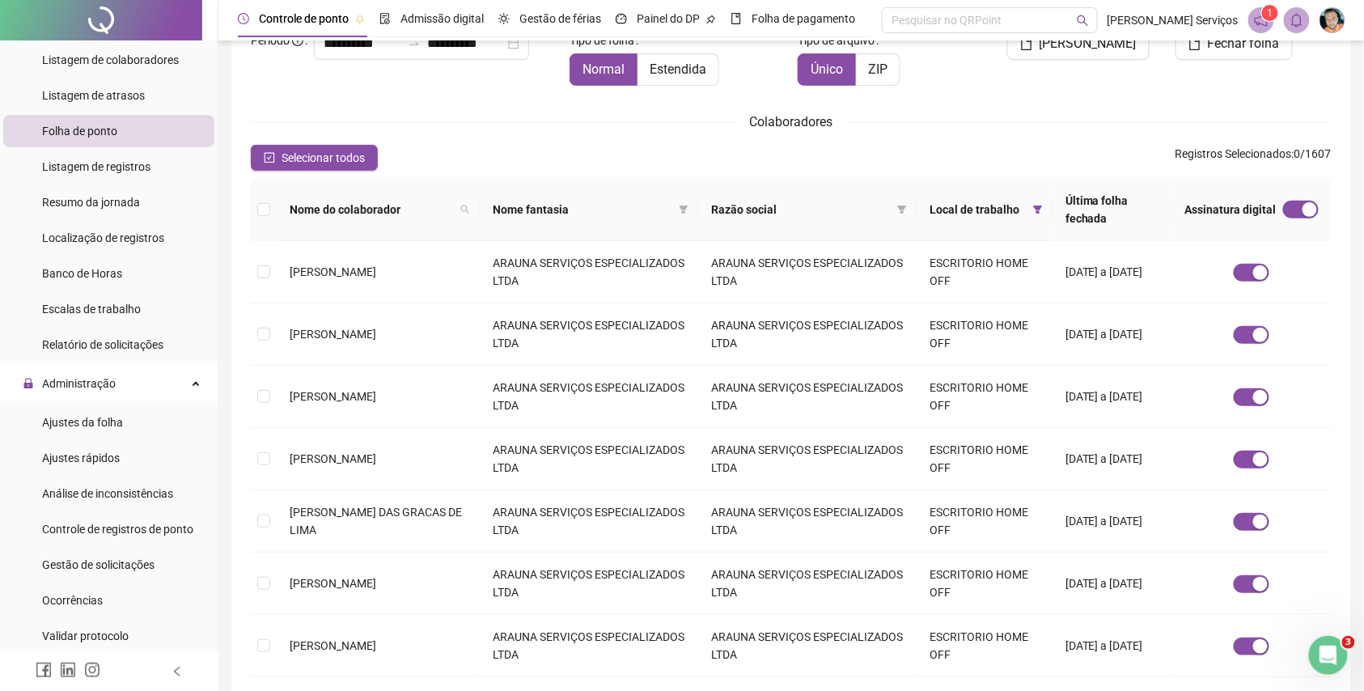
scroll to position [421, 0]
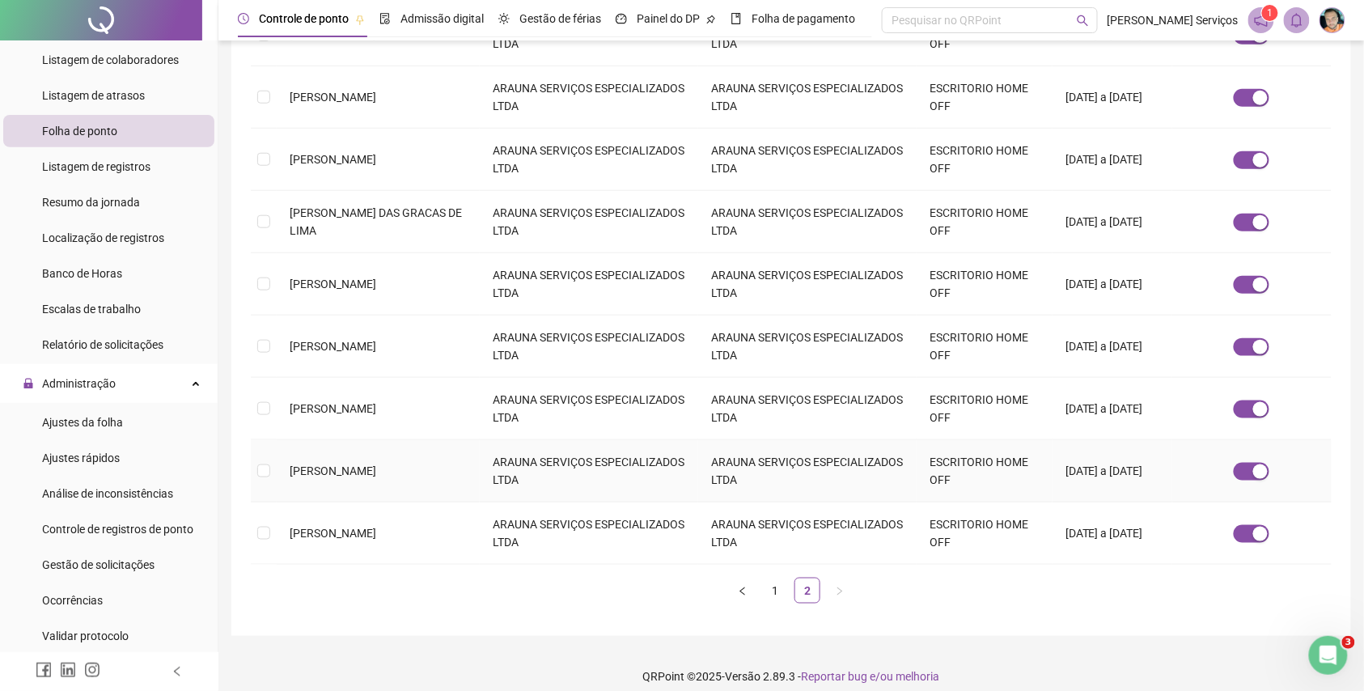
drag, startPoint x: 442, startPoint y: 457, endPoint x: 290, endPoint y: 442, distance: 152.9
click at [290, 442] on td "[PERSON_NAME]" at bounding box center [378, 471] width 203 height 62
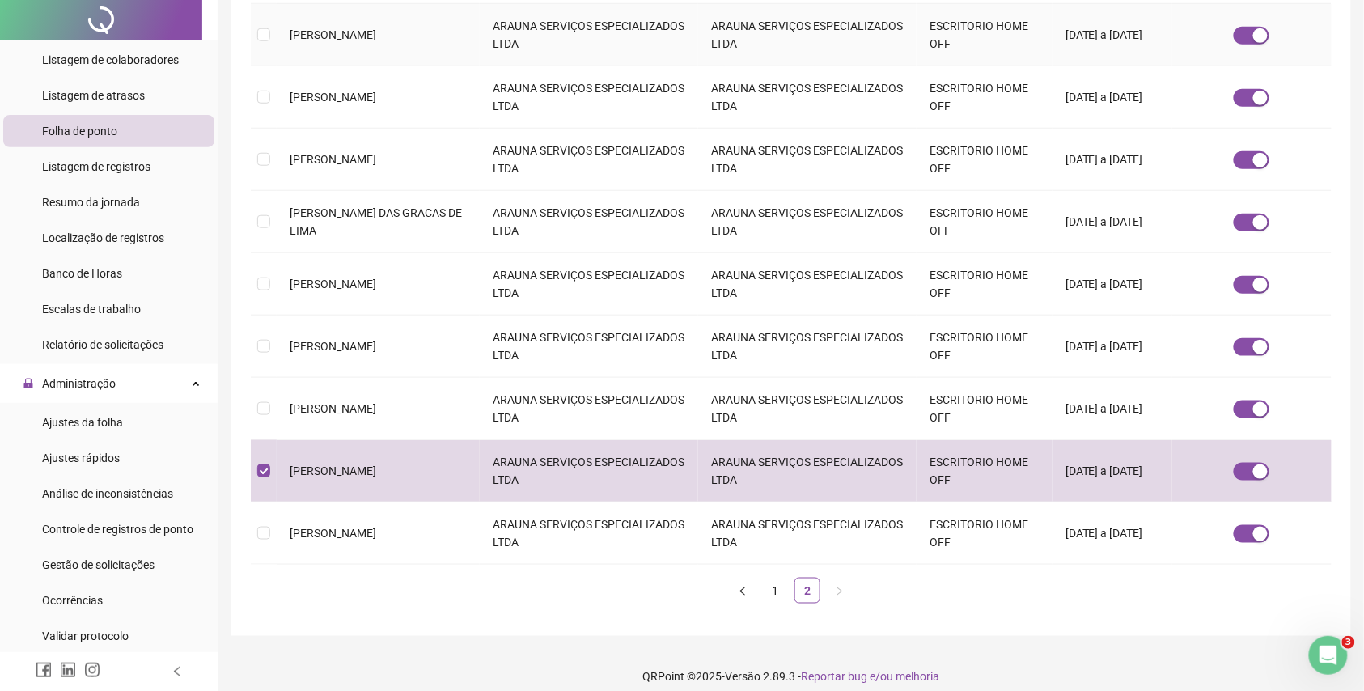
scroll to position [0, 0]
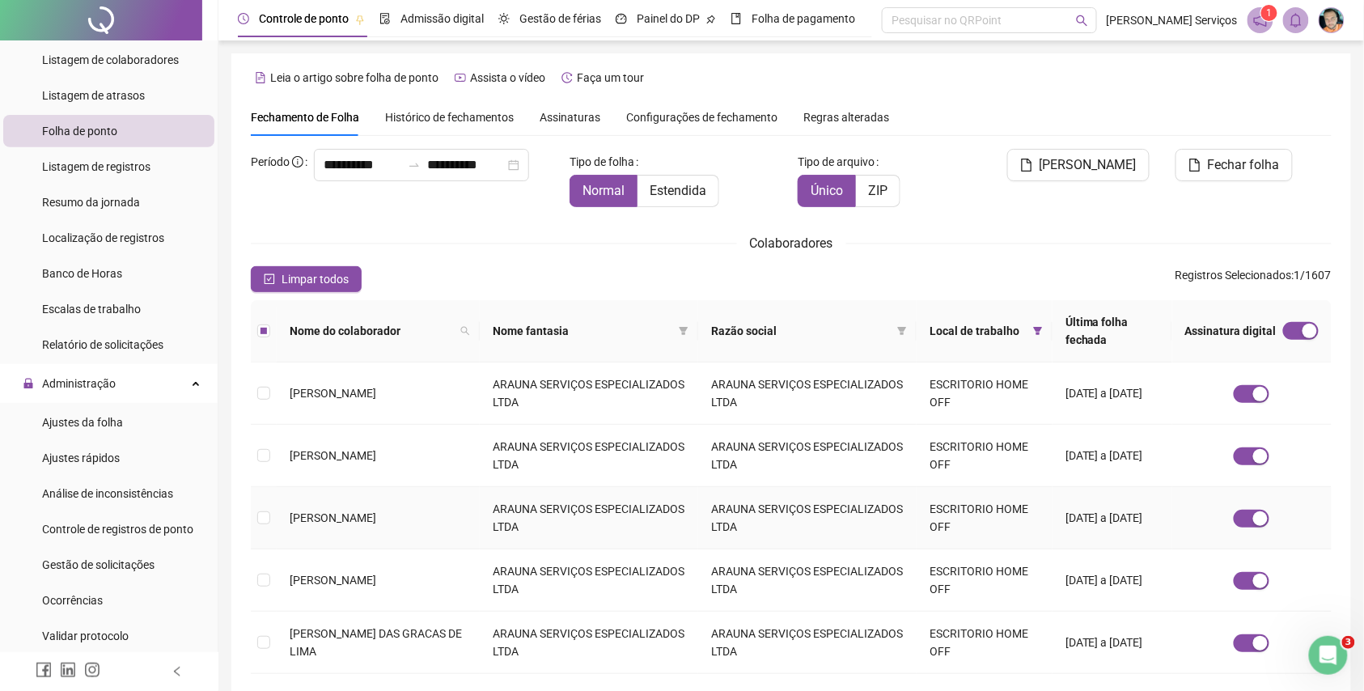
copy span "[PERSON_NAME]"
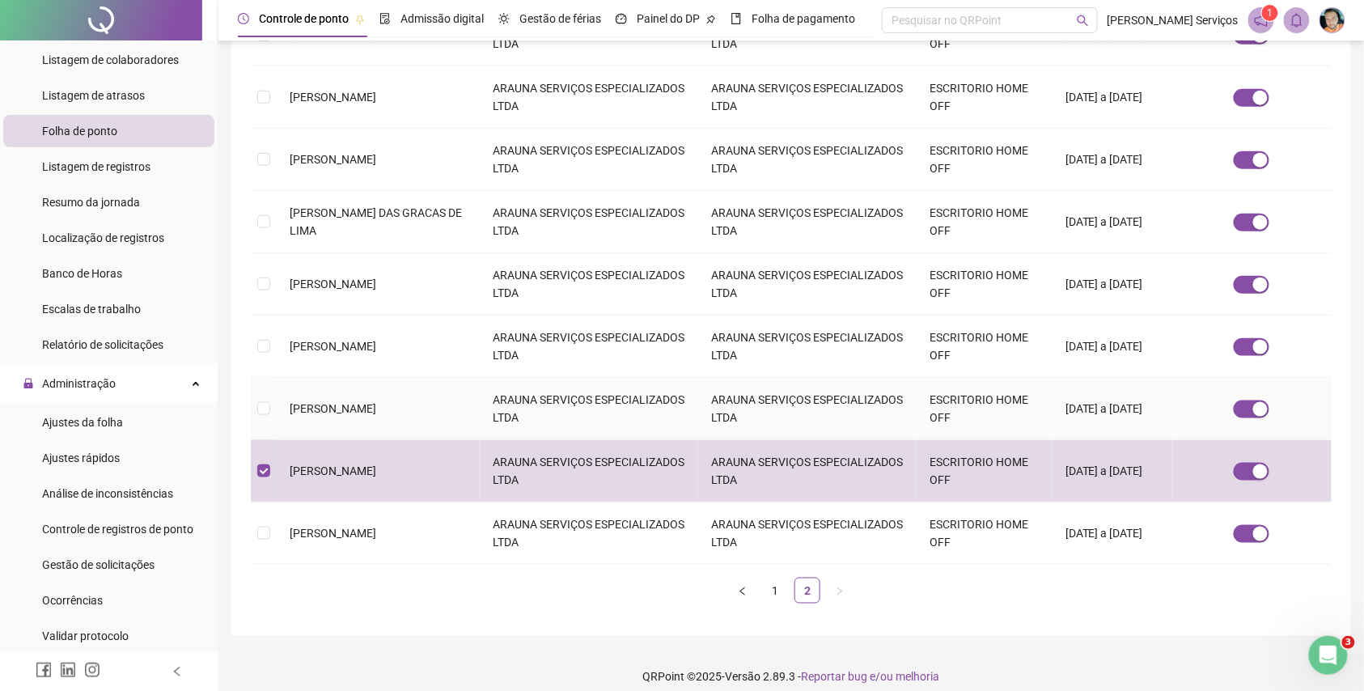
drag, startPoint x: 441, startPoint y: 406, endPoint x: 315, endPoint y: 396, distance: 126.7
click at [315, 396] on td "[PERSON_NAME]" at bounding box center [378, 409] width 203 height 62
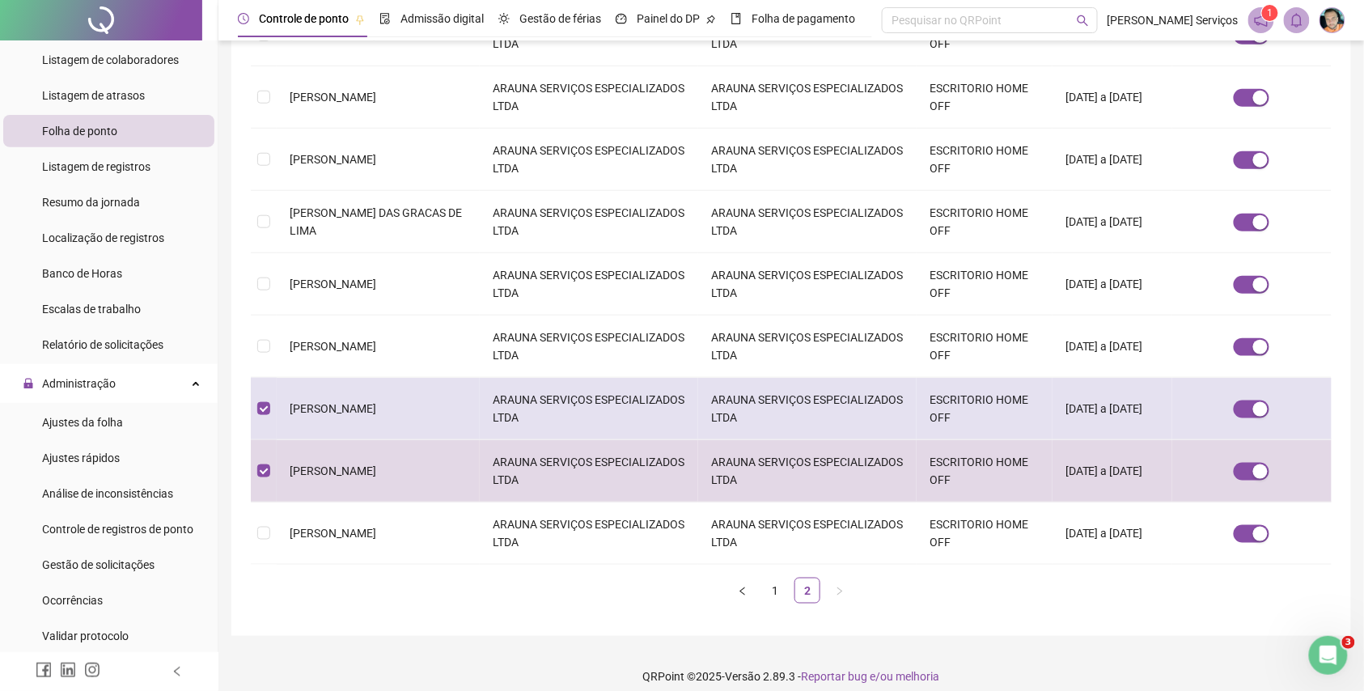
click at [322, 378] on td "[PERSON_NAME]" at bounding box center [378, 409] width 203 height 62
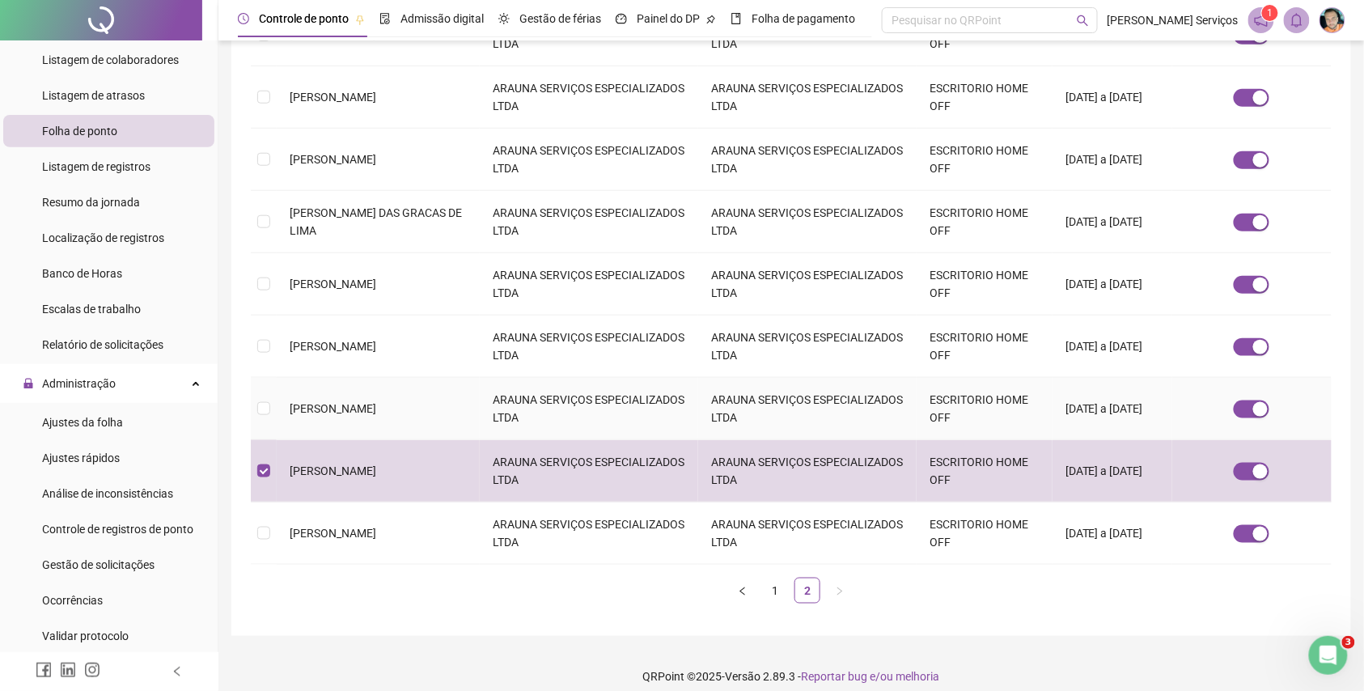
drag, startPoint x: 426, startPoint y: 399, endPoint x: 286, endPoint y: 402, distance: 140.0
click at [286, 402] on td "[PERSON_NAME]" at bounding box center [378, 409] width 203 height 62
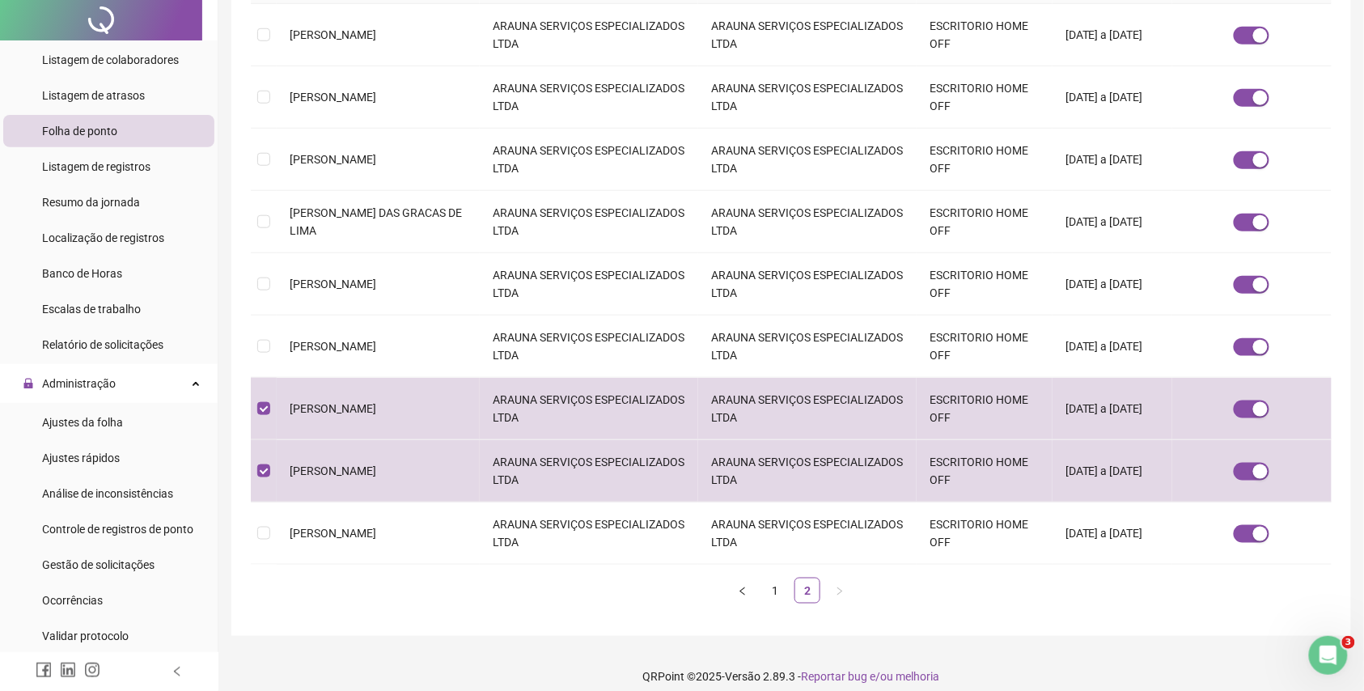
scroll to position [0, 0]
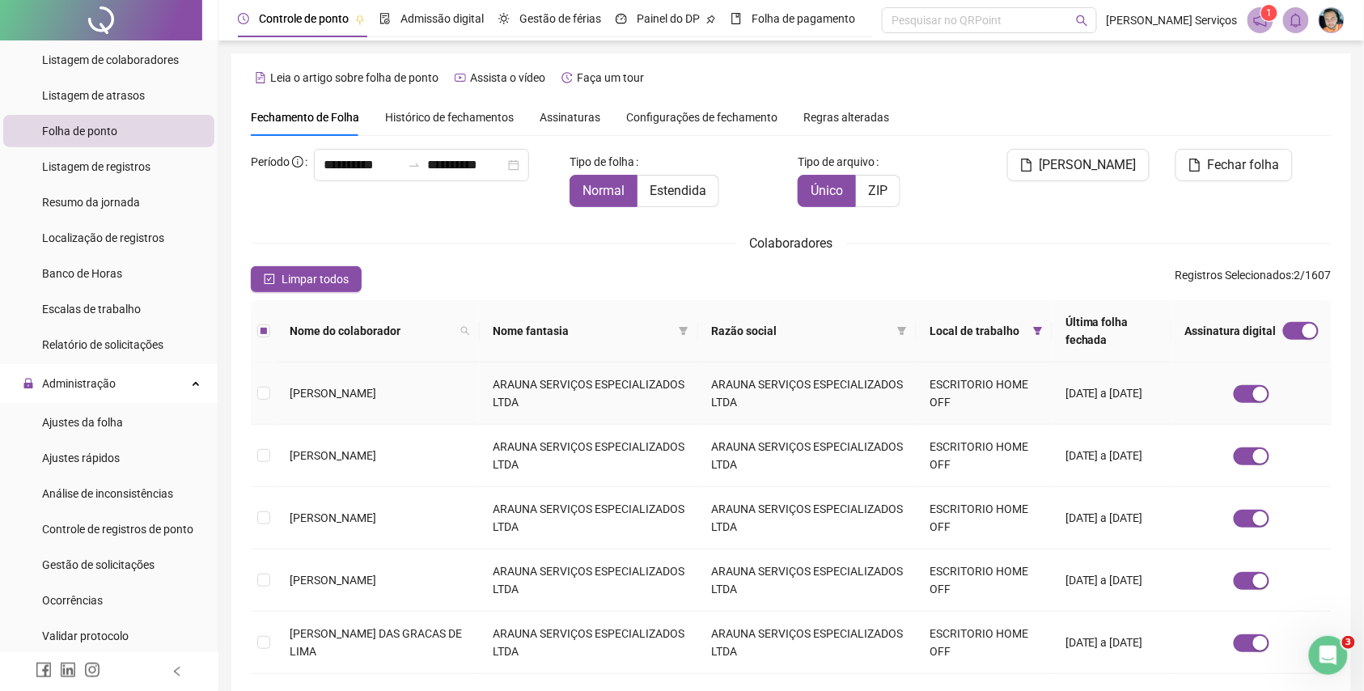
copy span "[PERSON_NAME]"
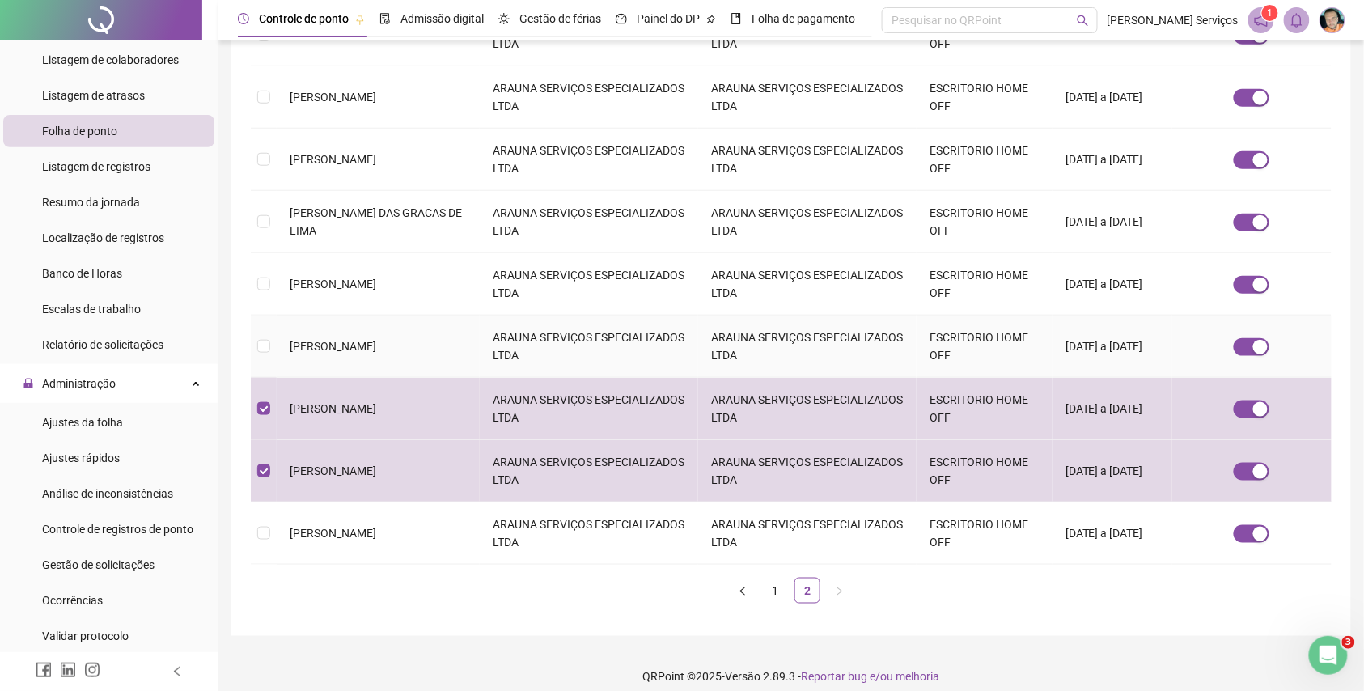
drag, startPoint x: 351, startPoint y: 345, endPoint x: 272, endPoint y: 332, distance: 80.4
click at [272, 332] on tr "[PERSON_NAME] ARAUNA SERVIÇOS ESPECIALIZADOS LTDA ARAUNA SERVIÇOS ESPECIALIZADO…" at bounding box center [791, 347] width 1081 height 62
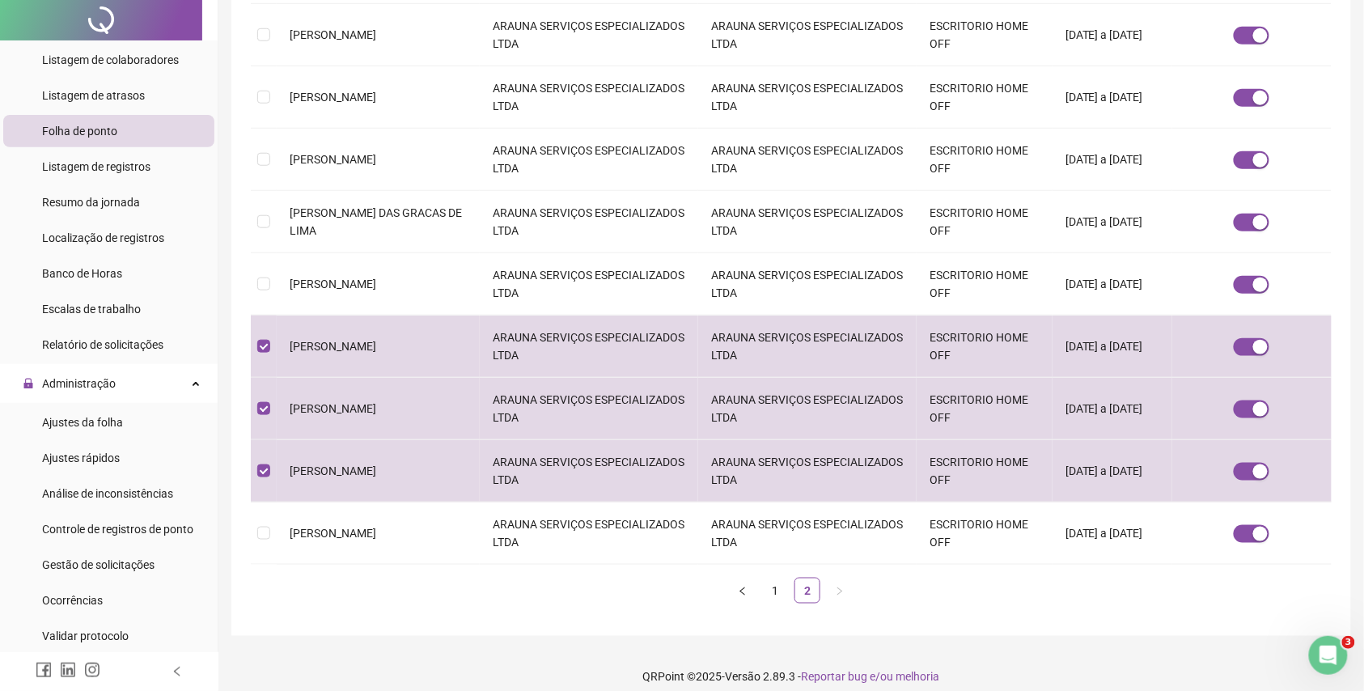
scroll to position [0, 0]
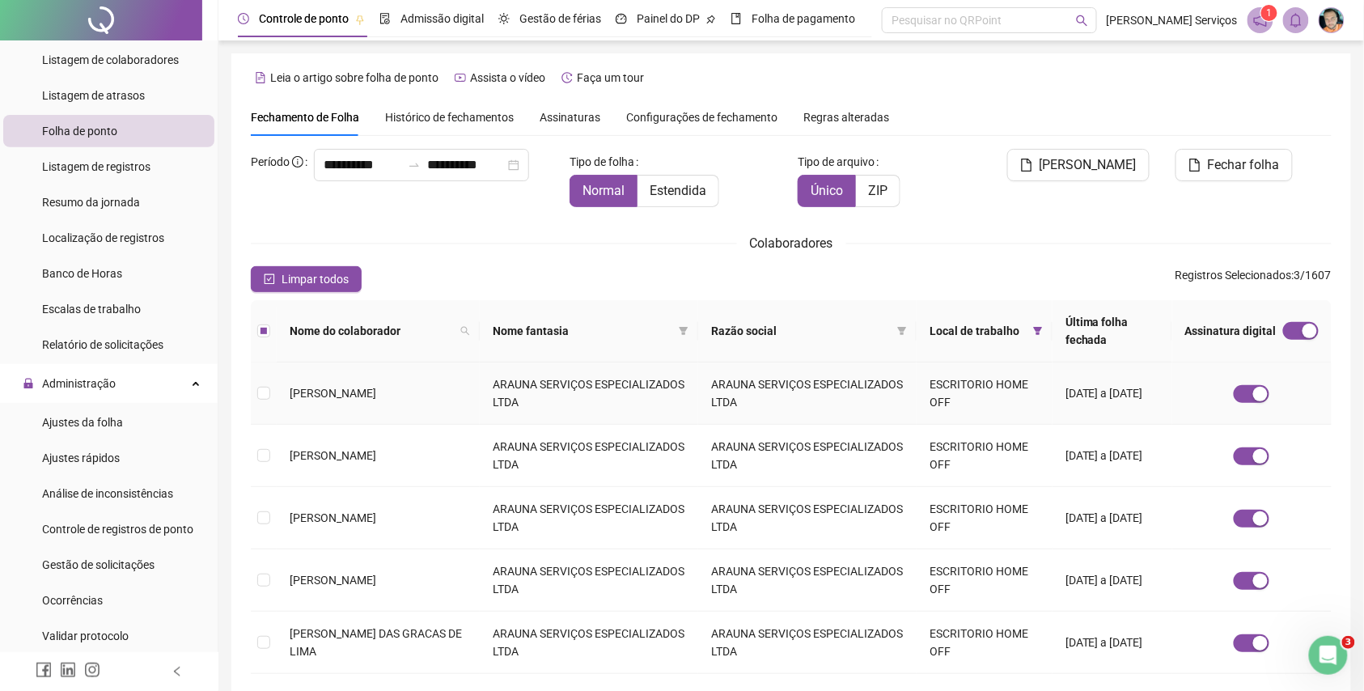
copy tr "[PERSON_NAME]"
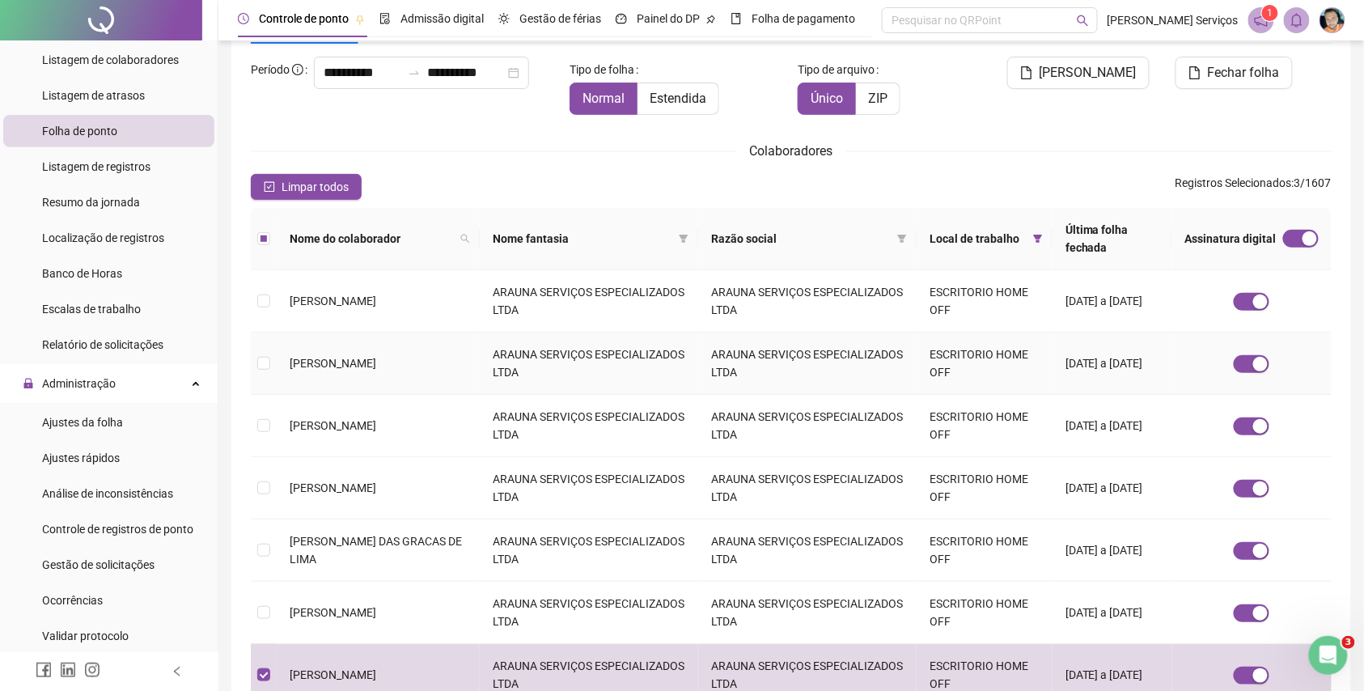
scroll to position [324, 0]
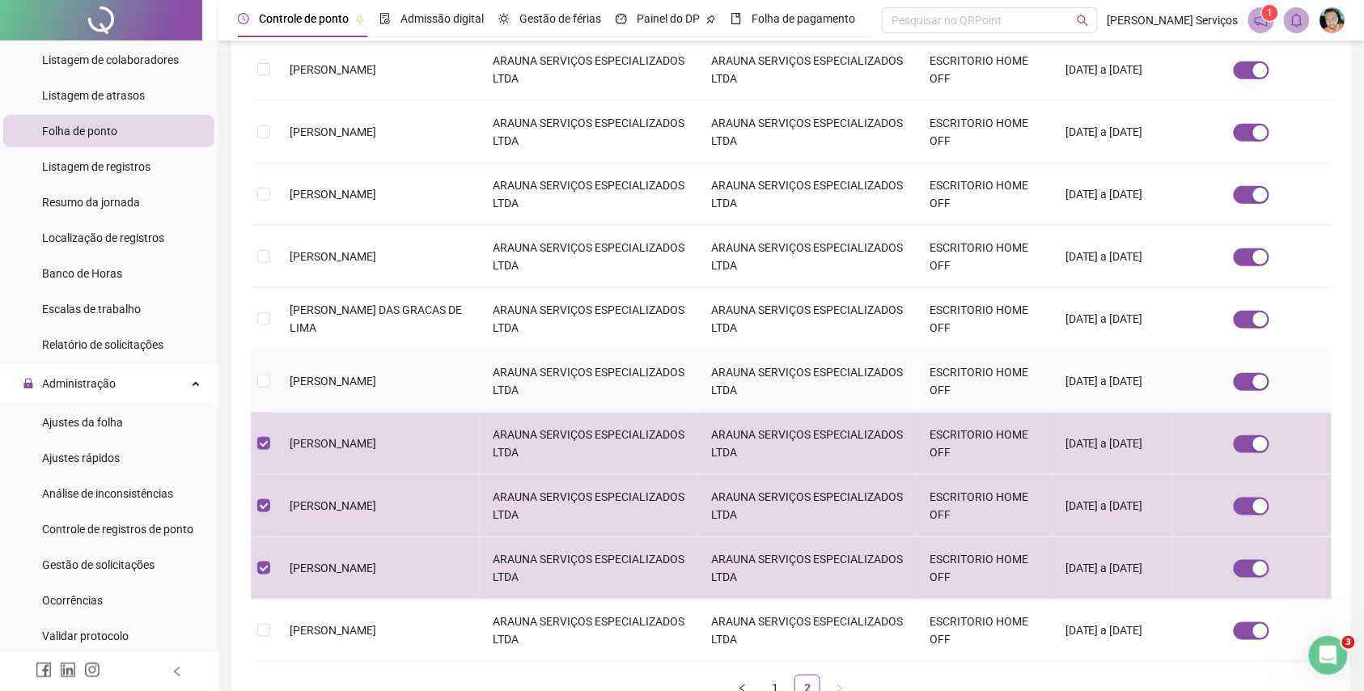
drag, startPoint x: 434, startPoint y: 369, endPoint x: 277, endPoint y: 385, distance: 157.8
click at [277, 385] on td "[PERSON_NAME]" at bounding box center [378, 381] width 203 height 62
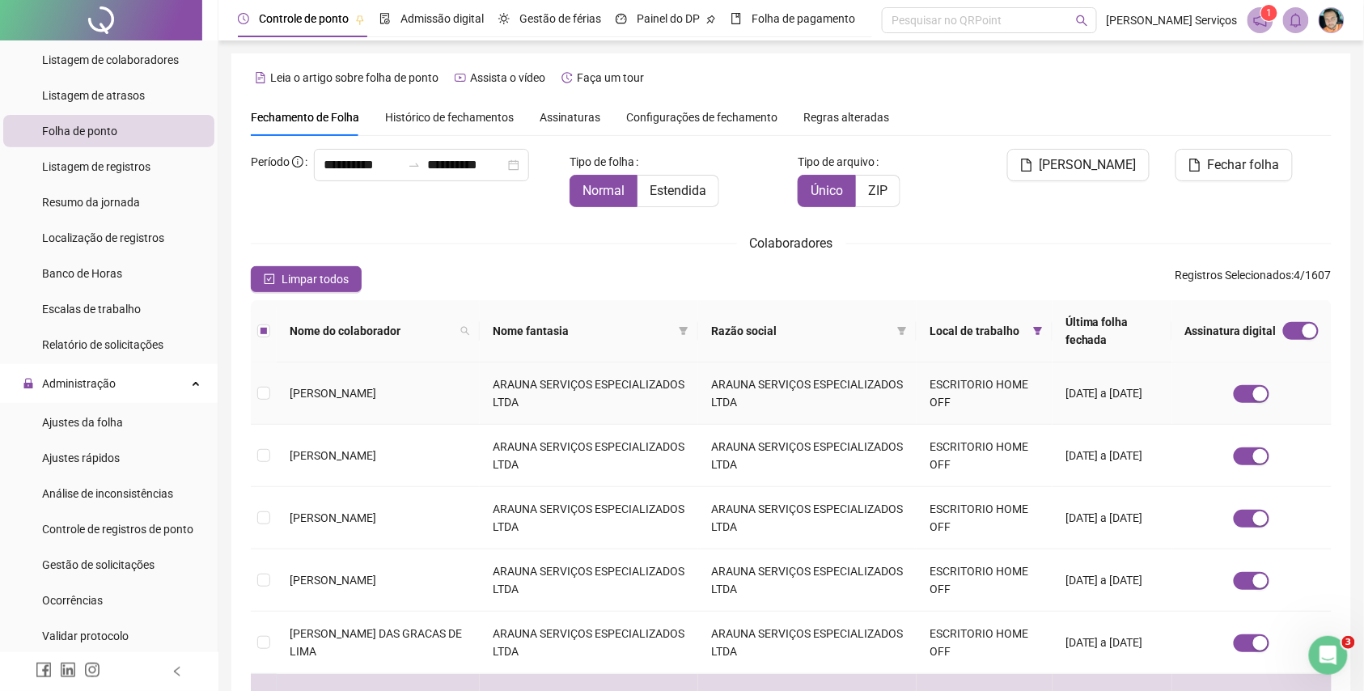
copy span "[PERSON_NAME]"
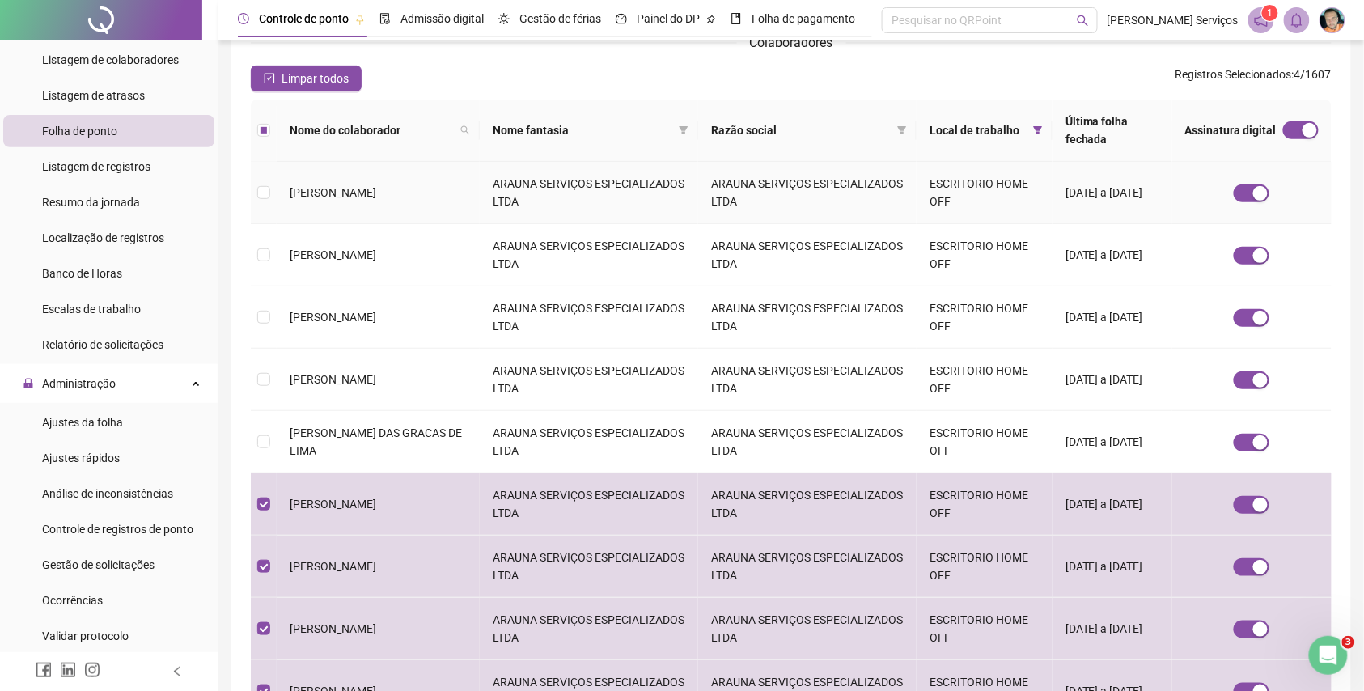
scroll to position [215, 0]
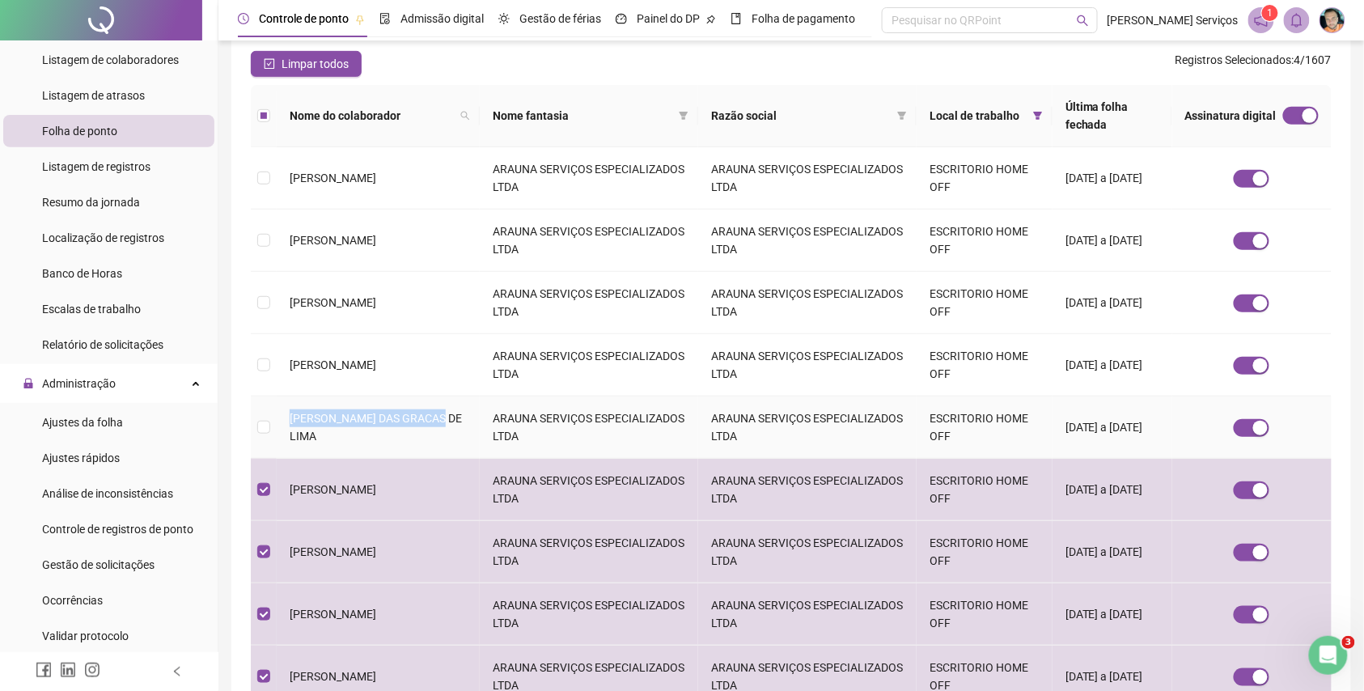
drag, startPoint x: 443, startPoint y: 422, endPoint x: 286, endPoint y: 431, distance: 157.3
click at [286, 431] on td "[PERSON_NAME] DAS GRACAS DE LIMA" at bounding box center [378, 428] width 203 height 62
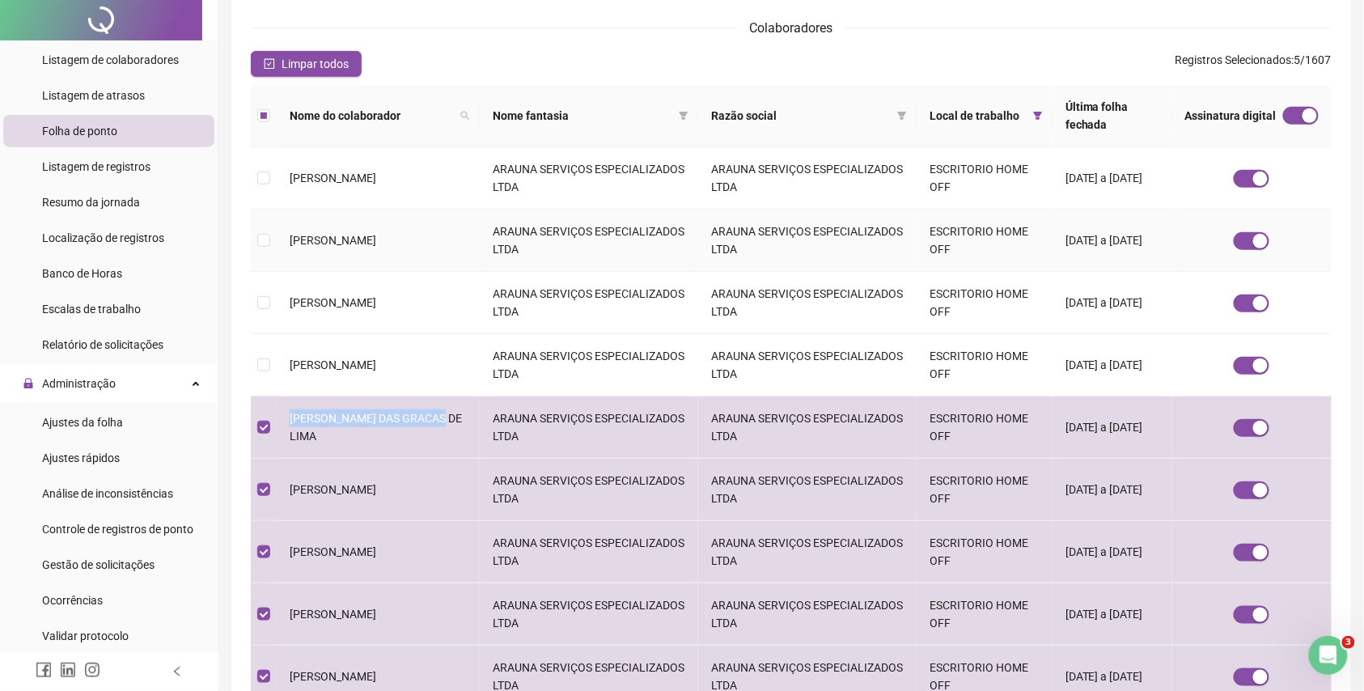
scroll to position [0, 0]
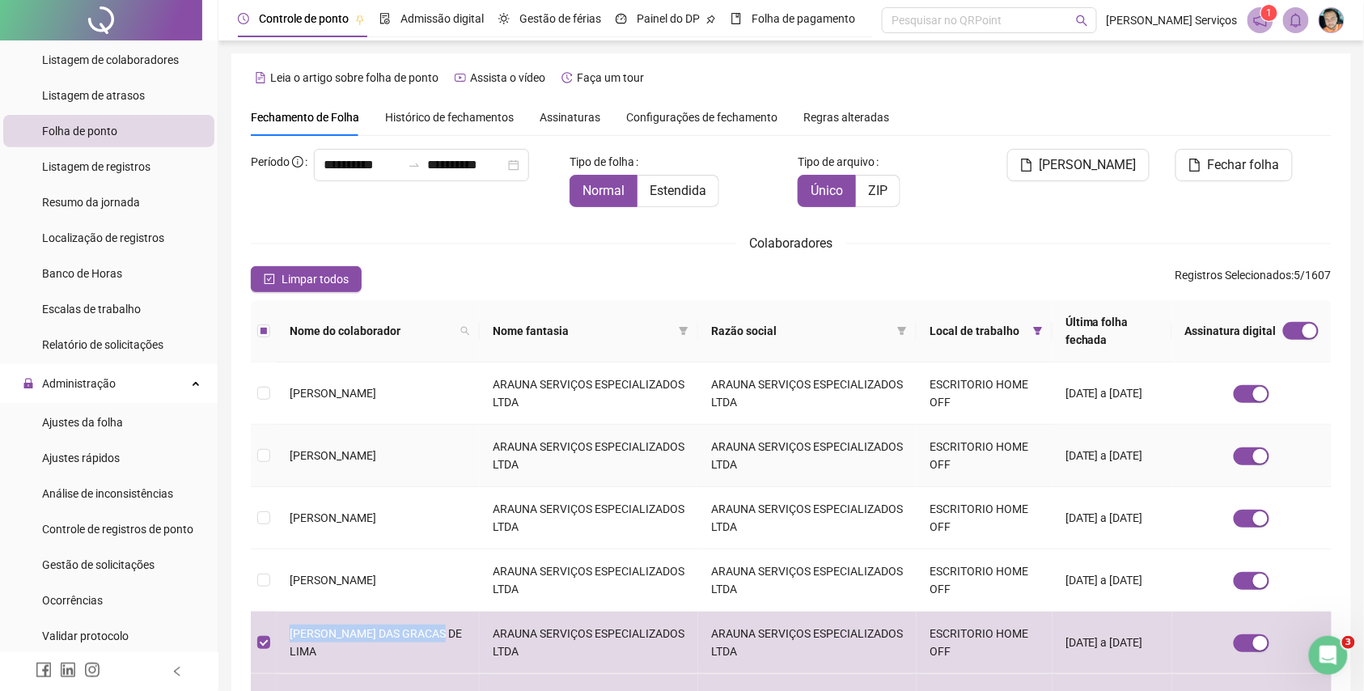
copy span "[PERSON_NAME] DAS GRACAS DE LIMA"
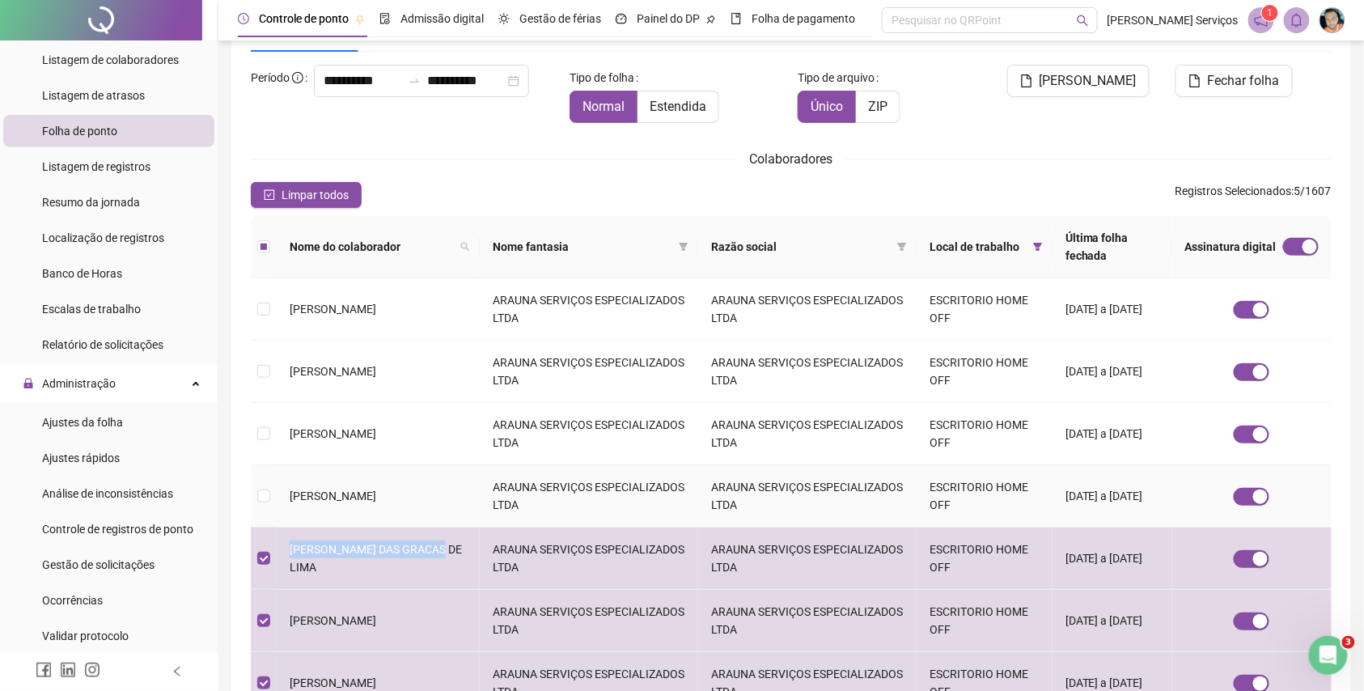
scroll to position [108, 0]
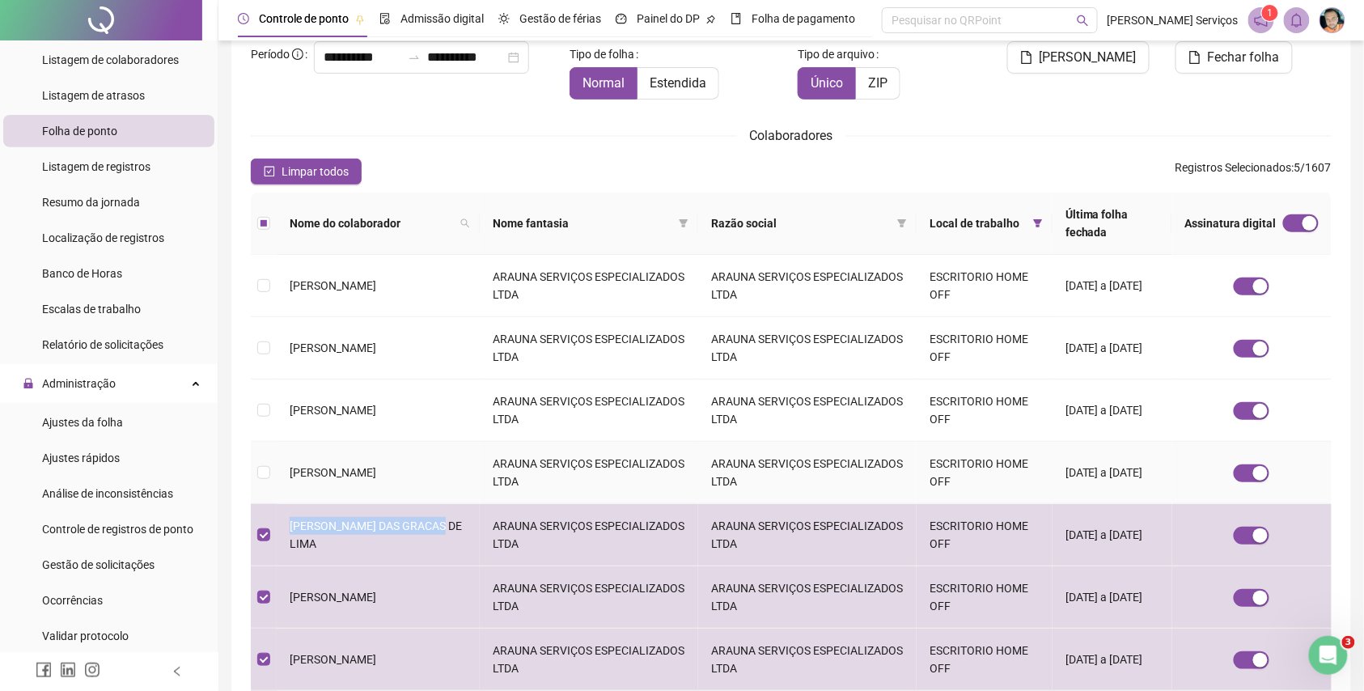
drag, startPoint x: 448, startPoint y: 456, endPoint x: 279, endPoint y: 442, distance: 169.0
click at [279, 442] on td "[PERSON_NAME]" at bounding box center [378, 473] width 203 height 62
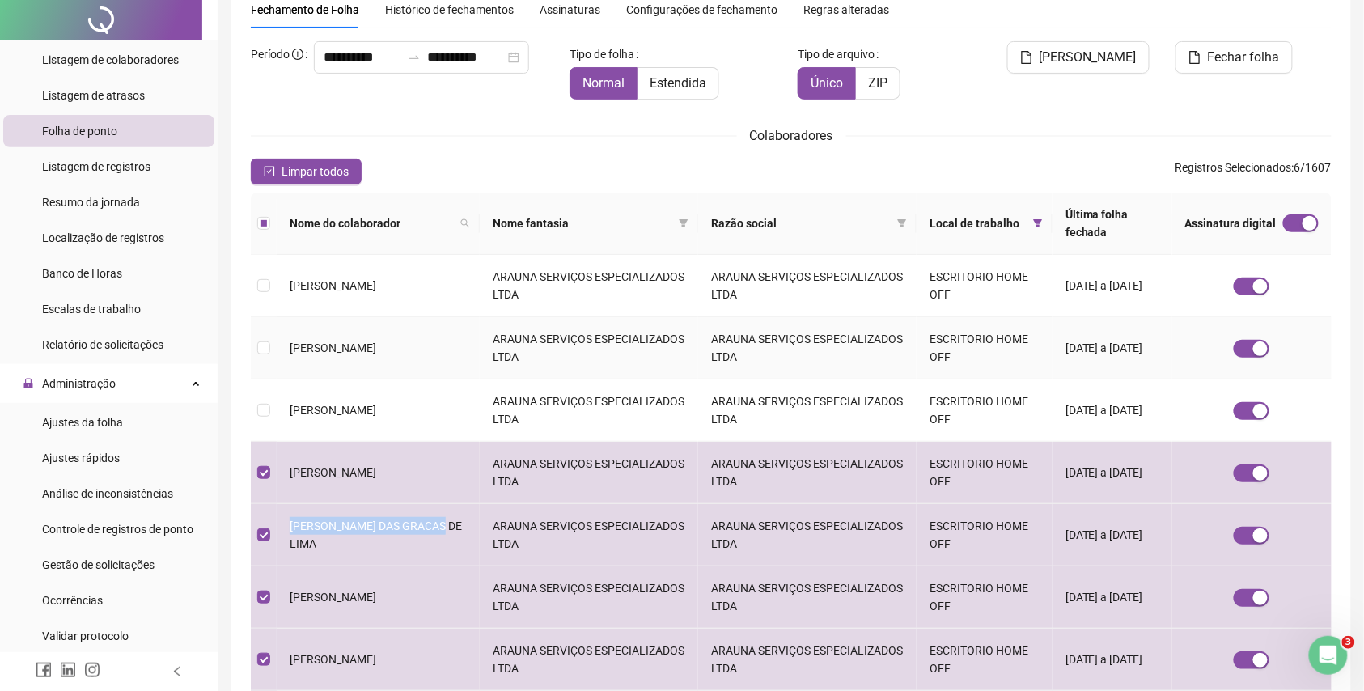
scroll to position [0, 0]
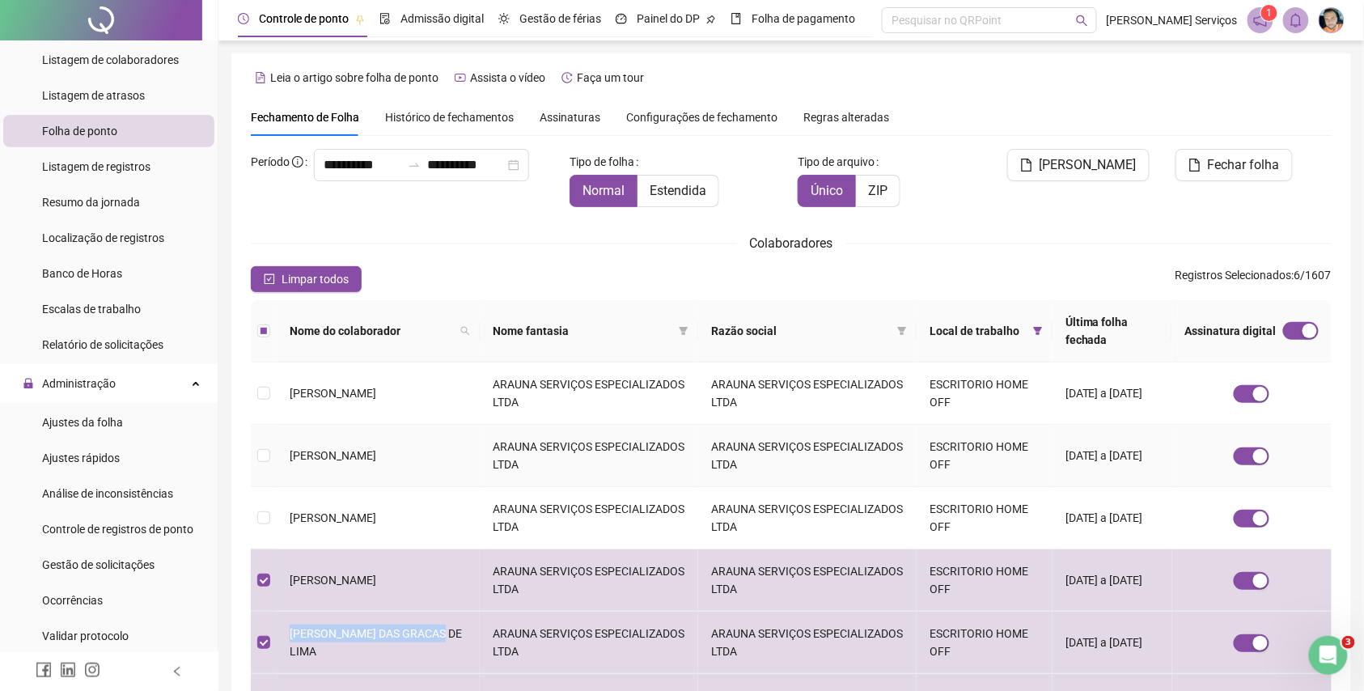
copy span "[PERSON_NAME]"
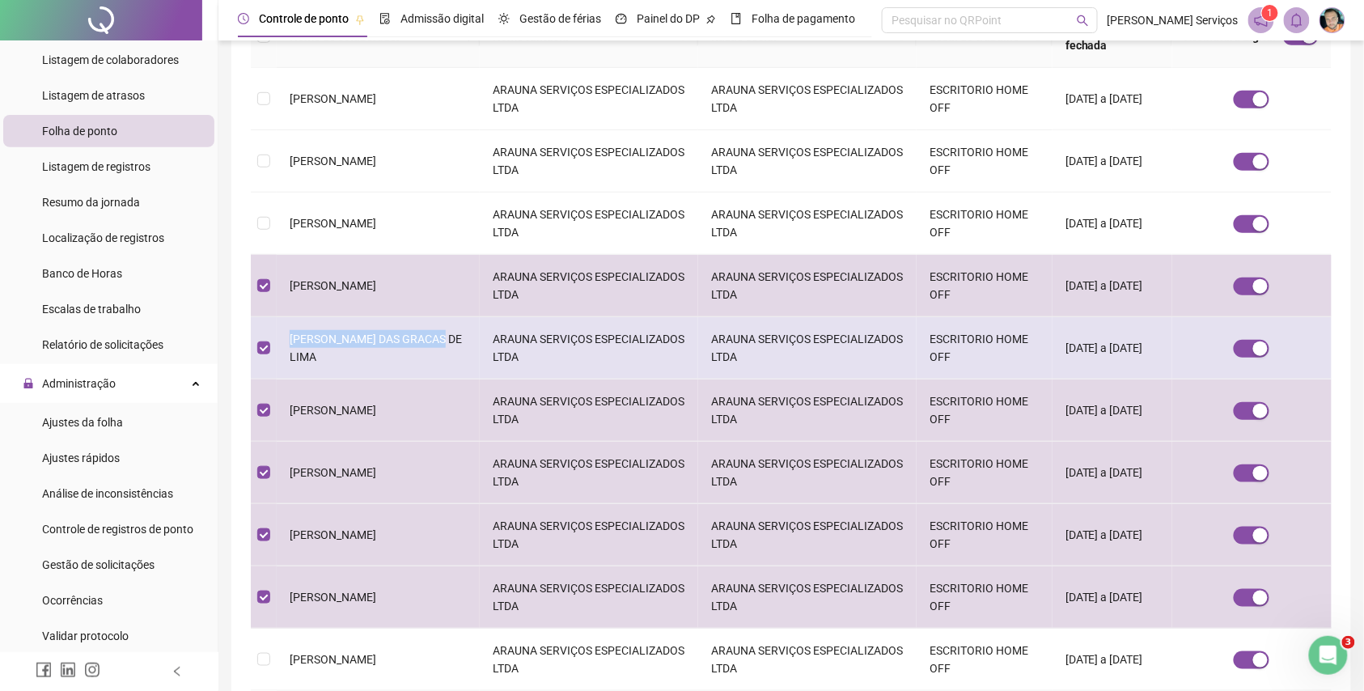
scroll to position [324, 0]
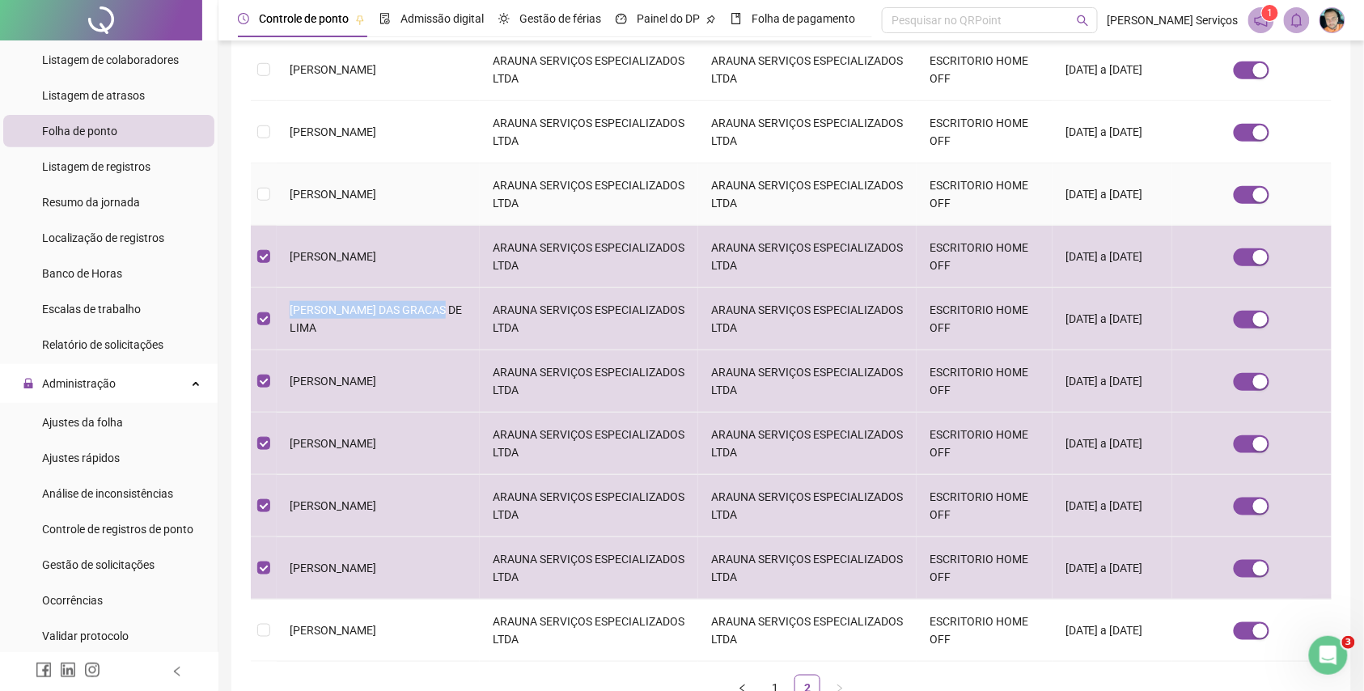
drag, startPoint x: 348, startPoint y: 185, endPoint x: 290, endPoint y: 167, distance: 61.2
click at [290, 167] on td "[PERSON_NAME]" at bounding box center [378, 194] width 203 height 62
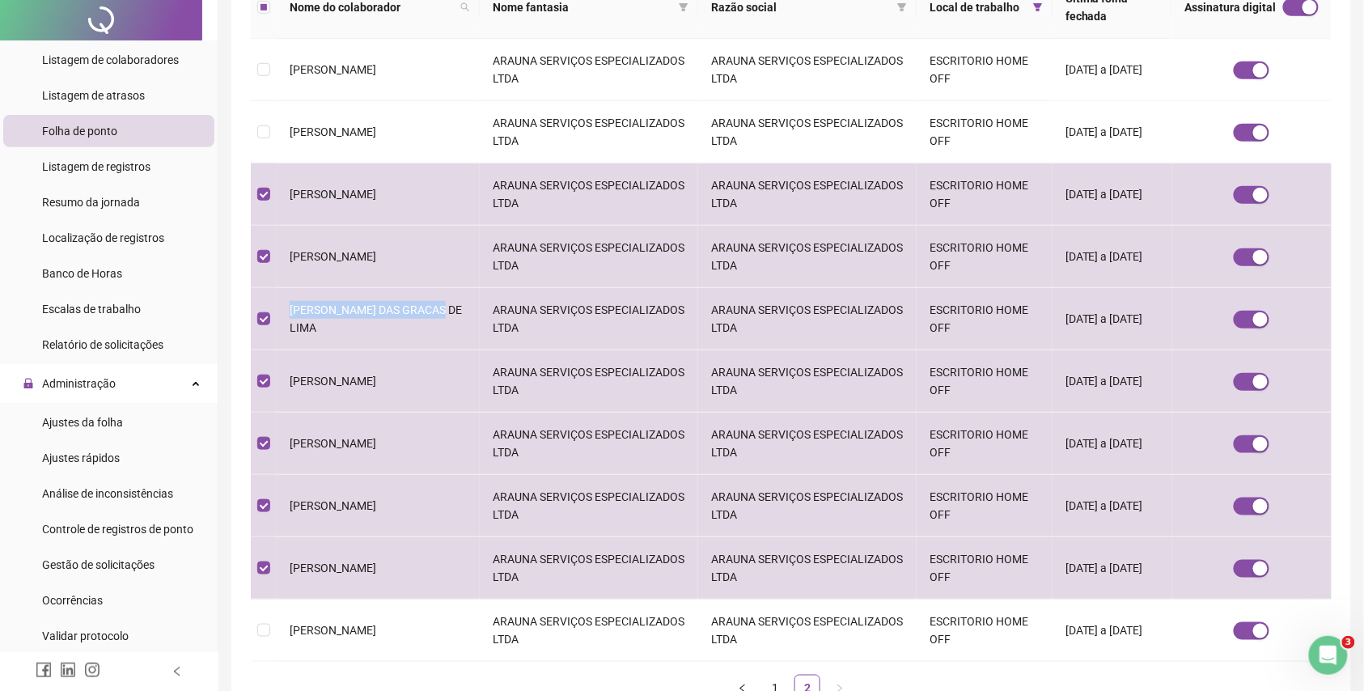
scroll to position [0, 0]
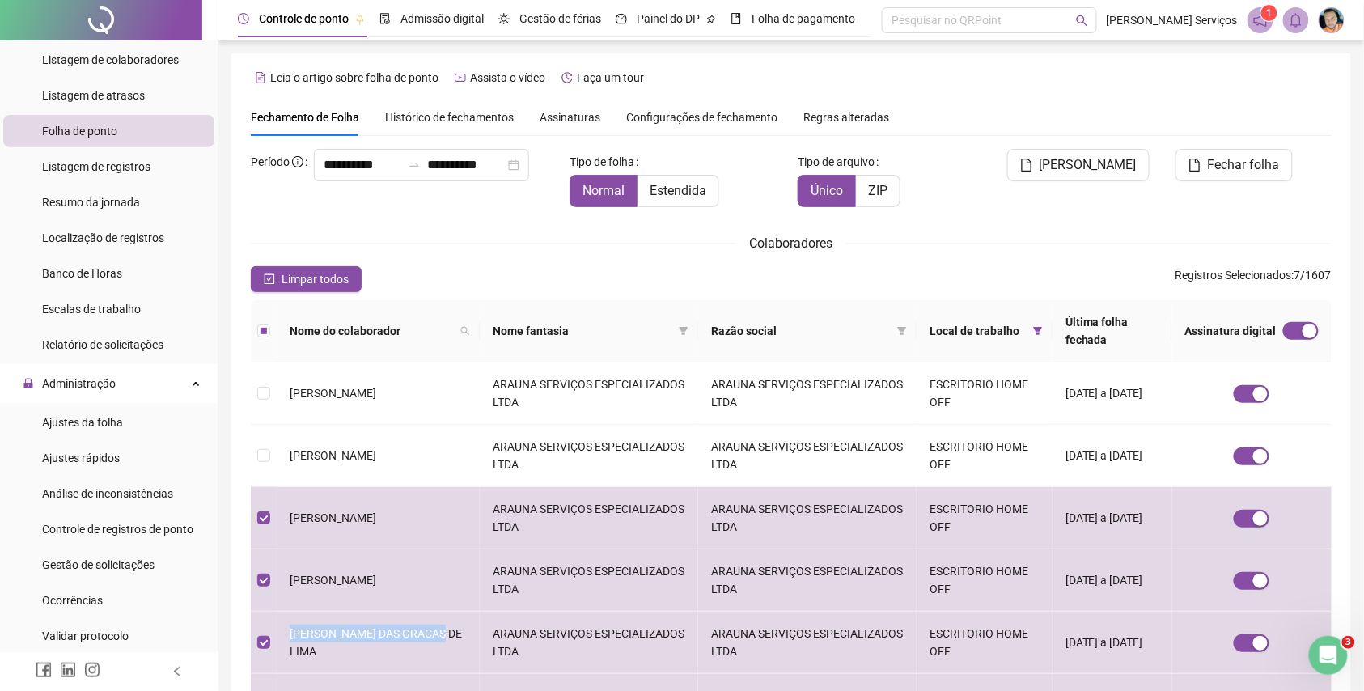
copy span "[PERSON_NAME]"
drag, startPoint x: 463, startPoint y: 442, endPoint x: 278, endPoint y: 469, distance: 186.5
click at [278, 469] on td "[PERSON_NAME]" at bounding box center [378, 456] width 203 height 62
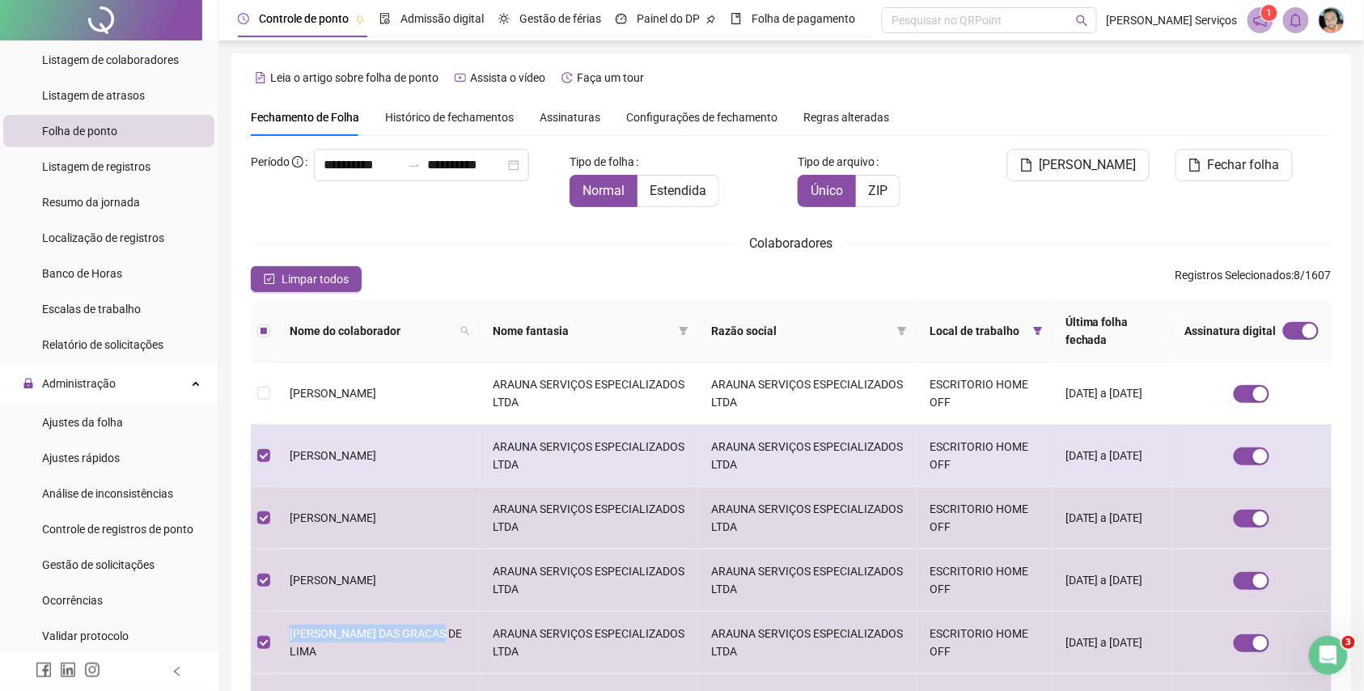
copy span "[PERSON_NAME]"
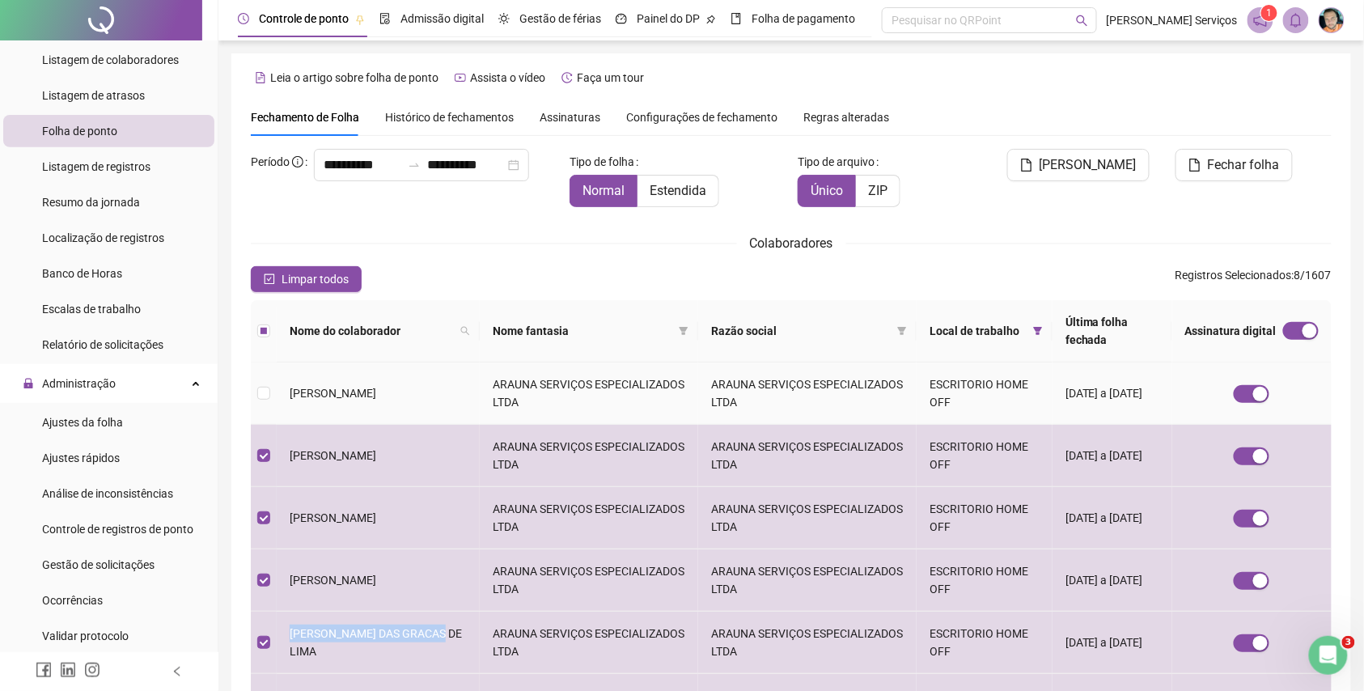
click at [269, 380] on tr "[PERSON_NAME] ARAUNA SERVIÇOS ESPECIALIZADOS LTDA ARAUNA SERVIÇOS ESPECIALIZADO…" at bounding box center [791, 394] width 1081 height 62
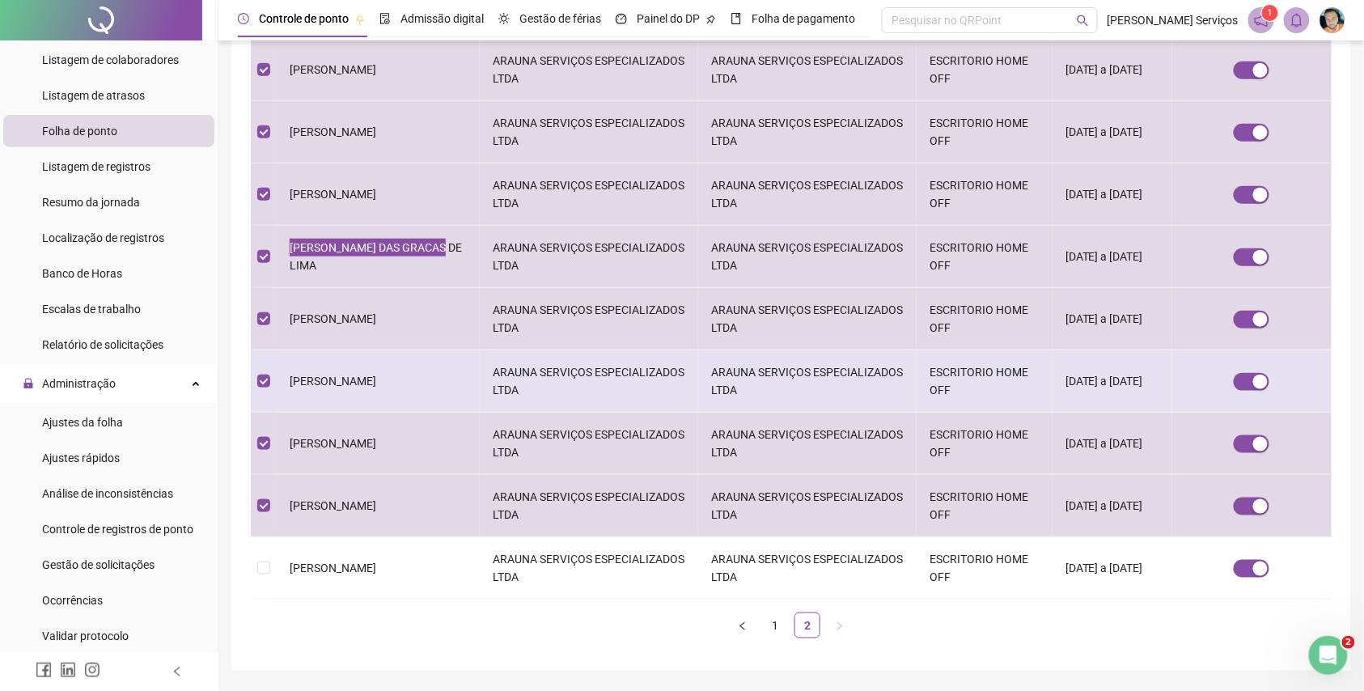
scroll to position [421, 0]
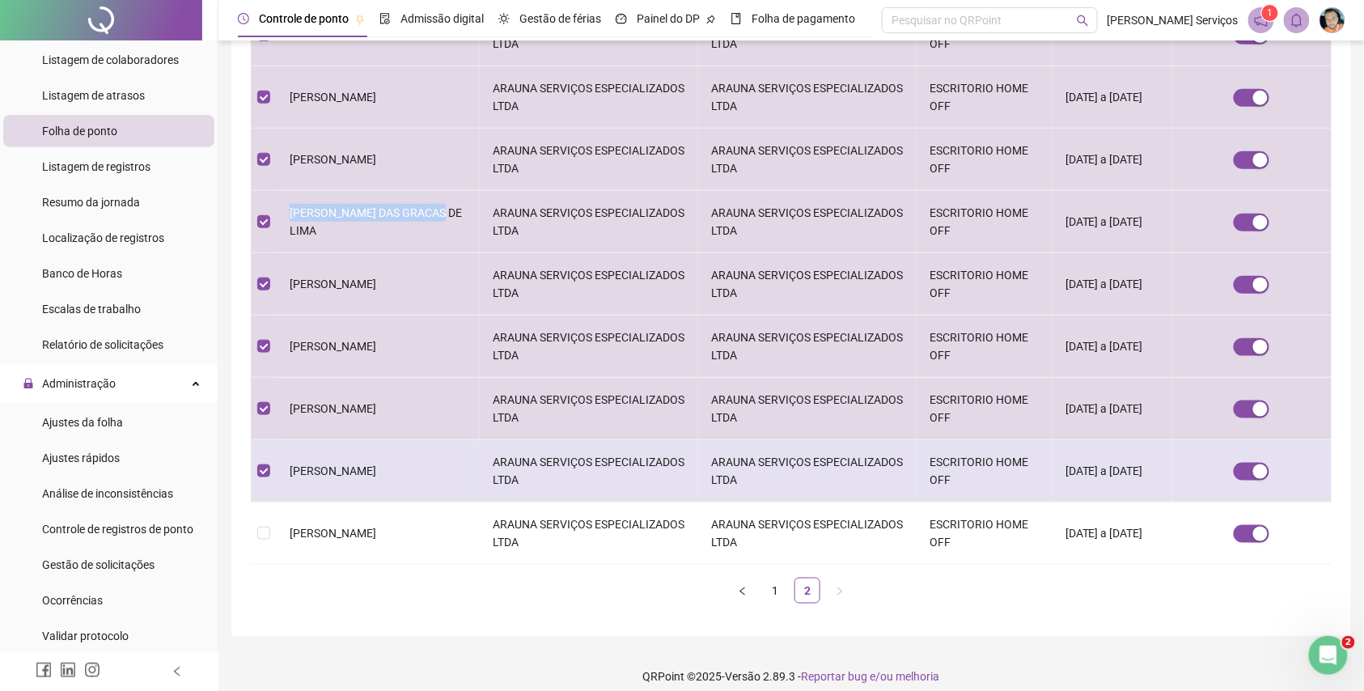
drag, startPoint x: 440, startPoint y: 450, endPoint x: 292, endPoint y: 460, distance: 148.4
click at [292, 460] on td "[PERSON_NAME]" at bounding box center [378, 471] width 203 height 62
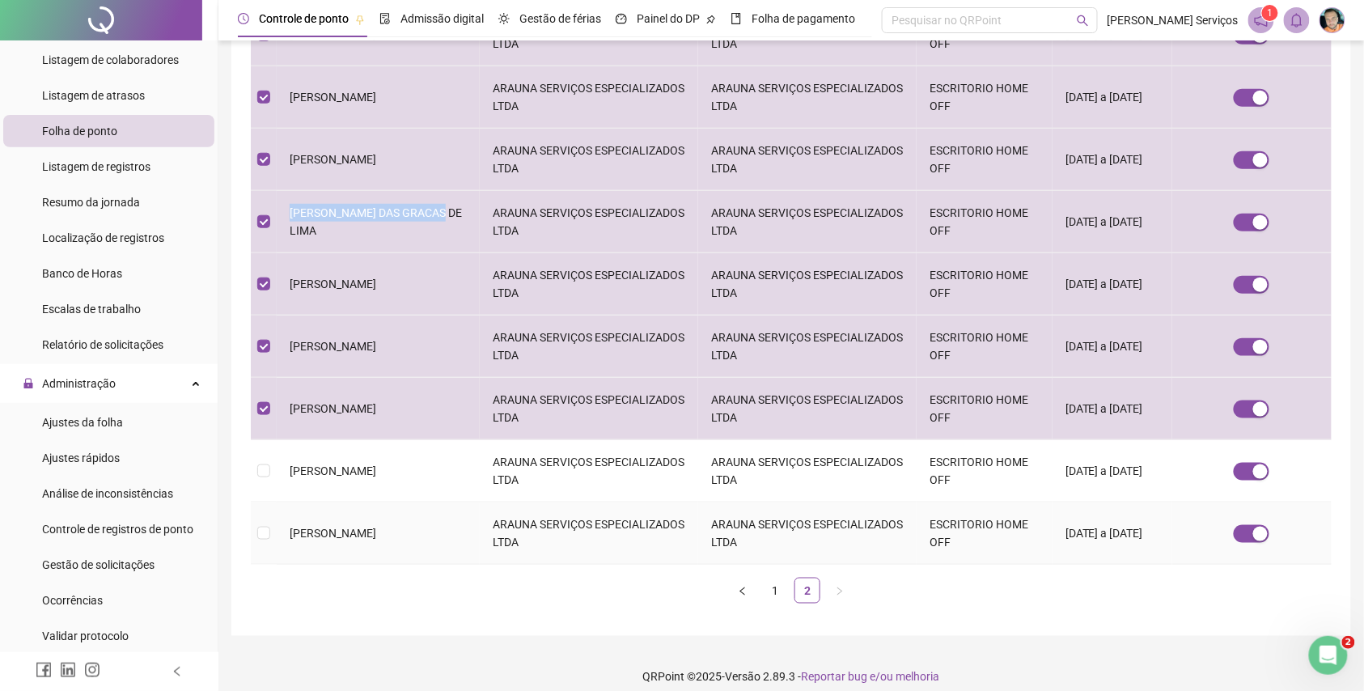
drag, startPoint x: 426, startPoint y: 524, endPoint x: 275, endPoint y: 524, distance: 150.5
click at [275, 524] on tr "[PERSON_NAME] ANDRE ARAUNA SERVIÇOS ESPECIALIZADOS LTDA ARAUNA SERVIÇOS ESPECIA…" at bounding box center [791, 534] width 1081 height 62
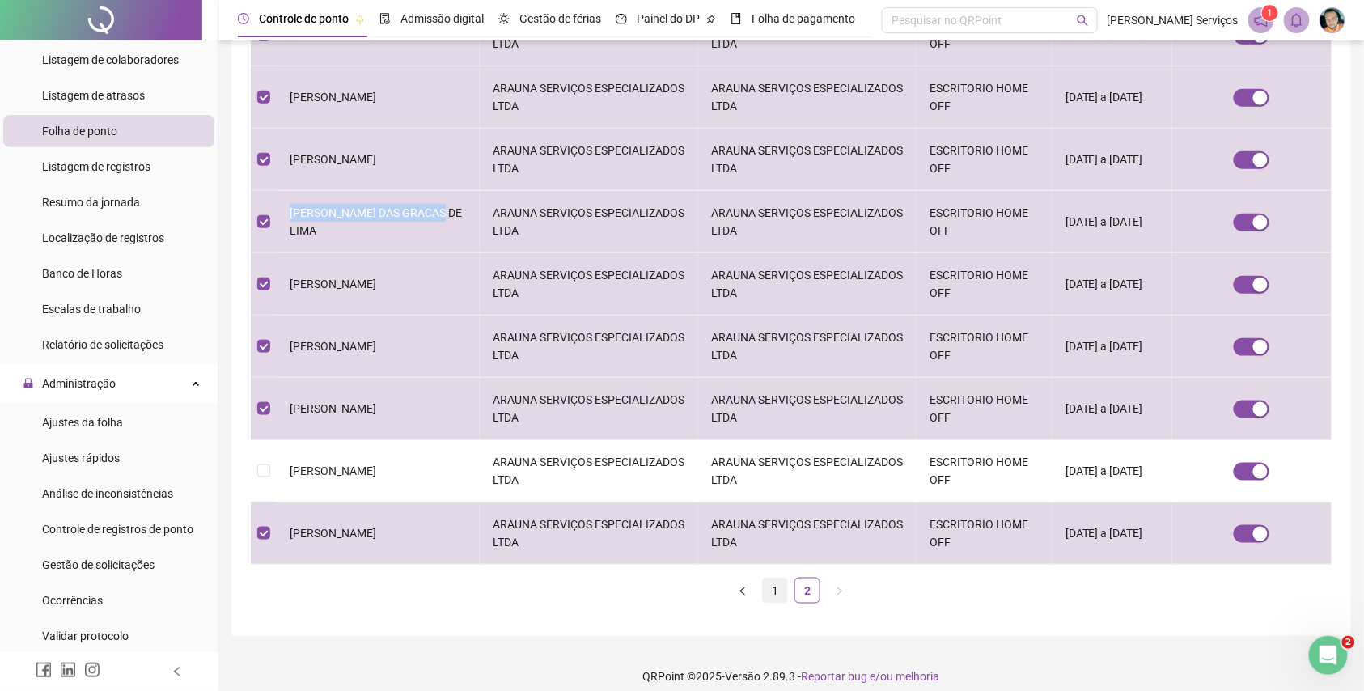
click at [780, 579] on link "1" at bounding box center [775, 591] width 24 height 24
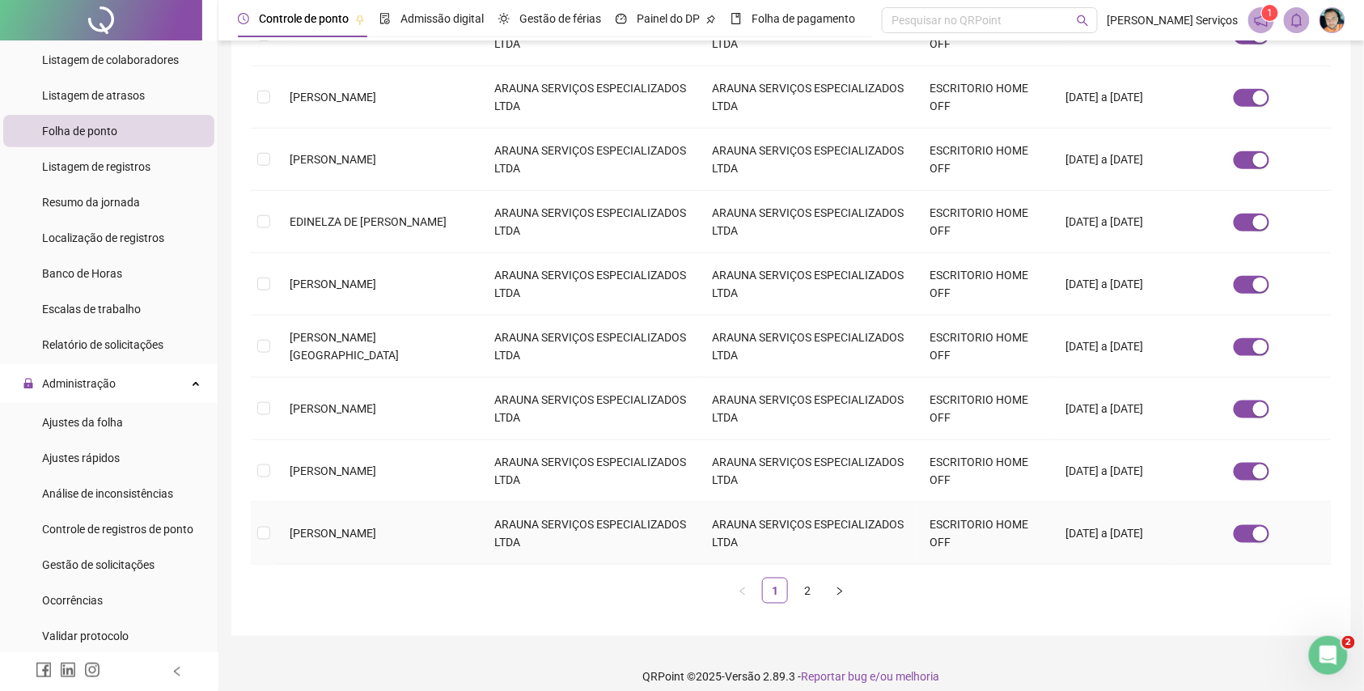
drag, startPoint x: 431, startPoint y: 513, endPoint x: 266, endPoint y: 534, distance: 166.4
click at [266, 534] on tr "[PERSON_NAME] ARAUNA SERVIÇOS ESPECIALIZADOS LTDA ARAUNA SERVIÇOS ESPECIALIZADO…" at bounding box center [791, 534] width 1081 height 62
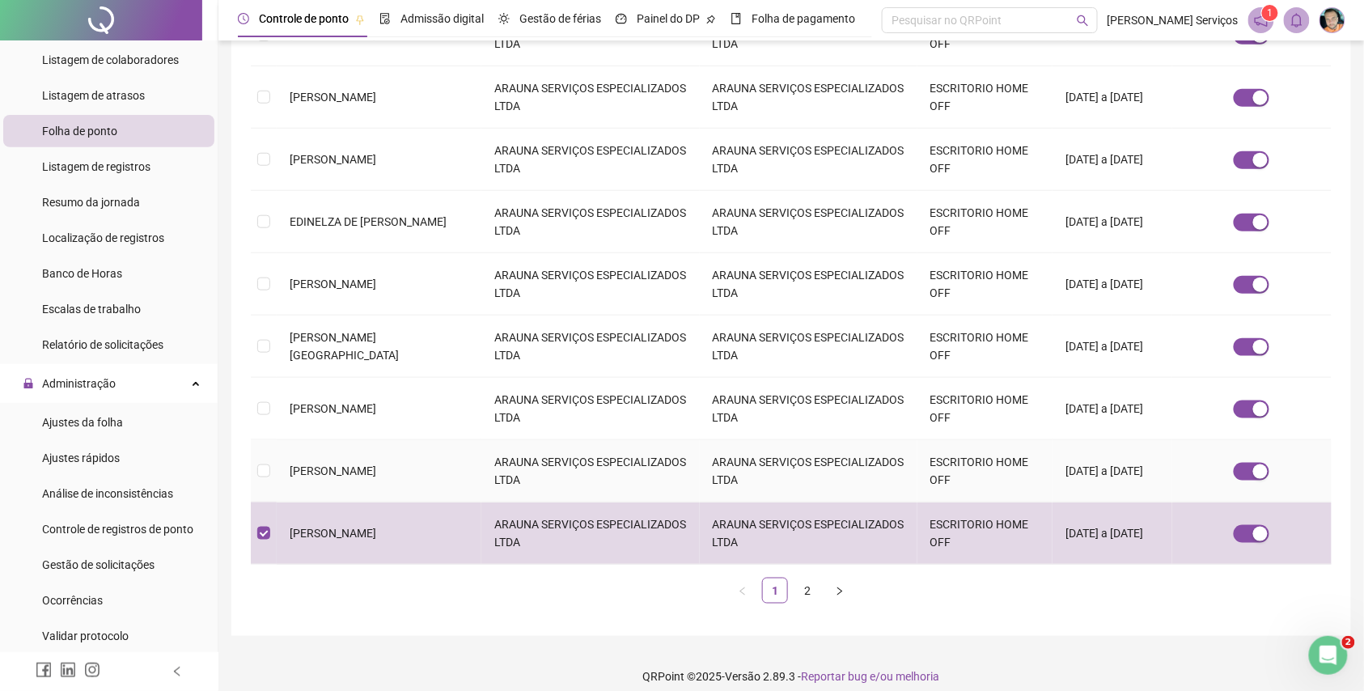
click at [261, 455] on tr "[PERSON_NAME] ARAUNA SERVIÇOS ESPECIALIZADOS LTDA ARAUNA SERVIÇOS ESPECIALIZADO…" at bounding box center [791, 471] width 1081 height 62
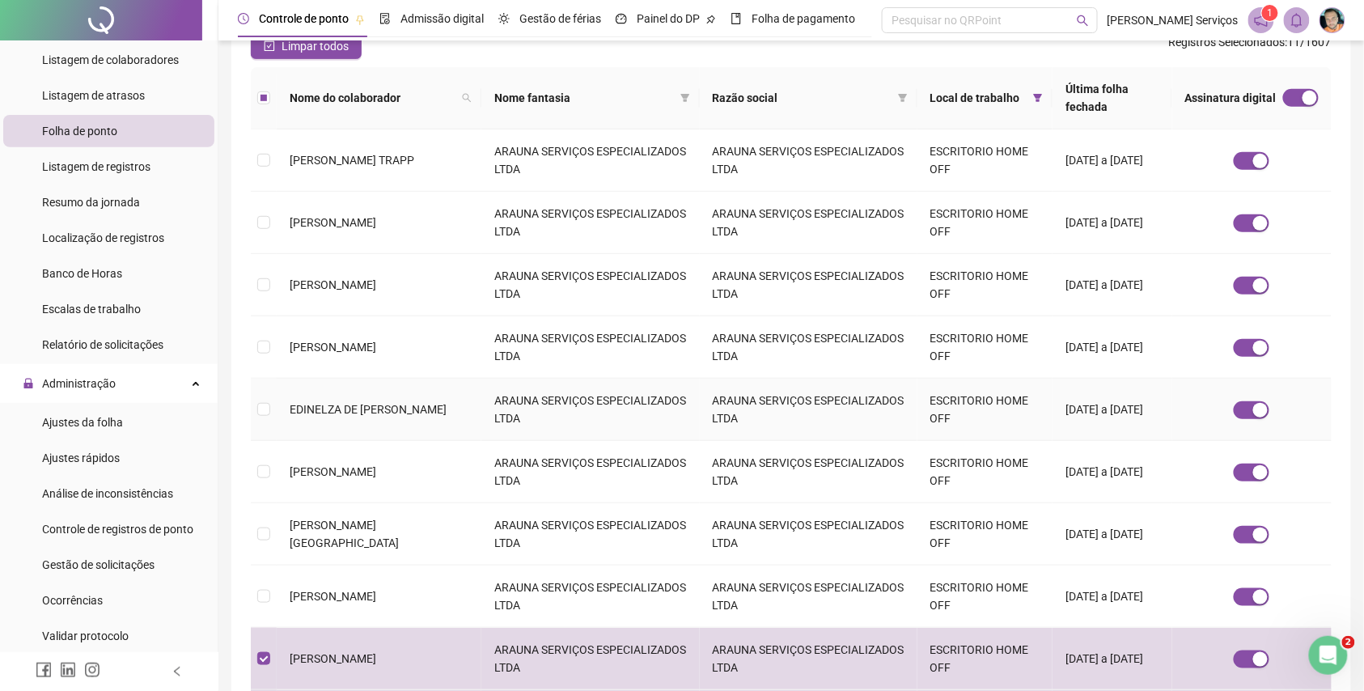
scroll to position [324, 0]
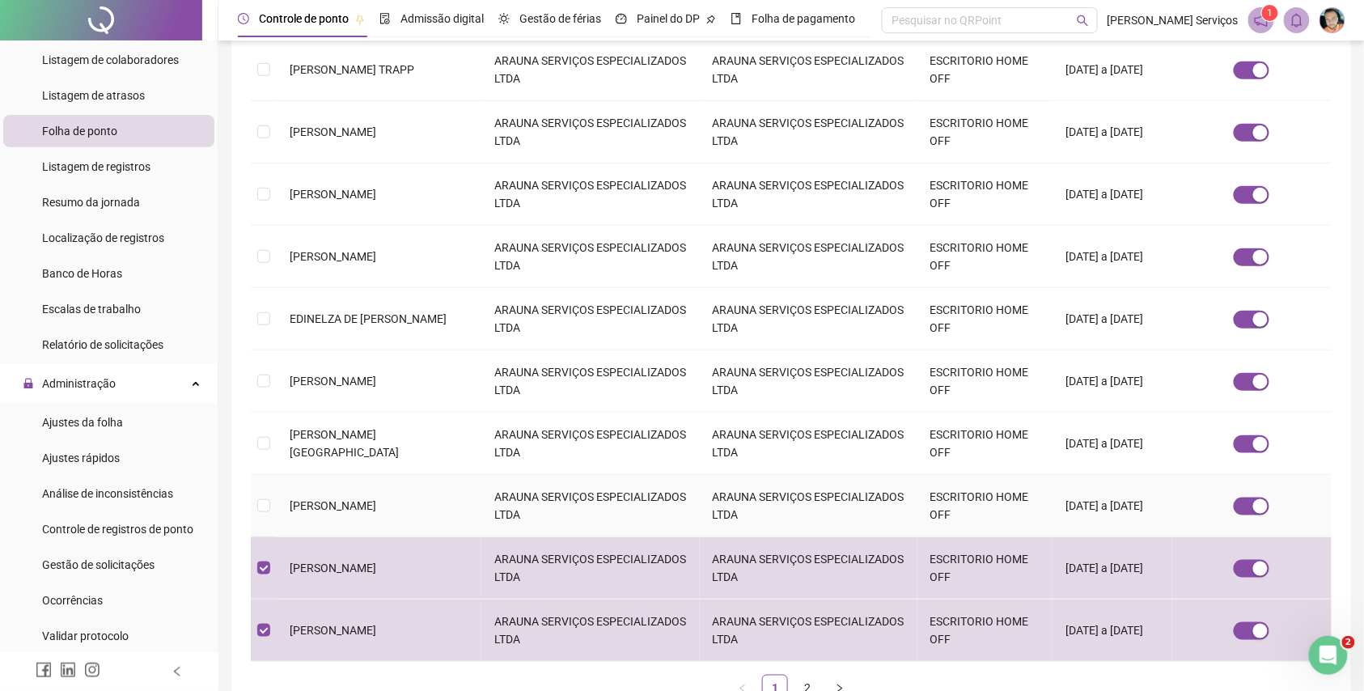
drag, startPoint x: 429, startPoint y: 489, endPoint x: 293, endPoint y: 460, distance: 139.0
click at [293, 475] on td "[PERSON_NAME]" at bounding box center [379, 506] width 205 height 62
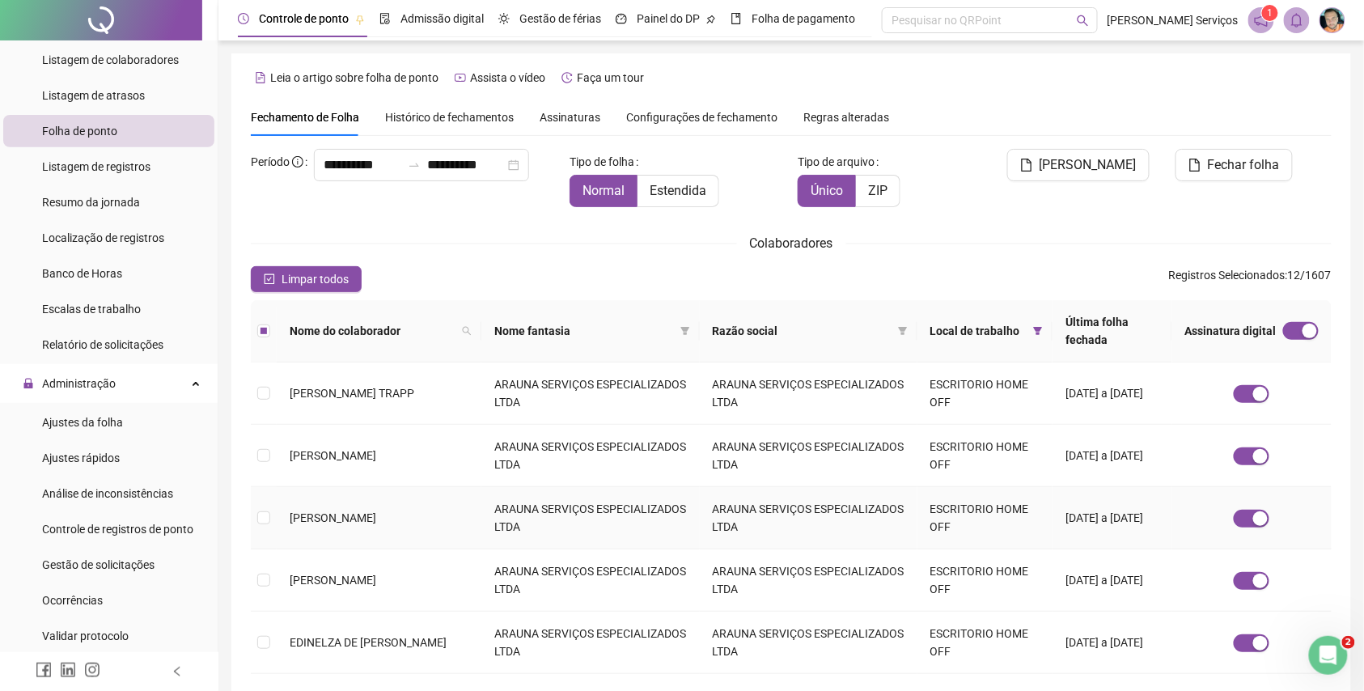
scroll to position [421, 0]
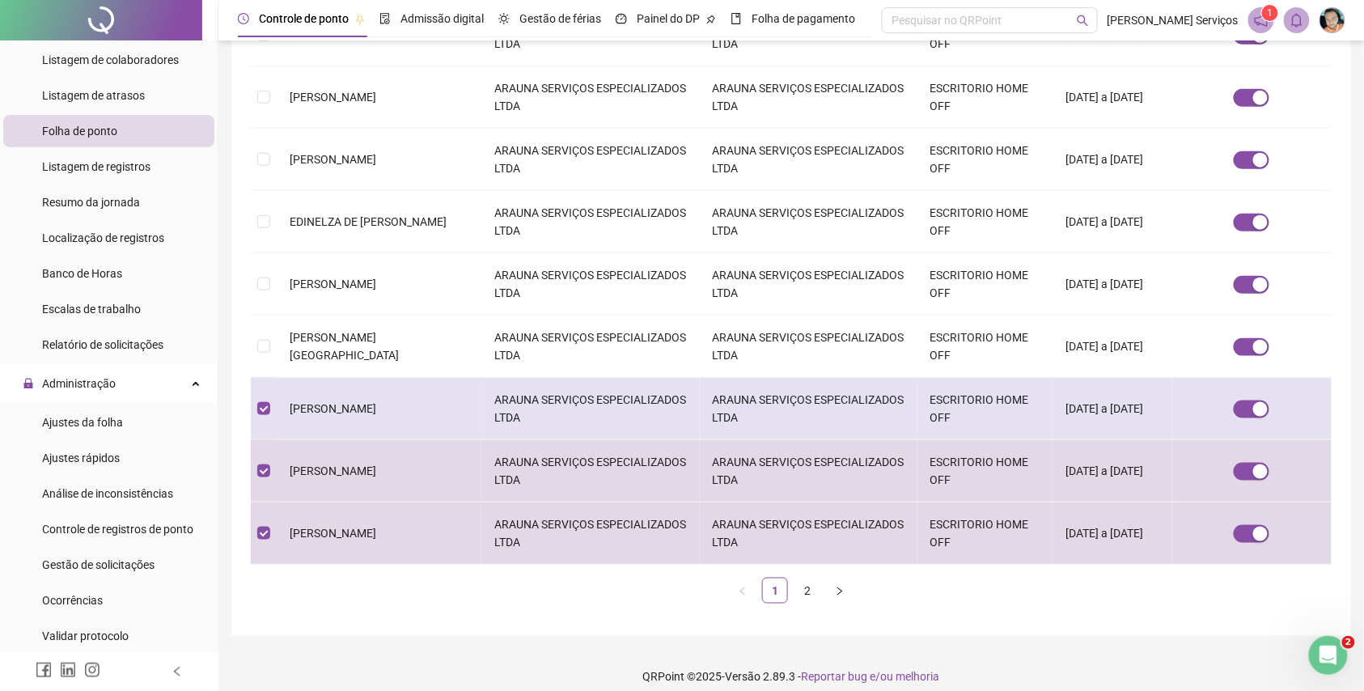
click at [431, 403] on td "[PERSON_NAME]" at bounding box center [379, 409] width 205 height 62
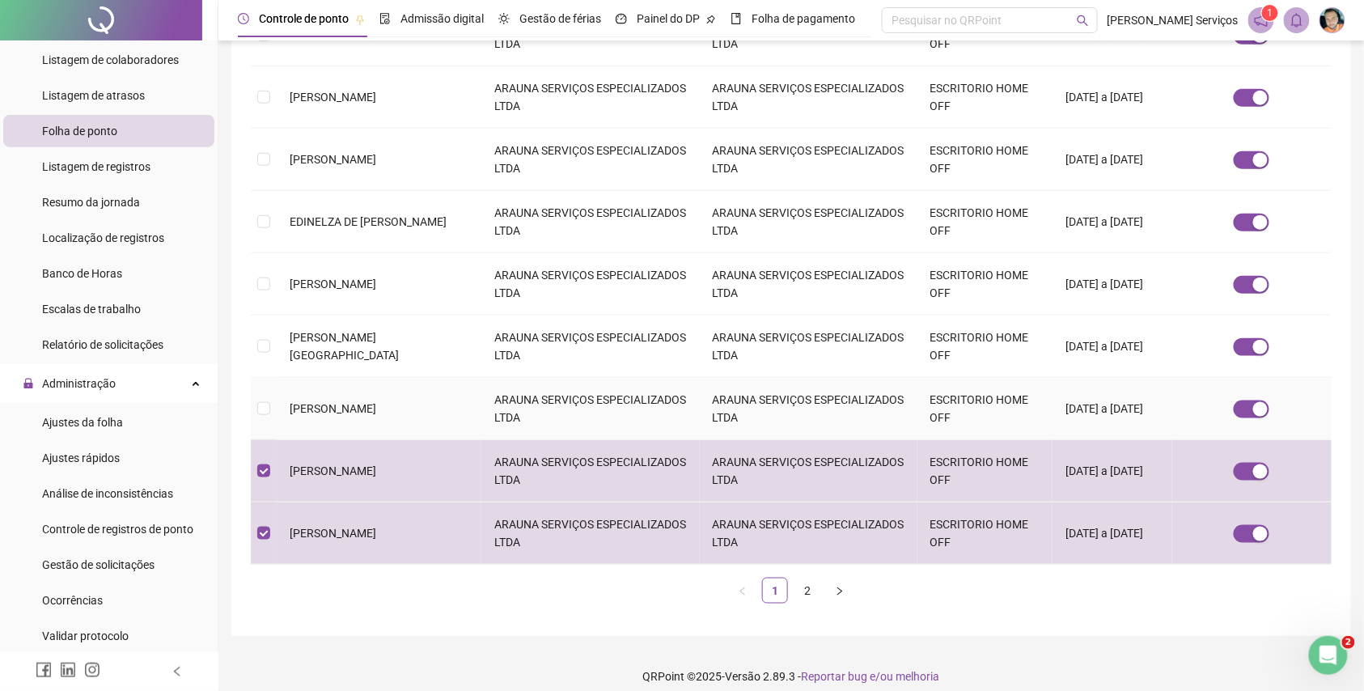
drag, startPoint x: 424, startPoint y: 399, endPoint x: 277, endPoint y: 392, distance: 147.4
click at [277, 392] on td "[PERSON_NAME]" at bounding box center [379, 409] width 205 height 62
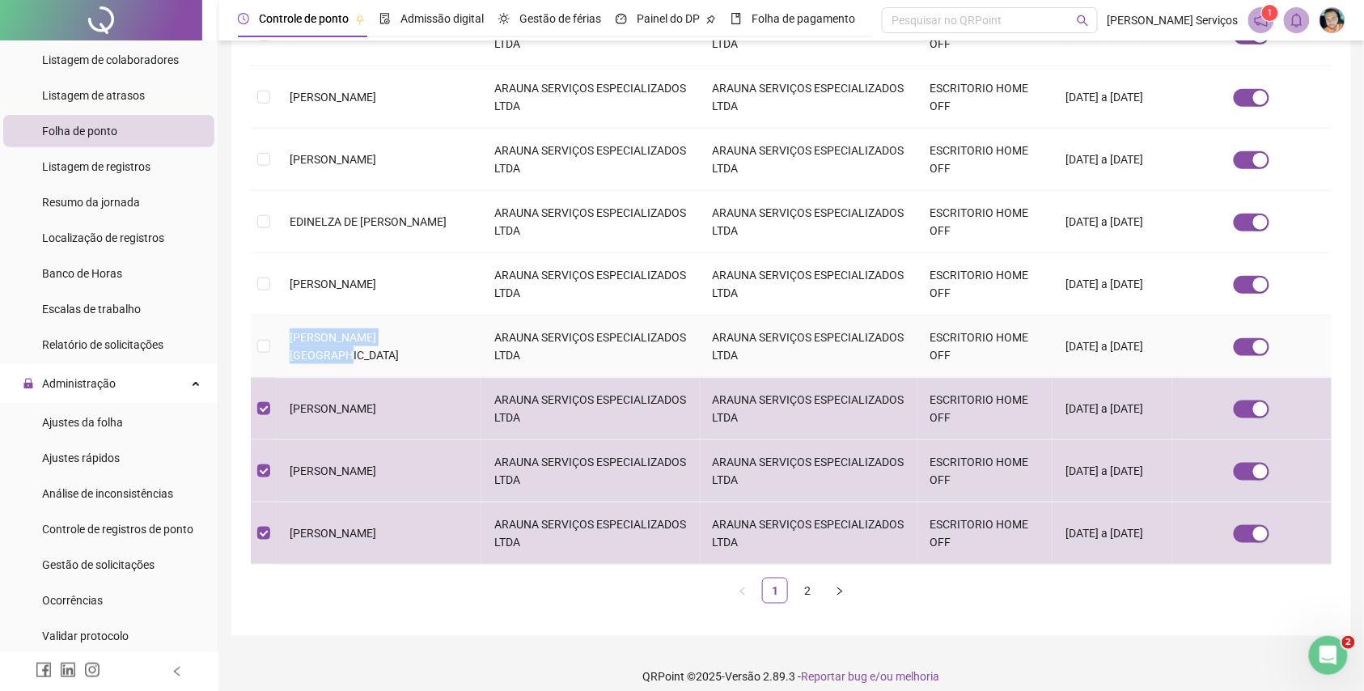
drag, startPoint x: 448, startPoint y: 331, endPoint x: 274, endPoint y: 354, distance: 175.5
click at [274, 354] on tr "[PERSON_NAME] [GEOGRAPHIC_DATA] ARAUNA SERVIÇOS ESPECIALIZADOS LTDA ARAUNA SERV…" at bounding box center [791, 347] width 1081 height 62
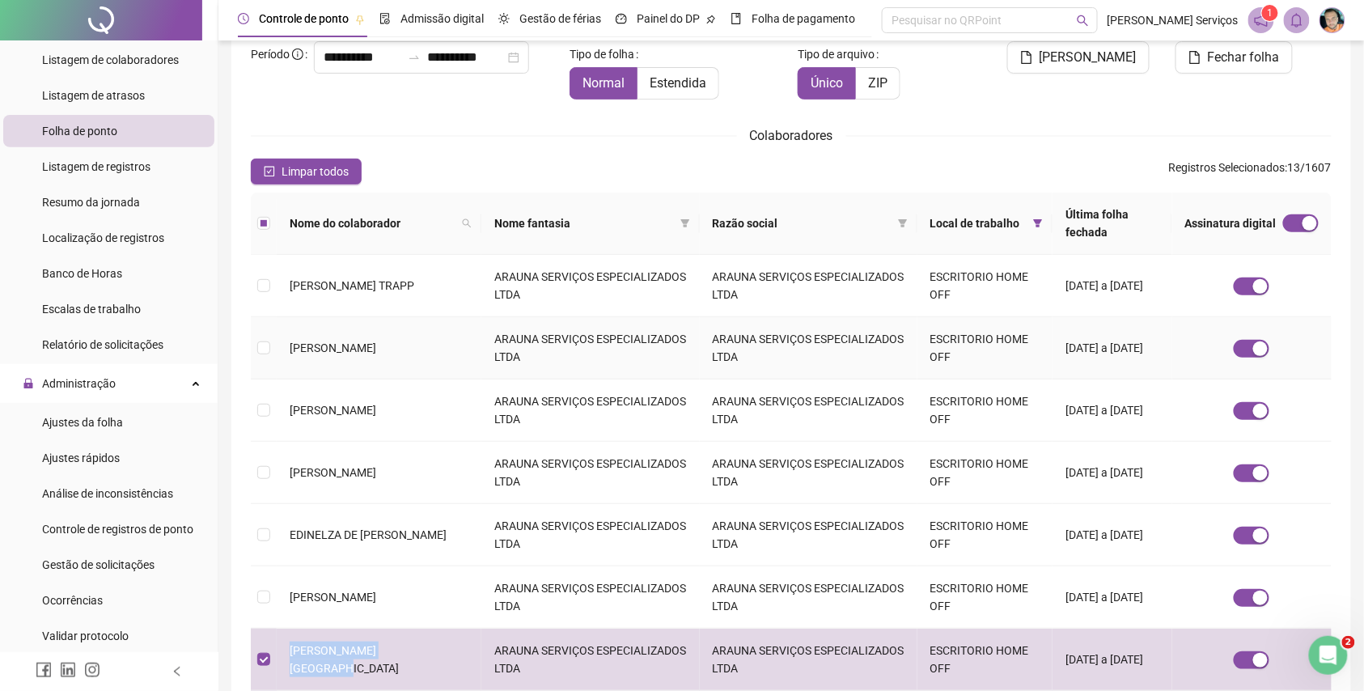
scroll to position [324, 0]
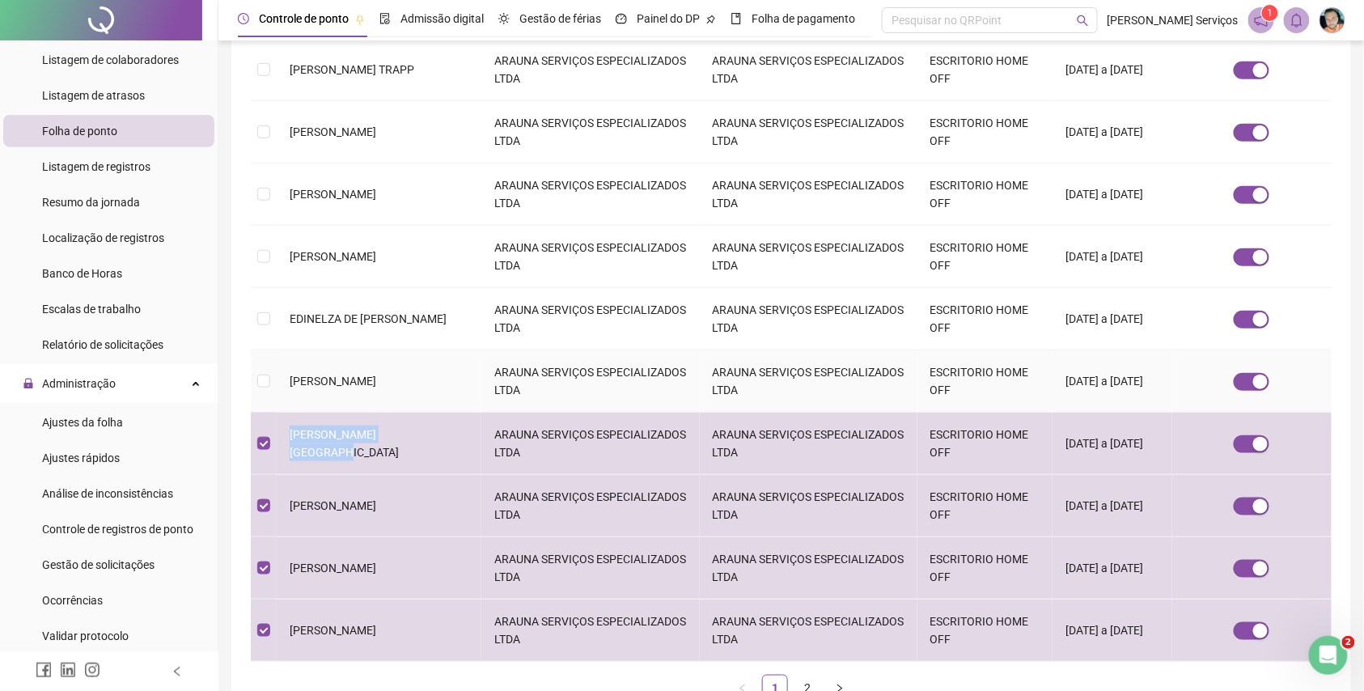
drag, startPoint x: 441, startPoint y: 363, endPoint x: 290, endPoint y: 372, distance: 151.6
click at [290, 375] on span "[PERSON_NAME]" at bounding box center [333, 381] width 87 height 13
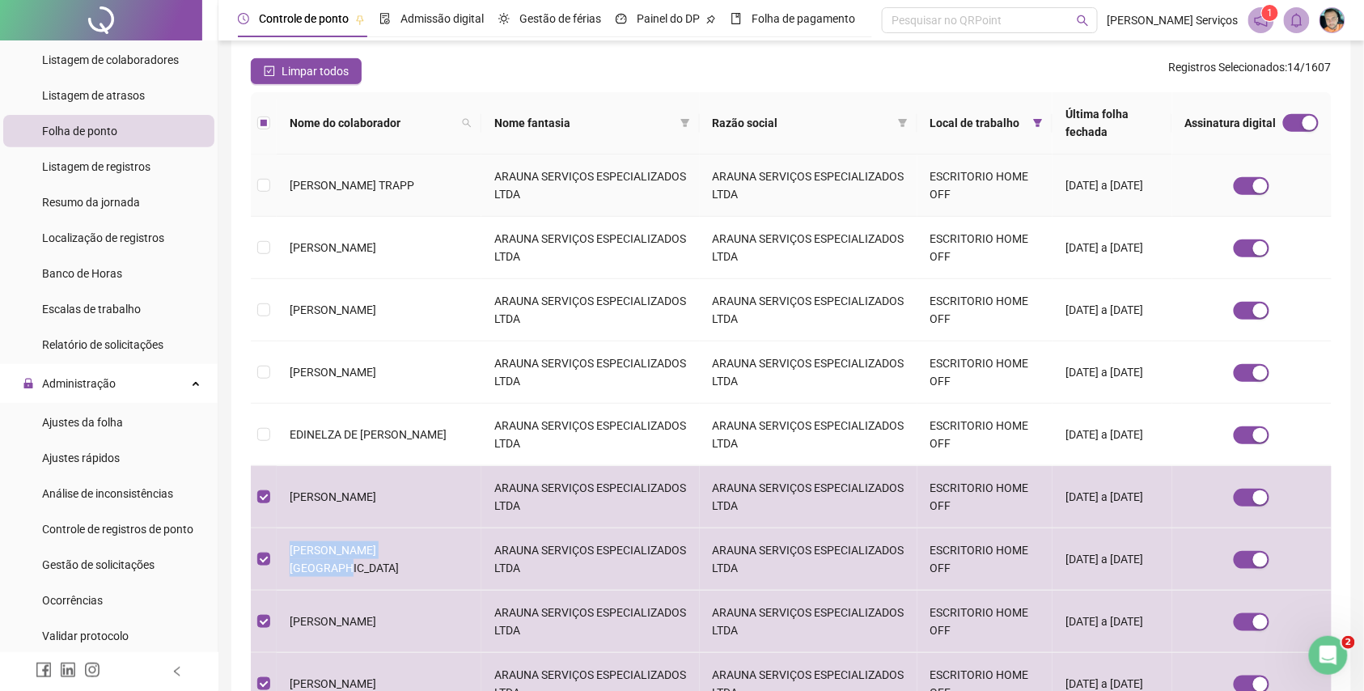
scroll to position [215, 0]
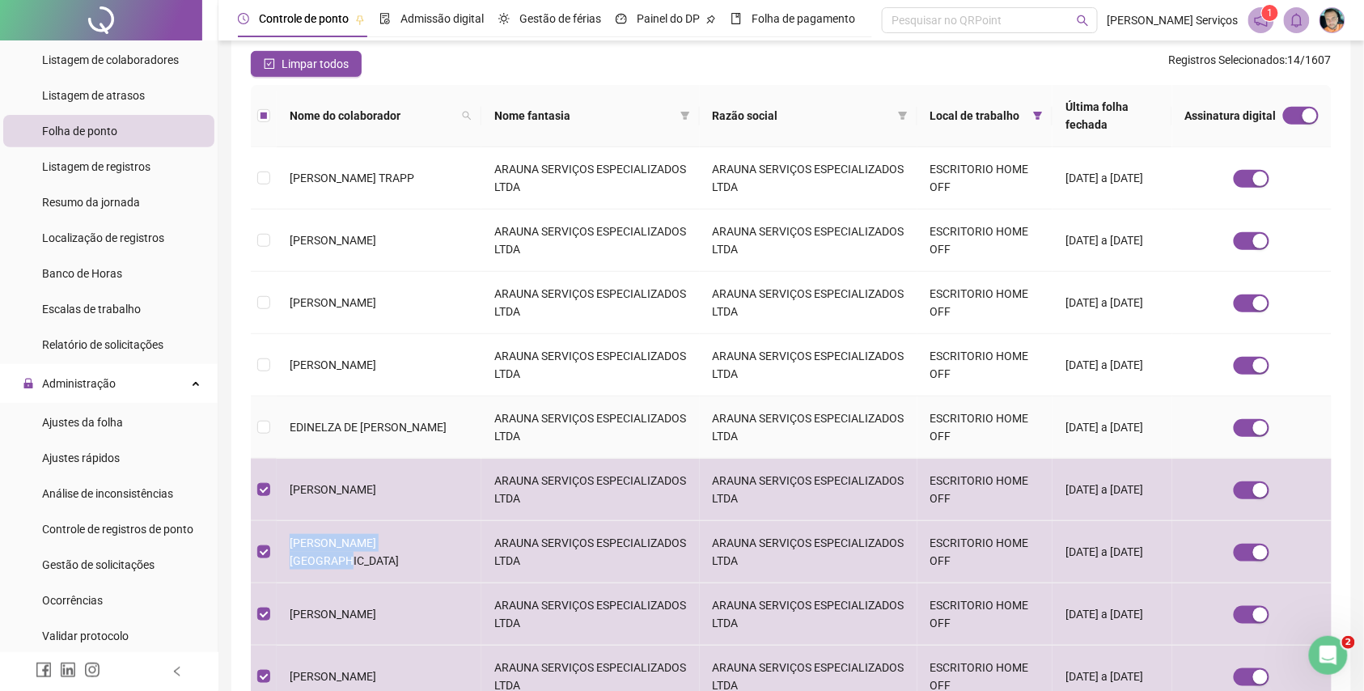
drag, startPoint x: 335, startPoint y: 416, endPoint x: 282, endPoint y: 380, distance: 64.6
click at [282, 397] on td "EDINELZA DE [PERSON_NAME]" at bounding box center [379, 428] width 205 height 62
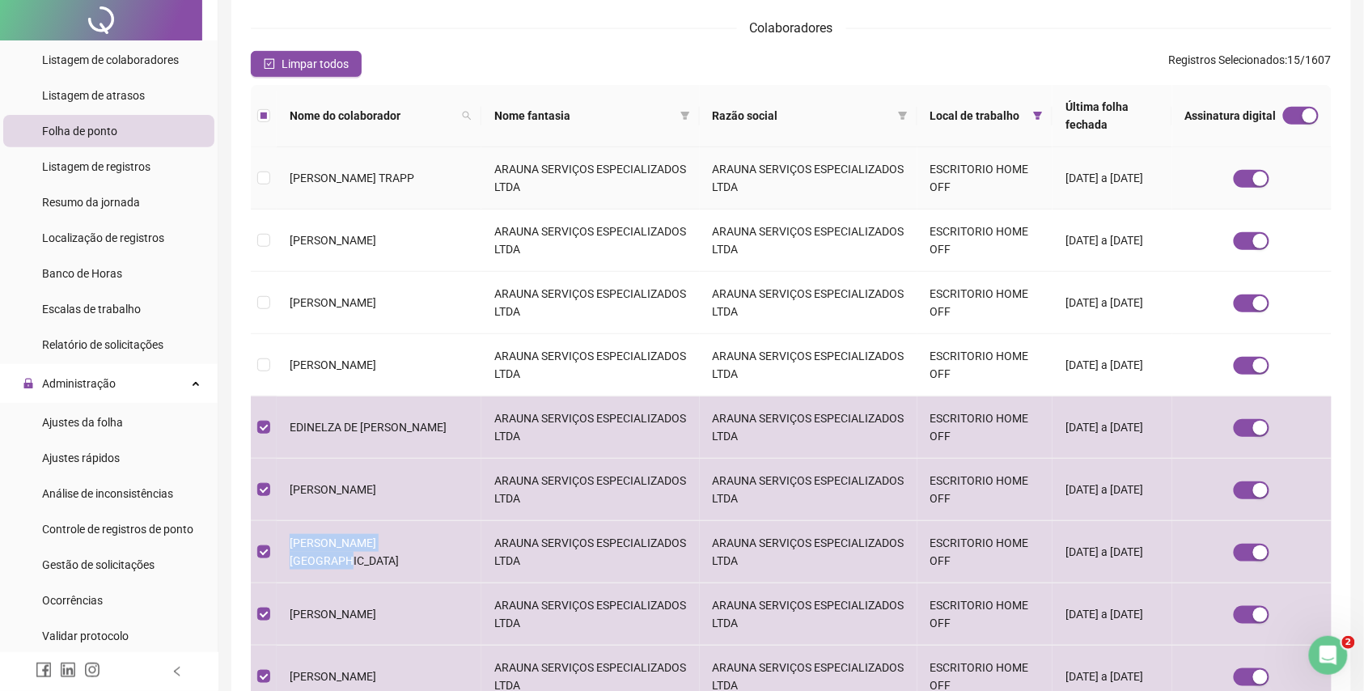
scroll to position [0, 0]
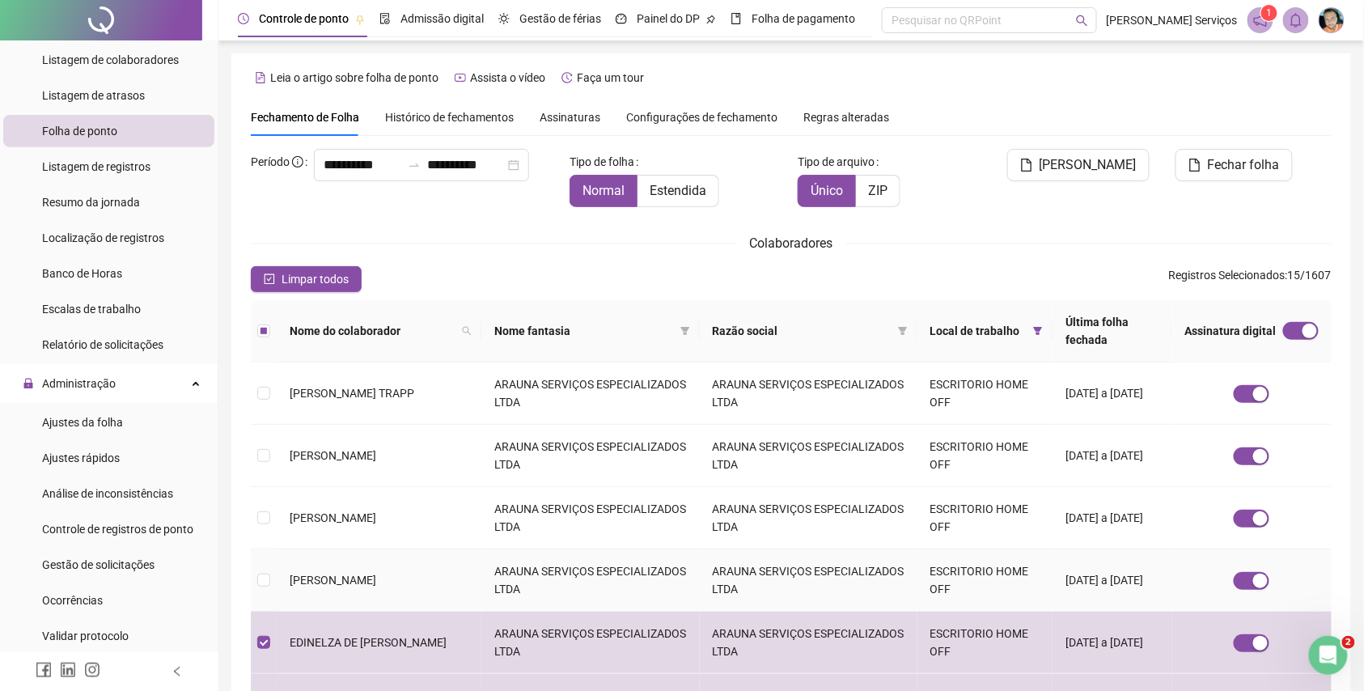
drag, startPoint x: 453, startPoint y: 568, endPoint x: 291, endPoint y: 564, distance: 161.9
click at [291, 564] on td "[PERSON_NAME]" at bounding box center [379, 580] width 205 height 62
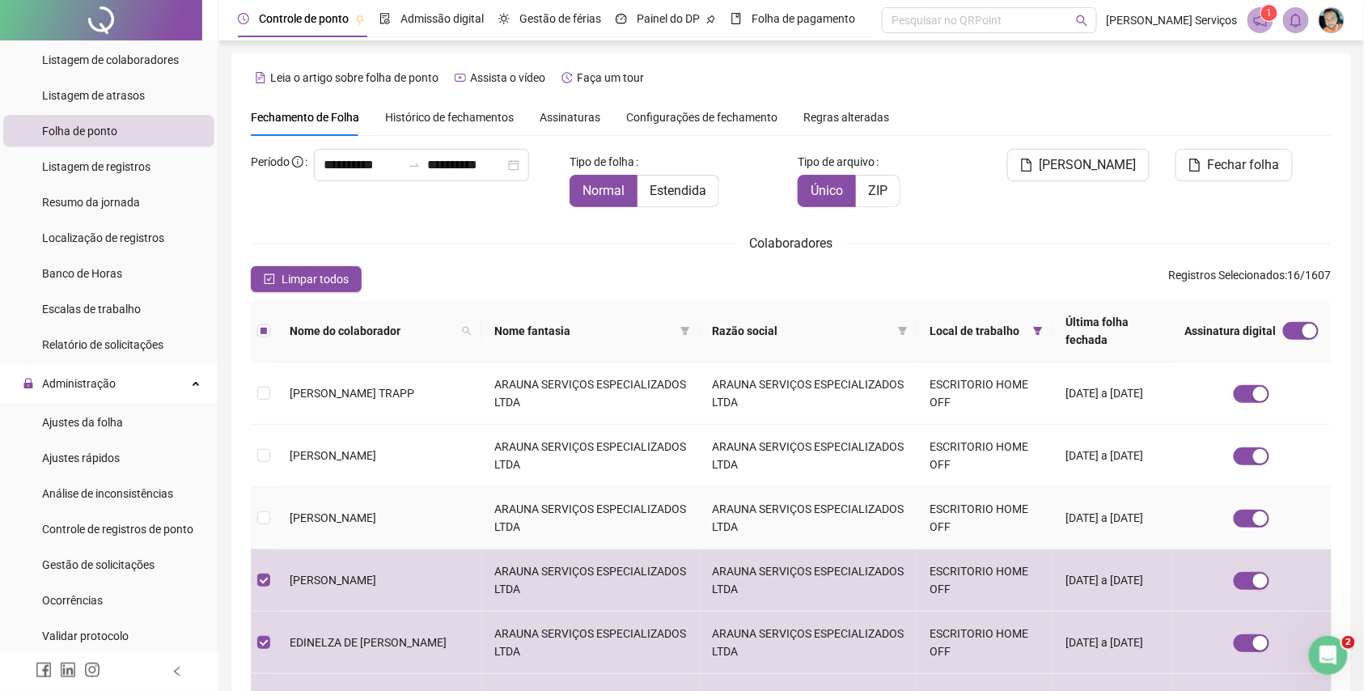
drag, startPoint x: 337, startPoint y: 515, endPoint x: 282, endPoint y: 474, distance: 69.0
click at [282, 487] on td "[PERSON_NAME]" at bounding box center [379, 518] width 205 height 62
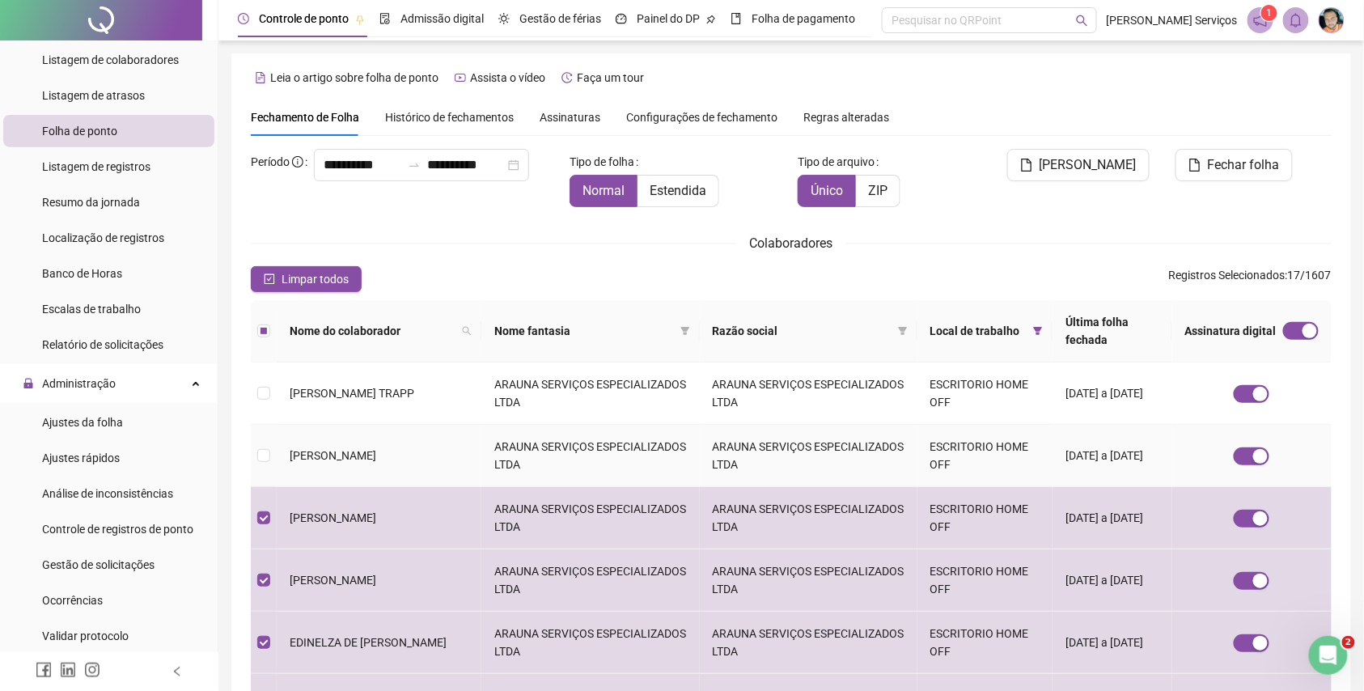
drag, startPoint x: 384, startPoint y: 452, endPoint x: 292, endPoint y: 425, distance: 95.3
click at [292, 425] on td "[PERSON_NAME]" at bounding box center [379, 456] width 205 height 62
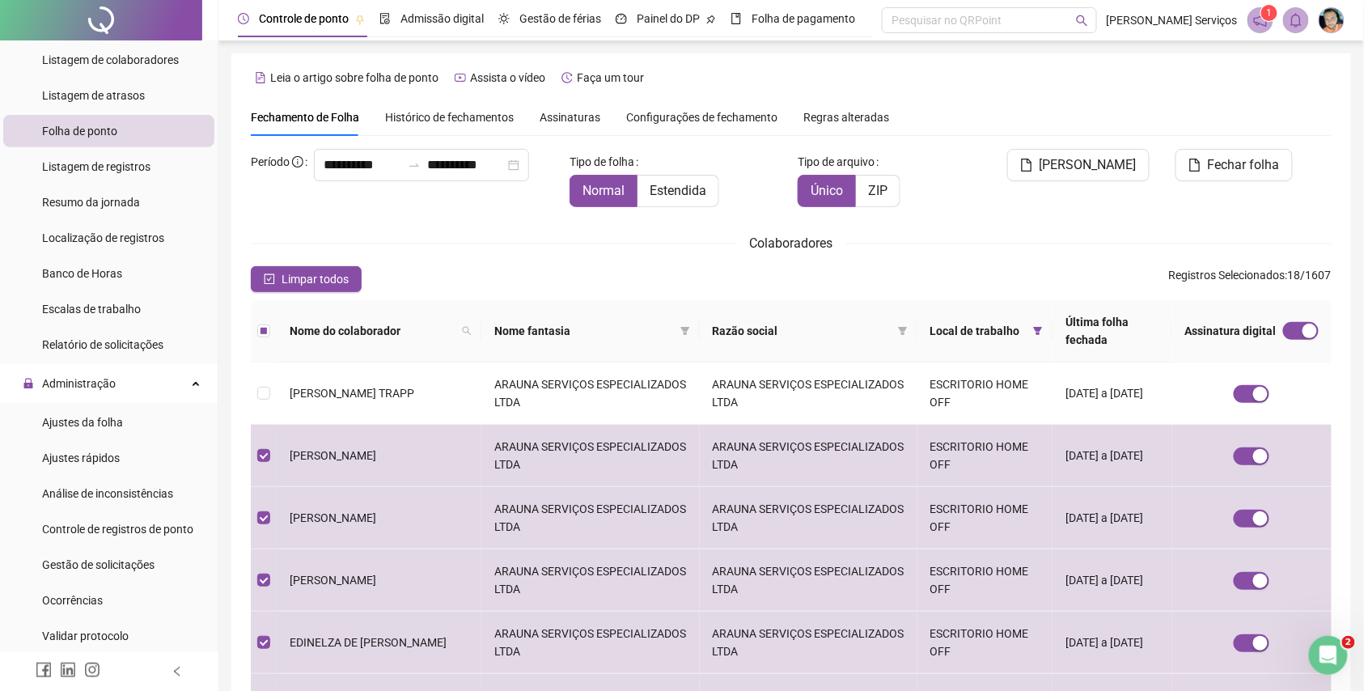
click at [496, 252] on div "Colaboradores" at bounding box center [791, 243] width 1081 height 20
click at [118, 567] on span "Gestão de solicitações" at bounding box center [98, 564] width 112 height 13
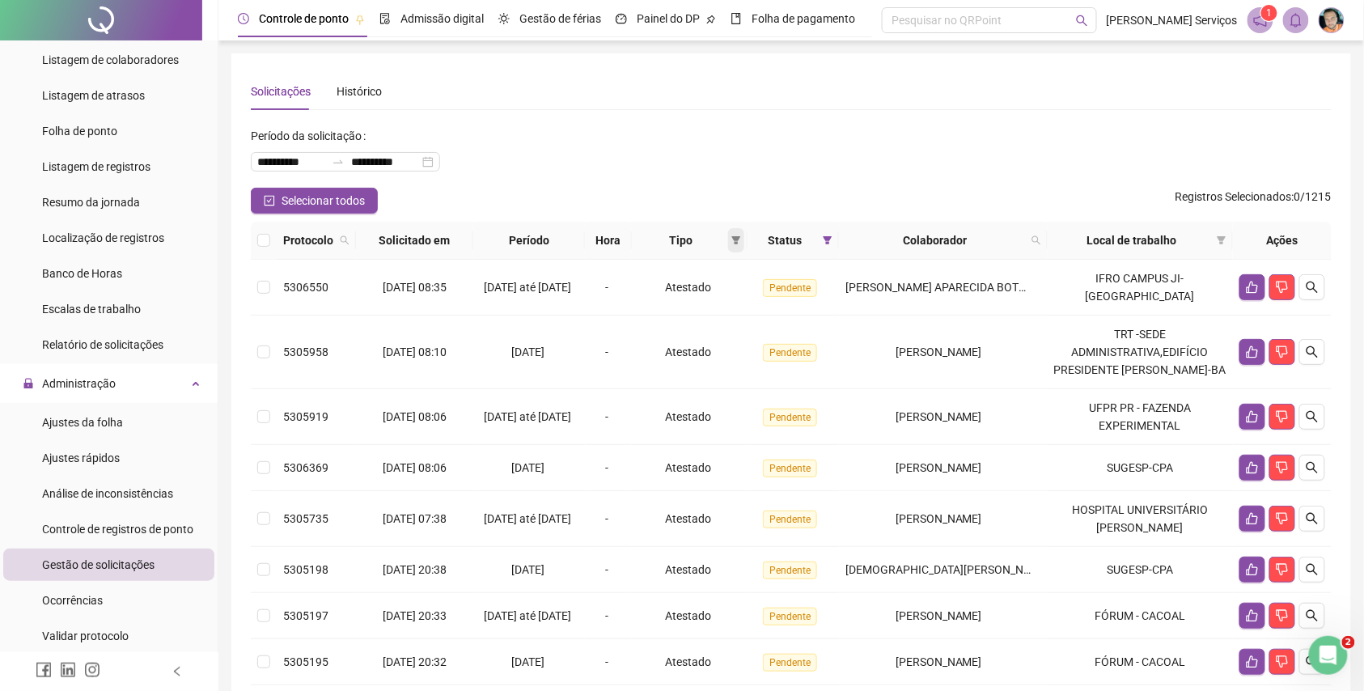
click at [735, 238] on span at bounding box center [736, 240] width 16 height 24
click at [691, 257] on ul "Ponto manual Atestado Férias" at bounding box center [690, 298] width 117 height 84
click at [691, 265] on span "Ponto manual" at bounding box center [699, 271] width 71 height 13
click at [730, 354] on span "OK" at bounding box center [727, 356] width 15 height 18
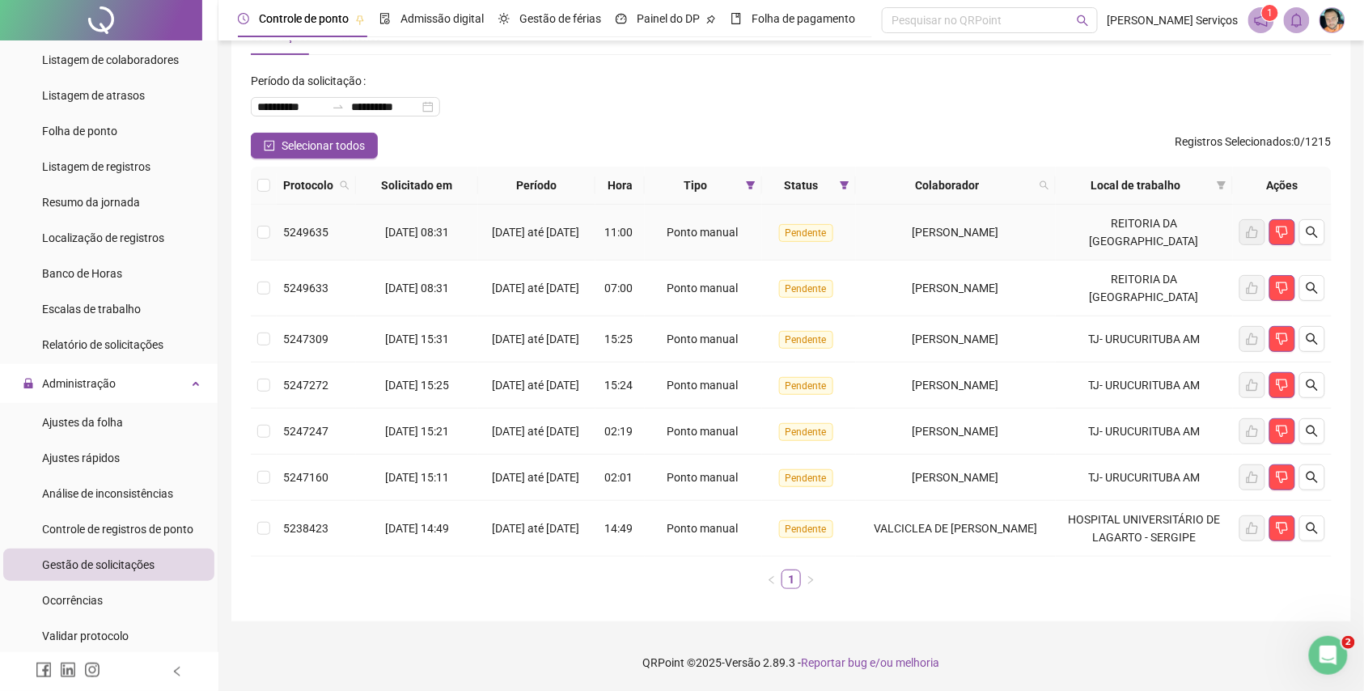
scroll to position [108, 0]
click at [159, 125] on li "Folha de ponto" at bounding box center [108, 131] width 211 height 32
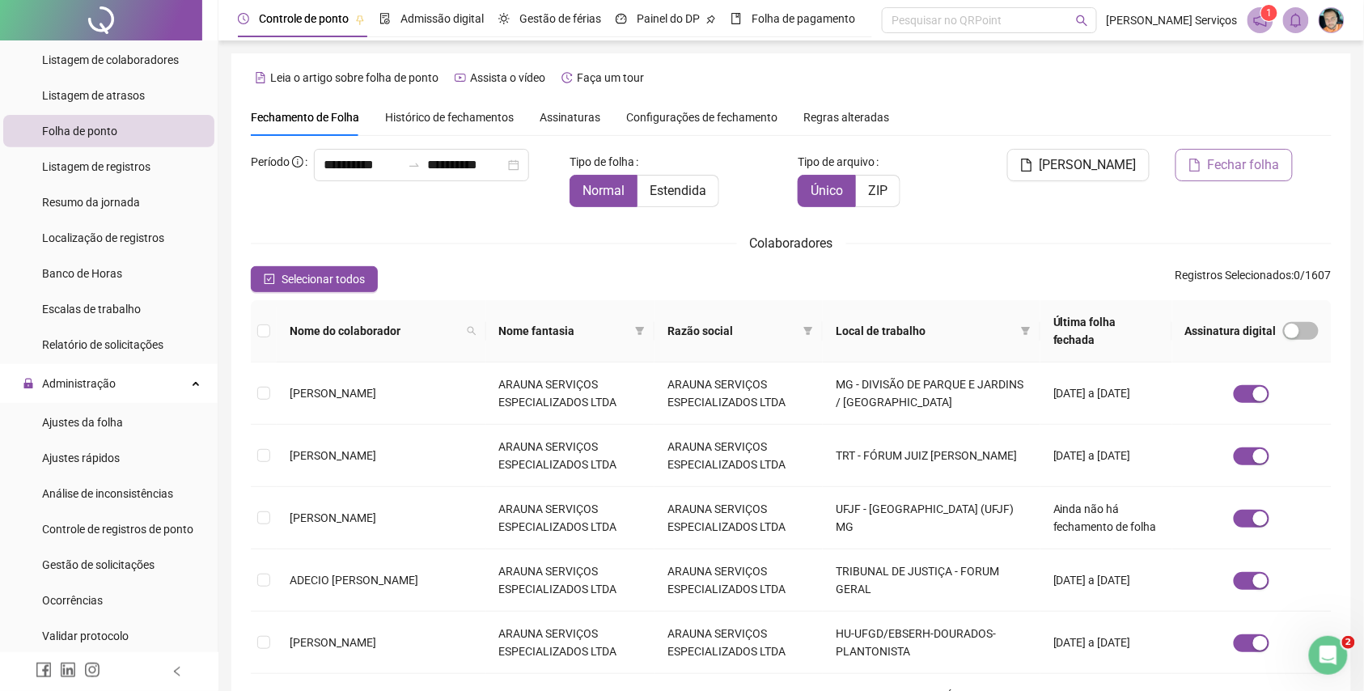
click at [1209, 154] on button "Fechar folha" at bounding box center [1234, 165] width 117 height 32
